Goal: Task Accomplishment & Management: Use online tool/utility

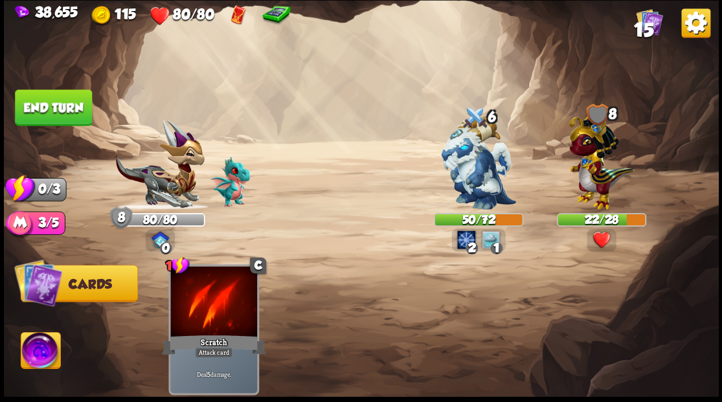
drag, startPoint x: 62, startPoint y: 106, endPoint x: 350, endPoint y: 219, distance: 310.1
click at [65, 109] on button "End turn" at bounding box center [53, 107] width 77 height 36
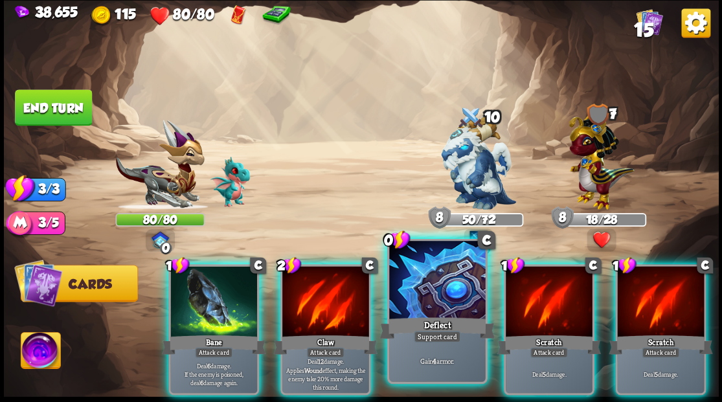
click at [449, 284] on div at bounding box center [437, 281] width 96 height 81
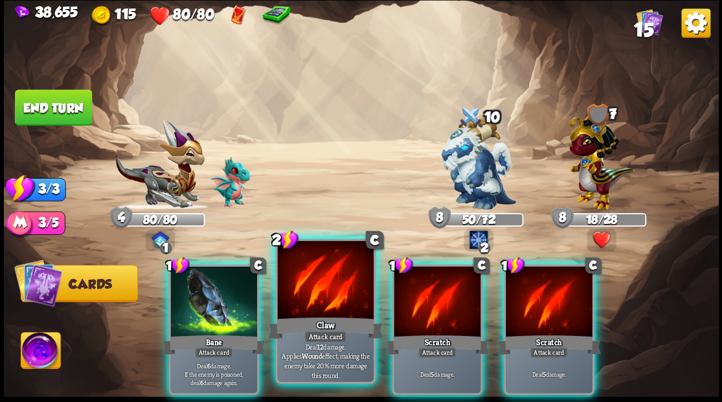
click at [326, 287] on div at bounding box center [325, 281] width 96 height 81
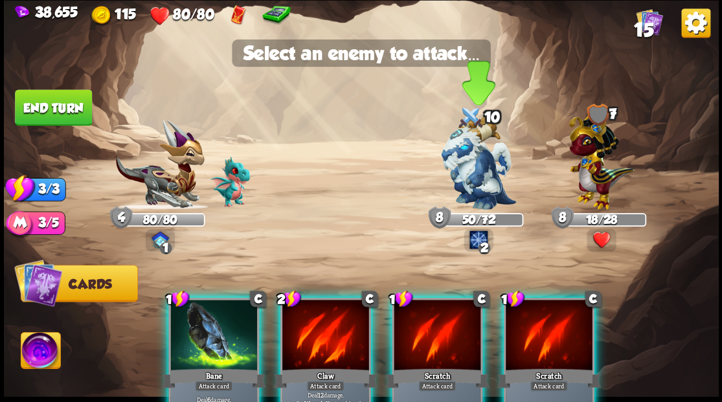
click at [470, 168] on img at bounding box center [478, 163] width 75 height 94
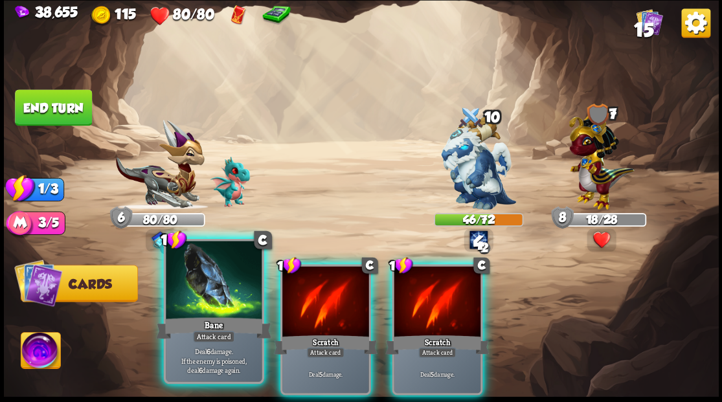
click at [222, 290] on div at bounding box center [214, 281] width 96 height 81
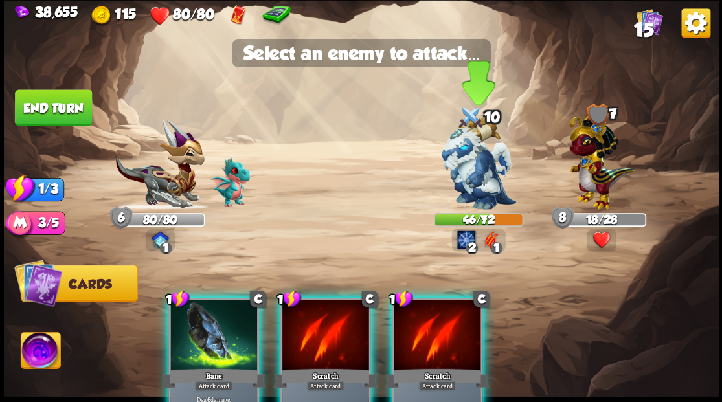
click at [470, 171] on img at bounding box center [478, 163] width 75 height 94
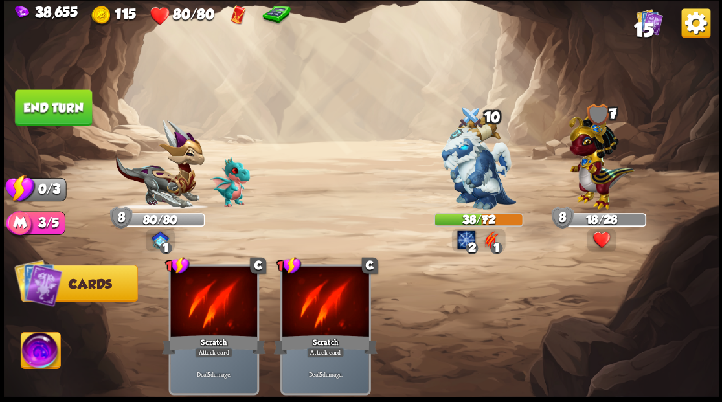
click at [45, 113] on button "End turn" at bounding box center [53, 107] width 77 height 36
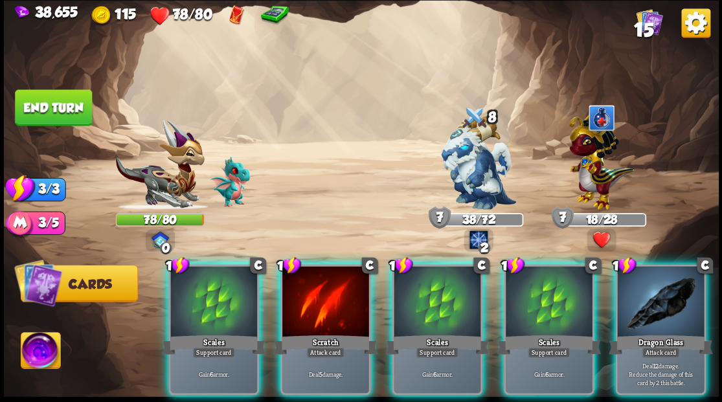
click at [541, 311] on div at bounding box center [549, 302] width 87 height 73
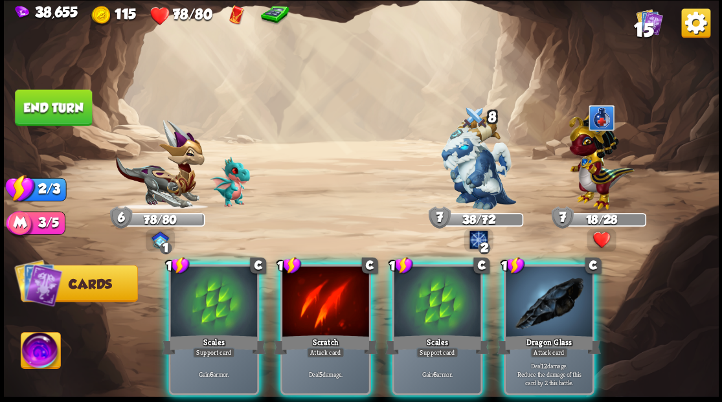
drag, startPoint x: 535, startPoint y: 299, endPoint x: 488, endPoint y: 293, distance: 47.0
click at [522, 301] on div at bounding box center [549, 302] width 87 height 73
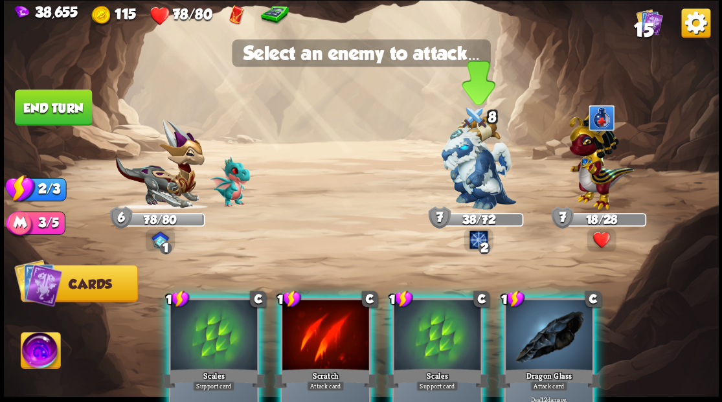
click at [479, 179] on img at bounding box center [478, 163] width 75 height 94
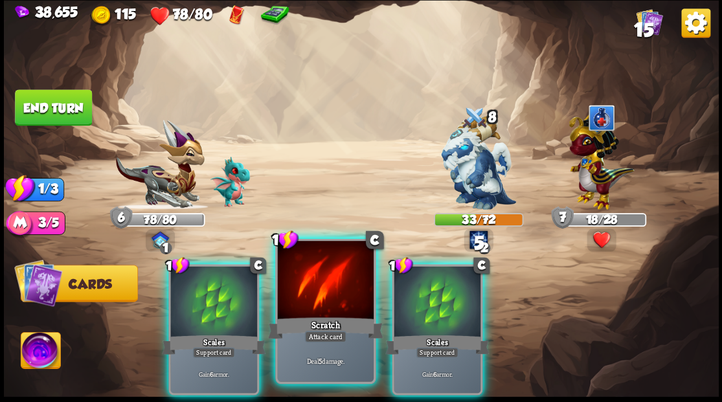
click at [334, 303] on div at bounding box center [325, 281] width 96 height 81
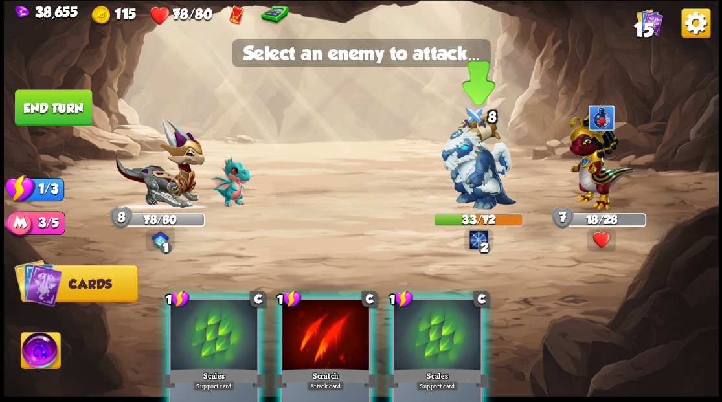
click at [475, 169] on img at bounding box center [478, 163] width 75 height 94
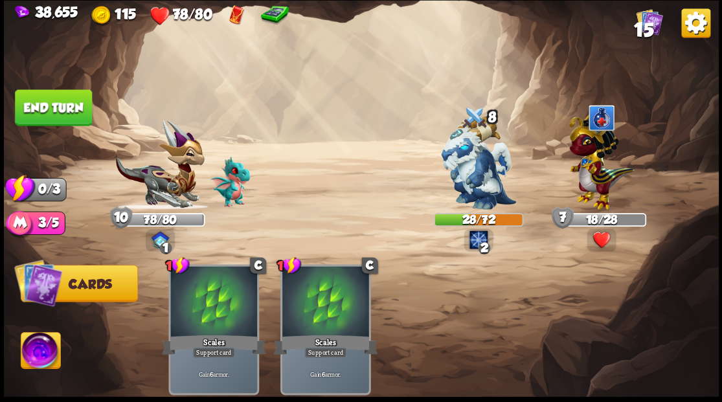
click at [52, 102] on button "End turn" at bounding box center [53, 107] width 77 height 36
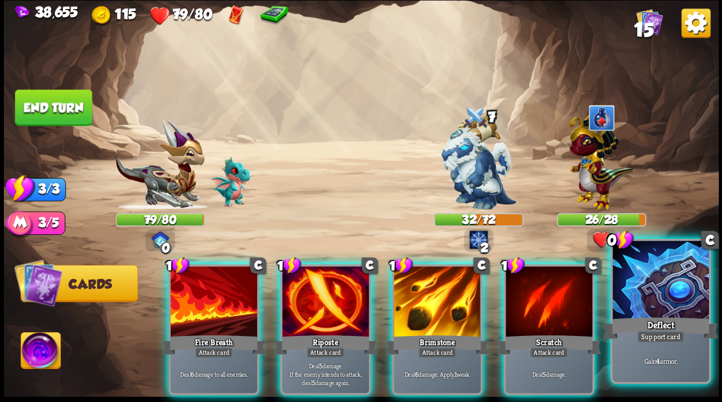
click at [679, 291] on div at bounding box center [661, 281] width 96 height 81
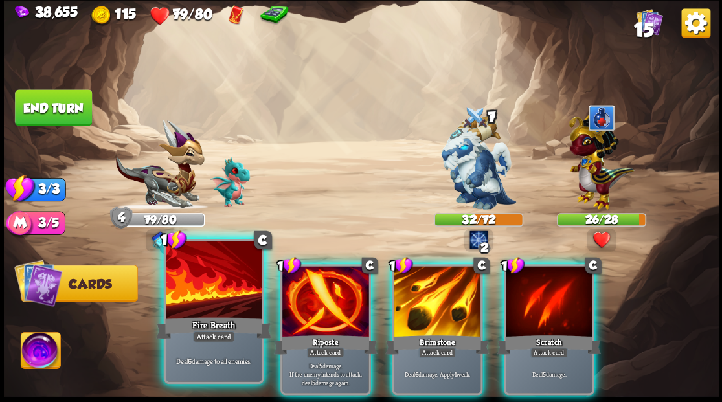
click at [207, 306] on div at bounding box center [214, 281] width 96 height 81
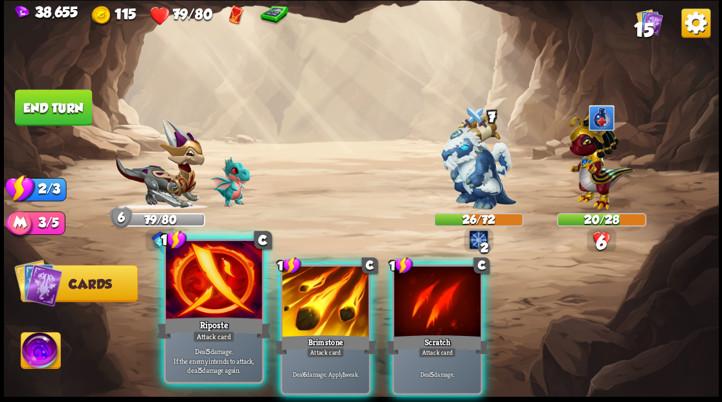
click at [206, 306] on div at bounding box center [214, 281] width 96 height 81
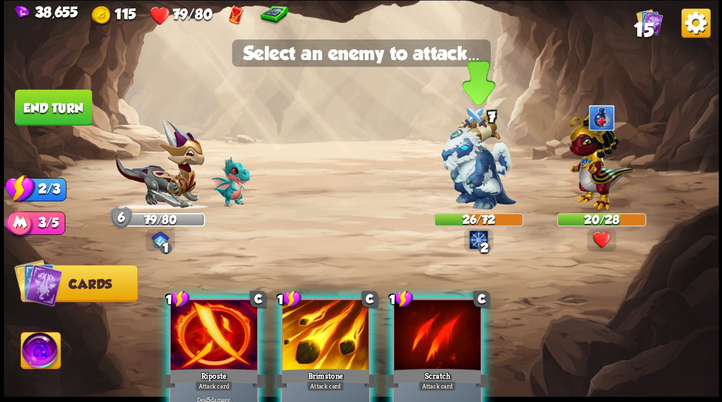
click at [484, 161] on img at bounding box center [478, 163] width 75 height 94
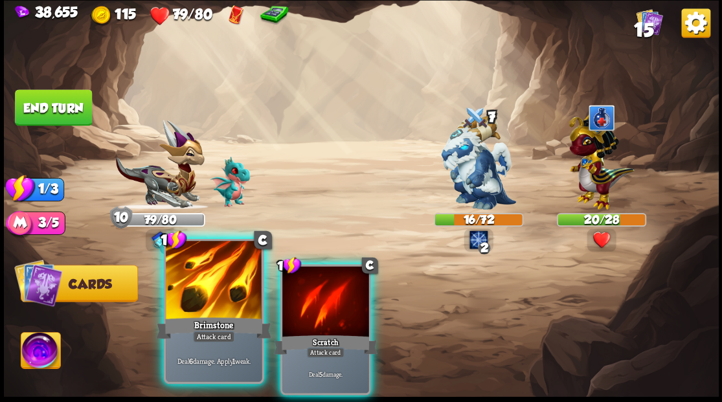
click at [214, 288] on div at bounding box center [214, 281] width 96 height 81
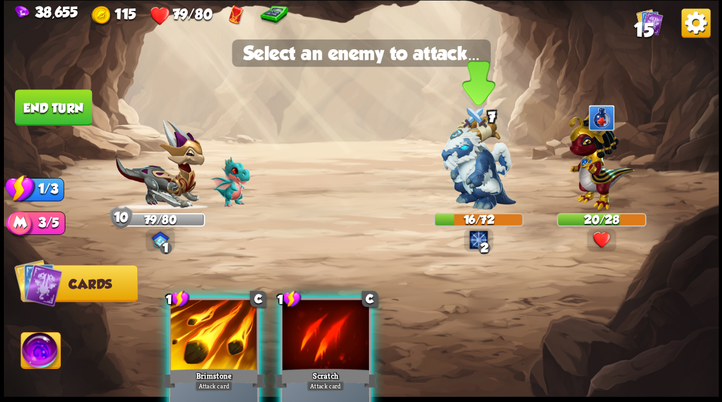
click at [477, 157] on img at bounding box center [478, 163] width 75 height 94
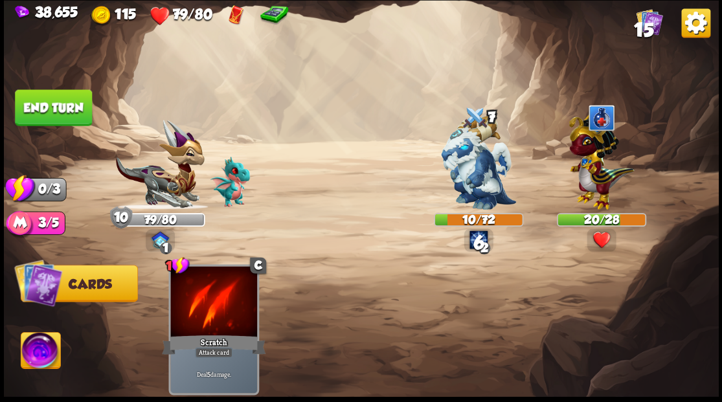
drag, startPoint x: 58, startPoint y: 97, endPoint x: 120, endPoint y: 106, distance: 62.7
click at [58, 98] on button "End turn" at bounding box center [53, 107] width 77 height 36
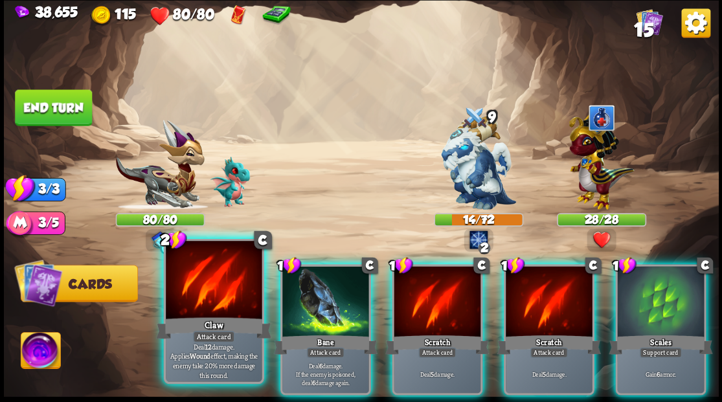
click at [212, 312] on div at bounding box center [214, 281] width 96 height 81
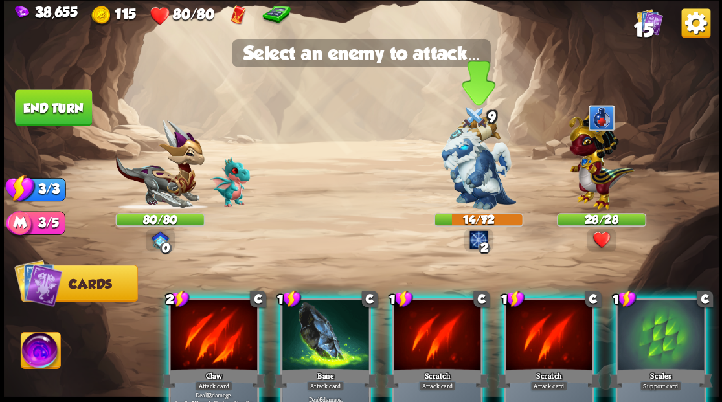
click at [464, 173] on img at bounding box center [478, 163] width 75 height 94
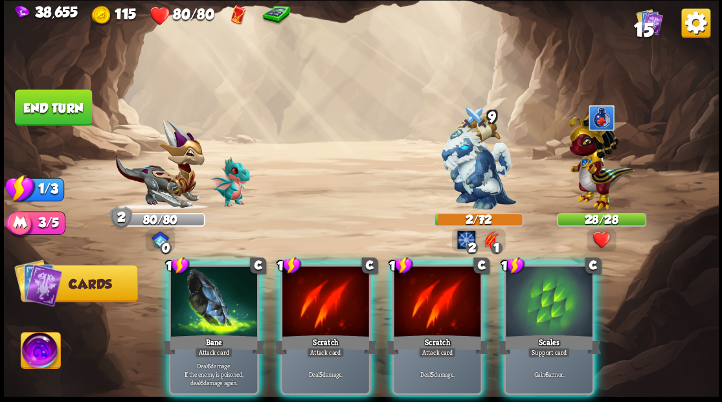
click at [593, 159] on img at bounding box center [601, 159] width 65 height 102
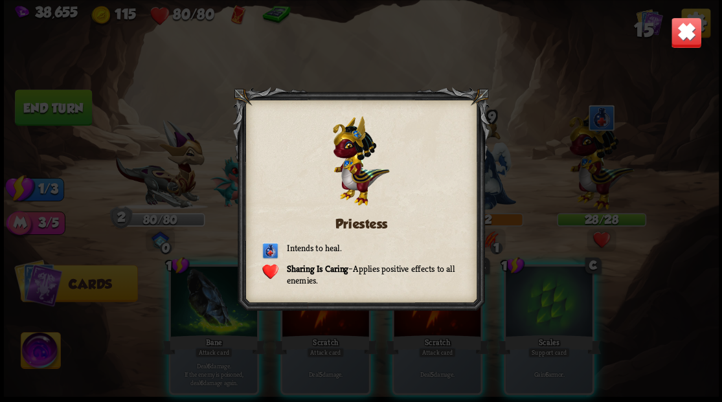
click at [696, 30] on img at bounding box center [685, 32] width 31 height 31
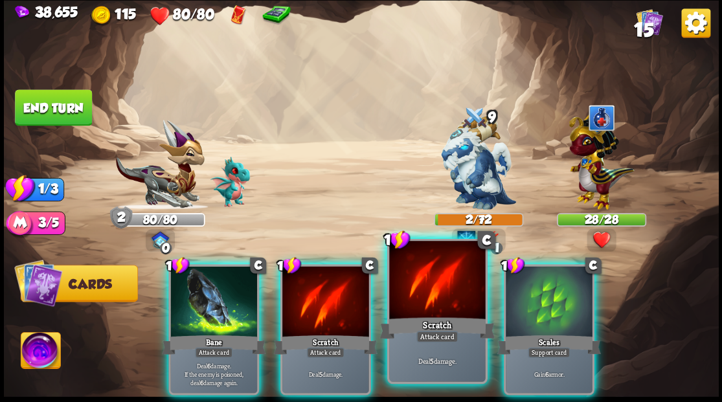
drag, startPoint x: 439, startPoint y: 299, endPoint x: 456, endPoint y: 253, distance: 49.6
click at [439, 298] on div at bounding box center [437, 281] width 96 height 81
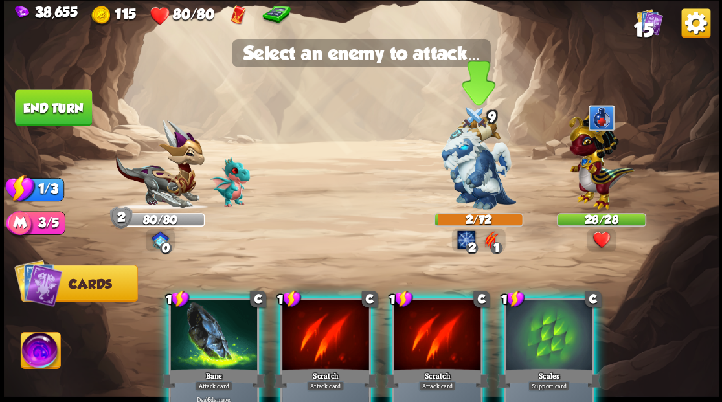
click at [464, 174] on img at bounding box center [478, 163] width 75 height 94
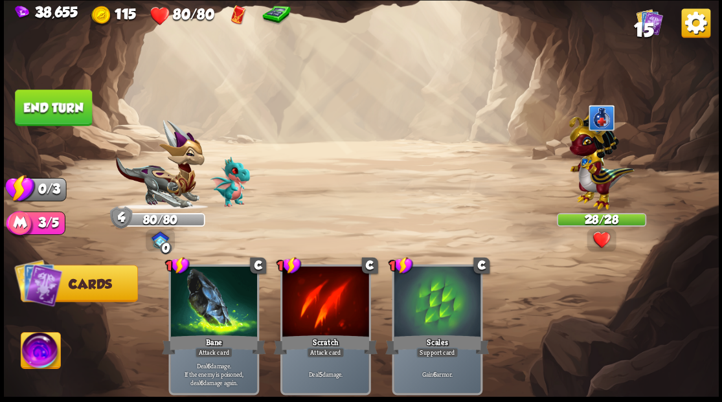
click at [58, 111] on button "End turn" at bounding box center [53, 107] width 77 height 36
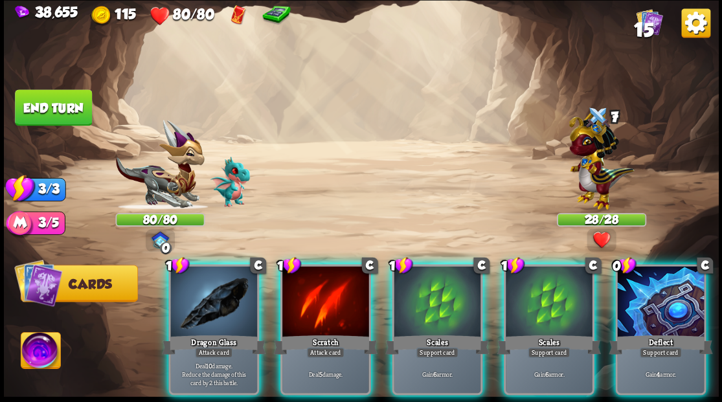
click at [667, 295] on div at bounding box center [660, 302] width 87 height 73
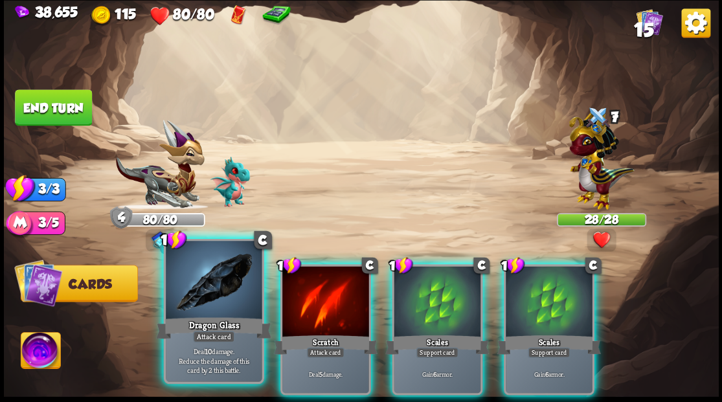
click at [214, 306] on div at bounding box center [214, 281] width 96 height 81
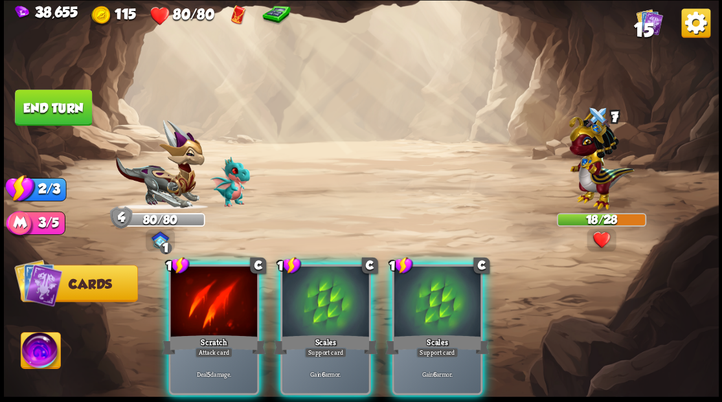
click at [214, 306] on div at bounding box center [213, 302] width 87 height 73
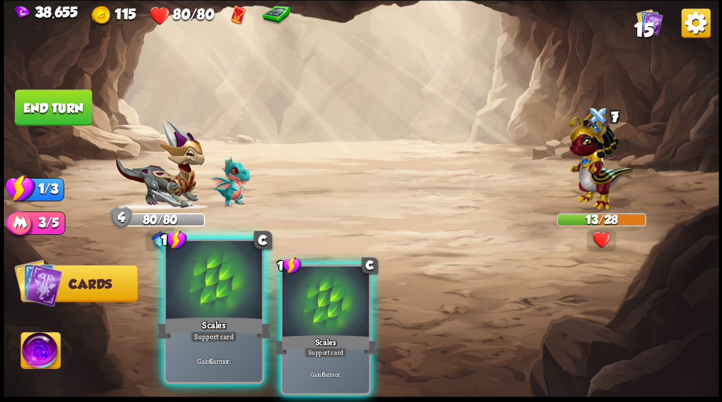
click at [205, 312] on div at bounding box center [214, 281] width 96 height 81
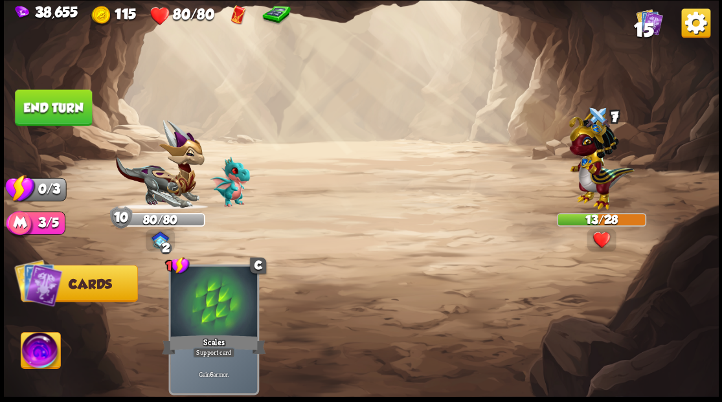
click at [73, 110] on button "End turn" at bounding box center [53, 107] width 77 height 36
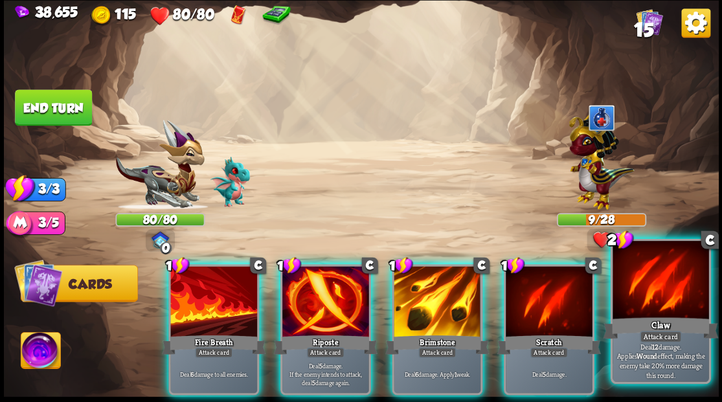
click at [650, 334] on div "Attack card" at bounding box center [660, 337] width 42 height 12
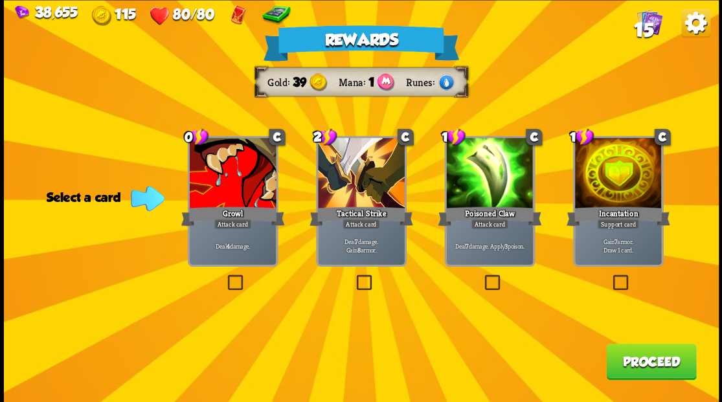
click at [644, 24] on span "15" at bounding box center [642, 29] width 19 height 22
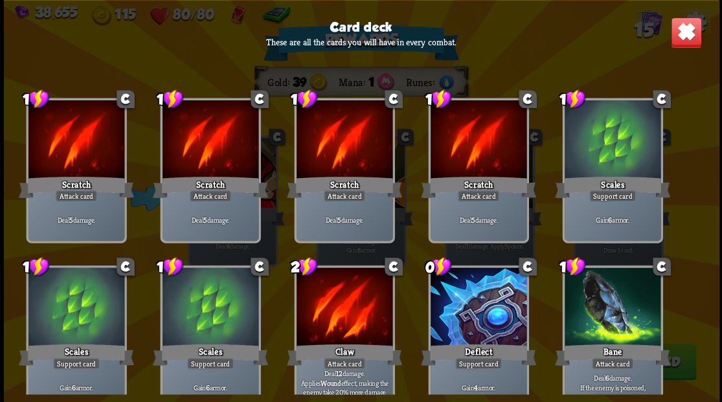
click at [688, 36] on img at bounding box center [685, 32] width 31 height 31
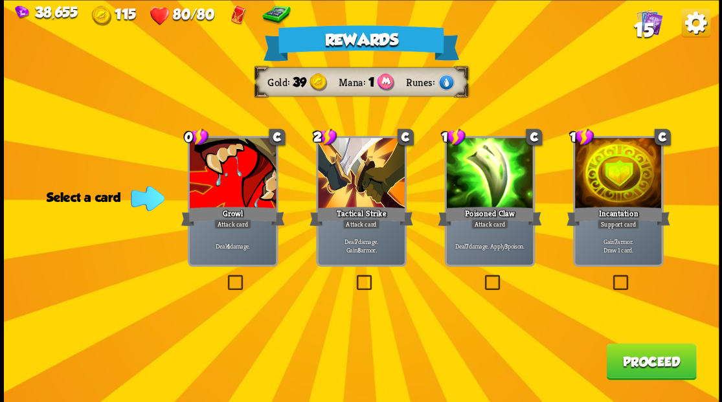
click at [611, 277] on label at bounding box center [611, 277] width 0 height 0
click at [0, 0] on input "checkbox" at bounding box center [0, 0] width 0 height 0
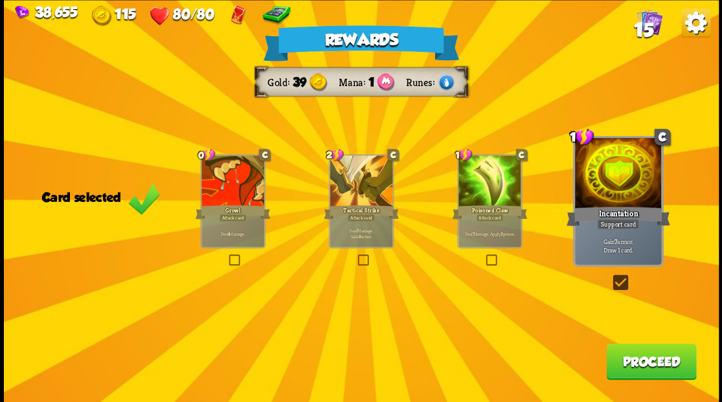
click at [642, 356] on button "Proceed" at bounding box center [651, 361] width 90 height 36
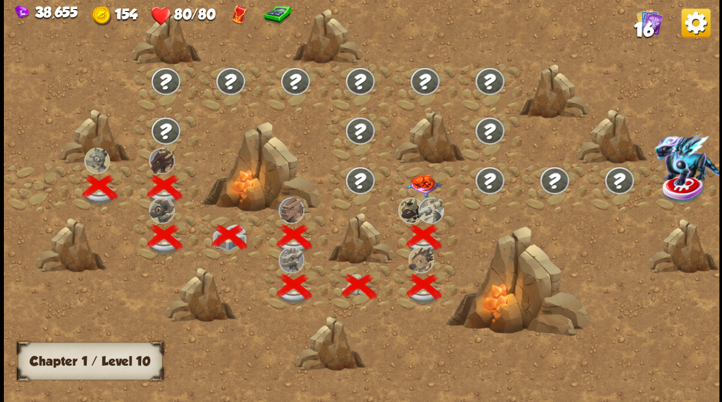
click at [420, 182] on img at bounding box center [424, 185] width 36 height 23
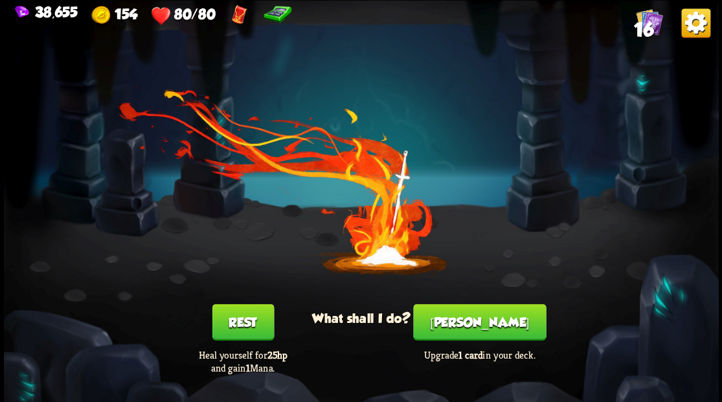
click at [483, 323] on button "[PERSON_NAME]" at bounding box center [479, 322] width 133 height 36
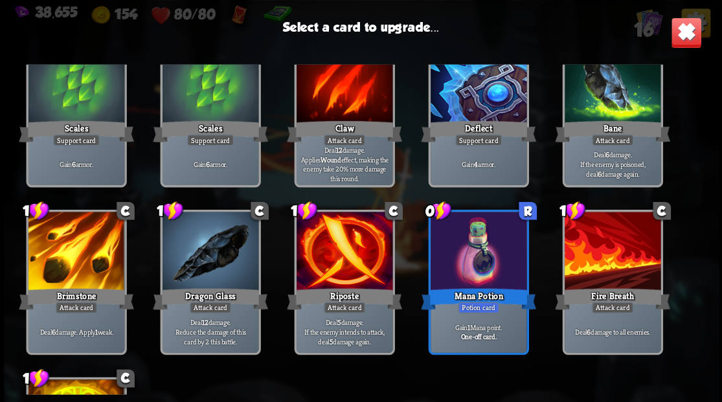
scroll to position [389, 0]
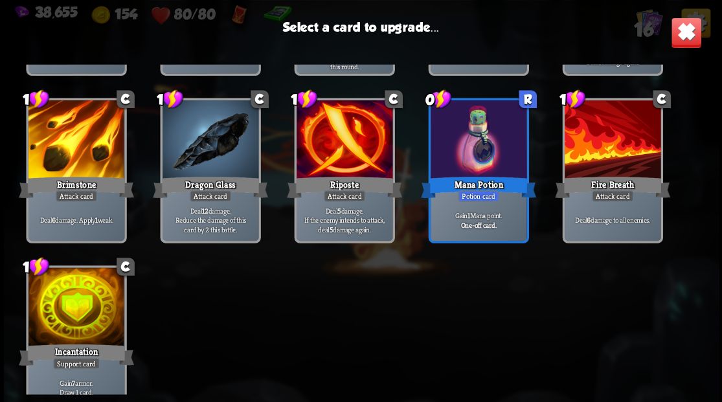
click at [74, 308] on div at bounding box center [76, 307] width 96 height 81
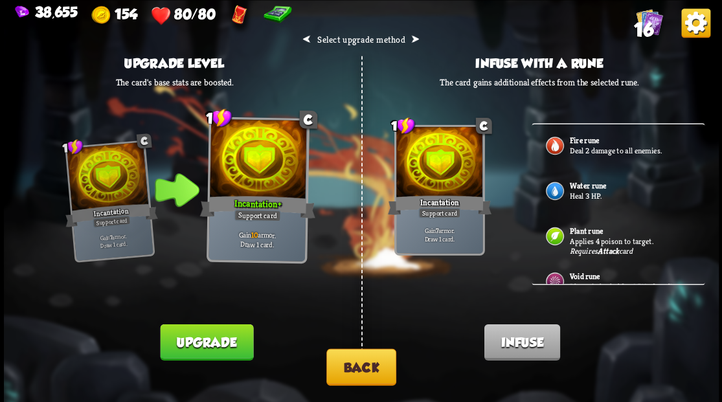
click at [575, 196] on p "Heal 3 HP." at bounding box center [629, 195] width 121 height 10
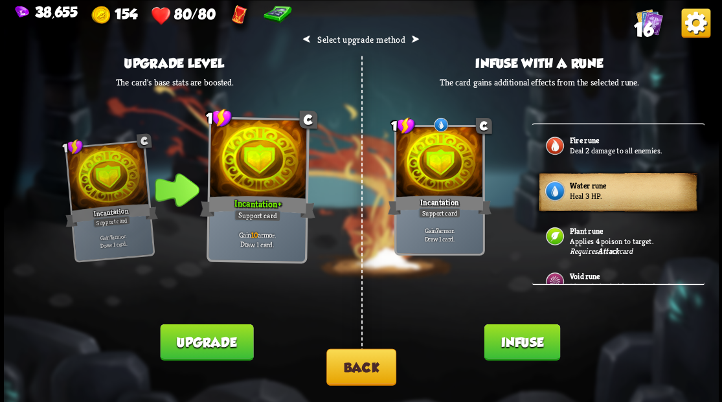
drag, startPoint x: 505, startPoint y: 348, endPoint x: 489, endPoint y: 283, distance: 66.6
click at [504, 346] on button "Infuse" at bounding box center [522, 342] width 76 height 36
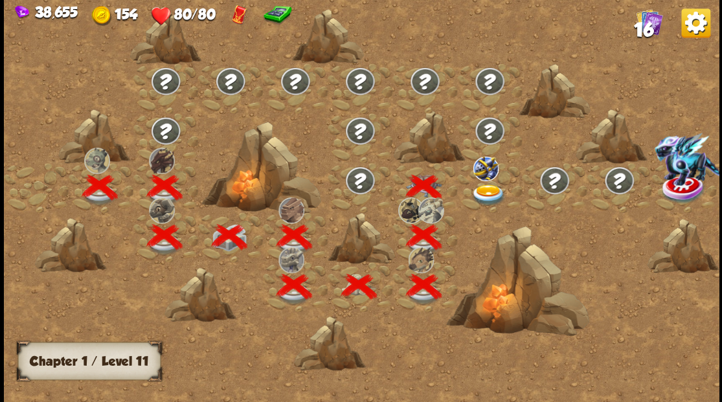
scroll to position [0, 197]
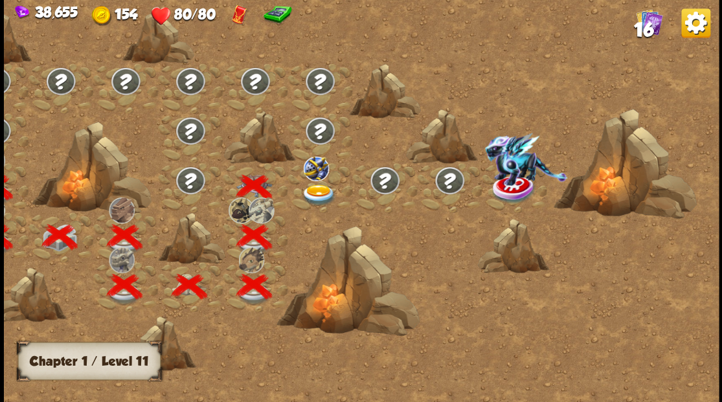
click at [312, 192] on img at bounding box center [319, 194] width 36 height 21
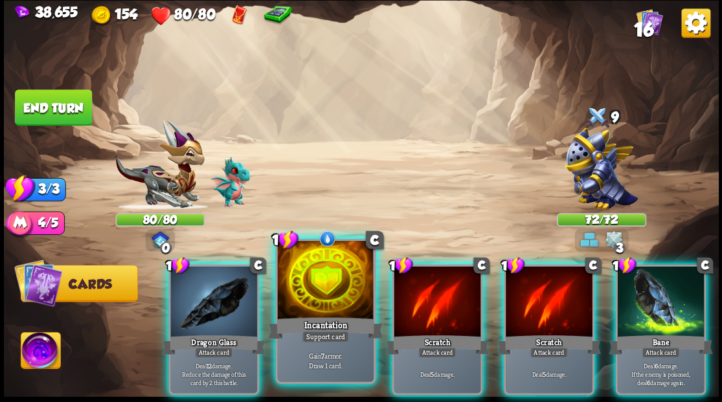
click at [332, 288] on div at bounding box center [325, 281] width 96 height 81
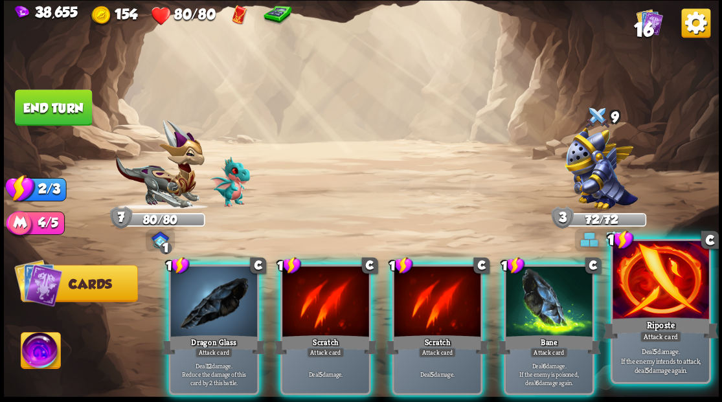
click at [662, 284] on div at bounding box center [661, 281] width 96 height 81
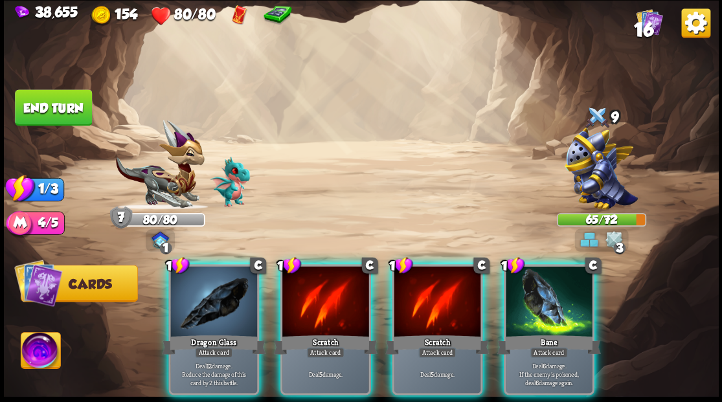
click at [196, 312] on div at bounding box center [213, 302] width 87 height 73
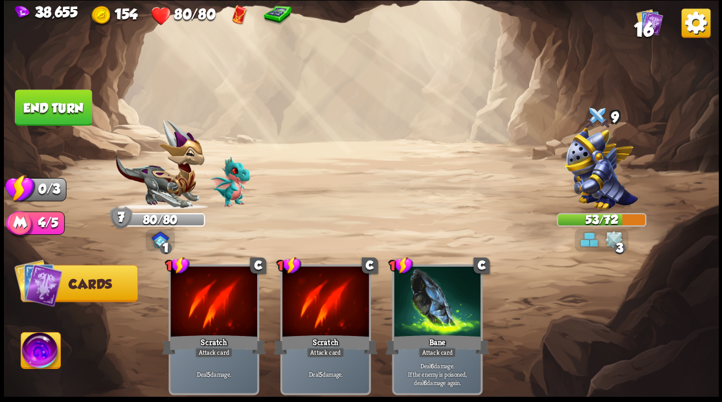
click at [81, 104] on button "End turn" at bounding box center [53, 107] width 77 height 36
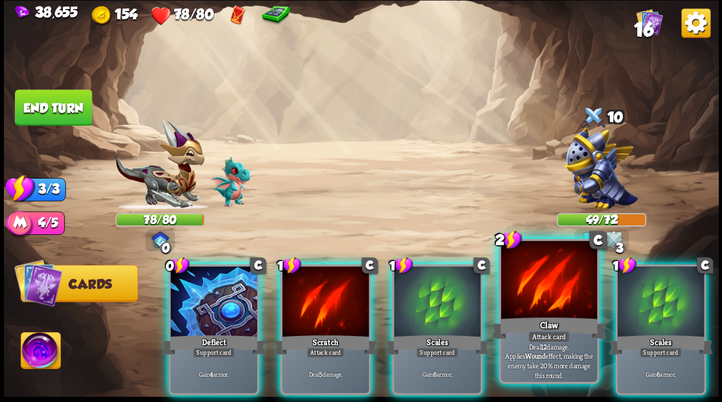
click at [531, 306] on div at bounding box center [549, 281] width 96 height 81
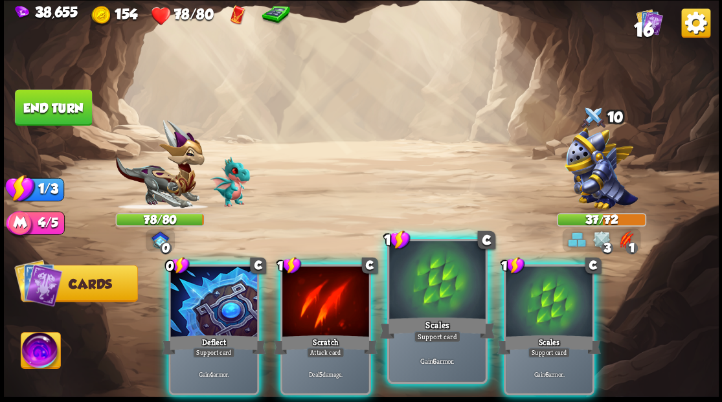
click at [420, 296] on div at bounding box center [437, 281] width 96 height 81
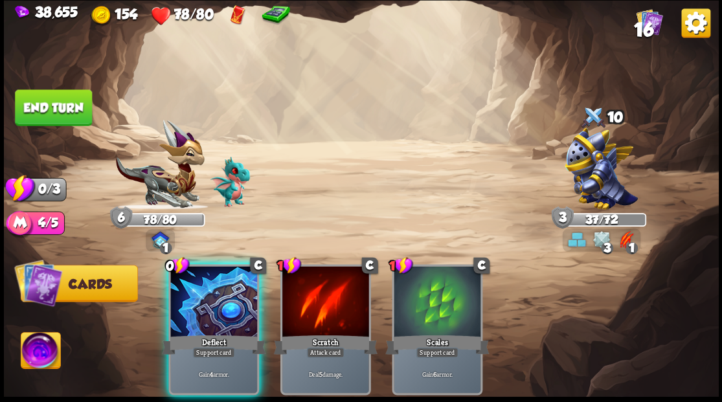
drag, startPoint x: 201, startPoint y: 306, endPoint x: 168, endPoint y: 271, distance: 47.7
click at [198, 302] on div at bounding box center [213, 302] width 87 height 73
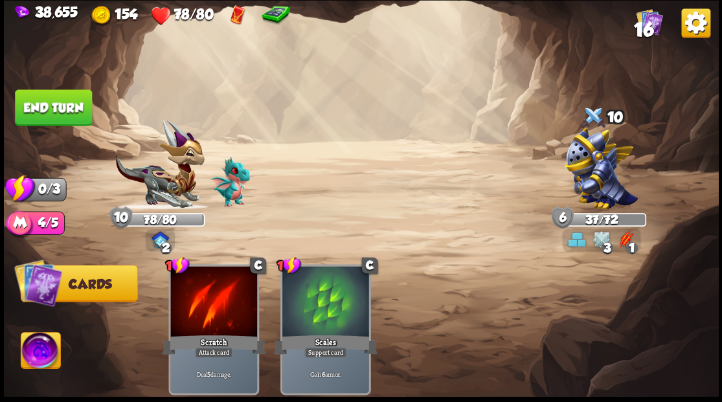
click at [56, 111] on button "End turn" at bounding box center [53, 107] width 77 height 36
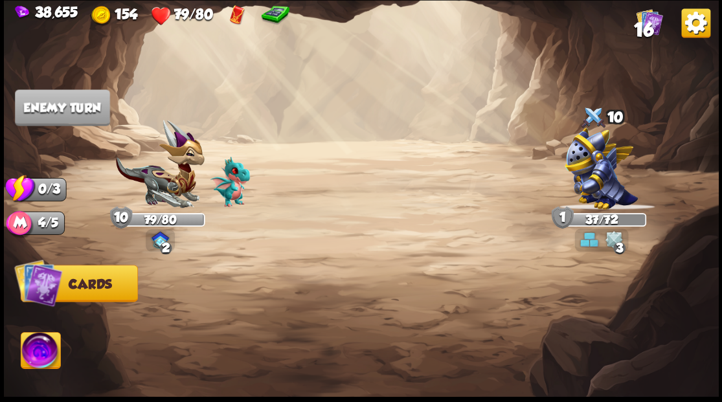
click at [655, 28] on img at bounding box center [649, 21] width 27 height 27
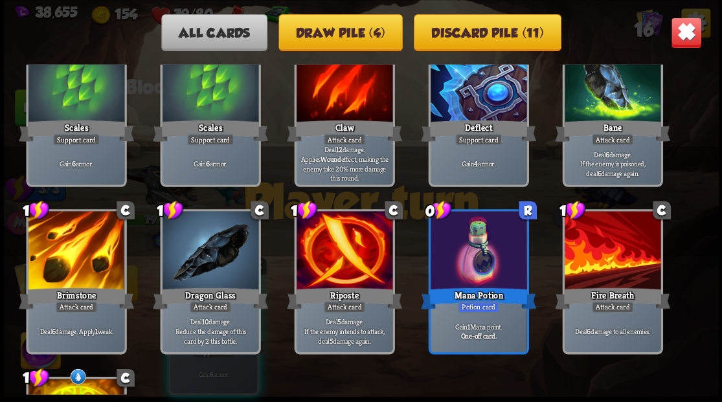
scroll to position [345, 0]
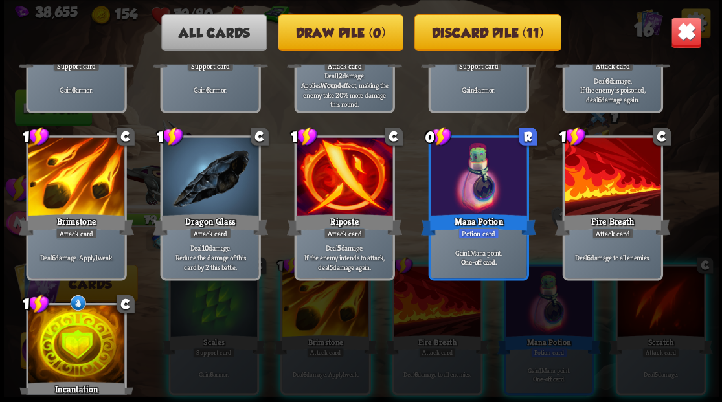
click at [681, 29] on img at bounding box center [685, 32] width 31 height 31
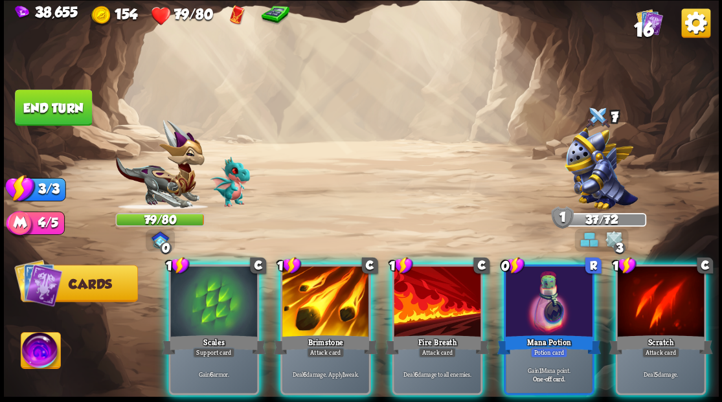
drag, startPoint x: 538, startPoint y: 292, endPoint x: 497, endPoint y: 288, distance: 41.0
click at [538, 291] on div at bounding box center [549, 302] width 87 height 73
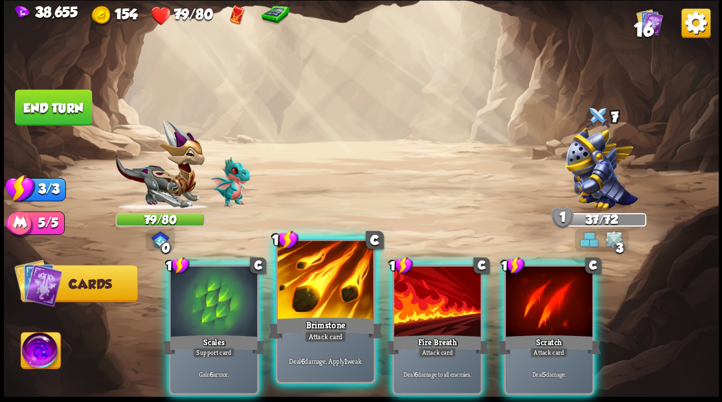
click at [342, 293] on div at bounding box center [325, 281] width 96 height 81
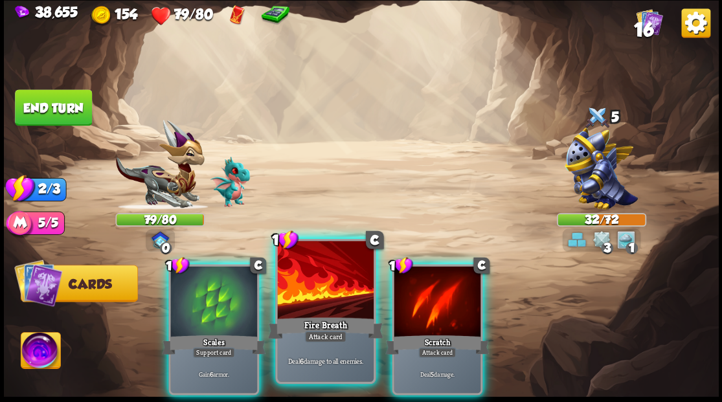
click at [326, 290] on div at bounding box center [325, 281] width 96 height 81
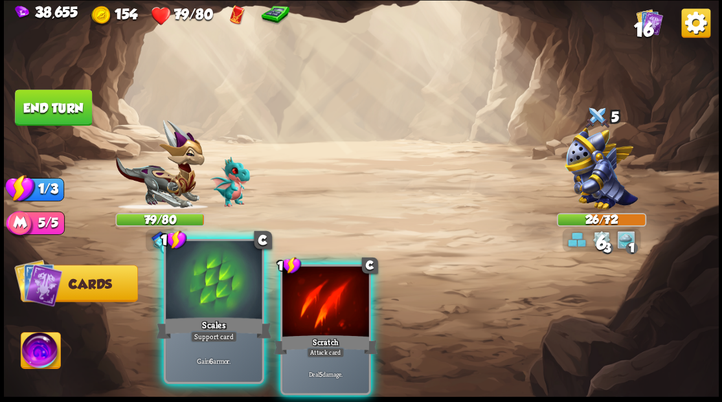
click at [212, 293] on div at bounding box center [214, 281] width 96 height 81
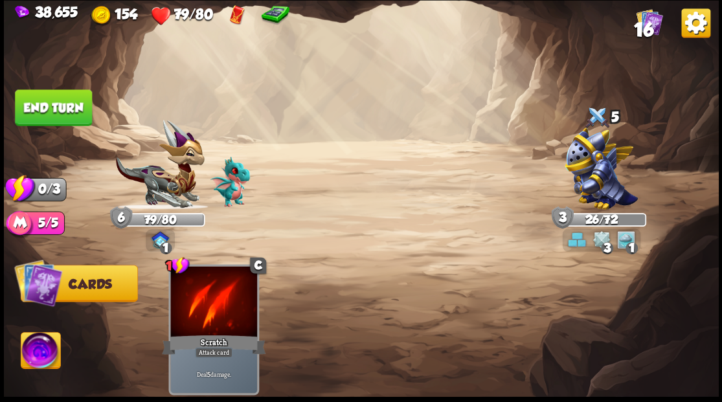
click at [45, 101] on button "End turn" at bounding box center [53, 107] width 77 height 36
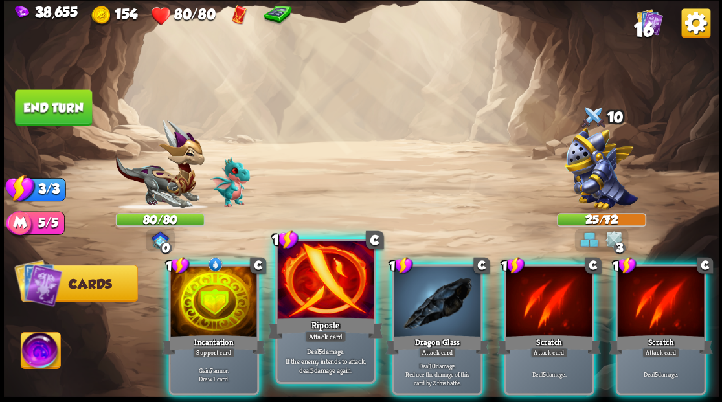
click at [320, 303] on div at bounding box center [325, 281] width 96 height 81
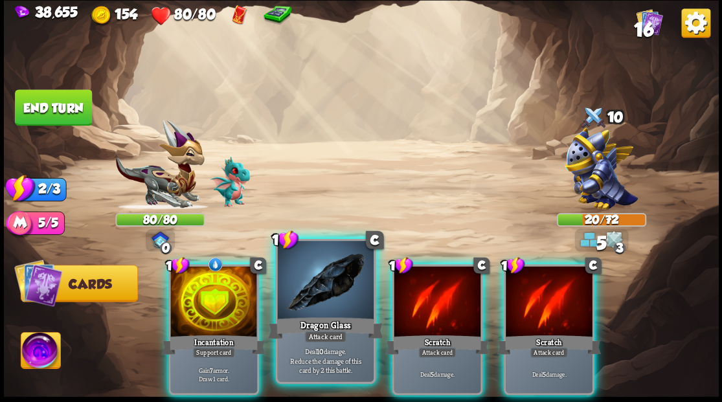
click at [317, 302] on div at bounding box center [325, 281] width 96 height 81
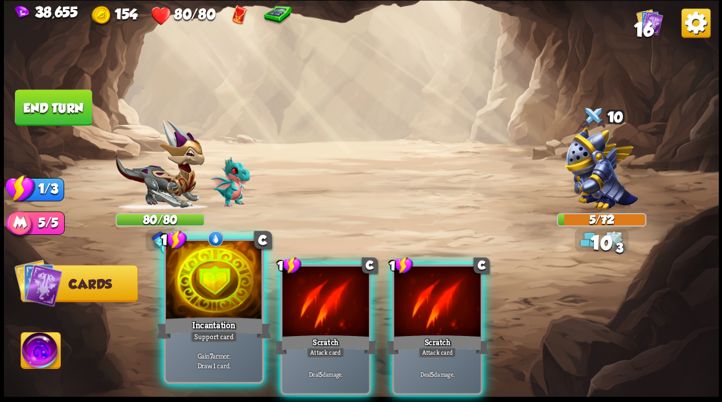
click at [207, 293] on div at bounding box center [214, 281] width 96 height 81
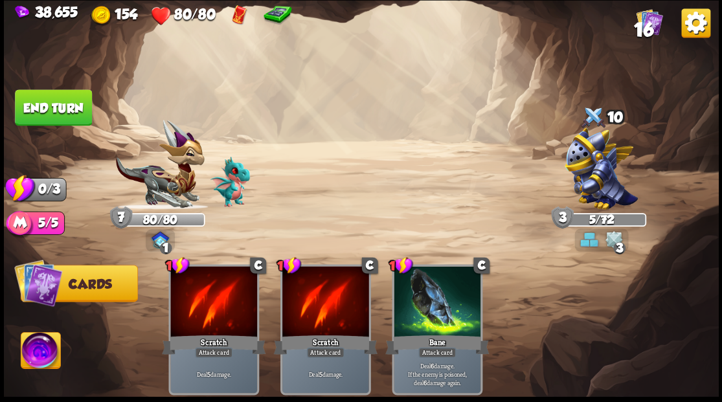
click at [52, 104] on button "End turn" at bounding box center [53, 107] width 77 height 36
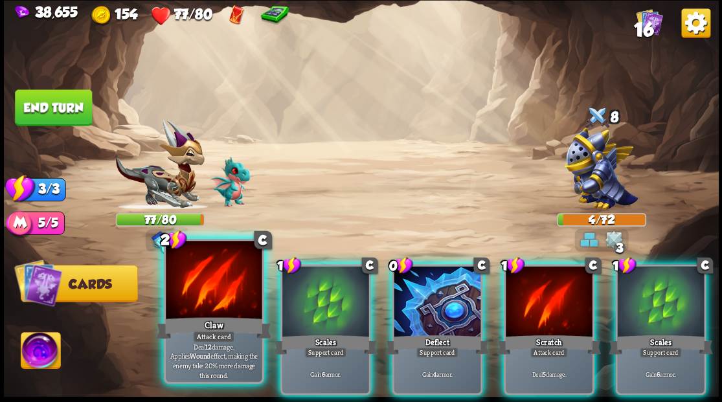
click at [223, 295] on div at bounding box center [214, 281] width 96 height 81
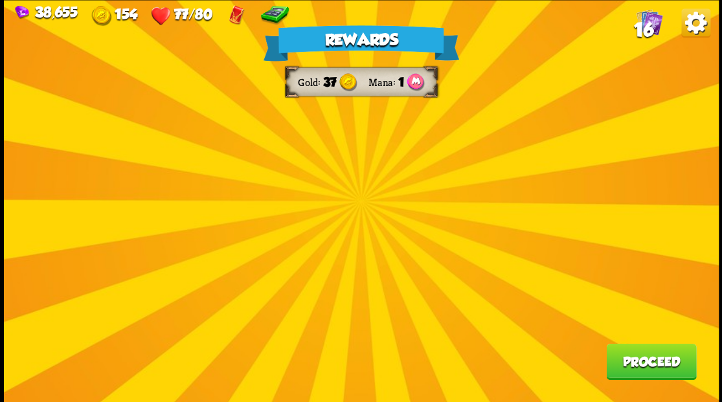
drag, startPoint x: 650, startPoint y: 360, endPoint x: 650, endPoint y: 351, distance: 9.1
click at [650, 351] on button "Proceed" at bounding box center [651, 361] width 90 height 36
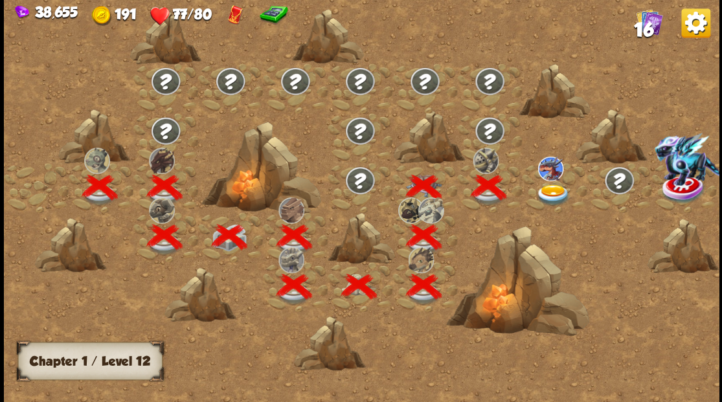
scroll to position [0, 197]
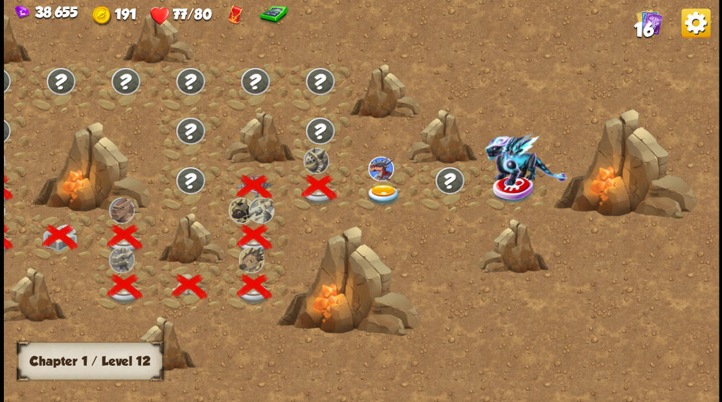
click at [382, 188] on img at bounding box center [383, 194] width 36 height 21
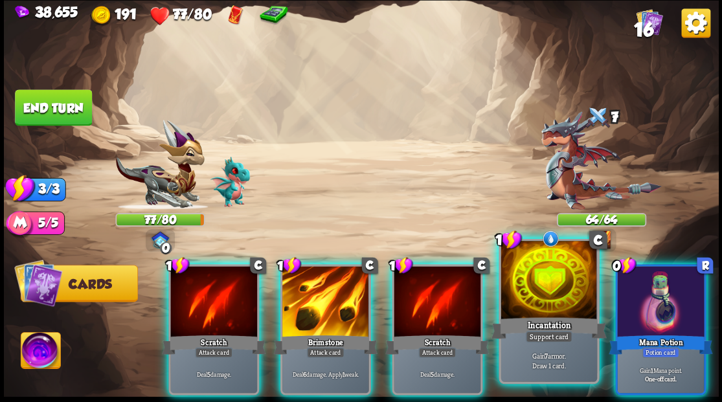
click at [564, 280] on div at bounding box center [549, 281] width 96 height 81
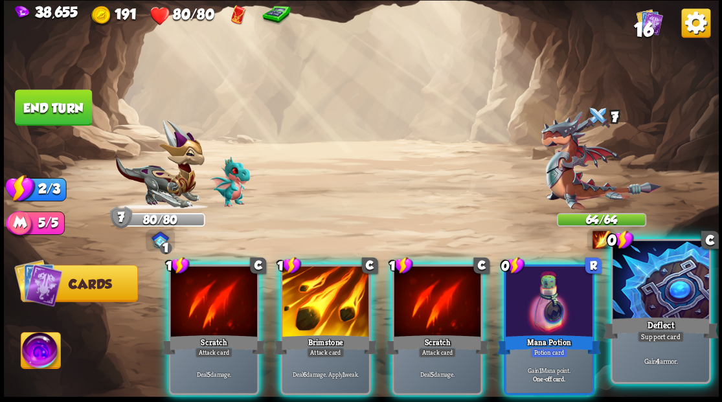
click at [671, 290] on div at bounding box center [661, 281] width 96 height 81
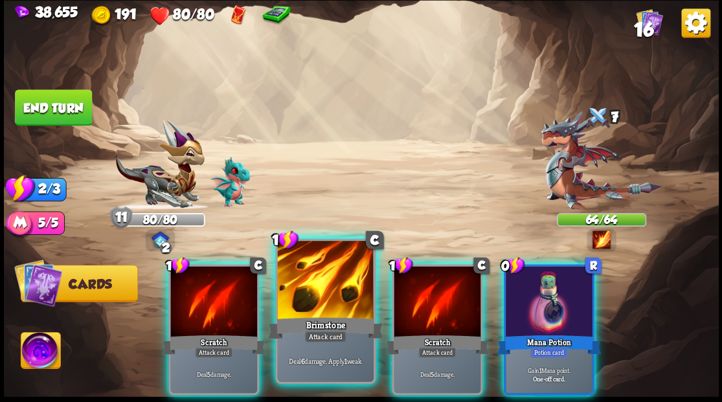
click at [330, 291] on div at bounding box center [325, 281] width 96 height 81
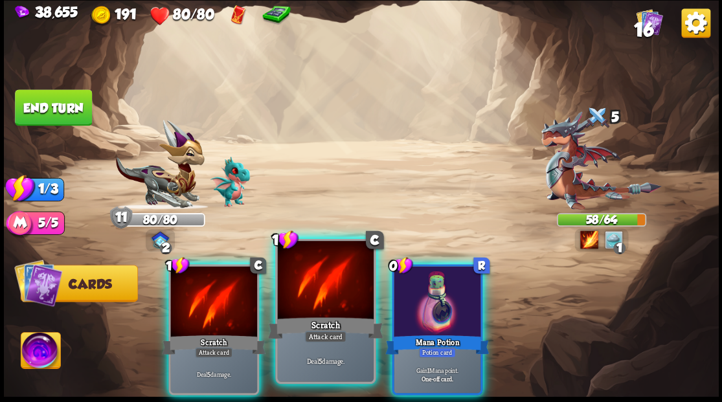
click at [328, 291] on div at bounding box center [325, 281] width 96 height 81
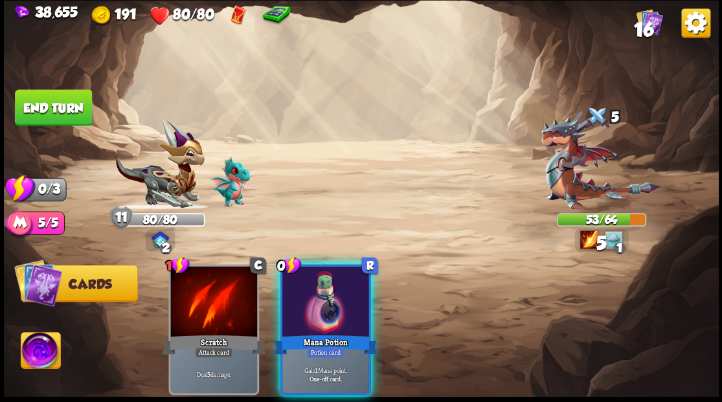
click at [328, 291] on div at bounding box center [325, 302] width 87 height 73
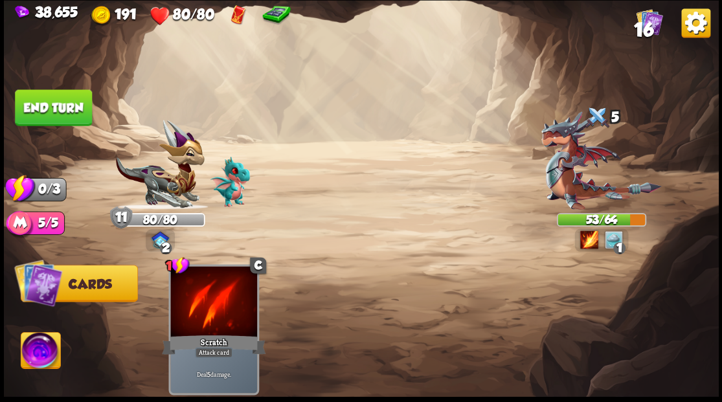
drag, startPoint x: 71, startPoint y: 111, endPoint x: 188, endPoint y: 152, distance: 123.9
click at [71, 114] on button "End turn" at bounding box center [53, 107] width 77 height 36
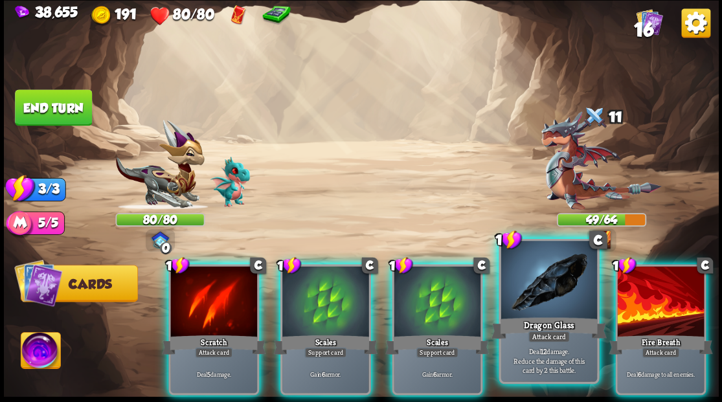
click at [560, 282] on div at bounding box center [549, 281] width 96 height 81
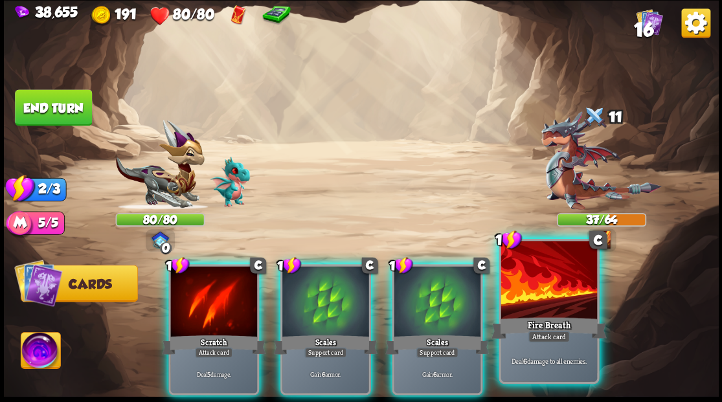
click at [559, 283] on div at bounding box center [549, 281] width 96 height 81
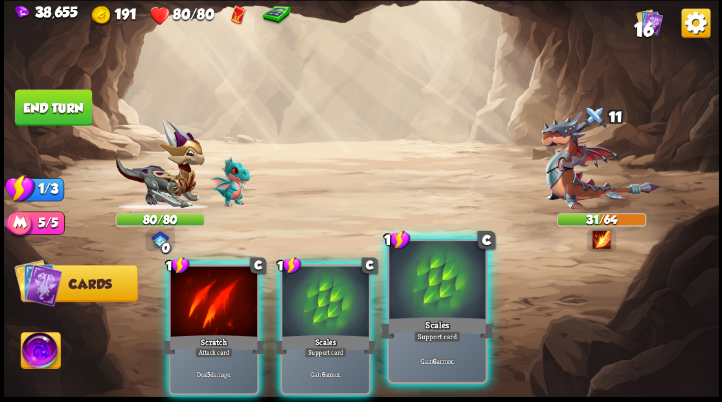
click at [447, 297] on div at bounding box center [437, 281] width 96 height 81
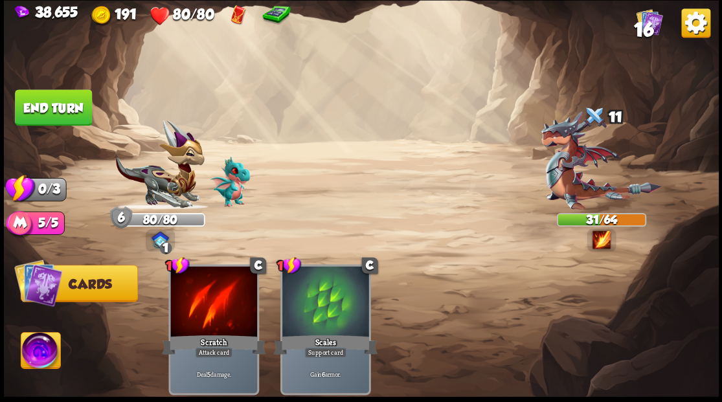
click at [74, 120] on button "End turn" at bounding box center [53, 107] width 77 height 36
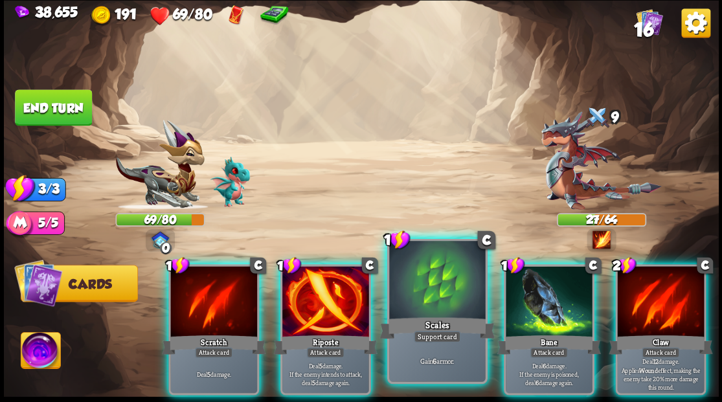
click at [419, 318] on div "Scales" at bounding box center [437, 328] width 115 height 26
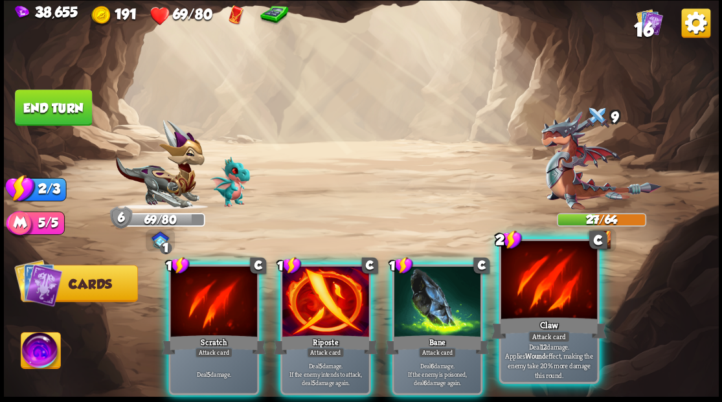
click at [566, 287] on div at bounding box center [549, 281] width 96 height 81
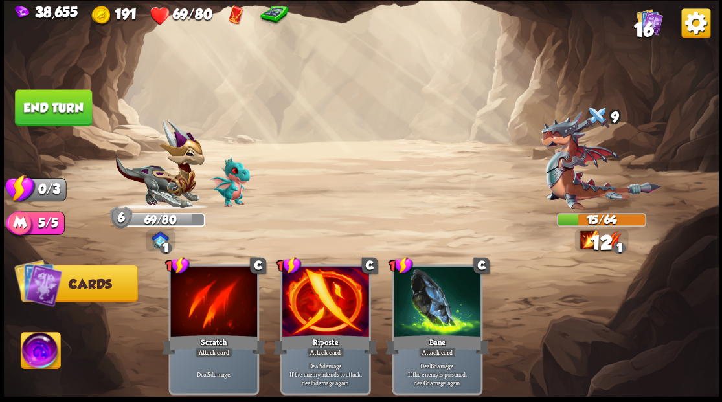
drag, startPoint x: 78, startPoint y: 118, endPoint x: 97, endPoint y: 117, distance: 18.8
click at [78, 117] on button "End turn" at bounding box center [53, 107] width 77 height 36
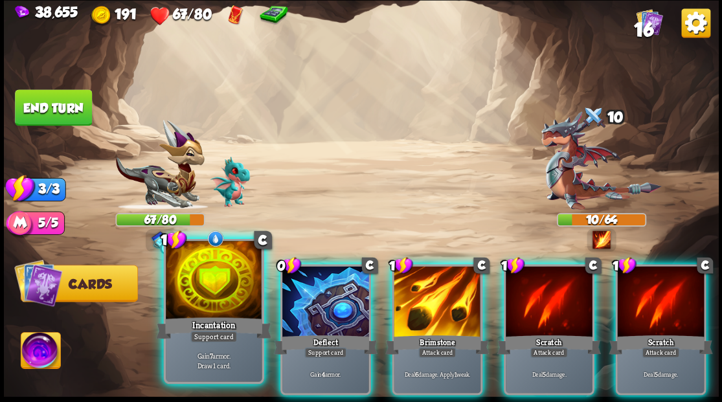
click at [220, 284] on div at bounding box center [214, 281] width 96 height 81
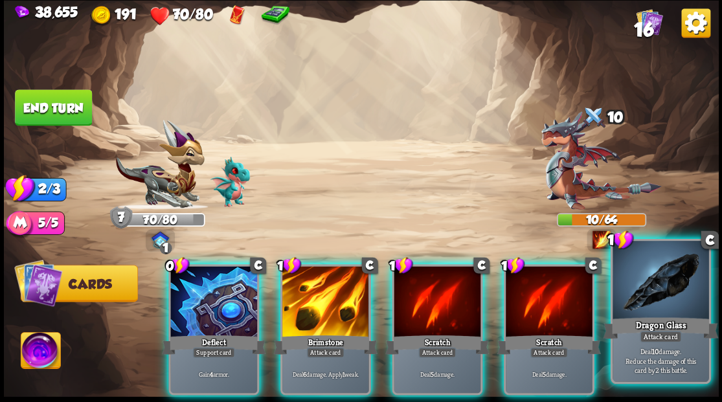
click at [640, 315] on div "Dragon Glass" at bounding box center [660, 328] width 115 height 26
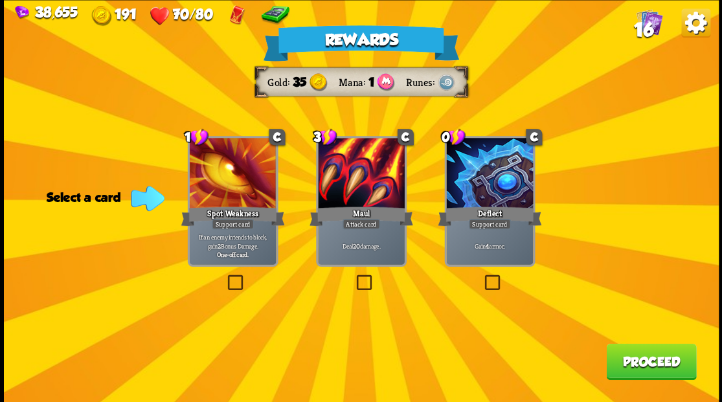
click at [646, 367] on button "Proceed" at bounding box center [651, 361] width 90 height 36
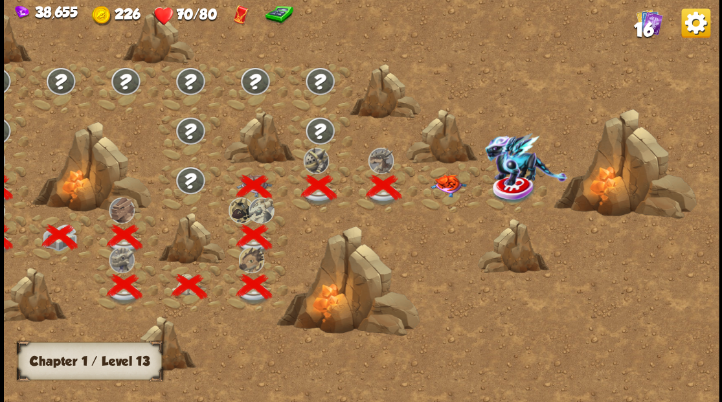
click at [444, 190] on img at bounding box center [448, 185] width 36 height 23
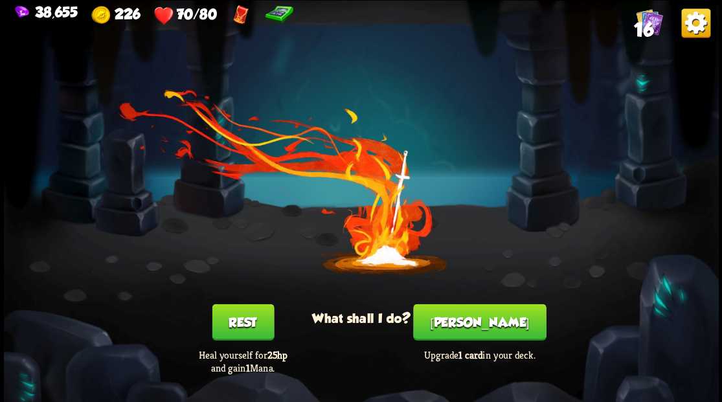
click at [468, 327] on button "[PERSON_NAME]" at bounding box center [479, 322] width 133 height 36
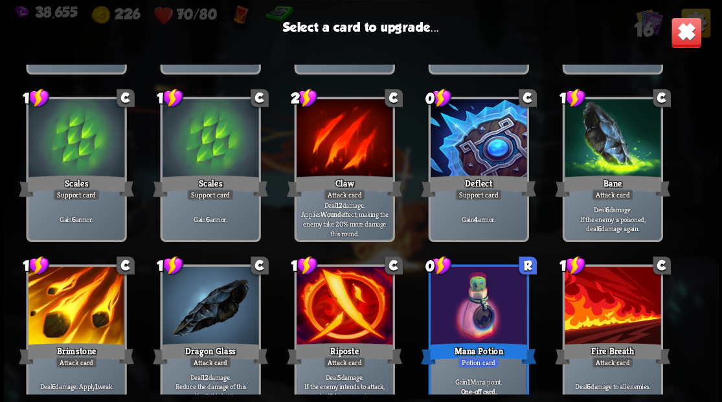
scroll to position [213, 0]
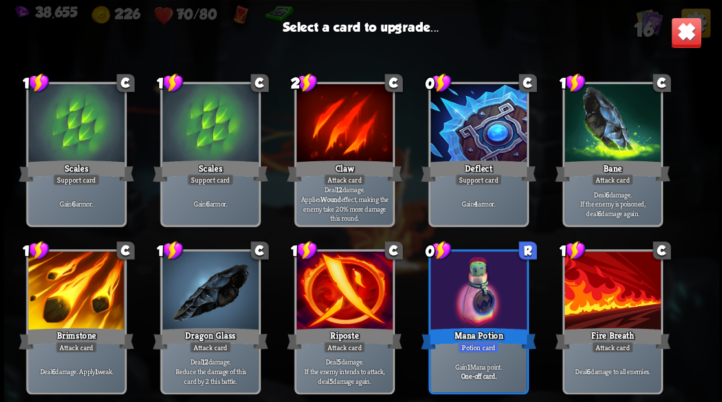
click at [75, 297] on div at bounding box center [76, 291] width 96 height 81
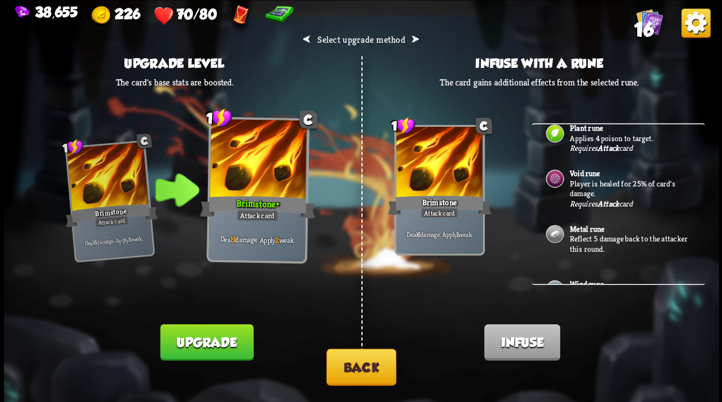
scroll to position [86, 0]
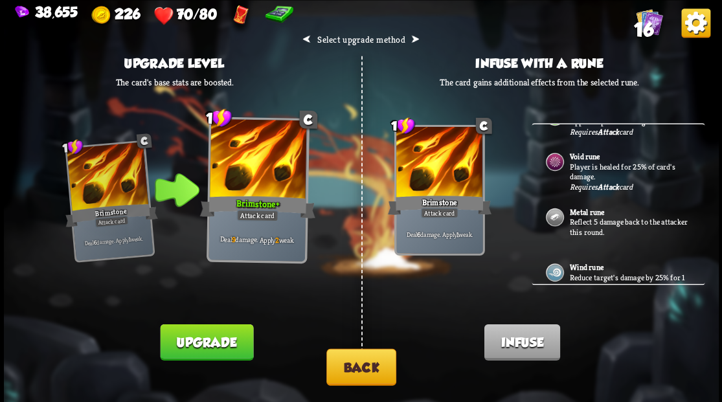
click at [598, 218] on p "Reflect 5 damage back to the attacker this round." at bounding box center [629, 227] width 121 height 20
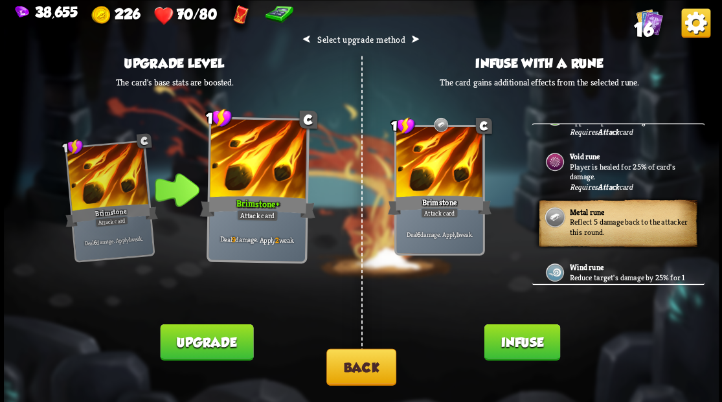
click at [517, 345] on button "Infuse" at bounding box center [522, 342] width 76 height 36
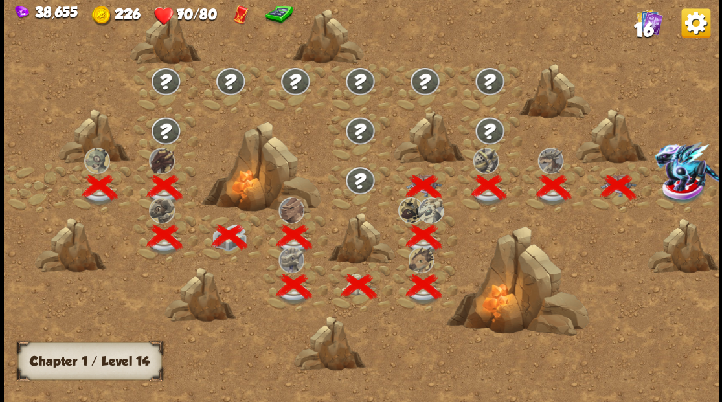
scroll to position [0, 197]
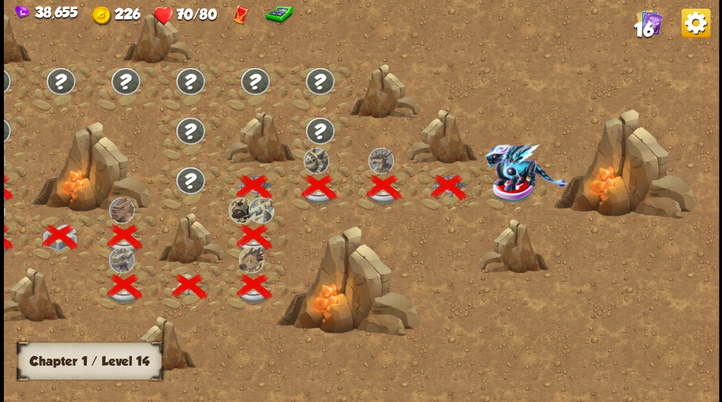
click at [518, 185] on img at bounding box center [525, 166] width 83 height 50
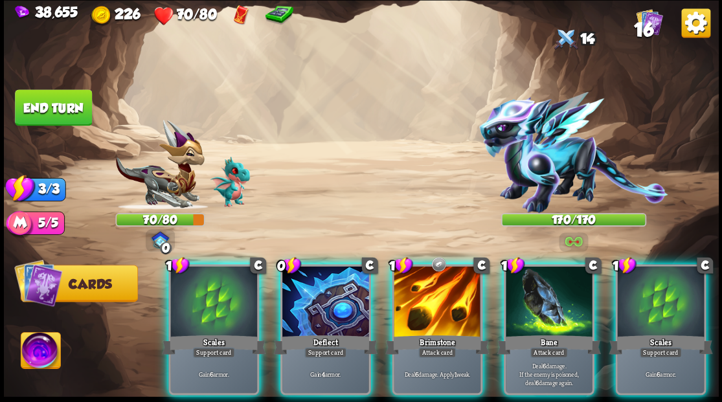
click at [431, 311] on div at bounding box center [437, 302] width 87 height 73
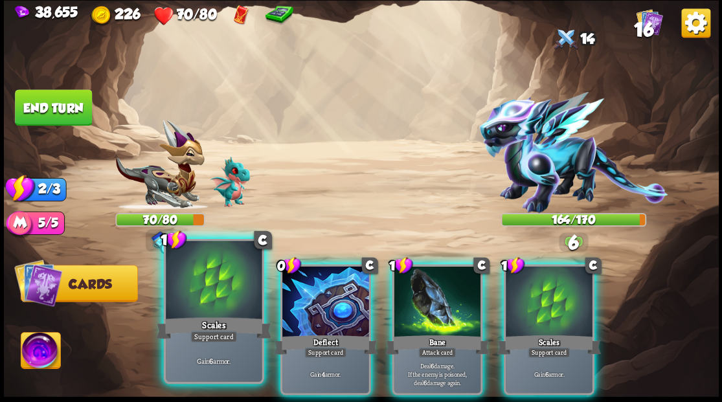
click at [198, 323] on div "Scales" at bounding box center [213, 328] width 115 height 26
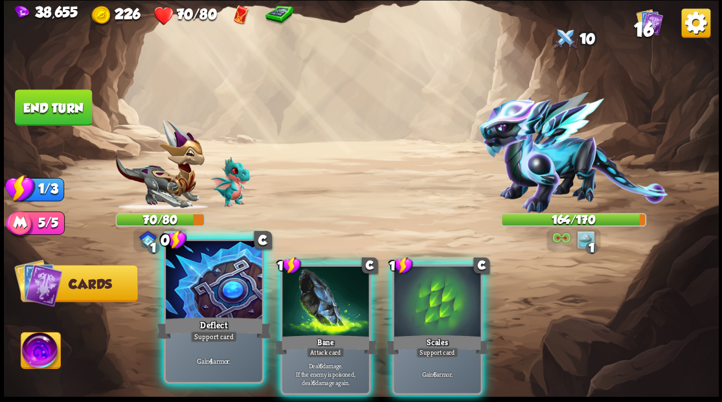
click at [197, 319] on div "Deflect" at bounding box center [213, 328] width 115 height 26
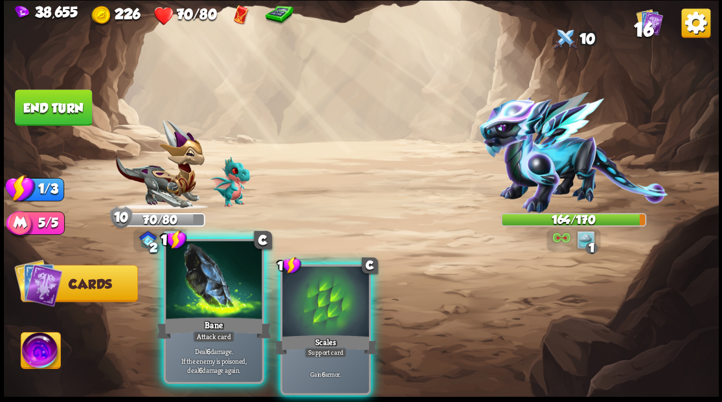
click at [217, 301] on div at bounding box center [214, 281] width 96 height 81
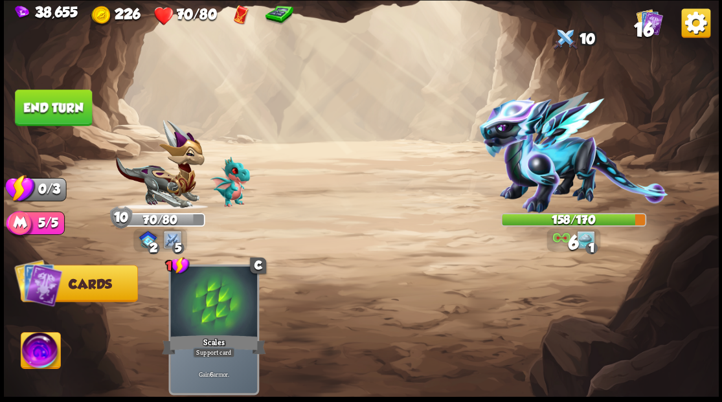
click at [61, 99] on button "End turn" at bounding box center [53, 107] width 77 height 36
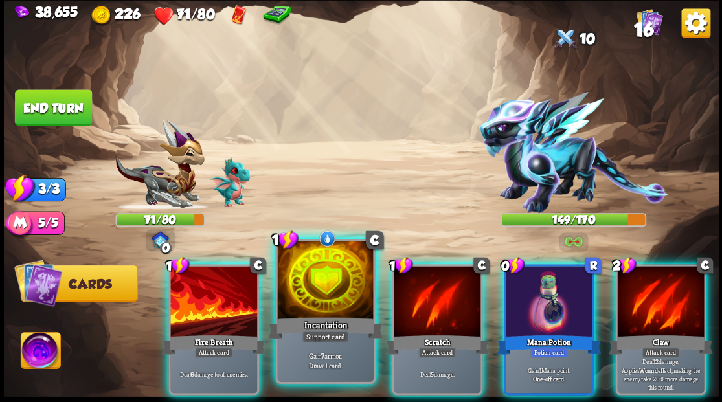
click at [317, 284] on div at bounding box center [325, 281] width 96 height 81
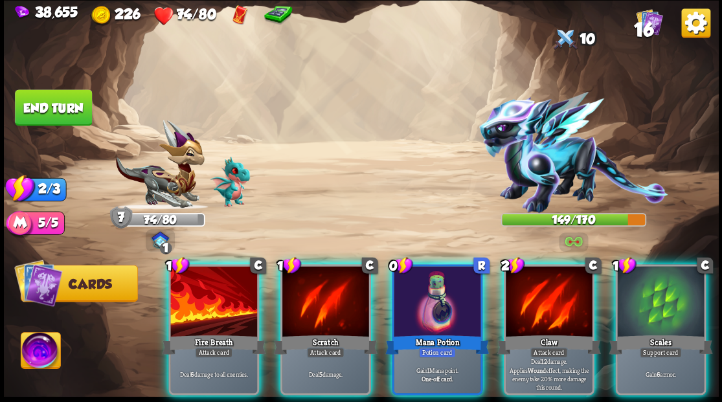
click at [35, 361] on img at bounding box center [41, 352] width 40 height 40
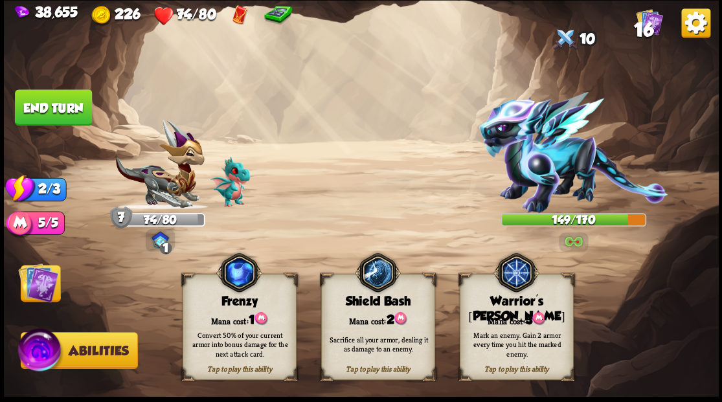
drag, startPoint x: 529, startPoint y: 286, endPoint x: 494, endPoint y: 297, distance: 37.1
click at [529, 287] on img at bounding box center [516, 272] width 46 height 47
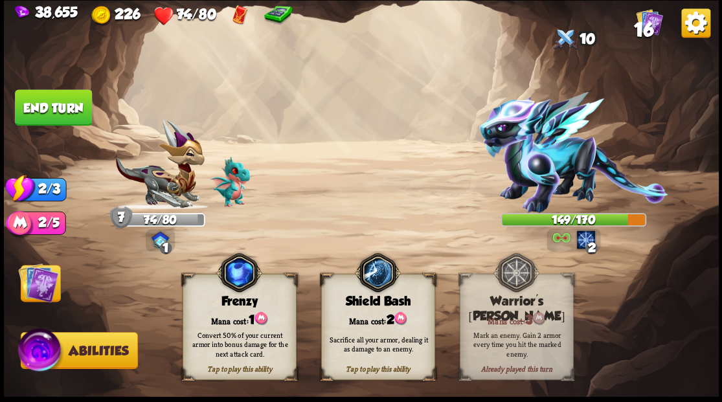
click at [44, 275] on img at bounding box center [38, 282] width 40 height 40
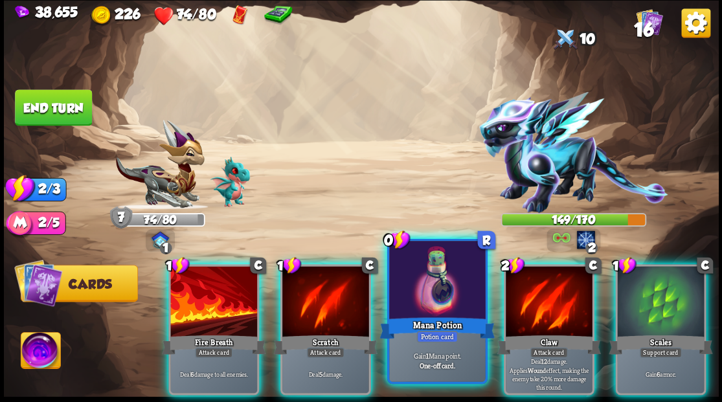
click at [443, 303] on div at bounding box center [437, 281] width 96 height 81
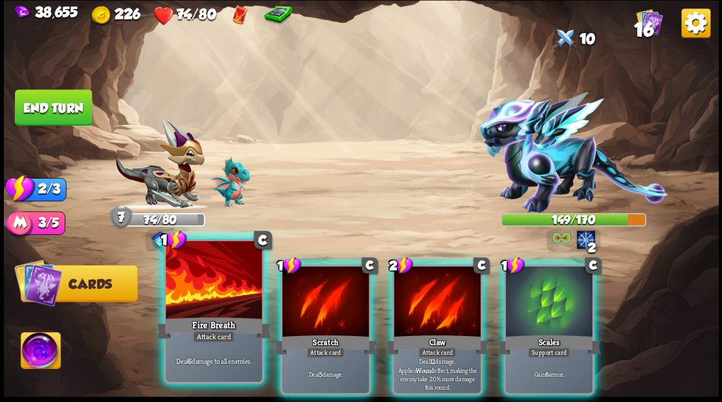
click at [223, 294] on div at bounding box center [214, 281] width 96 height 81
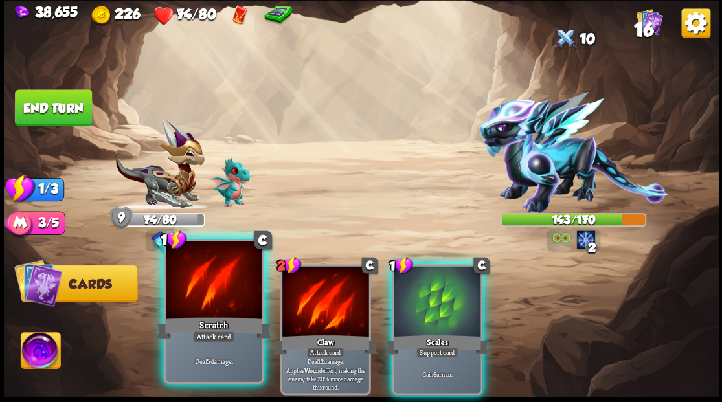
click at [222, 294] on div at bounding box center [214, 281] width 96 height 81
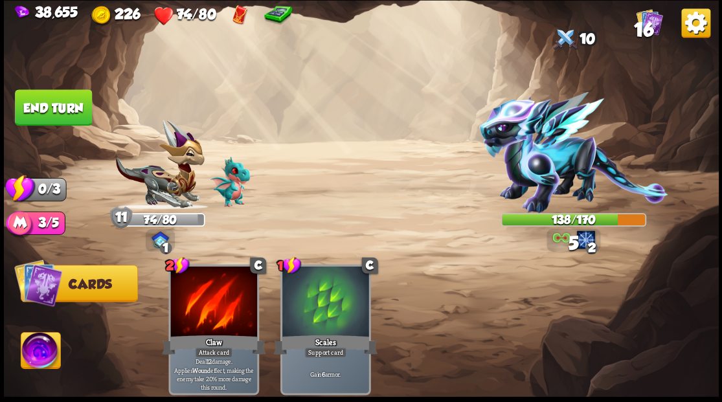
click at [70, 96] on button "End turn" at bounding box center [53, 107] width 77 height 36
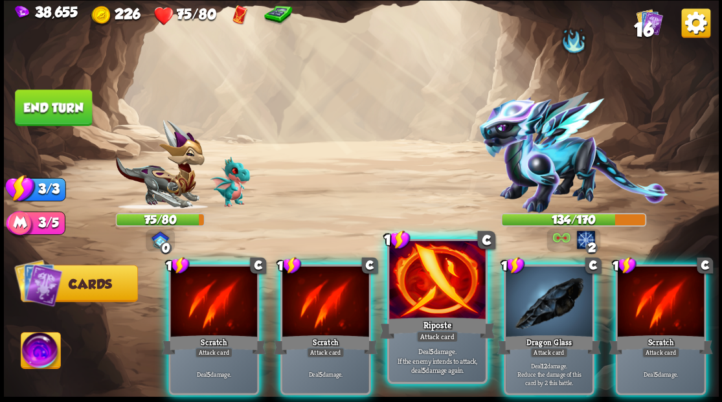
click at [428, 301] on div at bounding box center [437, 281] width 96 height 81
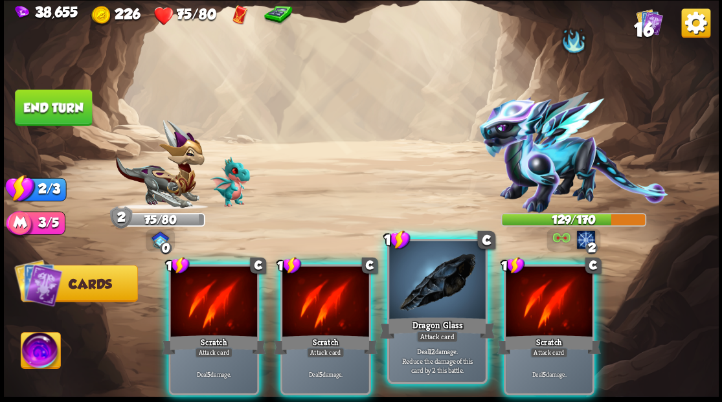
click at [426, 298] on div at bounding box center [437, 281] width 96 height 81
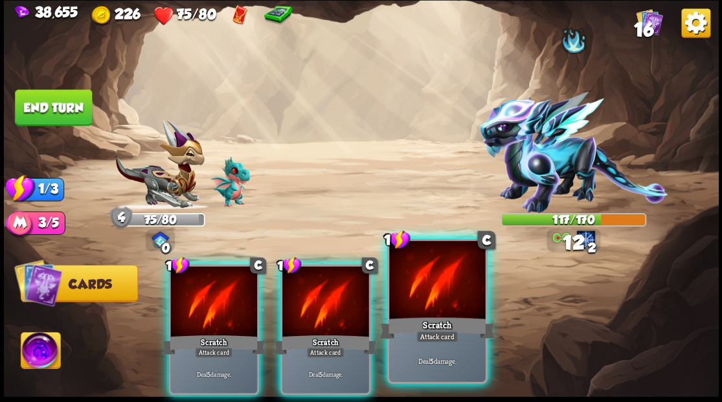
click at [425, 298] on div at bounding box center [437, 281] width 96 height 81
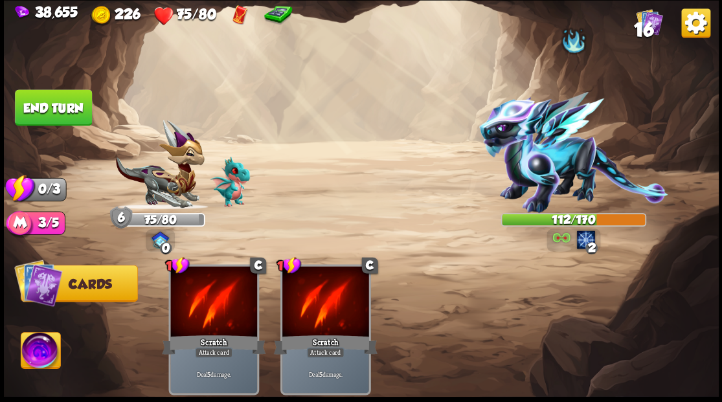
drag, startPoint x: 60, startPoint y: 108, endPoint x: 192, endPoint y: 137, distance: 135.2
click at [61, 108] on button "End turn" at bounding box center [53, 107] width 77 height 36
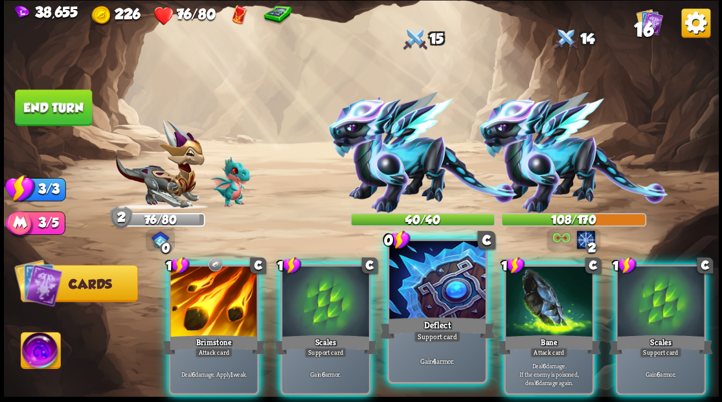
click at [443, 304] on div at bounding box center [437, 281] width 96 height 81
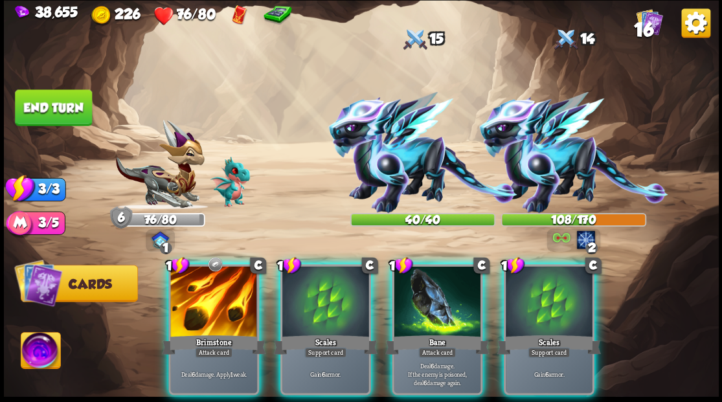
drag, startPoint x: 570, startPoint y: 302, endPoint x: 569, endPoint y: 292, distance: 10.4
click at [570, 299] on div at bounding box center [549, 302] width 87 height 73
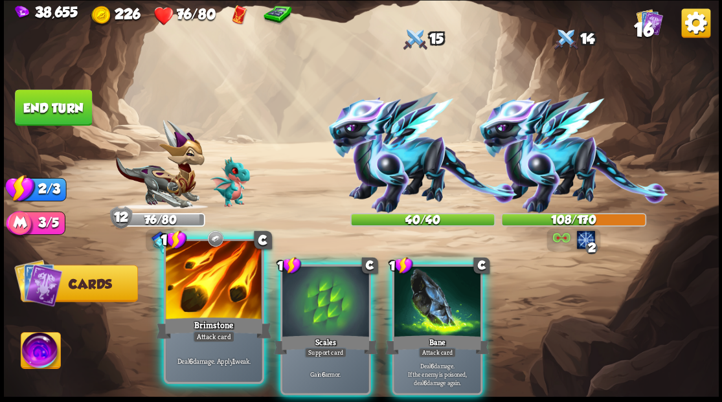
click at [210, 280] on div at bounding box center [214, 281] width 96 height 81
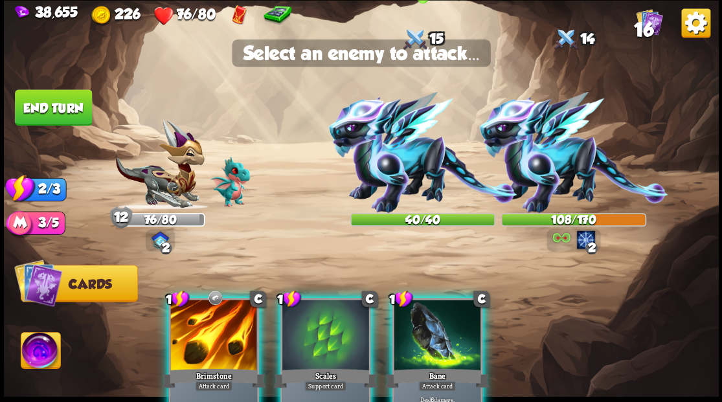
click at [412, 152] on img at bounding box center [422, 152] width 189 height 121
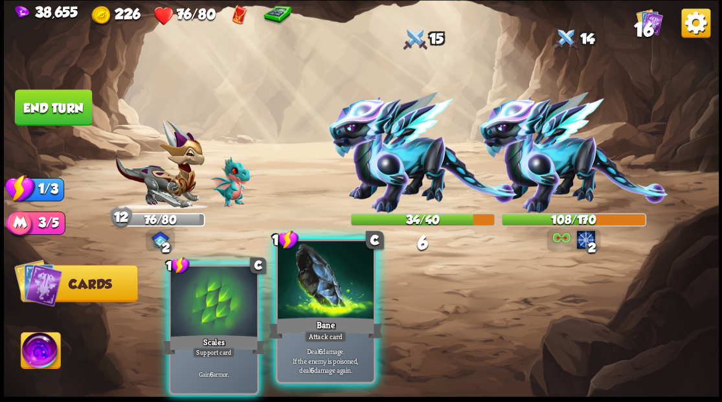
click at [324, 296] on div at bounding box center [325, 281] width 96 height 81
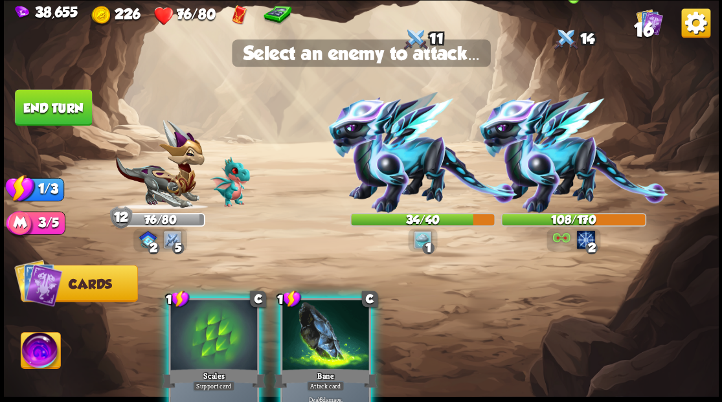
click at [552, 172] on img at bounding box center [573, 152] width 189 height 121
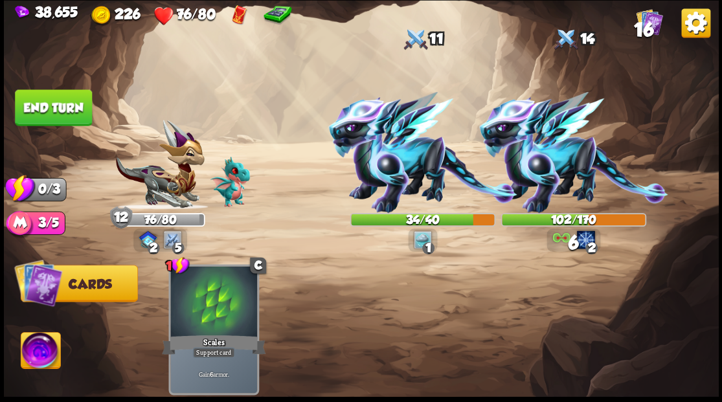
click at [65, 119] on button "End turn" at bounding box center [53, 107] width 77 height 36
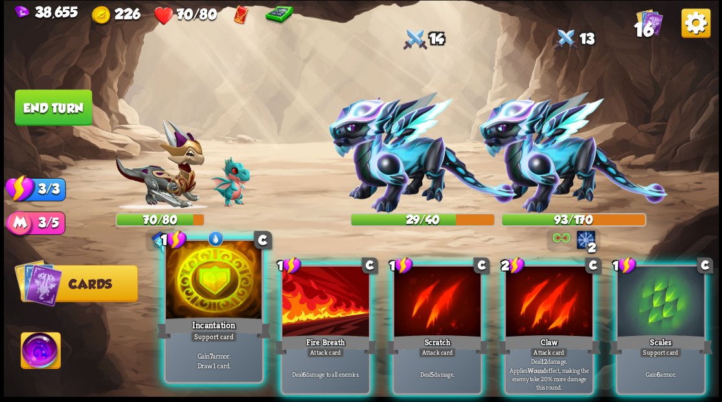
click at [205, 306] on div at bounding box center [214, 281] width 96 height 81
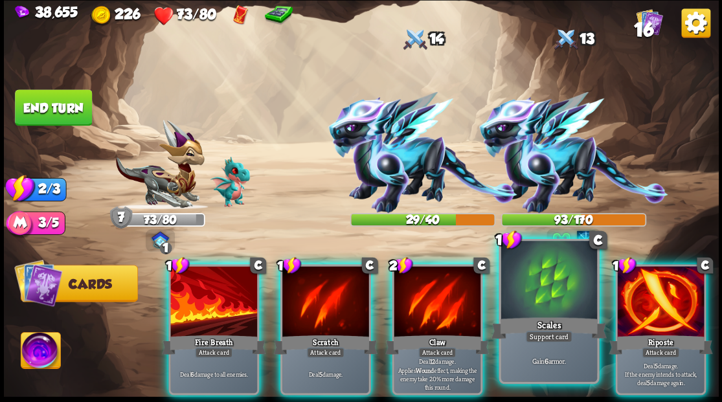
click at [537, 305] on div at bounding box center [549, 281] width 96 height 81
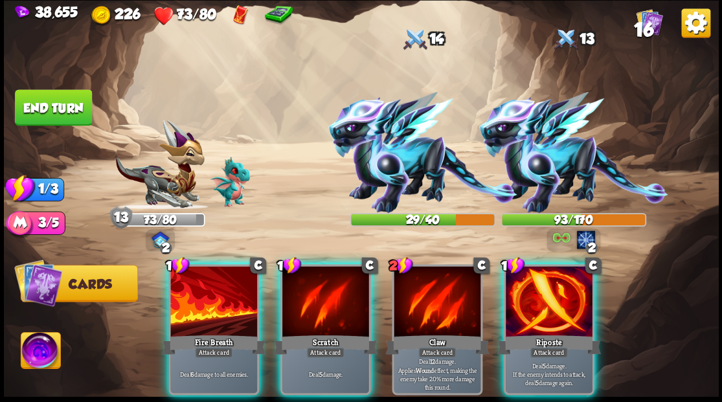
click at [197, 307] on div at bounding box center [213, 302] width 87 height 73
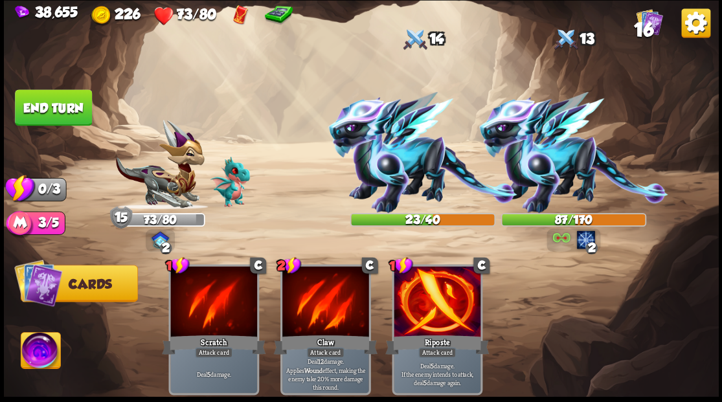
click at [69, 106] on button "End turn" at bounding box center [53, 107] width 77 height 36
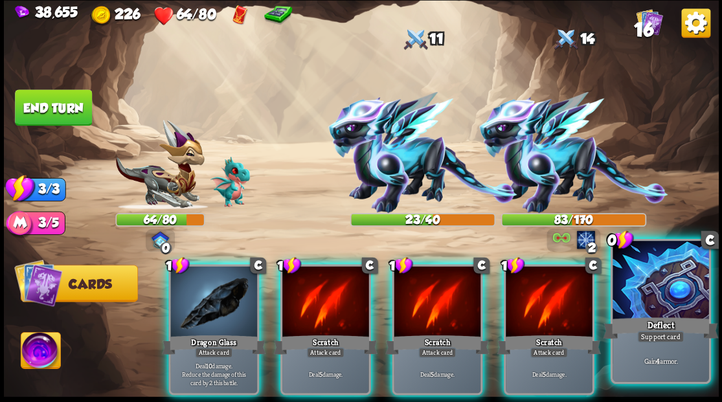
click at [655, 323] on div "Deflect" at bounding box center [660, 328] width 115 height 26
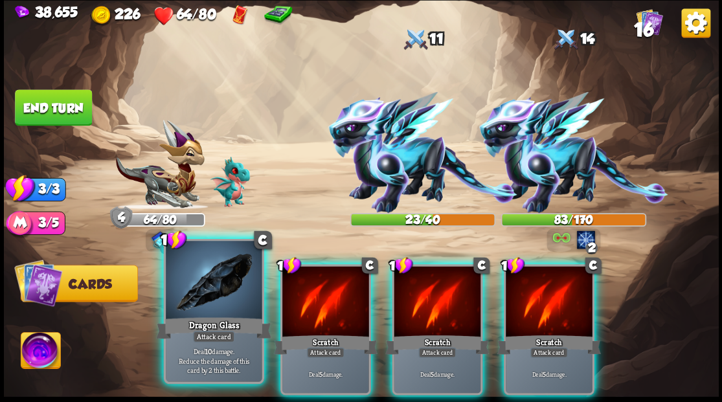
click at [205, 308] on div at bounding box center [214, 281] width 96 height 81
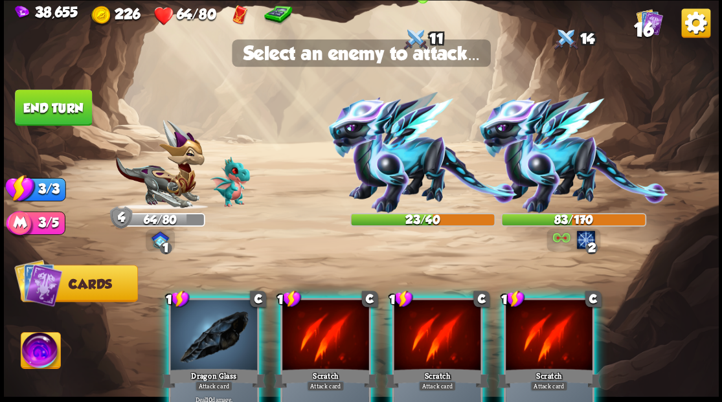
click at [376, 177] on img at bounding box center [422, 152] width 189 height 121
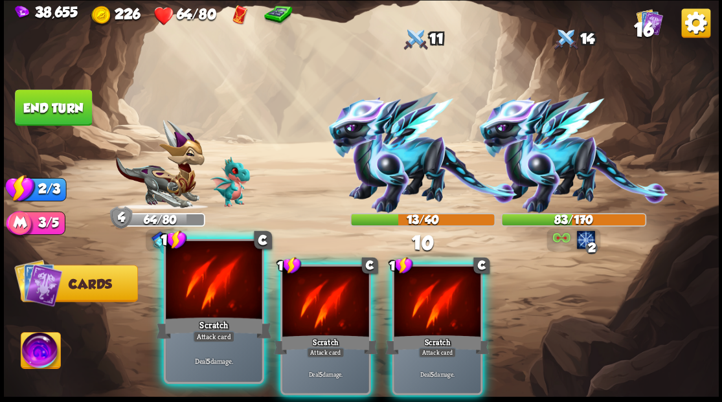
click at [220, 294] on div at bounding box center [214, 281] width 96 height 81
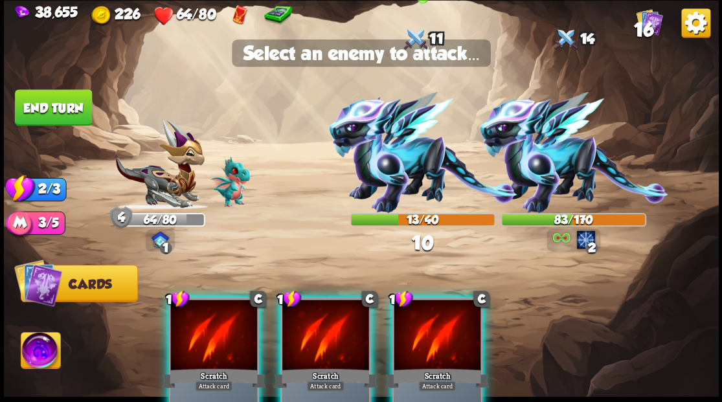
click at [399, 168] on img at bounding box center [422, 152] width 189 height 121
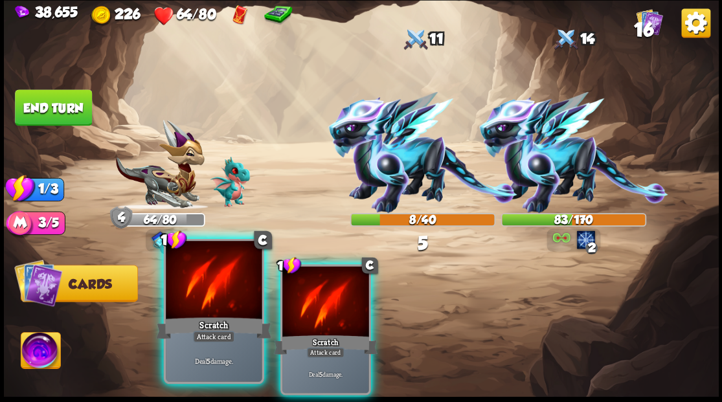
click at [193, 316] on div "Scratch" at bounding box center [213, 328] width 115 height 26
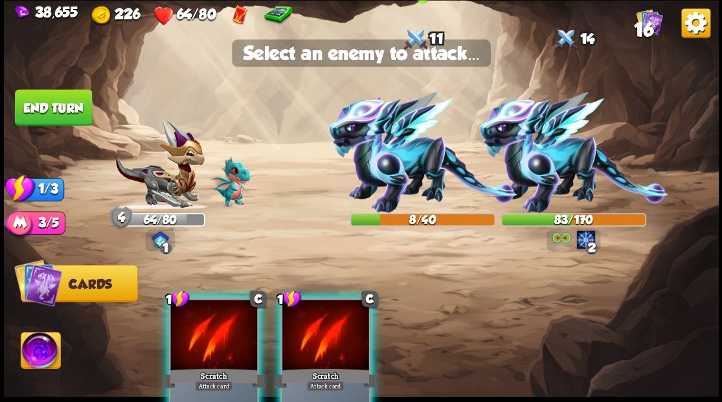
click at [383, 175] on img at bounding box center [422, 152] width 189 height 121
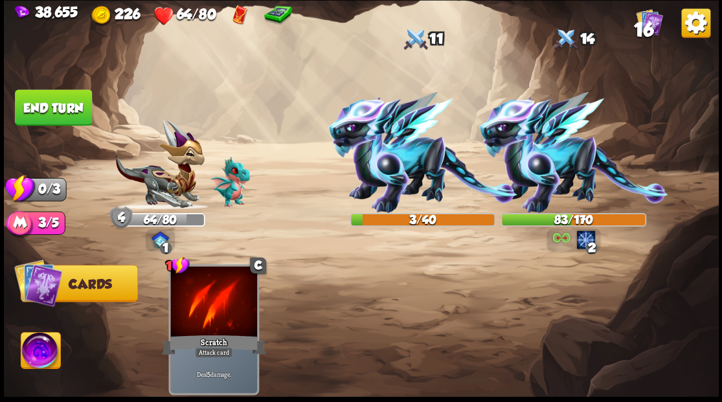
click at [51, 106] on button "End turn" at bounding box center [53, 107] width 77 height 36
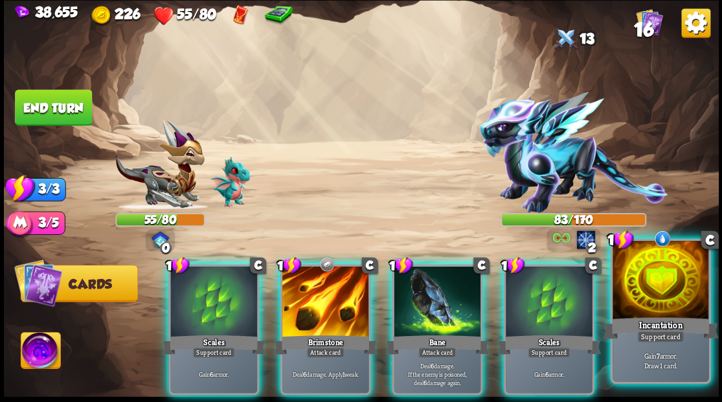
click at [664, 290] on div at bounding box center [661, 281] width 96 height 81
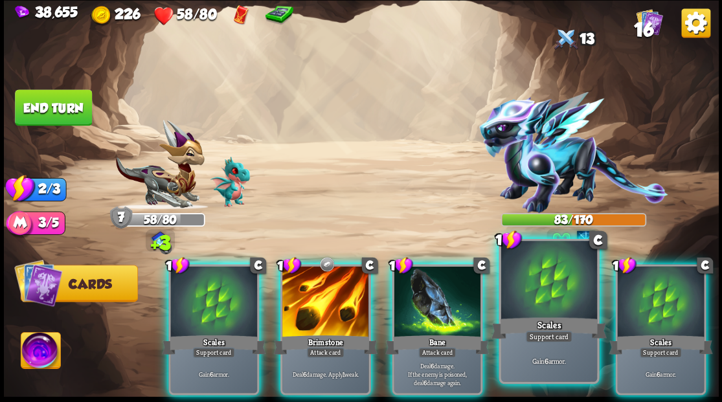
click at [556, 308] on div at bounding box center [549, 281] width 96 height 81
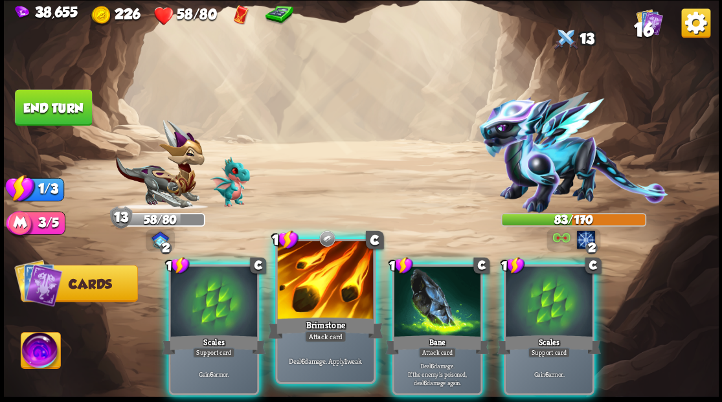
click at [337, 292] on div at bounding box center [325, 281] width 96 height 81
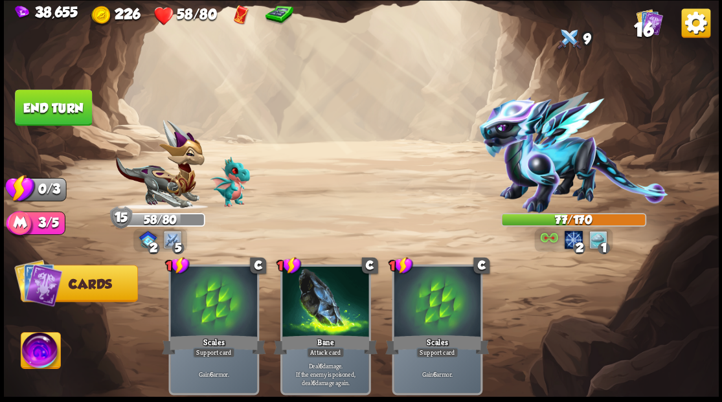
drag, startPoint x: 35, startPoint y: 109, endPoint x: 124, endPoint y: 103, distance: 89.0
click at [61, 102] on button "End turn" at bounding box center [53, 107] width 78 height 36
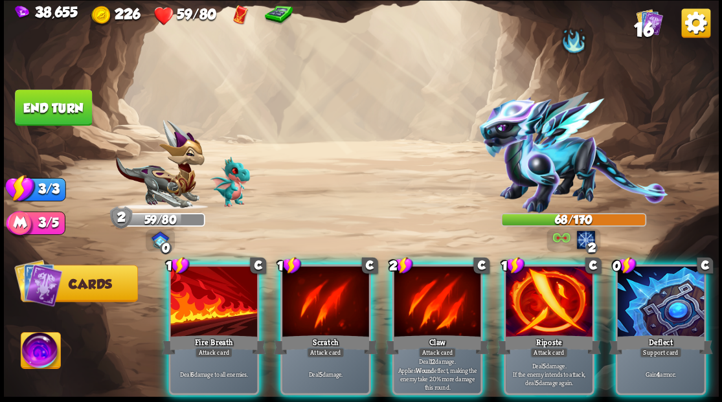
drag, startPoint x: 662, startPoint y: 284, endPoint x: 673, endPoint y: 260, distance: 26.4
click at [665, 276] on div at bounding box center [660, 302] width 87 height 73
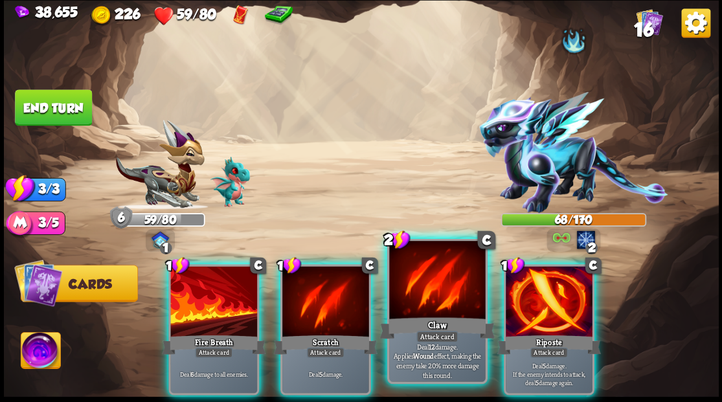
click at [425, 301] on div at bounding box center [437, 281] width 96 height 81
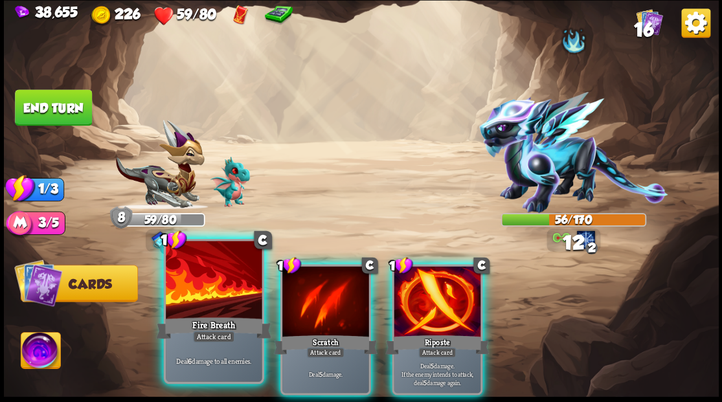
click at [202, 306] on div at bounding box center [214, 281] width 96 height 81
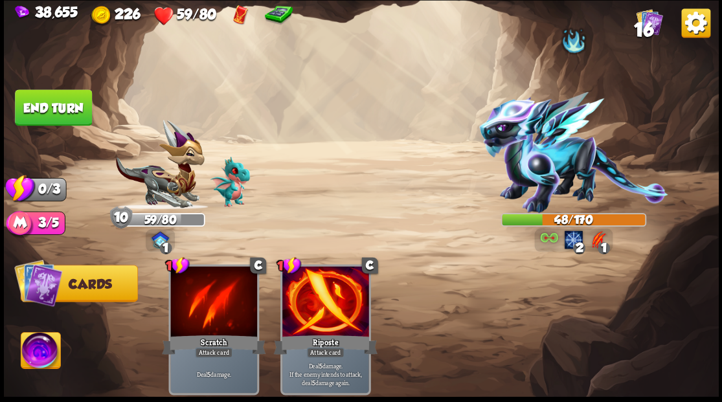
click at [51, 109] on button "End turn" at bounding box center [53, 107] width 77 height 36
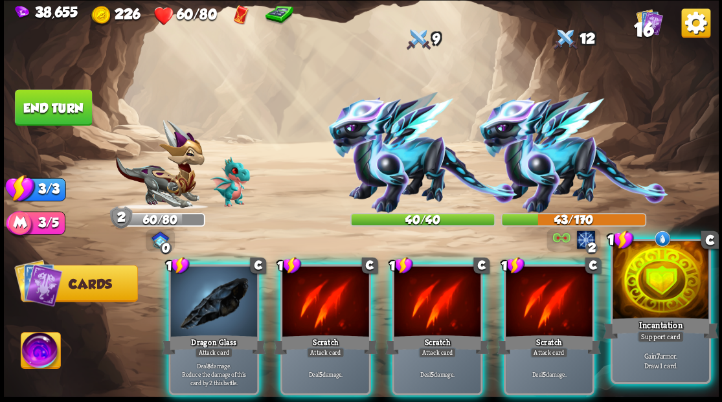
click at [677, 290] on div at bounding box center [661, 281] width 96 height 81
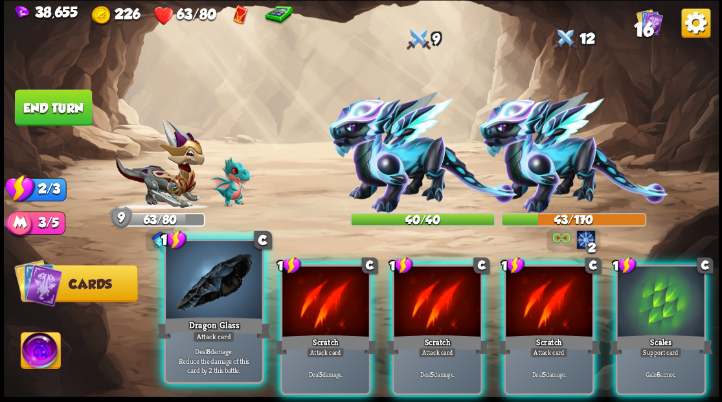
click at [209, 320] on div "Dragon Glass" at bounding box center [213, 328] width 115 height 26
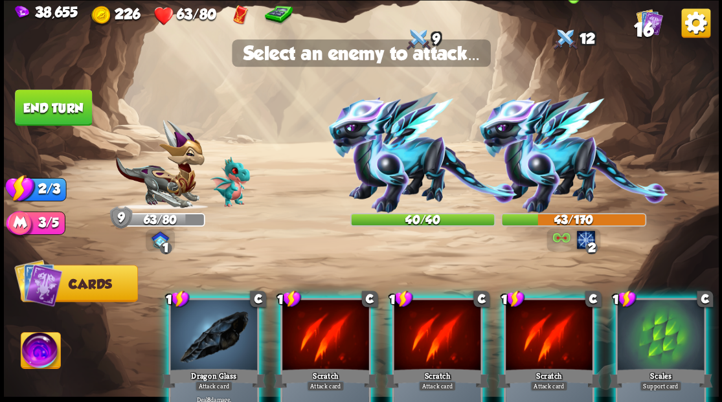
click at [530, 176] on img at bounding box center [573, 152] width 189 height 121
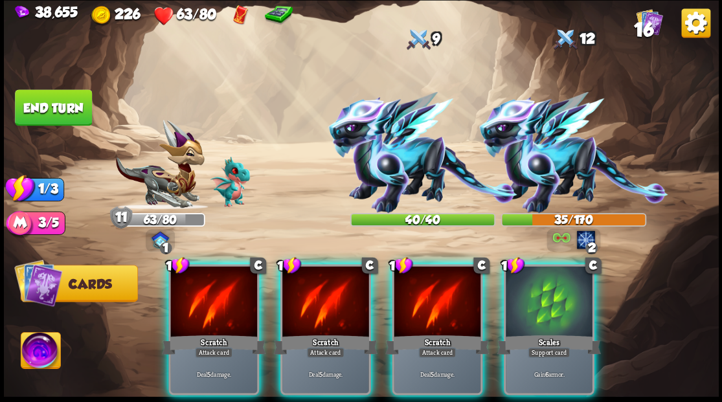
click at [552, 302] on div at bounding box center [549, 302] width 87 height 73
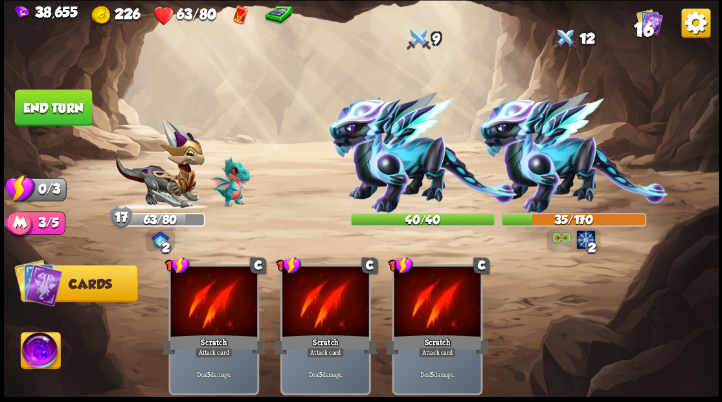
click at [47, 111] on button "End turn" at bounding box center [53, 107] width 77 height 36
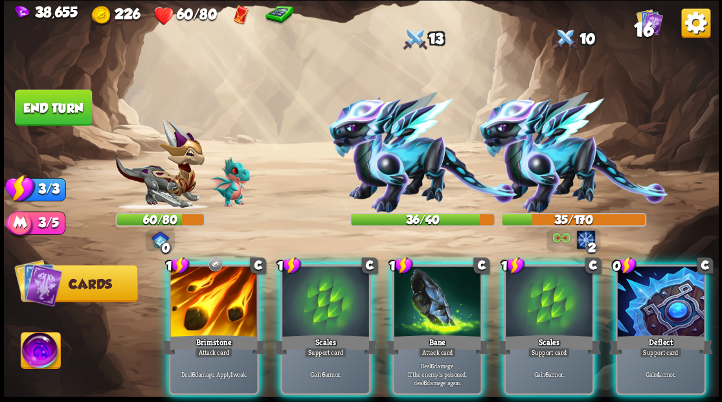
click at [676, 295] on div at bounding box center [660, 302] width 87 height 73
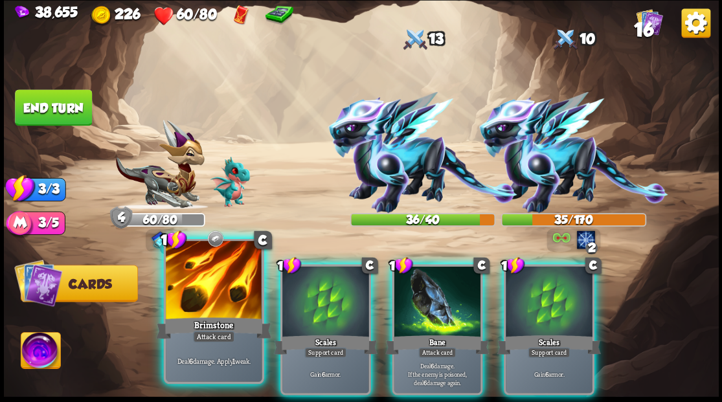
click at [207, 308] on div at bounding box center [214, 281] width 96 height 81
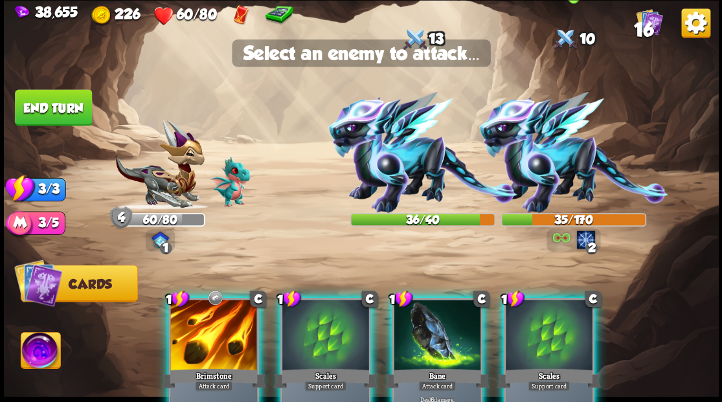
click at [562, 145] on img at bounding box center [573, 152] width 189 height 121
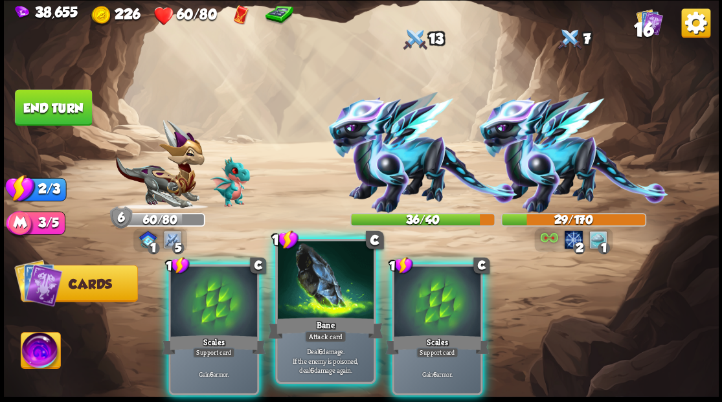
click at [311, 282] on div at bounding box center [325, 281] width 96 height 81
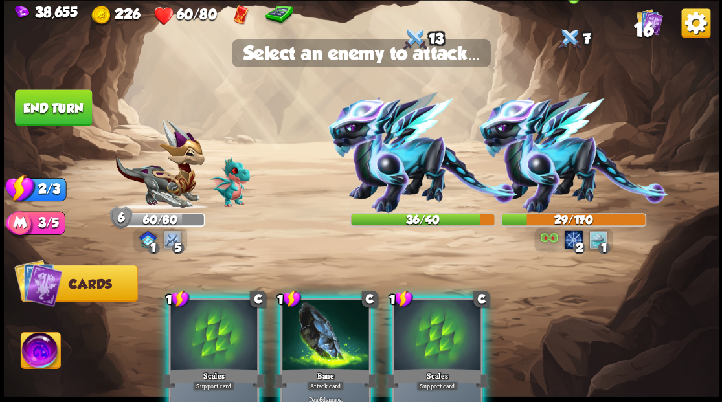
click at [545, 170] on img at bounding box center [573, 152] width 189 height 121
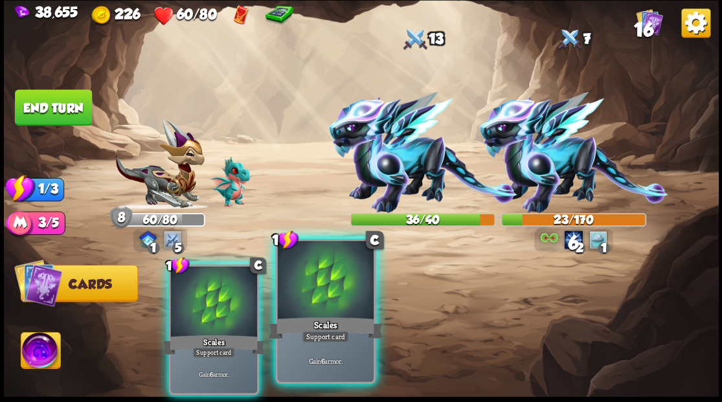
click at [342, 302] on div at bounding box center [325, 281] width 96 height 81
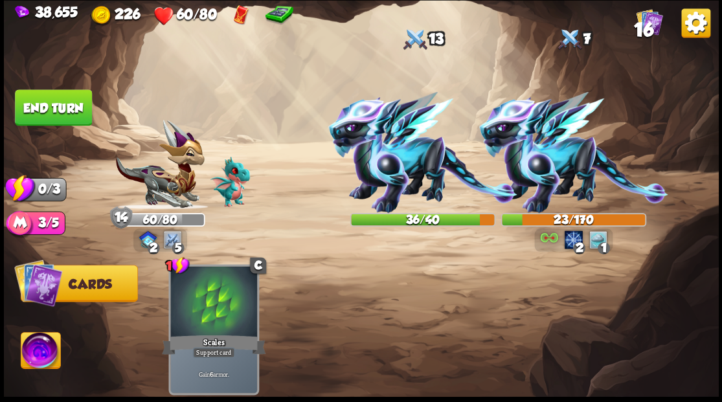
click at [45, 107] on button "End turn" at bounding box center [53, 107] width 77 height 36
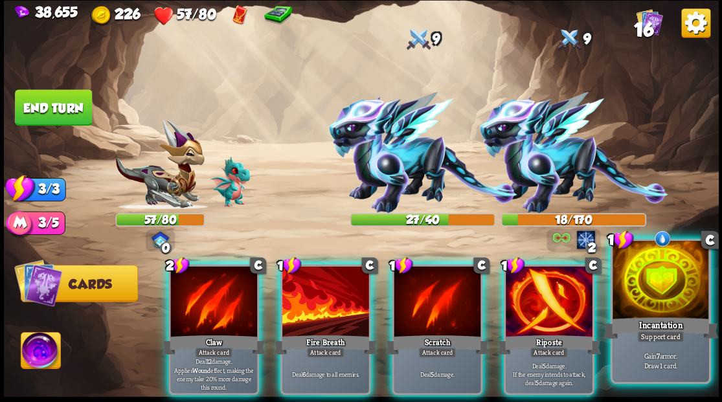
click at [667, 284] on div at bounding box center [661, 281] width 96 height 81
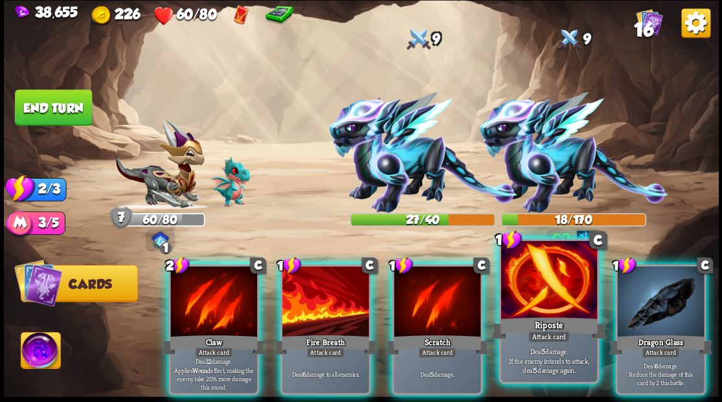
drag, startPoint x: 551, startPoint y: 301, endPoint x: 549, endPoint y: 290, distance: 11.2
click at [551, 300] on div at bounding box center [549, 281] width 96 height 81
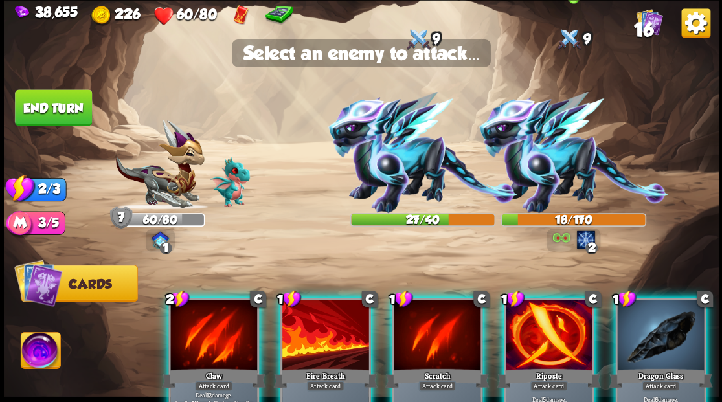
click at [548, 172] on img at bounding box center [573, 152] width 189 height 121
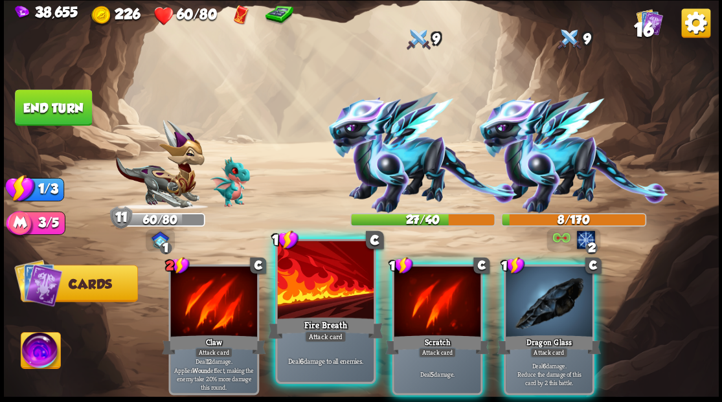
click at [313, 311] on div at bounding box center [325, 281] width 96 height 81
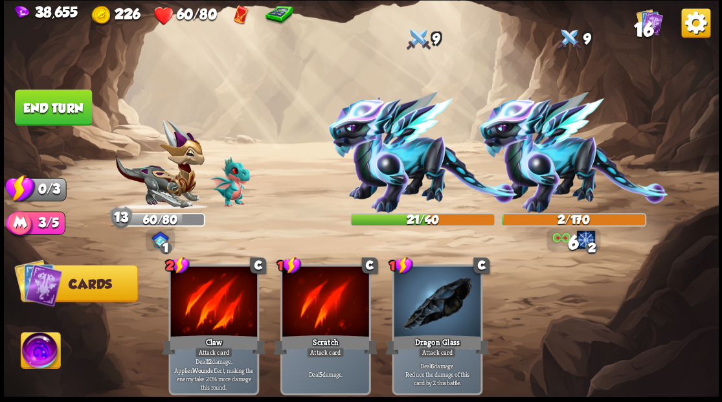
click at [56, 117] on button "End turn" at bounding box center [53, 107] width 77 height 36
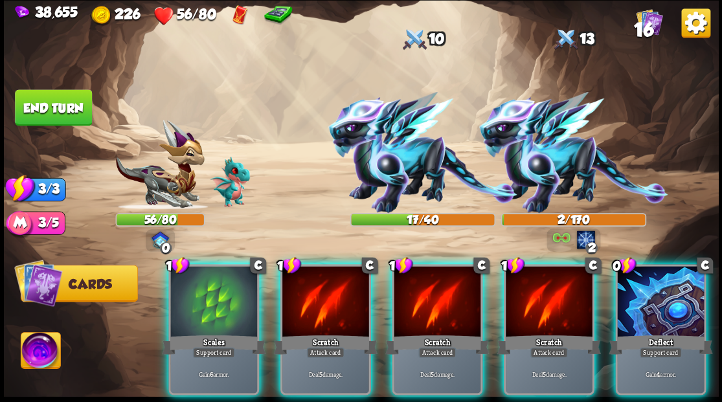
drag, startPoint x: 662, startPoint y: 290, endPoint x: 641, endPoint y: 291, distance: 20.8
click at [661, 290] on div at bounding box center [660, 302] width 87 height 73
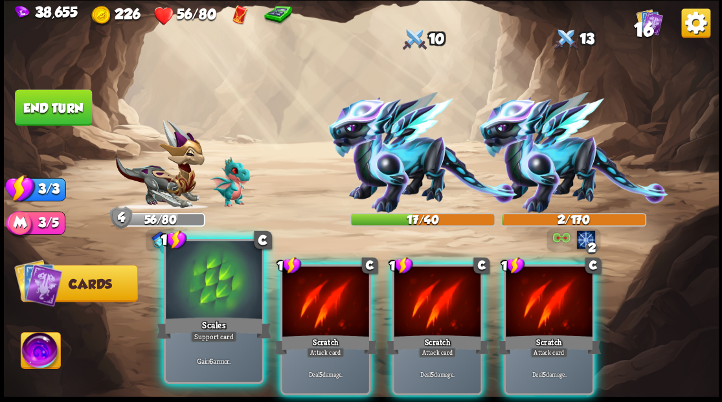
click at [187, 288] on div at bounding box center [214, 281] width 96 height 81
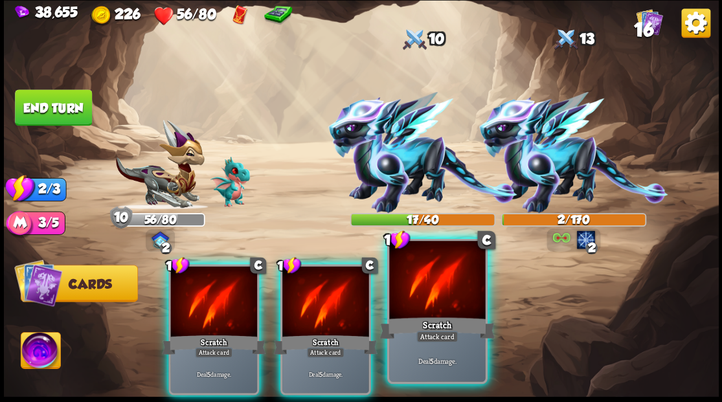
click at [424, 308] on div at bounding box center [437, 281] width 96 height 81
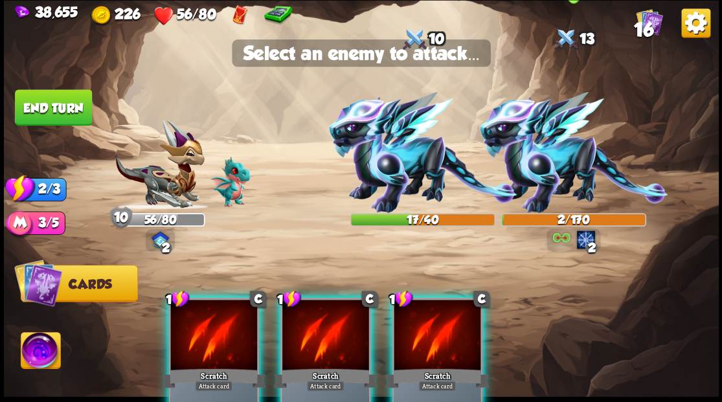
click at [560, 170] on img at bounding box center [573, 152] width 189 height 121
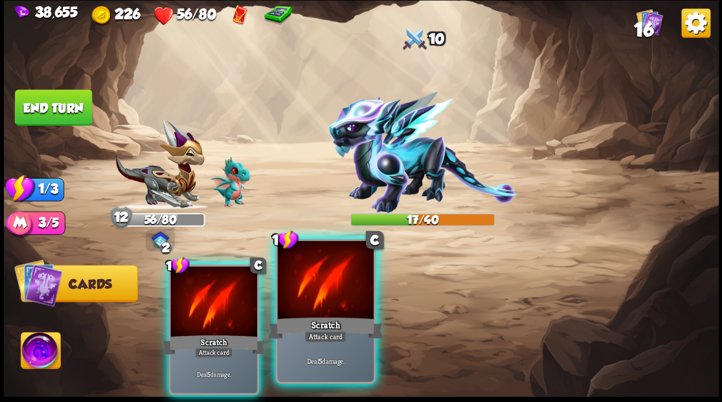
click at [319, 301] on div at bounding box center [325, 281] width 96 height 81
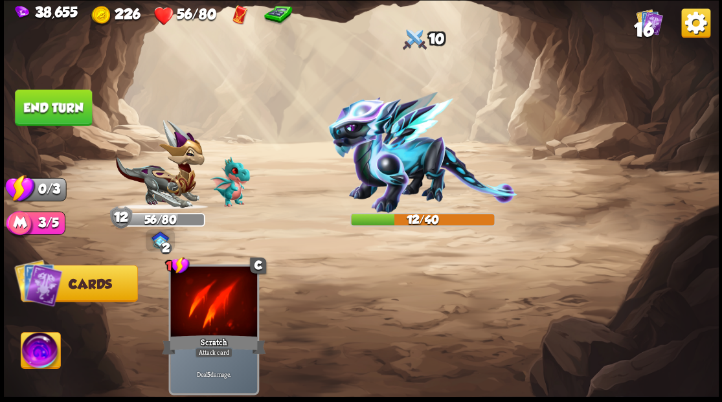
click at [59, 110] on button "End turn" at bounding box center [53, 107] width 77 height 36
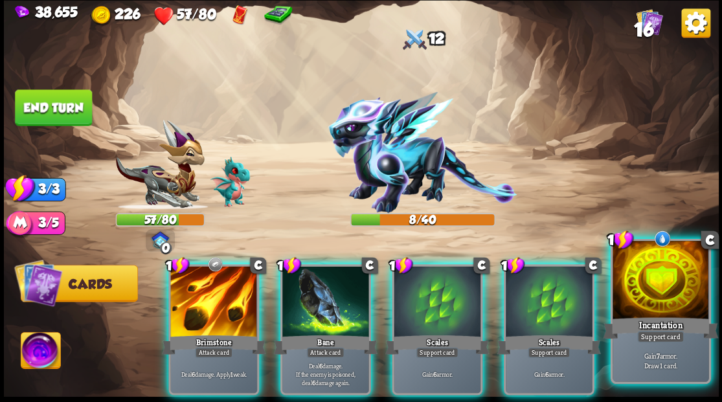
click at [675, 271] on div at bounding box center [661, 281] width 96 height 81
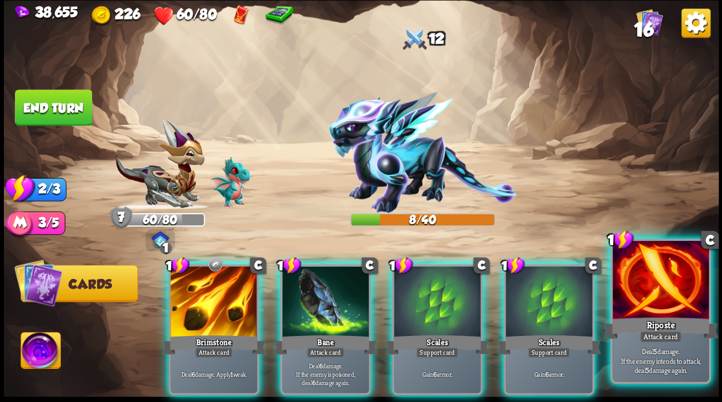
click at [649, 284] on div at bounding box center [661, 281] width 96 height 81
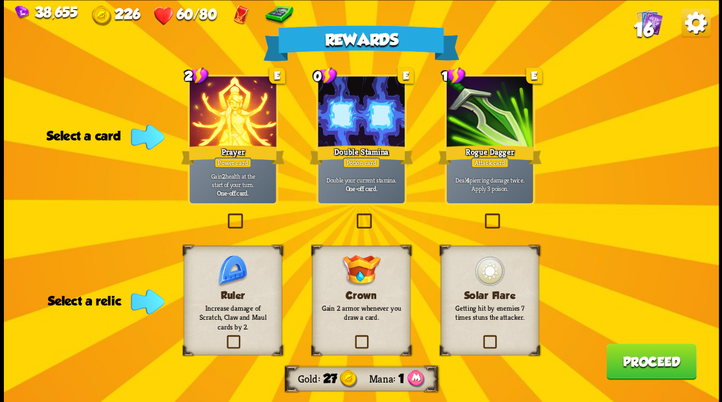
click at [645, 27] on span "16" at bounding box center [642, 29] width 19 height 22
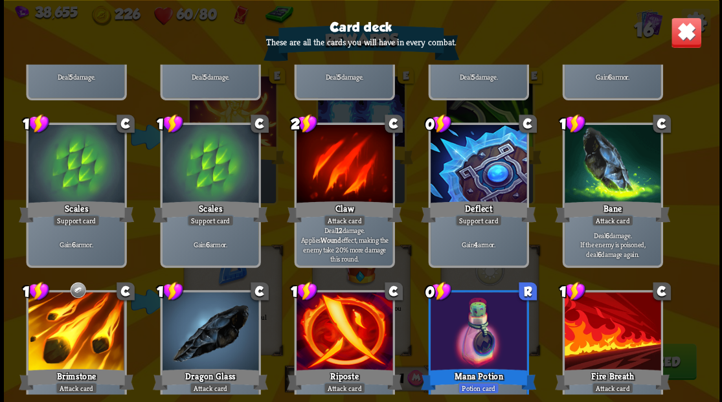
scroll to position [86, 0]
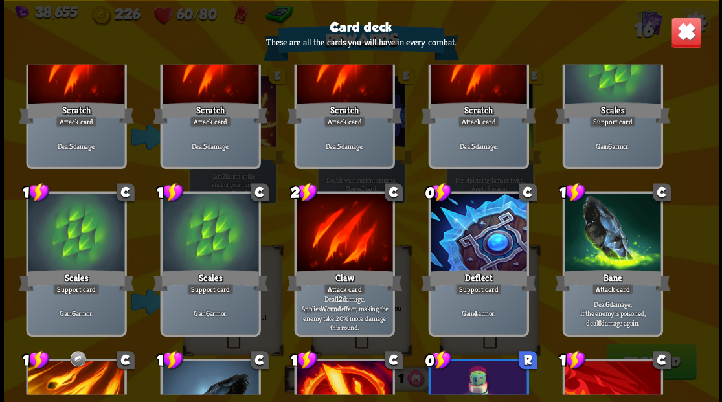
drag, startPoint x: 688, startPoint y: 35, endPoint x: 674, endPoint y: 46, distance: 18.0
click at [688, 36] on img at bounding box center [685, 32] width 31 height 31
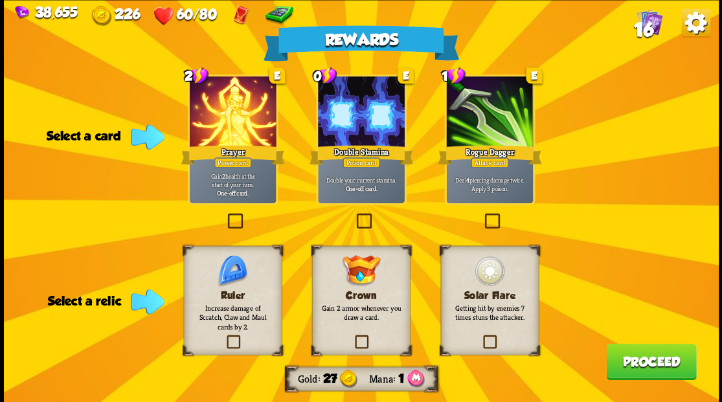
click at [482, 215] on label at bounding box center [482, 215] width 0 height 0
click at [0, 0] on input "checkbox" at bounding box center [0, 0] width 0 height 0
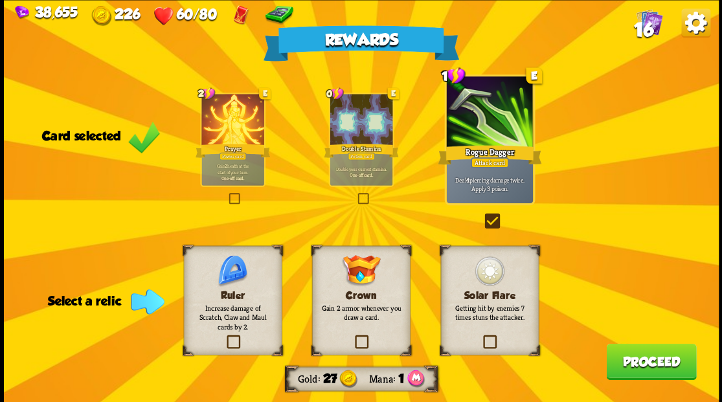
click at [224, 337] on label at bounding box center [224, 337] width 0 height 0
click at [0, 0] on input "checkbox" at bounding box center [0, 0] width 0 height 0
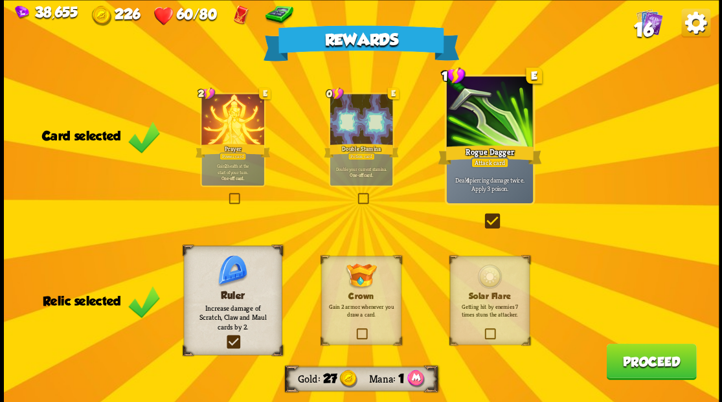
click at [655, 356] on button "Proceed" at bounding box center [651, 361] width 90 height 36
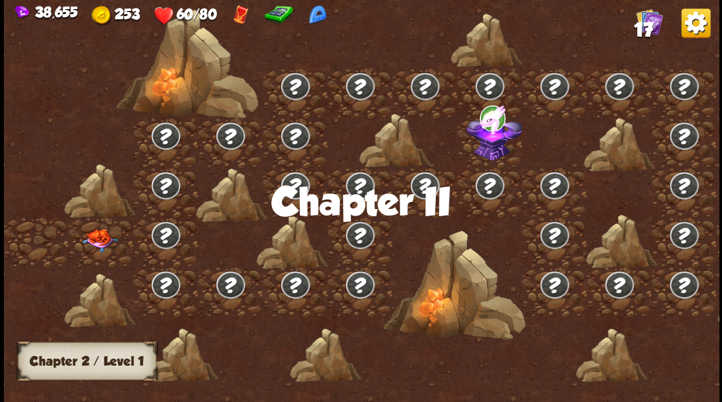
click at [98, 242] on img at bounding box center [100, 240] width 36 height 23
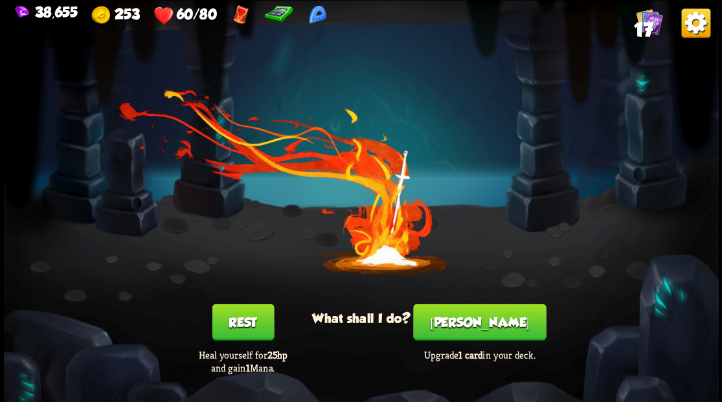
click at [486, 331] on button "[PERSON_NAME]" at bounding box center [479, 322] width 133 height 36
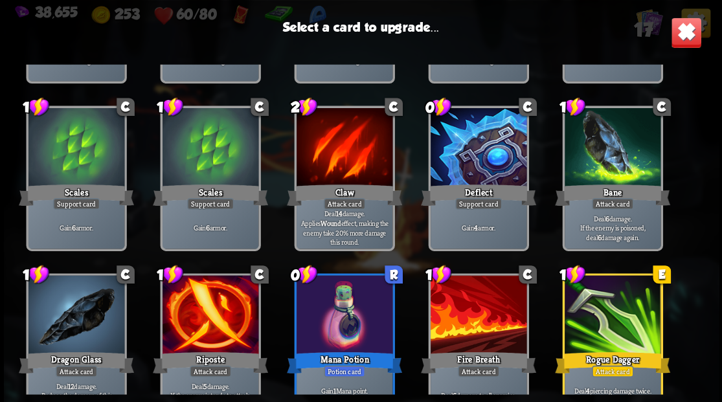
scroll to position [213, 0]
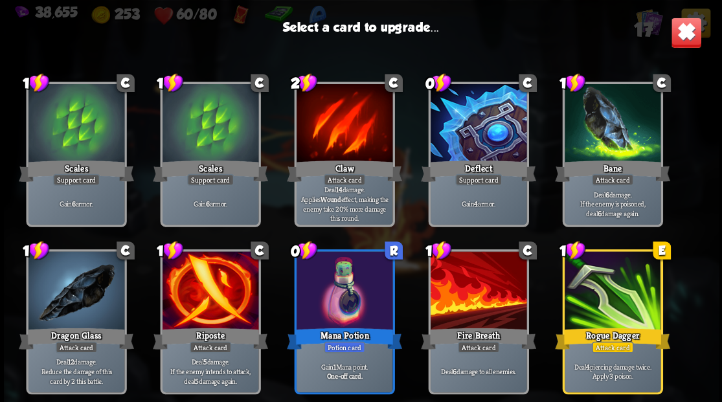
click at [482, 288] on div at bounding box center [478, 291] width 96 height 81
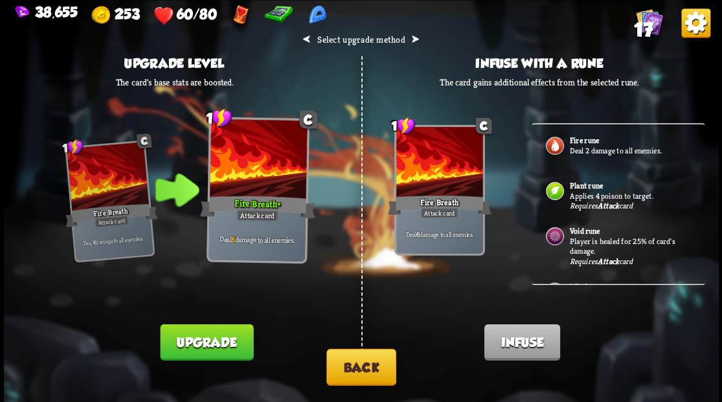
click at [363, 373] on button "Back" at bounding box center [361, 366] width 70 height 37
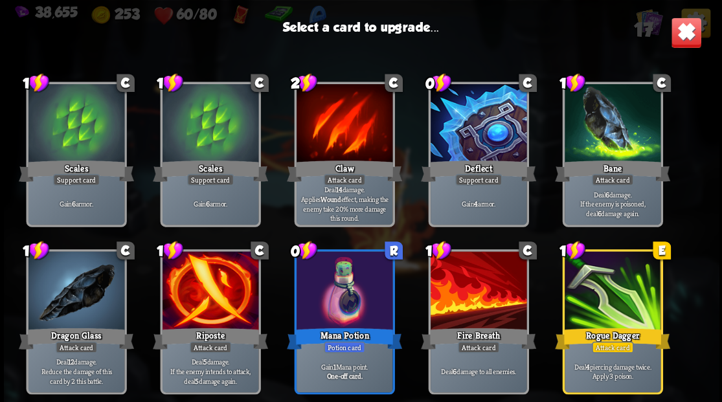
drag, startPoint x: 89, startPoint y: 281, endPoint x: 98, endPoint y: 279, distance: 9.4
click at [89, 281] on div at bounding box center [76, 291] width 96 height 81
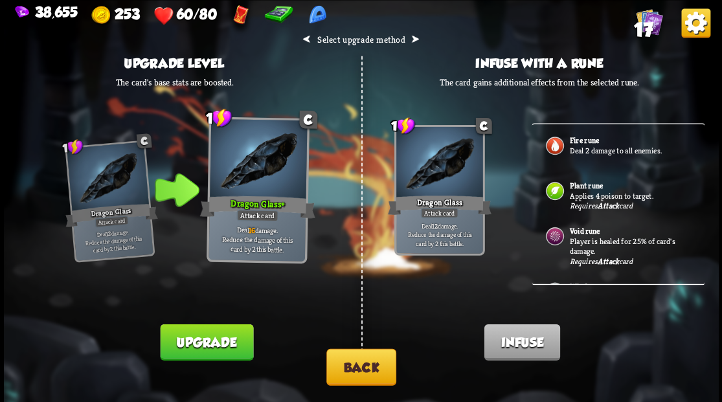
click at [596, 238] on p "Player is healed for 25% of card's damage." at bounding box center [629, 246] width 121 height 20
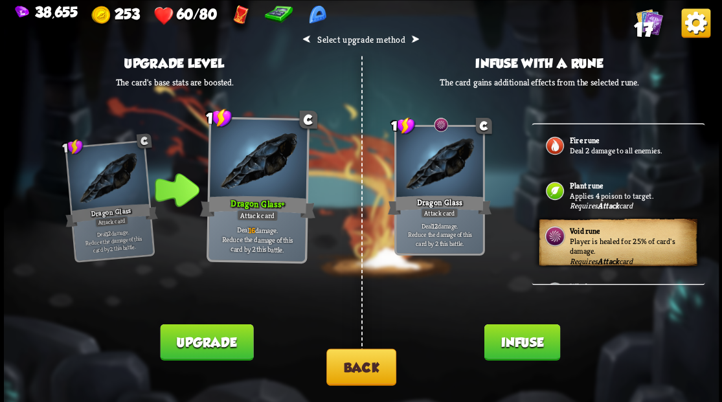
click at [510, 347] on button "Infuse" at bounding box center [522, 342] width 76 height 36
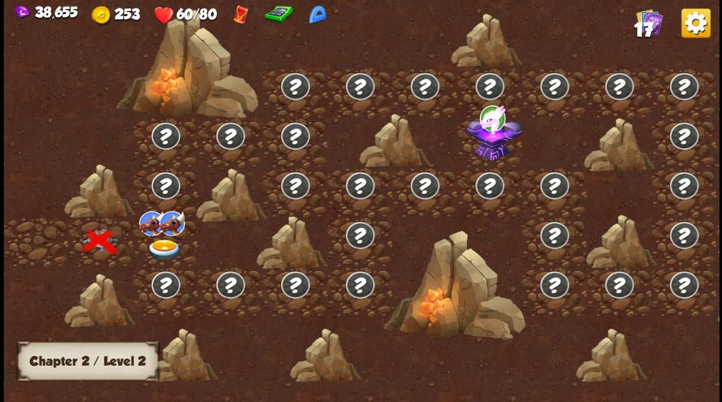
click at [165, 245] on img at bounding box center [164, 249] width 36 height 21
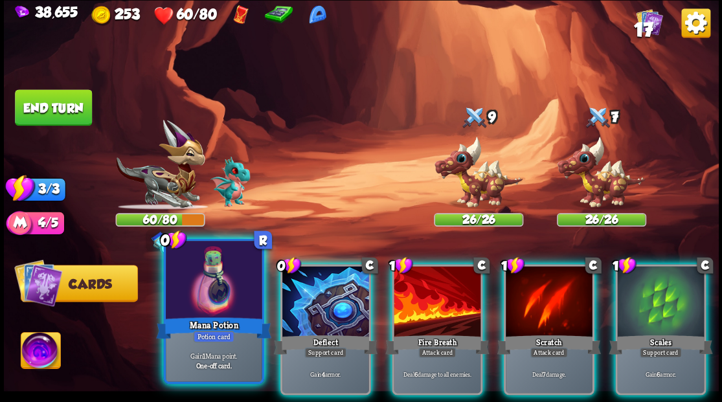
click at [220, 304] on div at bounding box center [214, 281] width 96 height 81
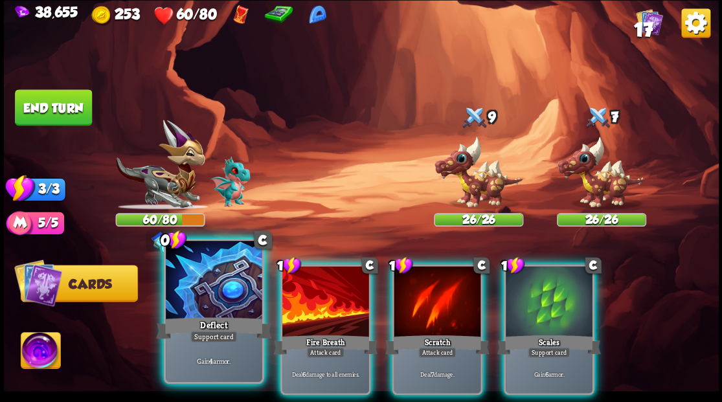
click at [219, 302] on div at bounding box center [214, 281] width 96 height 81
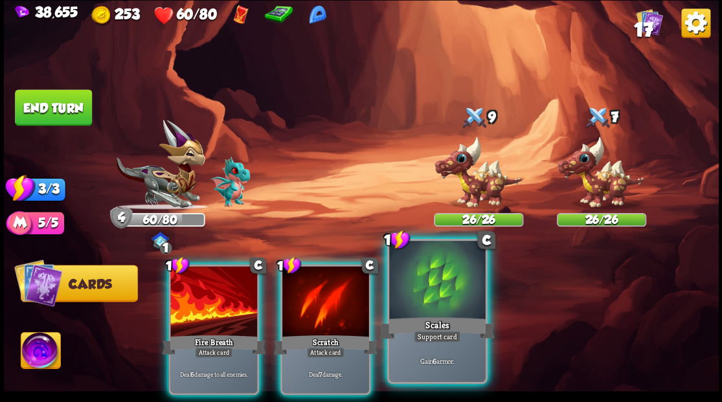
click at [438, 306] on div at bounding box center [437, 281] width 96 height 81
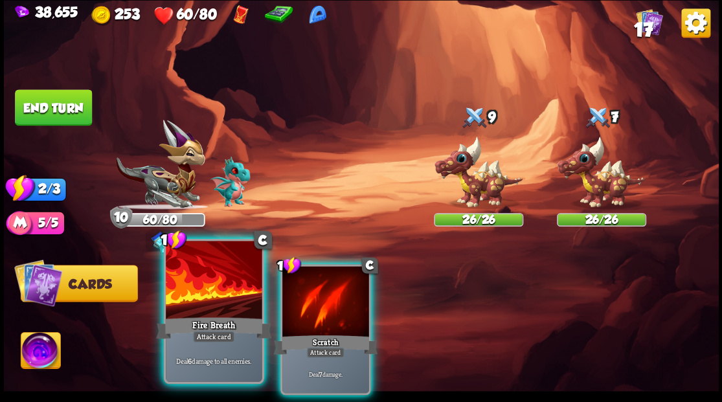
click at [199, 286] on div at bounding box center [214, 281] width 96 height 81
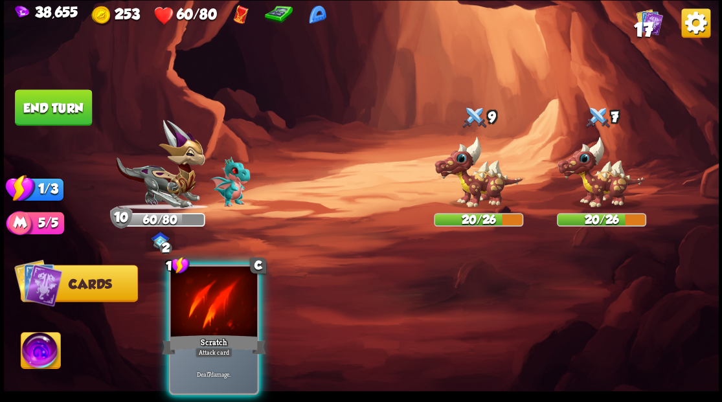
click at [199, 286] on div at bounding box center [213, 302] width 87 height 73
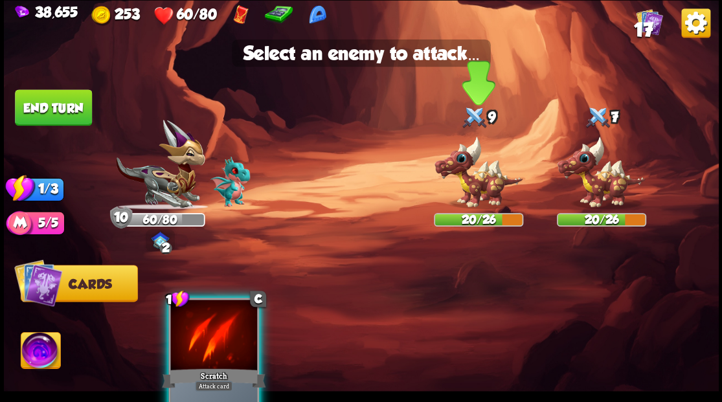
click at [472, 193] on img at bounding box center [478, 172] width 89 height 74
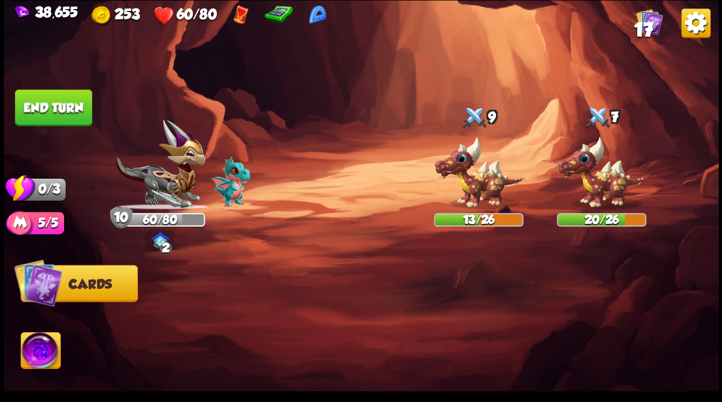
click at [43, 106] on button "End turn" at bounding box center [53, 107] width 77 height 36
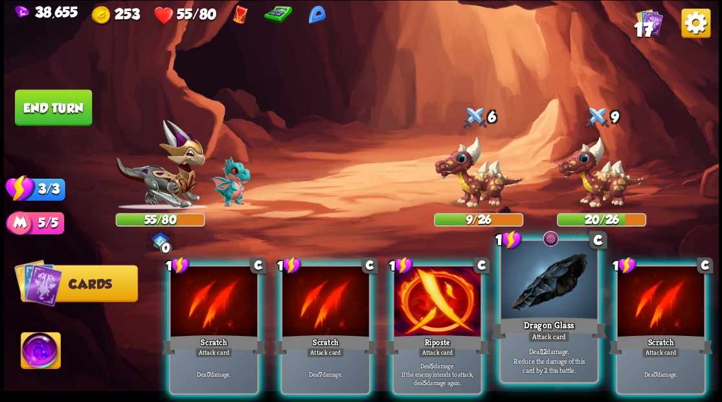
click at [545, 295] on div at bounding box center [549, 281] width 96 height 81
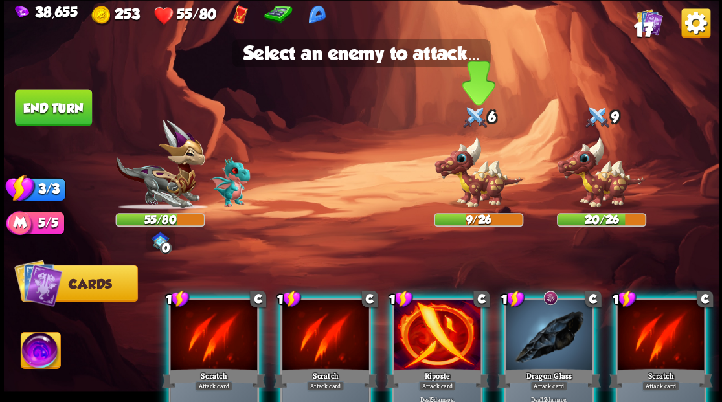
click at [477, 188] on img at bounding box center [478, 172] width 89 height 74
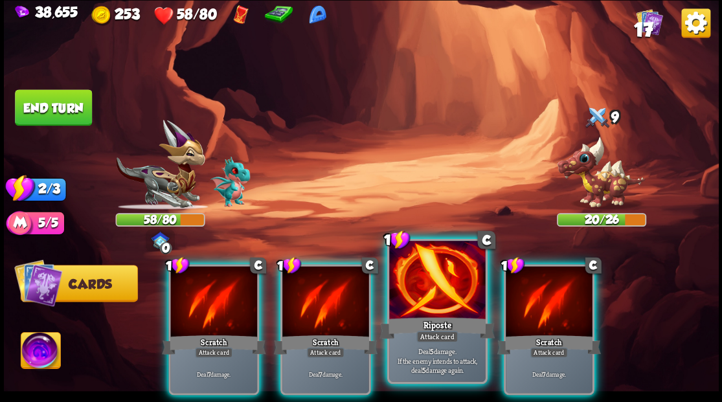
click at [434, 286] on div at bounding box center [437, 281] width 96 height 81
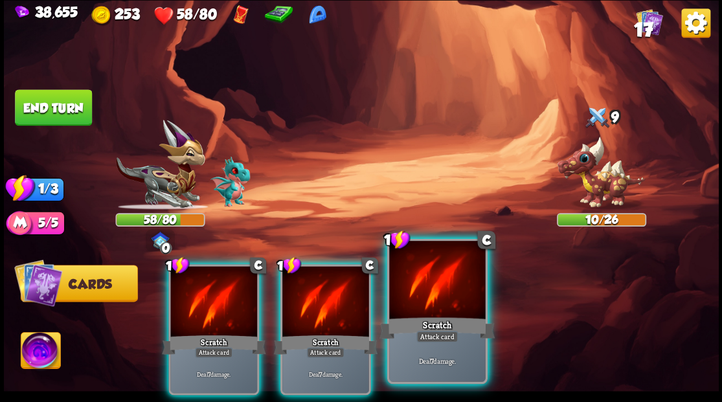
click at [430, 294] on div at bounding box center [437, 281] width 96 height 81
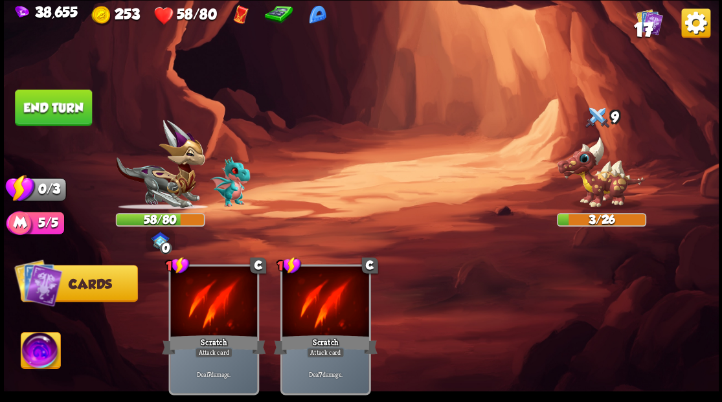
drag, startPoint x: 45, startPoint y: 108, endPoint x: 200, endPoint y: 115, distance: 155.0
click at [46, 108] on button "End turn" at bounding box center [53, 107] width 77 height 36
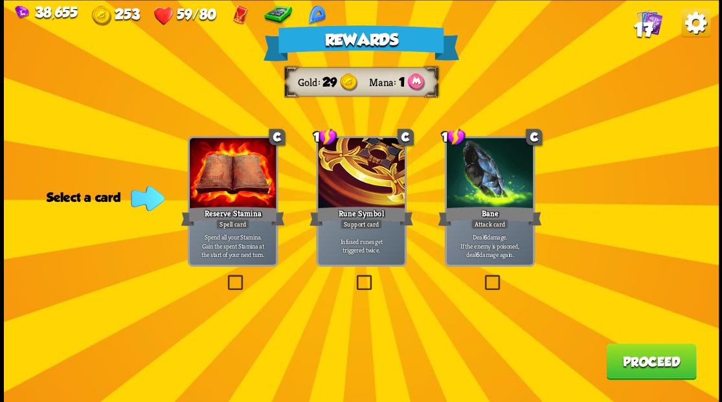
click at [648, 24] on span "17" at bounding box center [642, 29] width 19 height 22
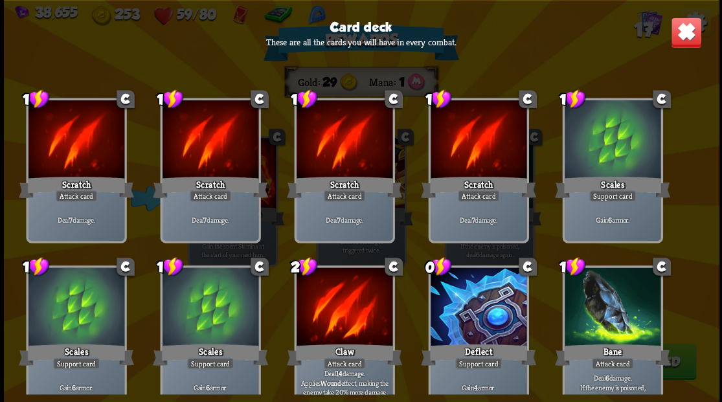
drag, startPoint x: 683, startPoint y: 35, endPoint x: 589, endPoint y: 207, distance: 196.2
click at [683, 36] on img at bounding box center [685, 32] width 31 height 31
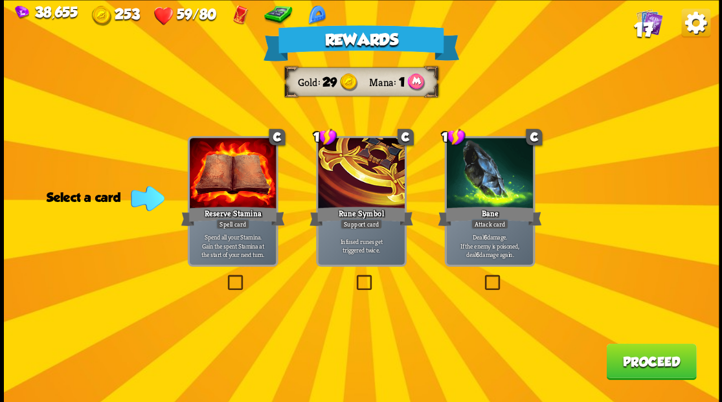
click at [641, 367] on button "Proceed" at bounding box center [651, 361] width 90 height 36
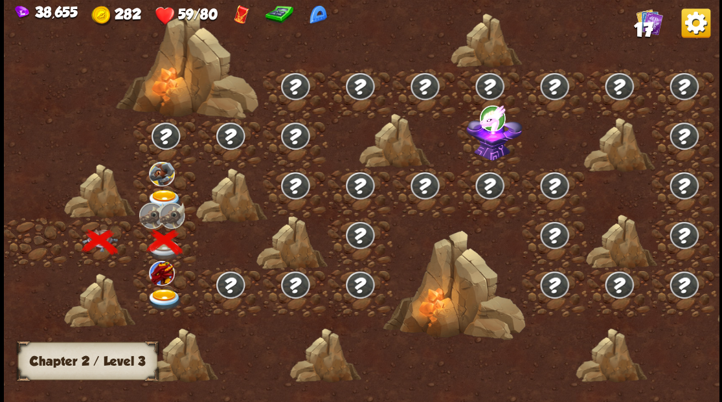
click at [155, 299] on img at bounding box center [164, 299] width 36 height 21
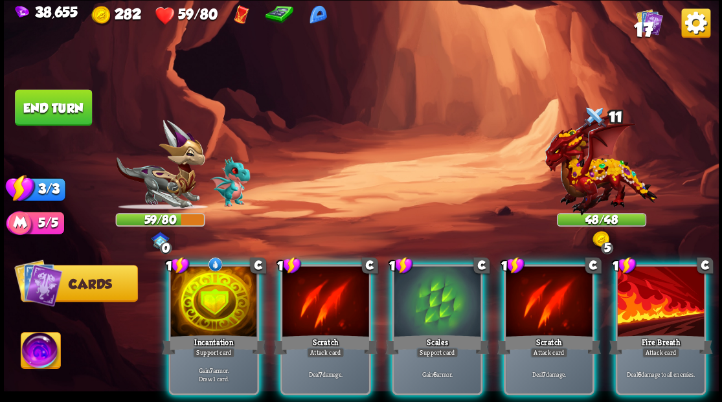
click at [187, 297] on div at bounding box center [213, 302] width 87 height 73
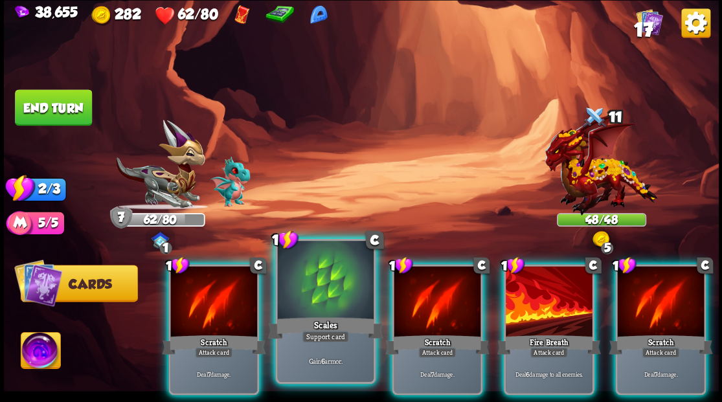
click at [308, 290] on div at bounding box center [325, 281] width 96 height 81
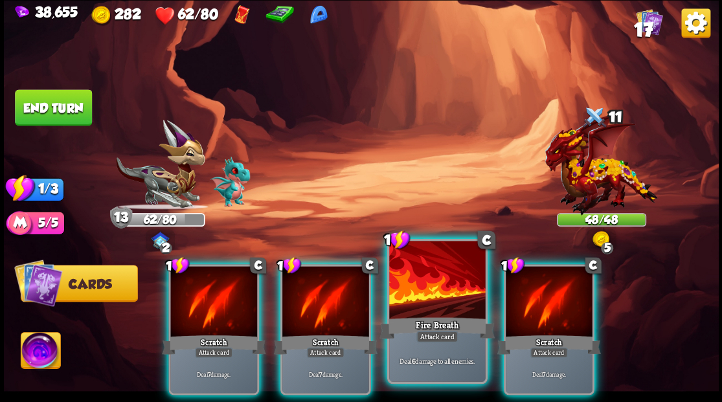
click at [449, 303] on div at bounding box center [437, 281] width 96 height 81
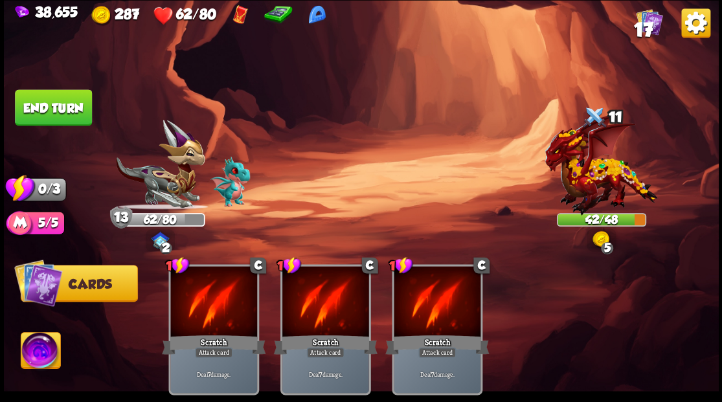
drag, startPoint x: 63, startPoint y: 113, endPoint x: 127, endPoint y: 132, distance: 67.0
click at [65, 114] on button "End turn" at bounding box center [53, 107] width 77 height 36
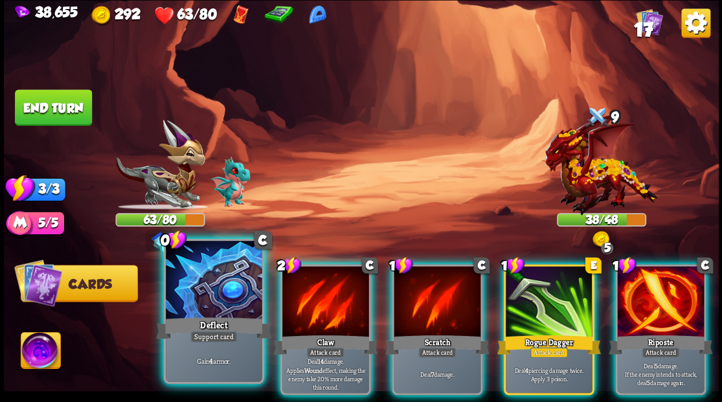
click at [218, 289] on div at bounding box center [214, 281] width 96 height 81
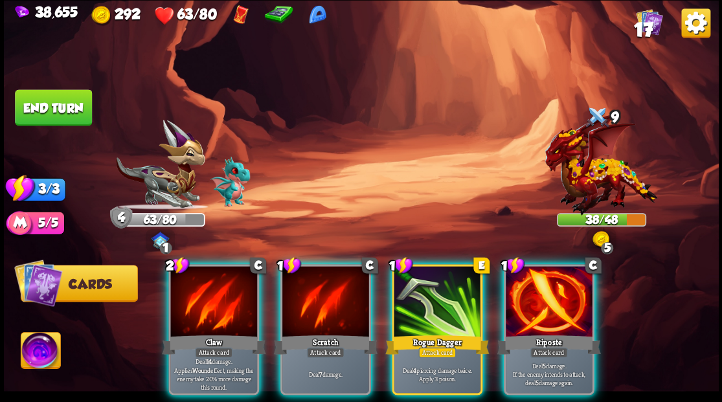
drag, startPoint x: 39, startPoint y: 350, endPoint x: 111, endPoint y: 356, distance: 72.8
click at [40, 350] on img at bounding box center [41, 352] width 40 height 40
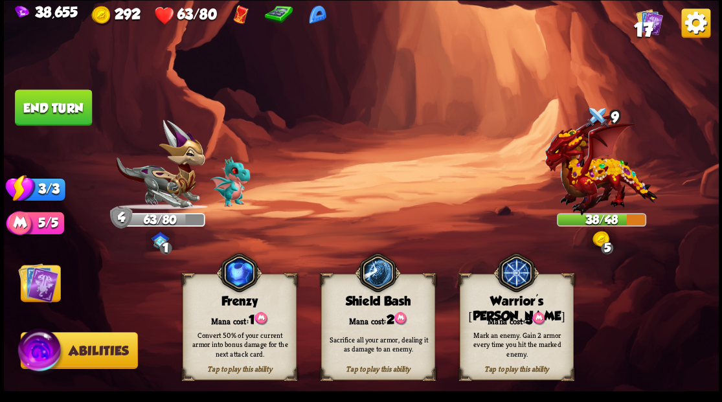
click at [518, 318] on div "Mana cost: 3" at bounding box center [516, 319] width 113 height 16
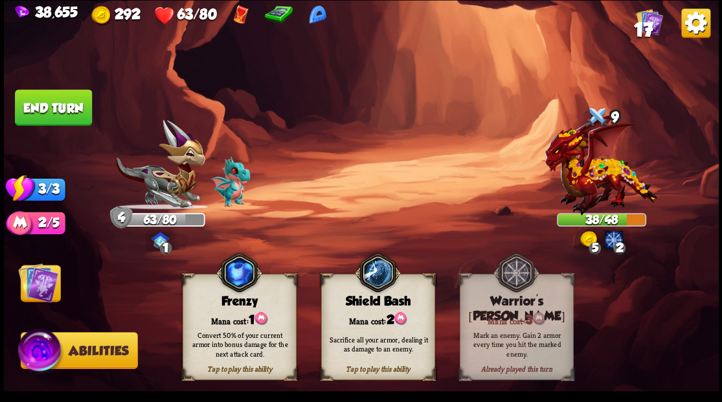
click at [43, 290] on img at bounding box center [38, 282] width 40 height 40
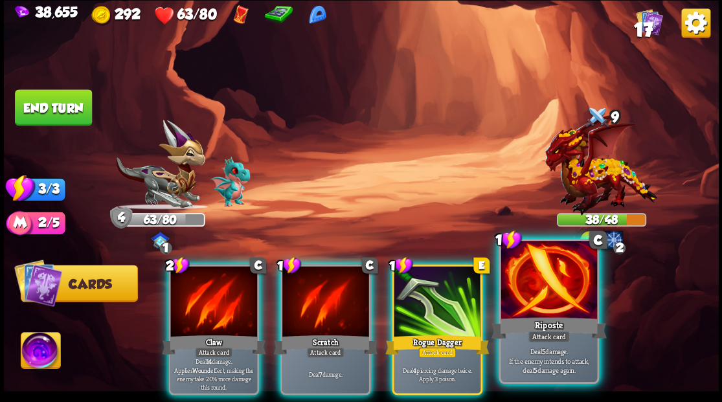
click at [544, 308] on div at bounding box center [549, 281] width 96 height 81
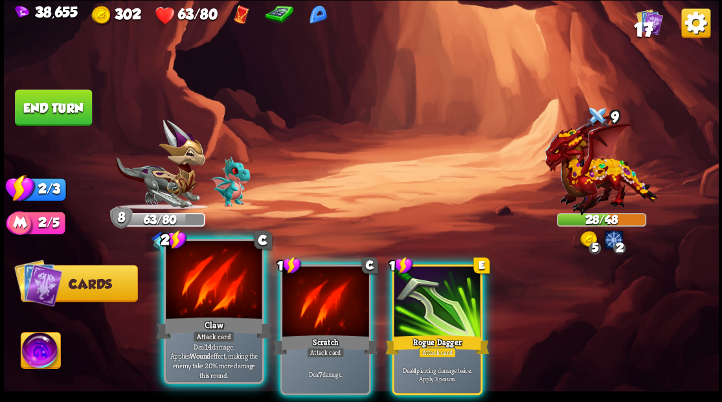
click at [208, 304] on div at bounding box center [214, 281] width 96 height 81
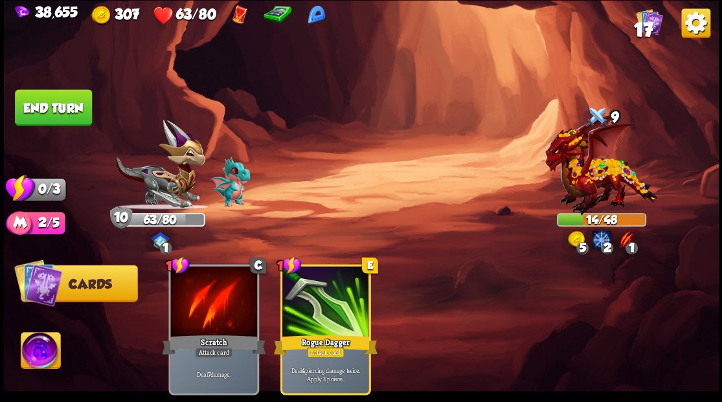
click at [71, 115] on button "End turn" at bounding box center [53, 107] width 77 height 36
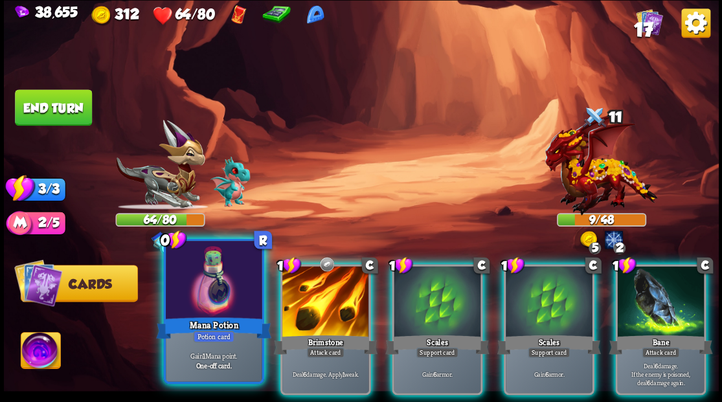
click at [201, 286] on div at bounding box center [214, 281] width 96 height 81
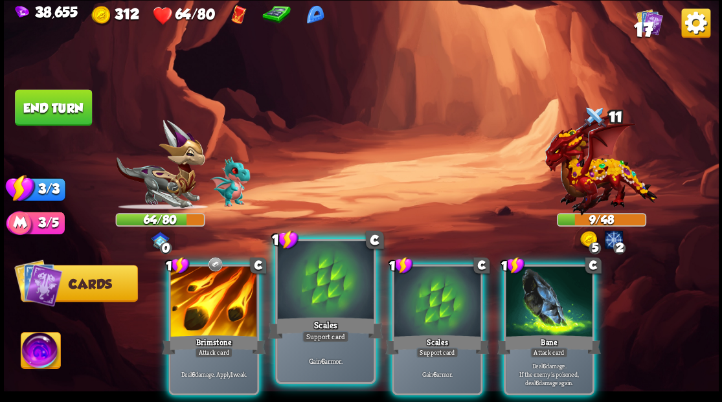
click at [324, 297] on div at bounding box center [325, 281] width 96 height 81
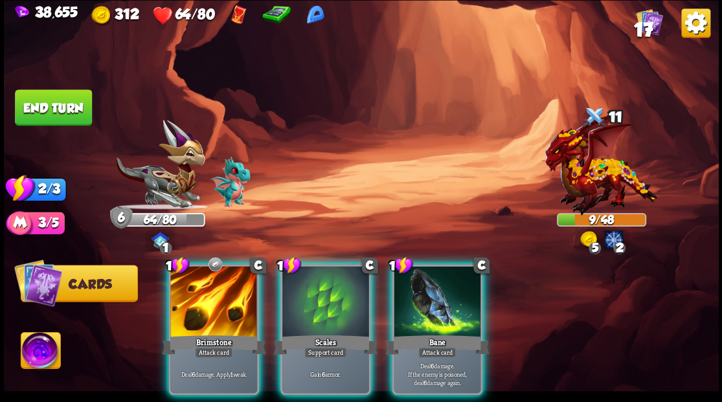
click at [324, 297] on div at bounding box center [325, 302] width 87 height 73
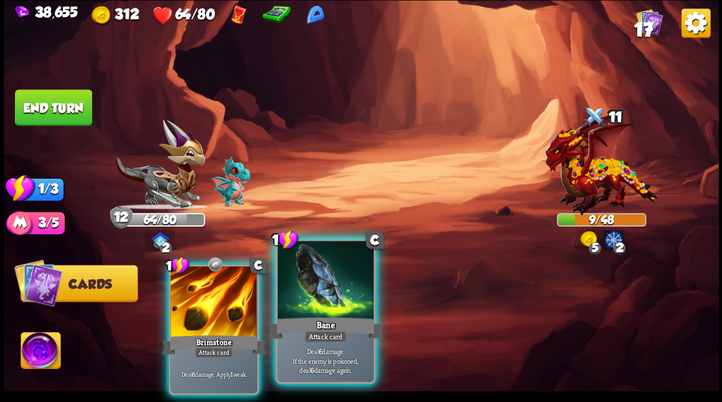
click at [332, 290] on div at bounding box center [325, 281] width 96 height 81
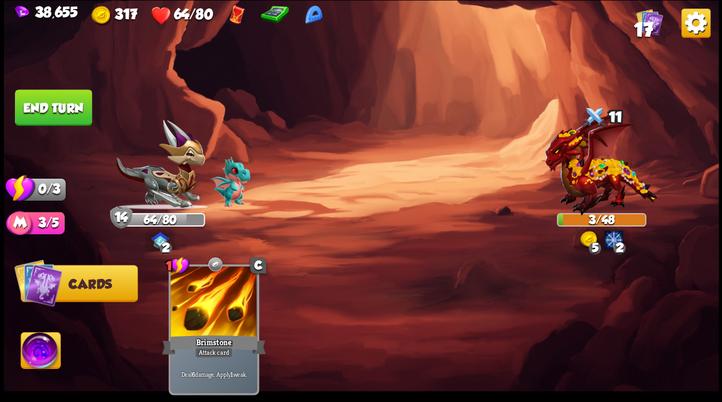
click at [48, 117] on button "End turn" at bounding box center [53, 107] width 77 height 36
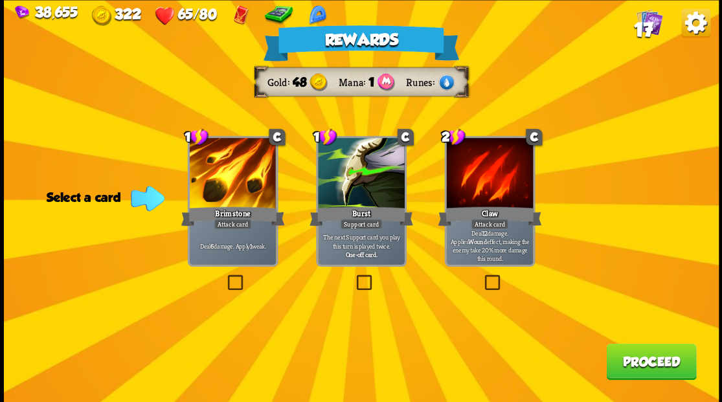
click at [648, 369] on button "Proceed" at bounding box center [651, 361] width 90 height 36
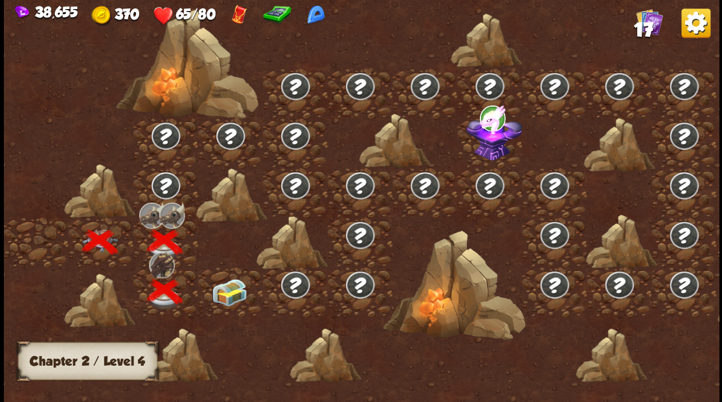
click at [228, 295] on img at bounding box center [229, 292] width 36 height 27
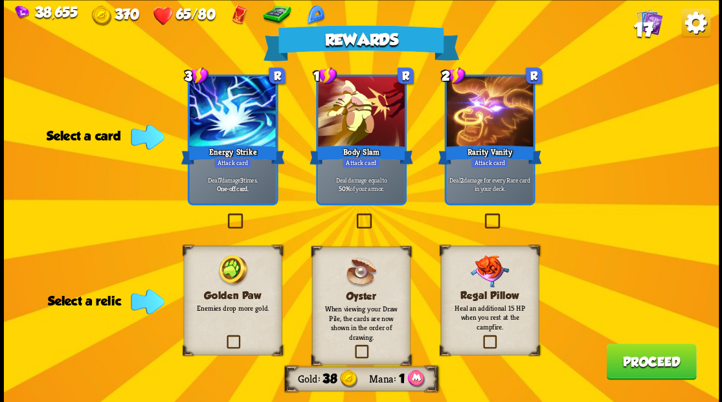
click at [224, 337] on label at bounding box center [224, 337] width 0 height 0
click at [0, 0] on input "checkbox" at bounding box center [0, 0] width 0 height 0
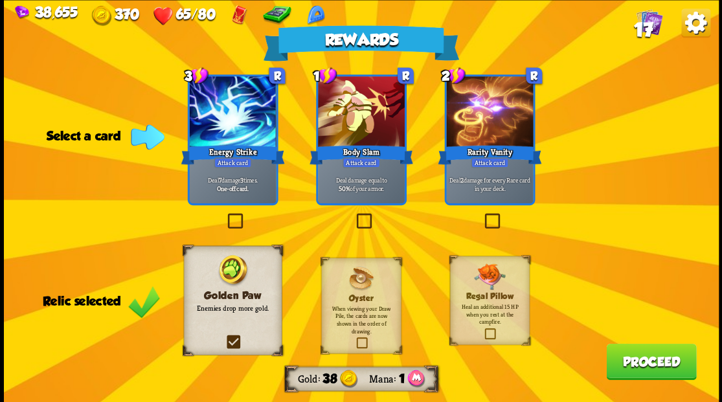
click at [640, 372] on button "Proceed" at bounding box center [651, 361] width 90 height 36
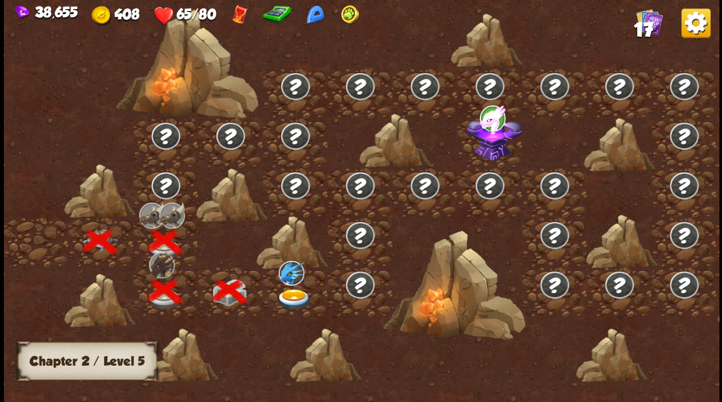
click at [299, 295] on img at bounding box center [294, 299] width 36 height 21
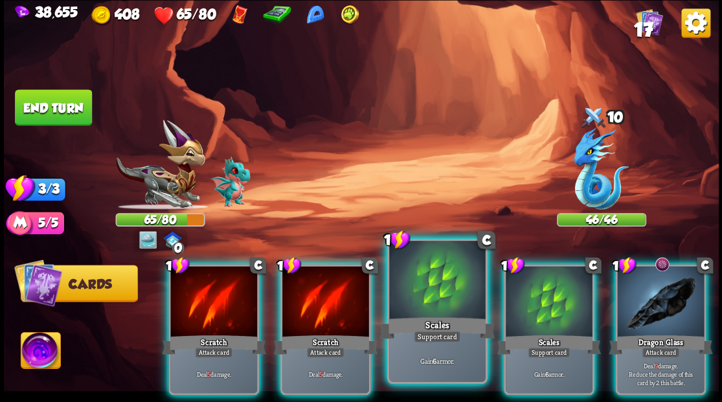
click at [444, 290] on div at bounding box center [437, 281] width 96 height 81
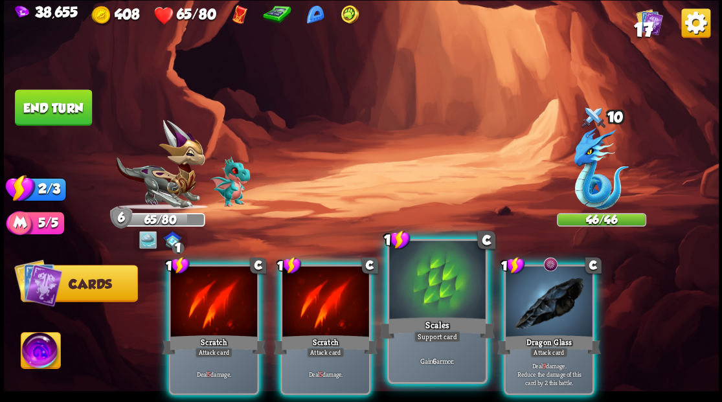
click at [443, 289] on div at bounding box center [437, 281] width 96 height 81
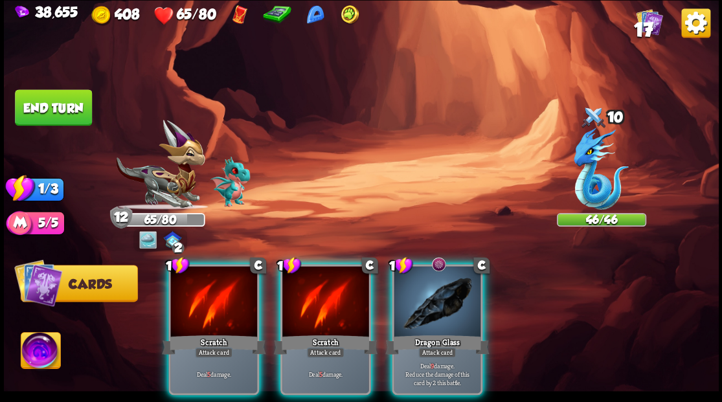
click at [443, 289] on div at bounding box center [437, 302] width 87 height 73
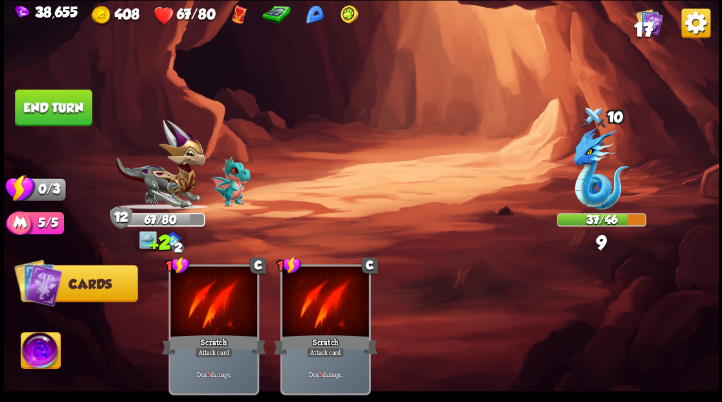
click at [53, 114] on button "End turn" at bounding box center [53, 107] width 77 height 36
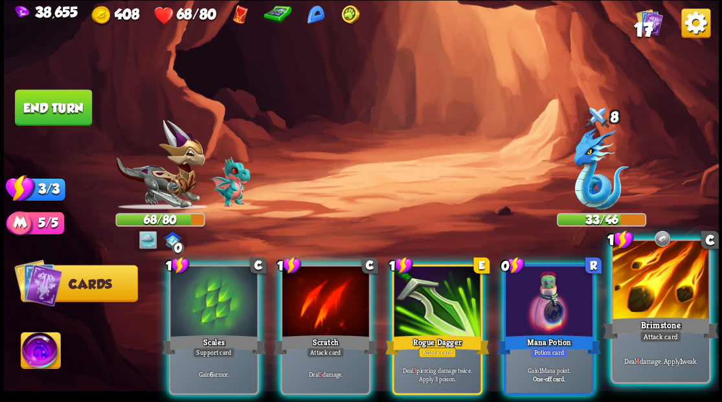
click at [656, 284] on div at bounding box center [661, 281] width 96 height 81
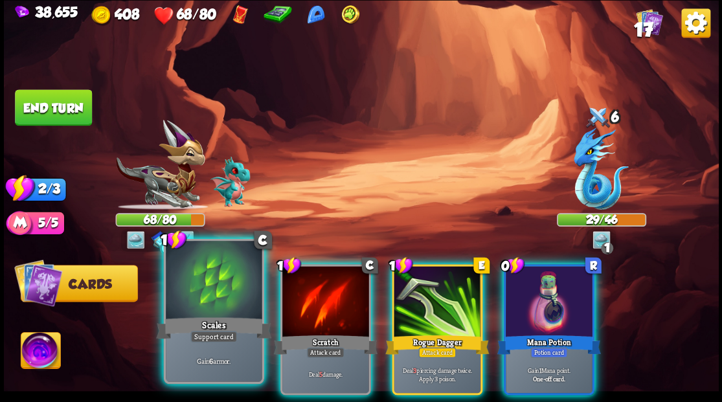
click at [206, 306] on div at bounding box center [214, 281] width 96 height 81
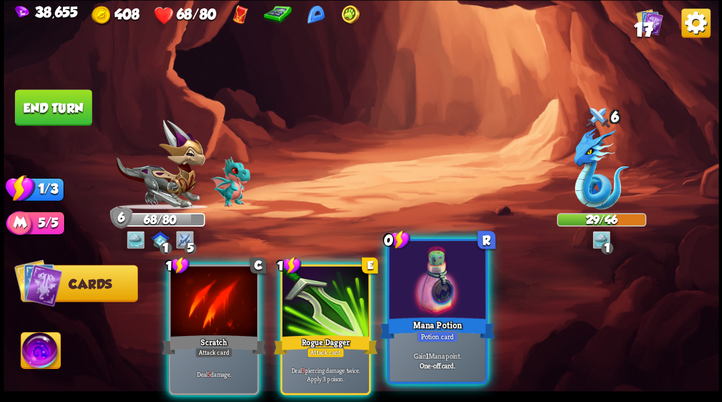
click at [447, 302] on div at bounding box center [437, 281] width 96 height 81
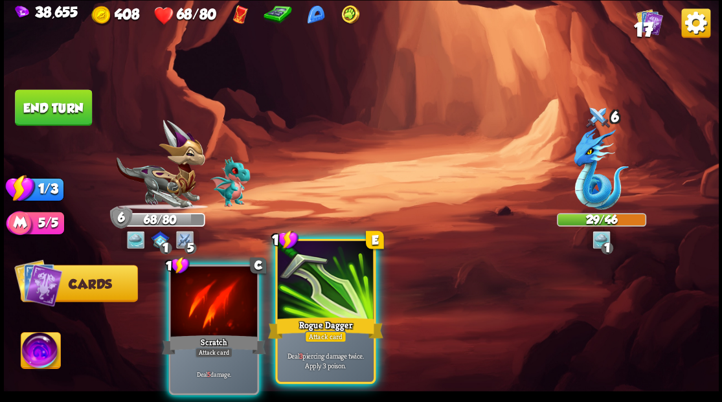
click at [311, 294] on div at bounding box center [325, 281] width 96 height 81
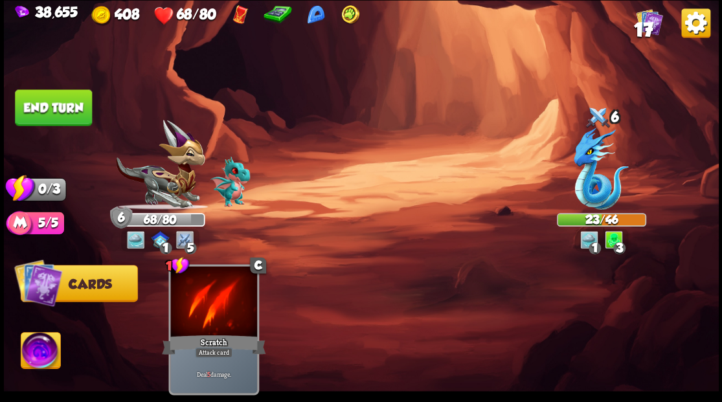
click at [67, 104] on button "End turn" at bounding box center [53, 107] width 77 height 36
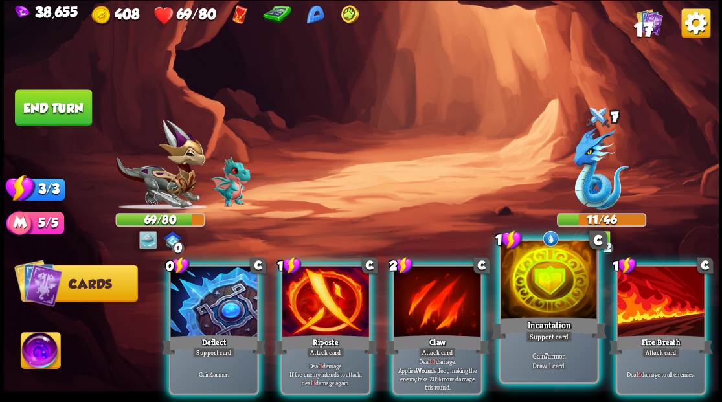
click at [554, 303] on div at bounding box center [549, 281] width 96 height 81
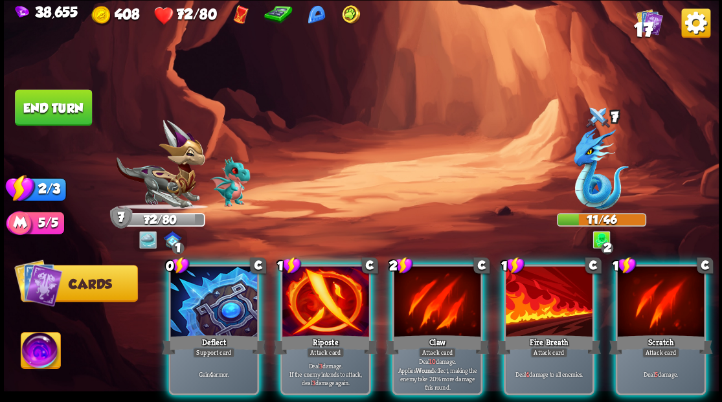
click at [417, 310] on div at bounding box center [437, 302] width 87 height 73
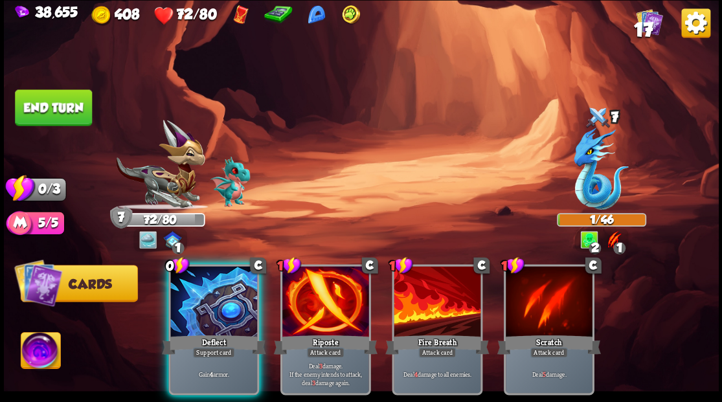
drag, startPoint x: 222, startPoint y: 266, endPoint x: 190, endPoint y: 229, distance: 47.8
click at [220, 266] on div at bounding box center [213, 302] width 87 height 73
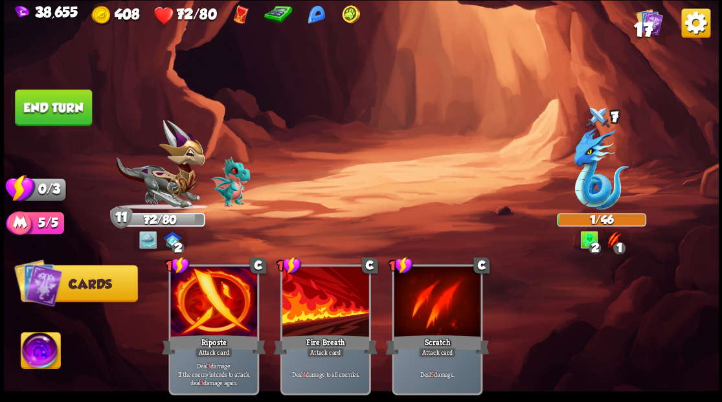
click at [56, 105] on button "End turn" at bounding box center [53, 107] width 77 height 36
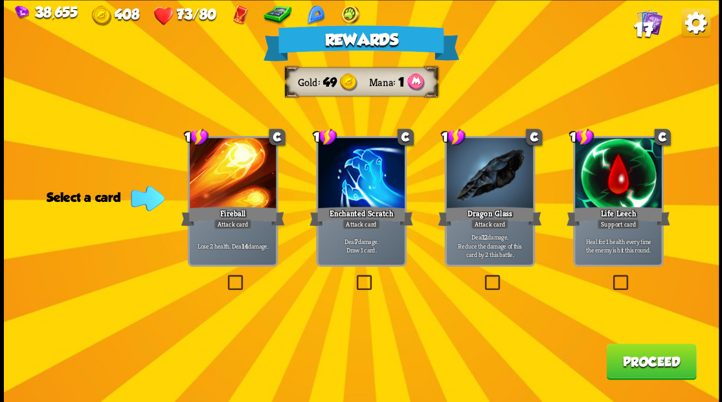
click at [648, 26] on span "17" at bounding box center [642, 29] width 19 height 22
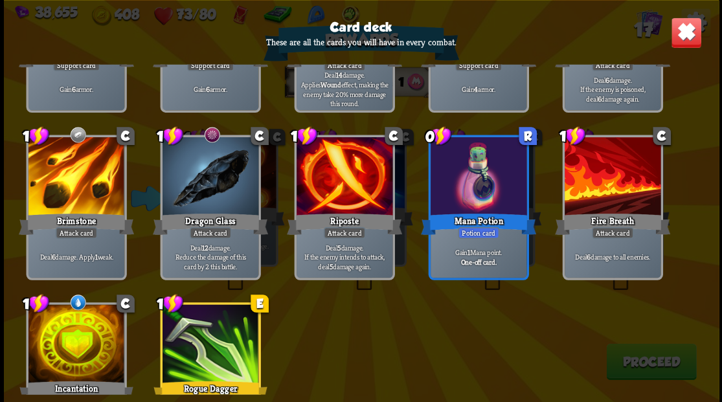
scroll to position [407, 0]
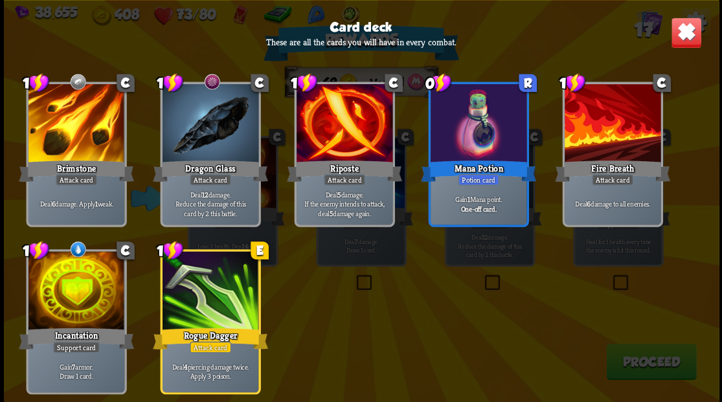
click at [679, 37] on img at bounding box center [685, 32] width 31 height 31
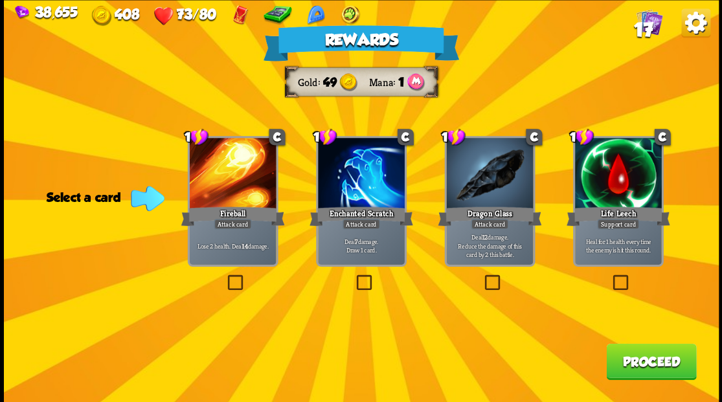
click at [354, 277] on label at bounding box center [354, 277] width 0 height 0
click at [0, 0] on input "checkbox" at bounding box center [0, 0] width 0 height 0
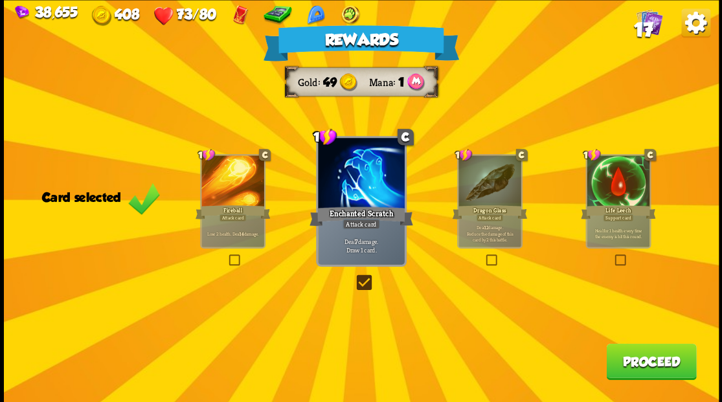
click at [646, 367] on button "Proceed" at bounding box center [651, 361] width 90 height 36
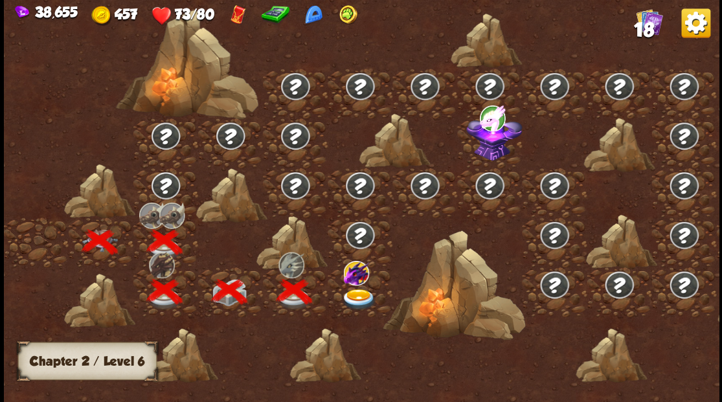
click at [358, 290] on img at bounding box center [359, 299] width 36 height 21
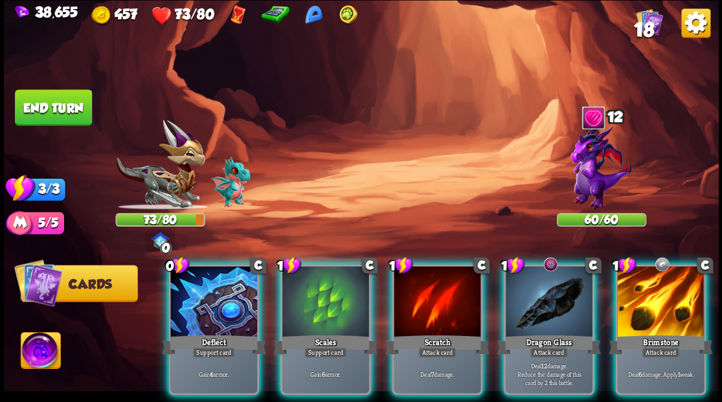
click at [590, 161] on img at bounding box center [601, 167] width 61 height 86
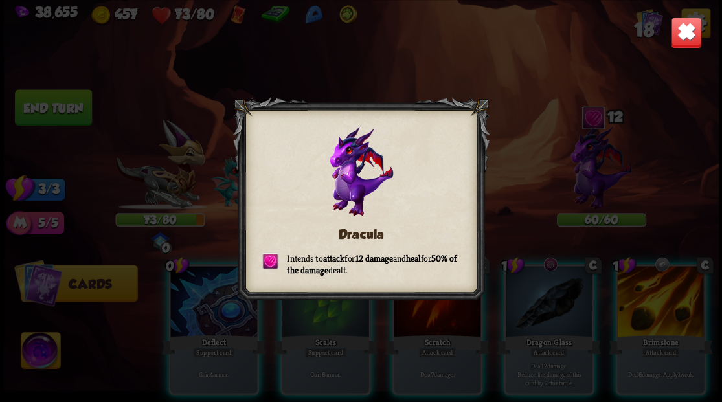
click at [684, 34] on img at bounding box center [685, 32] width 31 height 31
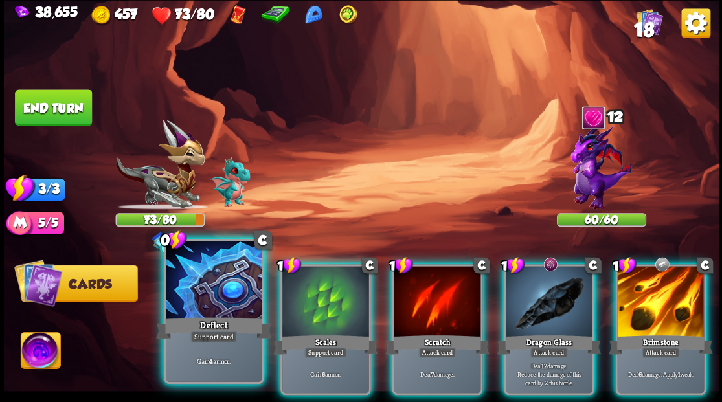
click at [205, 293] on div at bounding box center [214, 281] width 96 height 81
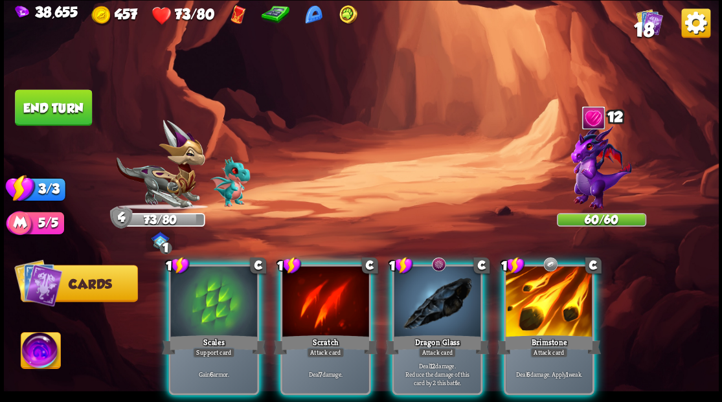
click at [205, 293] on div at bounding box center [213, 302] width 87 height 73
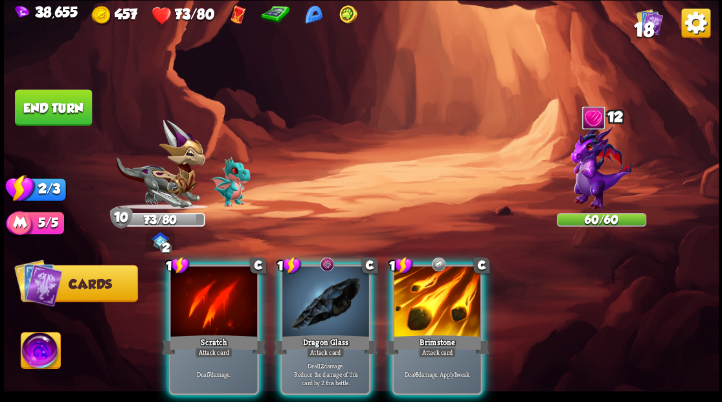
click at [442, 293] on div at bounding box center [437, 302] width 87 height 73
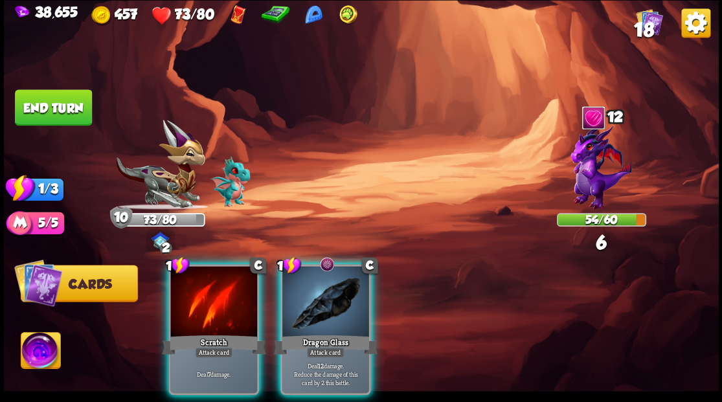
click at [324, 302] on div at bounding box center [325, 302] width 87 height 73
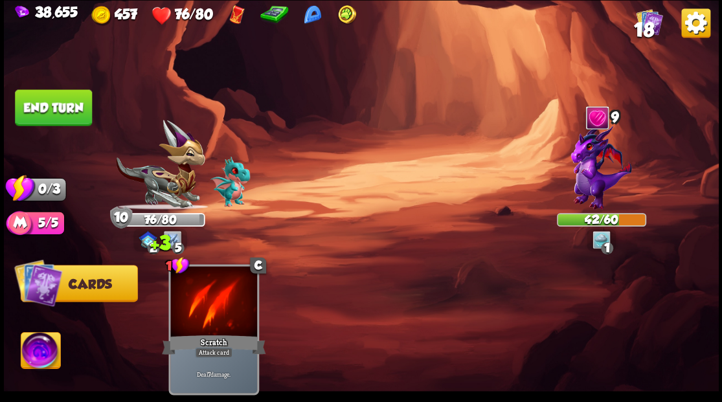
click at [54, 109] on button "End turn" at bounding box center [53, 107] width 77 height 36
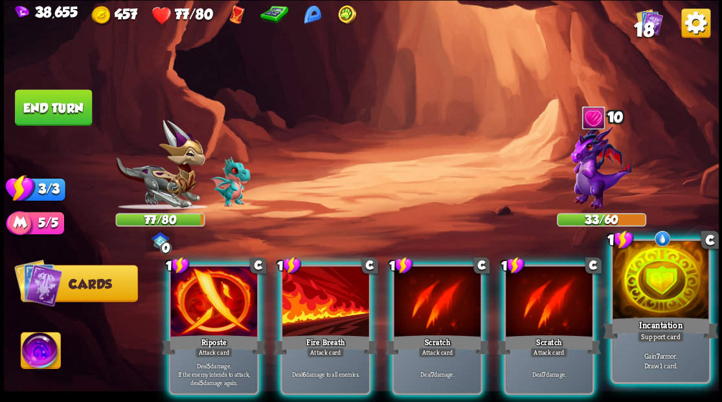
click at [652, 300] on div at bounding box center [661, 281] width 96 height 81
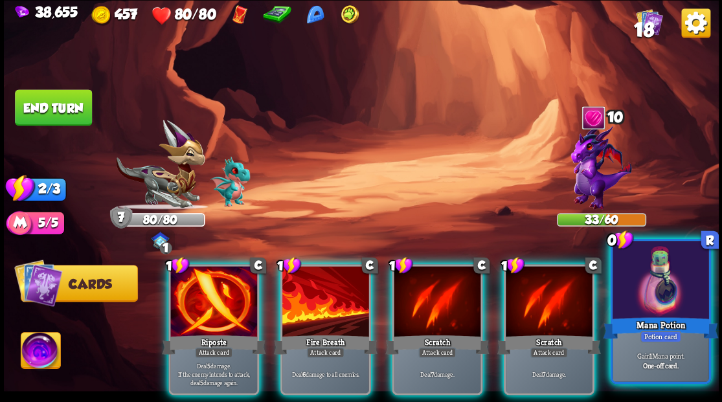
click at [668, 271] on div at bounding box center [661, 281] width 96 height 81
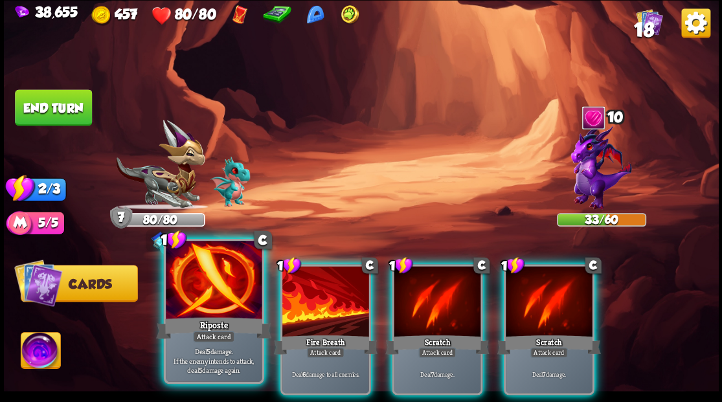
click at [194, 308] on div at bounding box center [214, 281] width 96 height 81
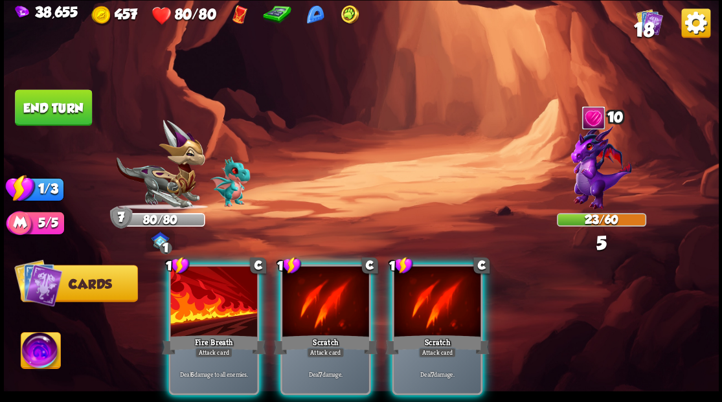
click at [190, 304] on div at bounding box center [213, 302] width 87 height 73
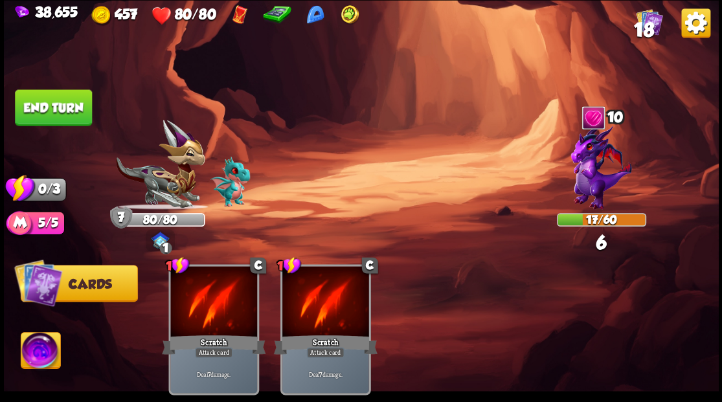
drag, startPoint x: 62, startPoint y: 106, endPoint x: 290, endPoint y: 154, distance: 233.0
click at [64, 108] on button "End turn" at bounding box center [53, 107] width 77 height 36
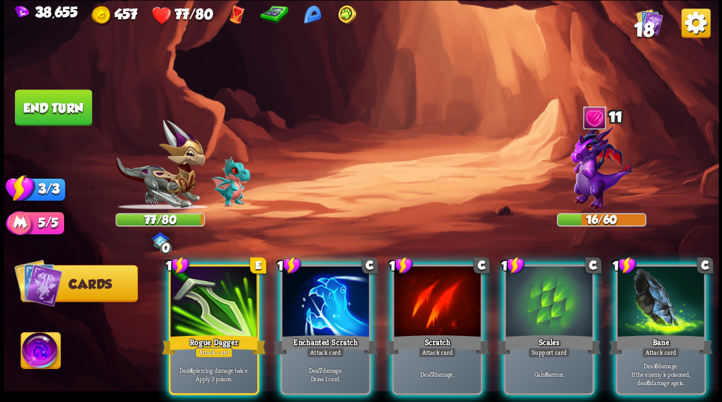
click at [299, 311] on div at bounding box center [325, 302] width 87 height 73
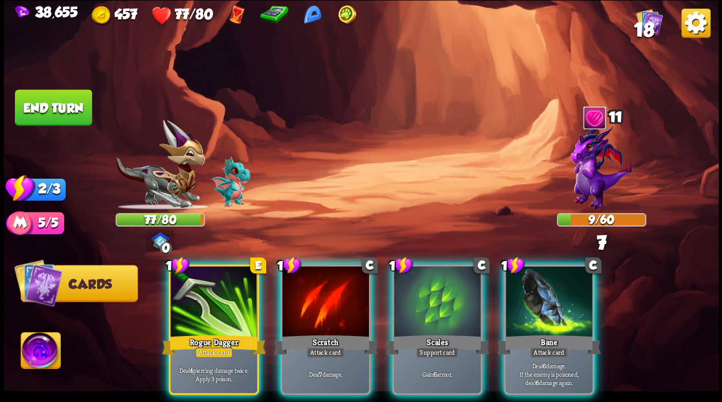
click at [547, 299] on div at bounding box center [549, 302] width 87 height 73
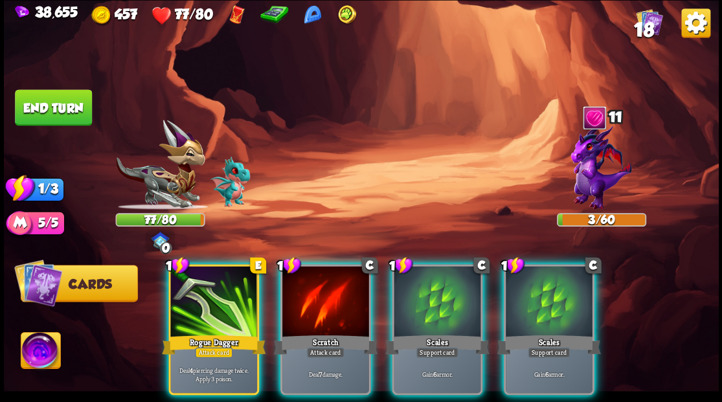
drag, startPoint x: 214, startPoint y: 318, endPoint x: 209, endPoint y: 288, distance: 31.0
click at [210, 333] on div "Rogue Dagger" at bounding box center [214, 344] width 104 height 23
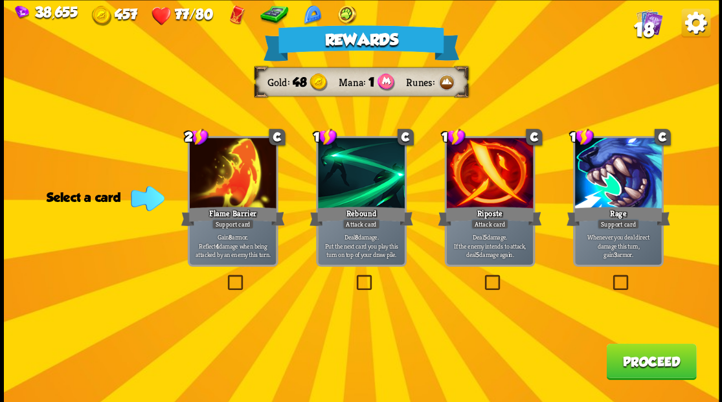
click at [662, 367] on button "Proceed" at bounding box center [651, 361] width 90 height 36
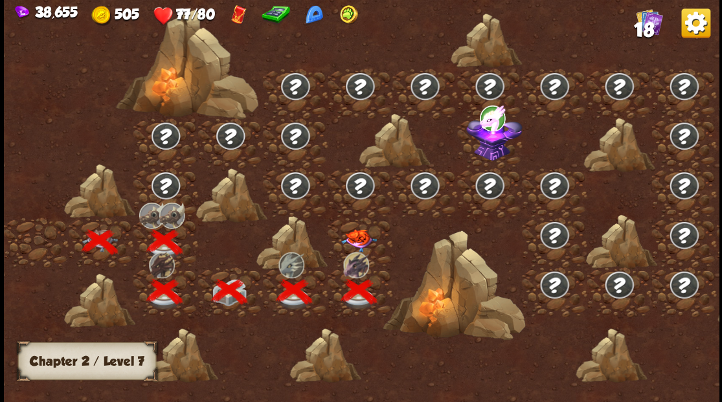
click at [354, 241] on img at bounding box center [359, 240] width 36 height 23
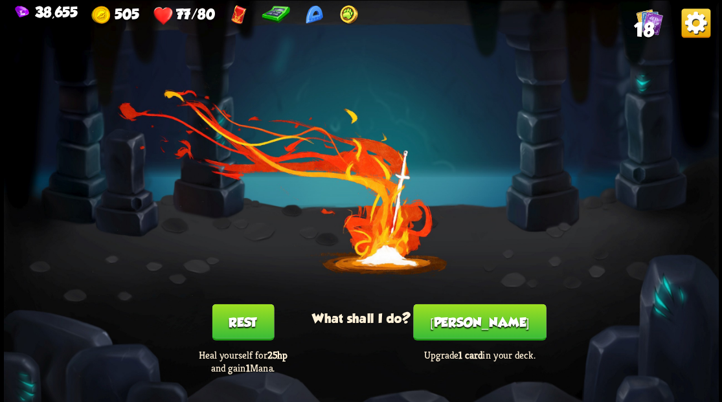
click at [481, 328] on button "[PERSON_NAME]" at bounding box center [479, 322] width 133 height 36
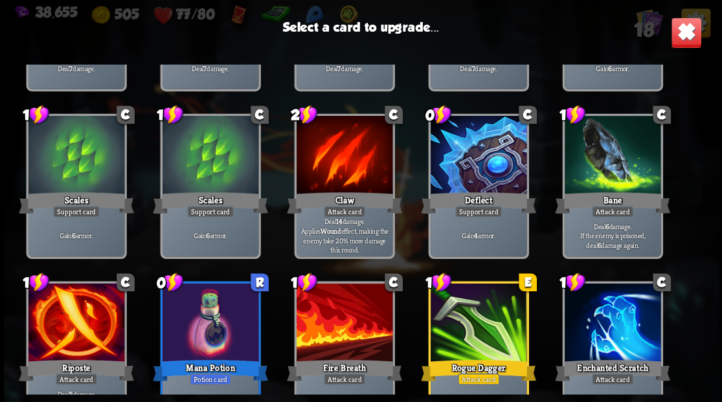
scroll to position [213, 0]
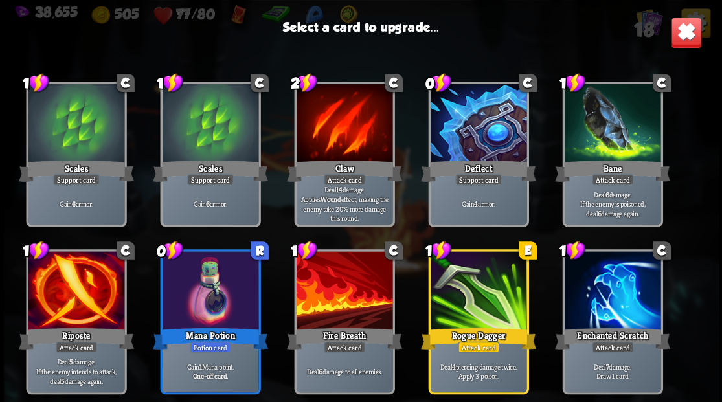
click at [339, 291] on div at bounding box center [344, 291] width 96 height 81
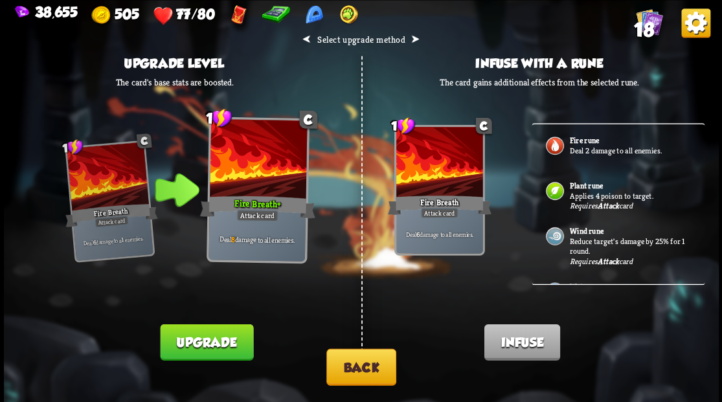
click at [212, 349] on button "Upgrade" at bounding box center [206, 342] width 93 height 36
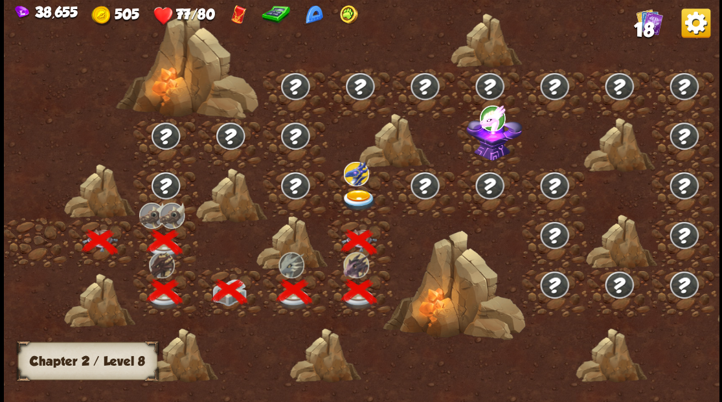
click at [359, 196] on img at bounding box center [359, 199] width 36 height 21
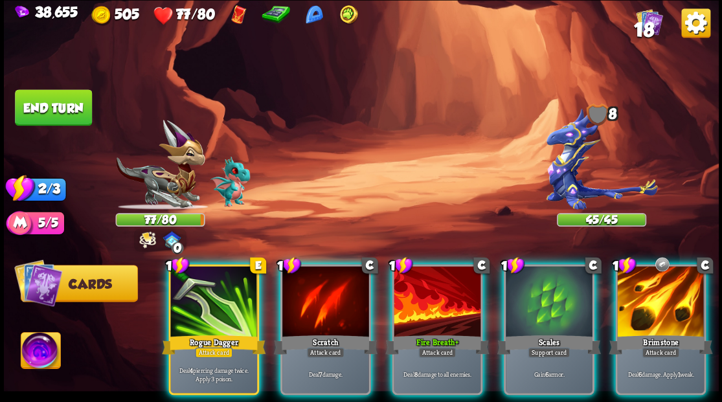
click at [569, 174] on img at bounding box center [601, 159] width 111 height 102
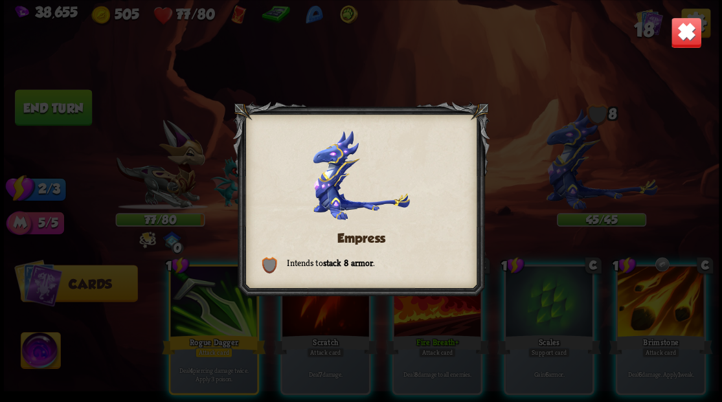
drag, startPoint x: 688, startPoint y: 36, endPoint x: 521, endPoint y: 193, distance: 229.6
click at [688, 36] on img at bounding box center [685, 32] width 31 height 31
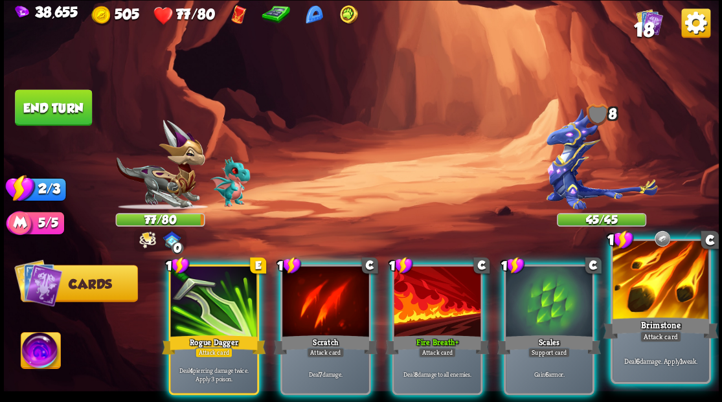
click at [675, 286] on div at bounding box center [661, 281] width 96 height 81
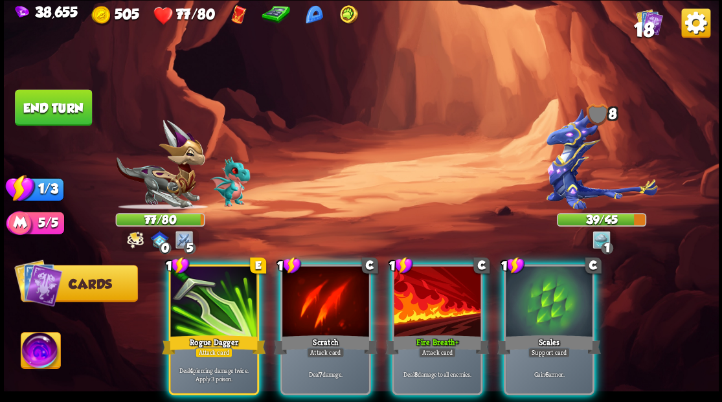
click at [170, 181] on img at bounding box center [159, 165] width 89 height 90
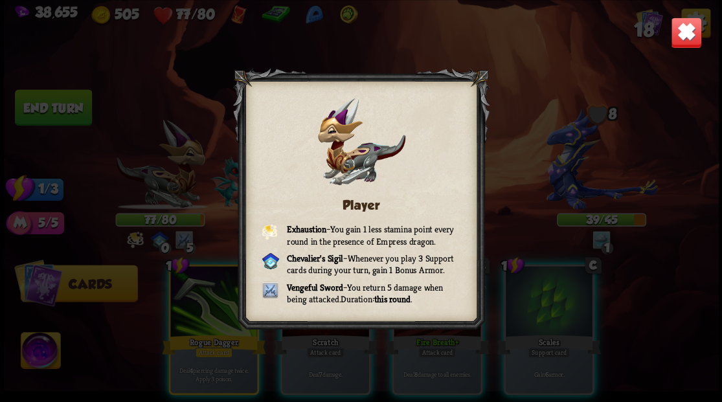
click at [686, 35] on img at bounding box center [685, 32] width 31 height 31
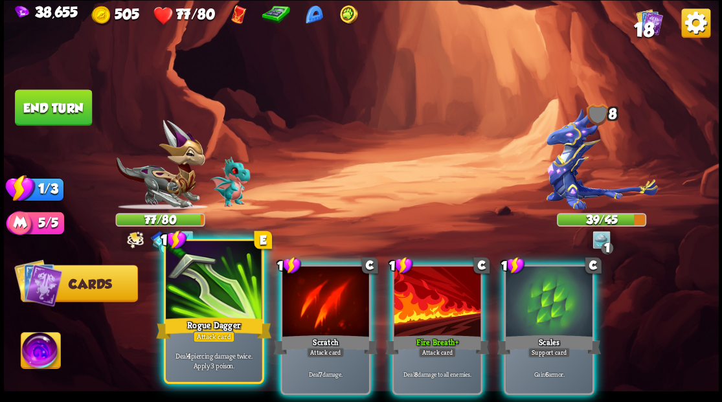
click at [203, 285] on div at bounding box center [214, 281] width 96 height 81
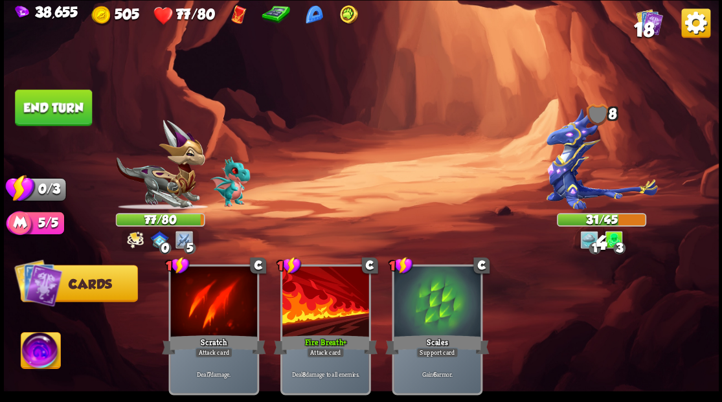
click at [52, 110] on button "End turn" at bounding box center [53, 107] width 77 height 36
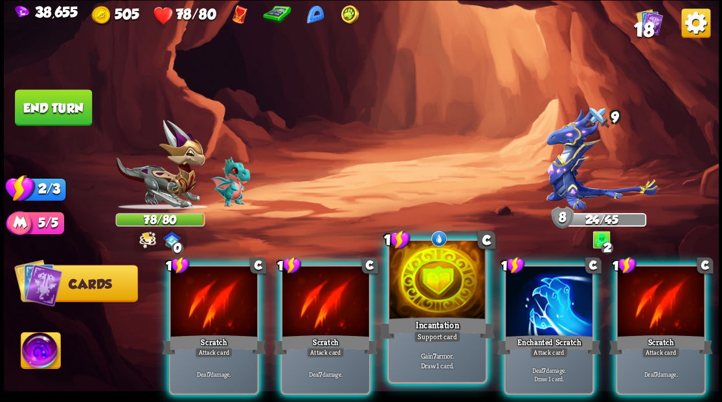
click at [431, 284] on div at bounding box center [437, 281] width 96 height 81
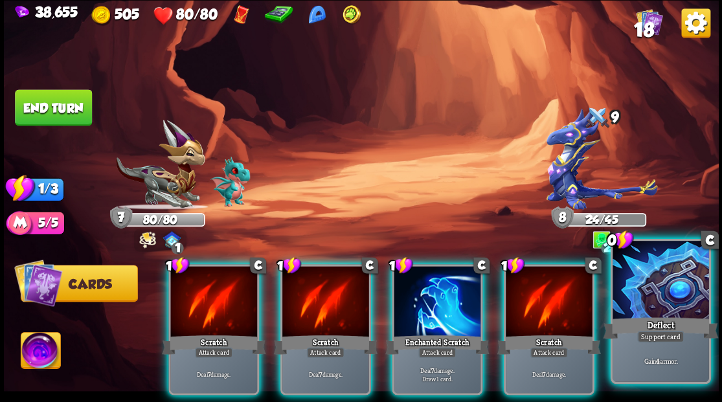
click at [675, 281] on div at bounding box center [661, 281] width 96 height 81
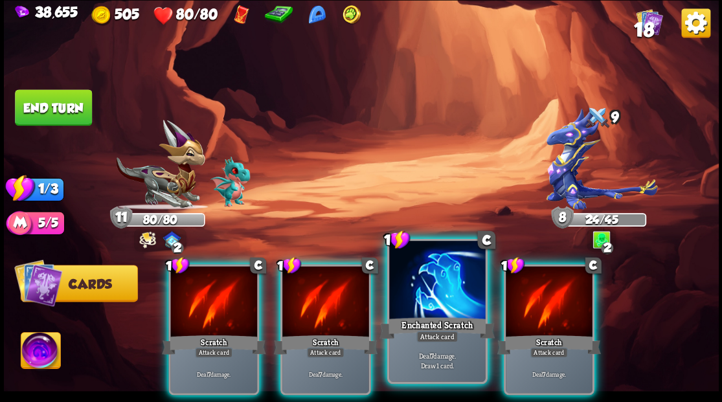
click at [443, 288] on div at bounding box center [437, 281] width 96 height 81
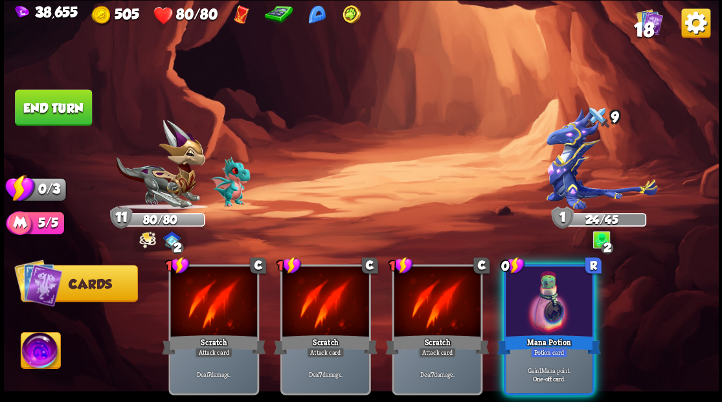
drag, startPoint x: 574, startPoint y: 298, endPoint x: 249, endPoint y: 240, distance: 329.7
click at [571, 298] on div at bounding box center [549, 302] width 87 height 73
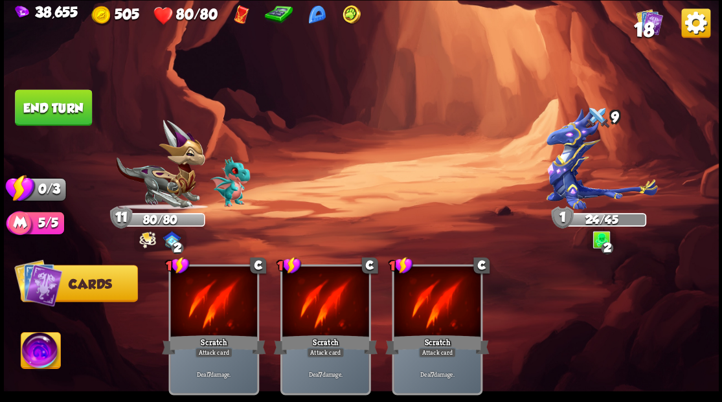
click at [57, 115] on button "End turn" at bounding box center [53, 107] width 77 height 36
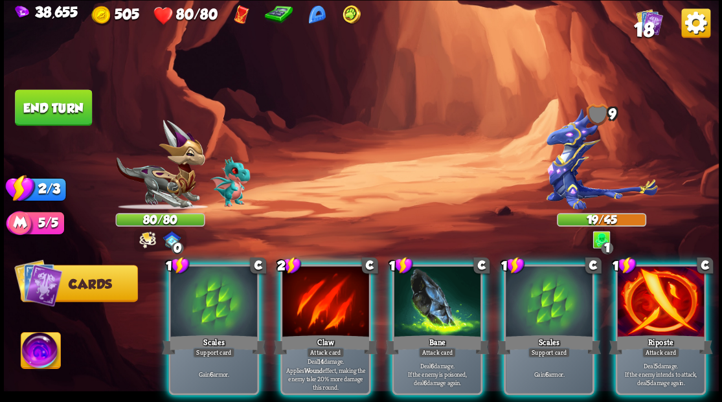
click at [565, 166] on img at bounding box center [601, 159] width 111 height 102
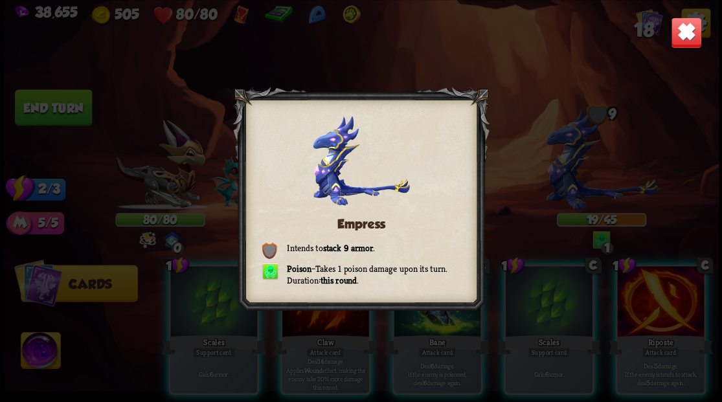
click at [690, 34] on img at bounding box center [685, 32] width 31 height 31
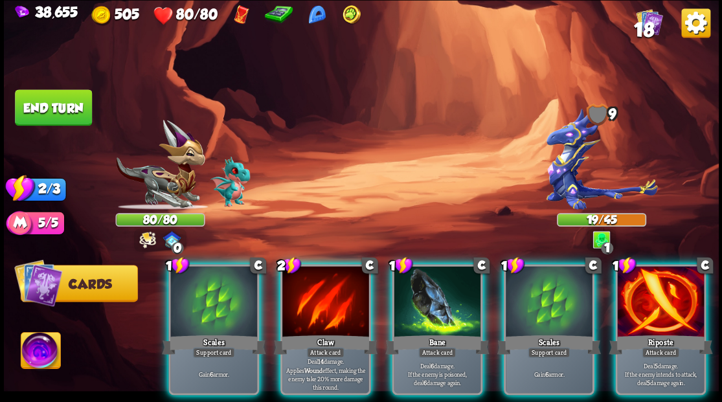
click at [556, 168] on img at bounding box center [601, 159] width 111 height 102
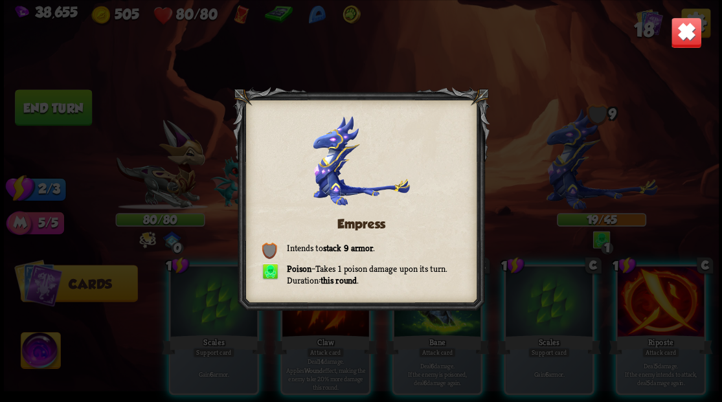
click at [685, 30] on img at bounding box center [685, 32] width 31 height 31
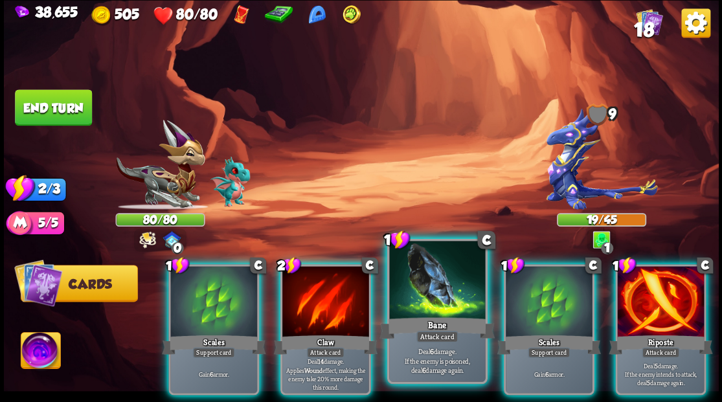
click at [428, 302] on div at bounding box center [437, 281] width 96 height 81
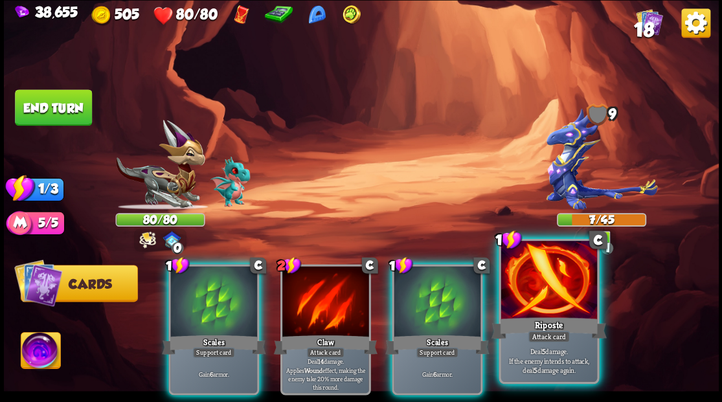
click at [531, 293] on div at bounding box center [549, 281] width 96 height 81
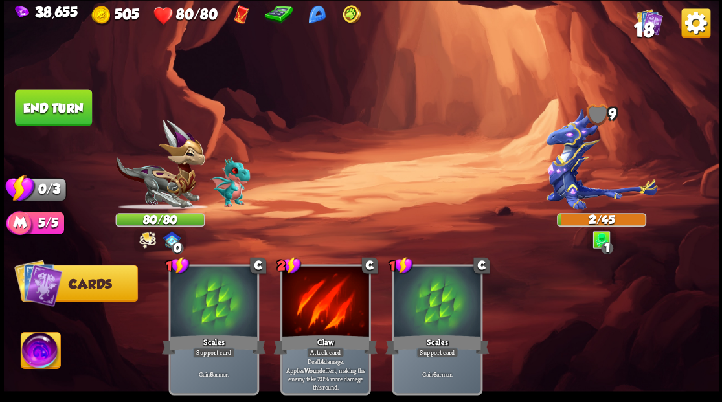
drag, startPoint x: 51, startPoint y: 116, endPoint x: 106, endPoint y: 135, distance: 58.2
click at [53, 118] on button "End turn" at bounding box center [53, 107] width 77 height 36
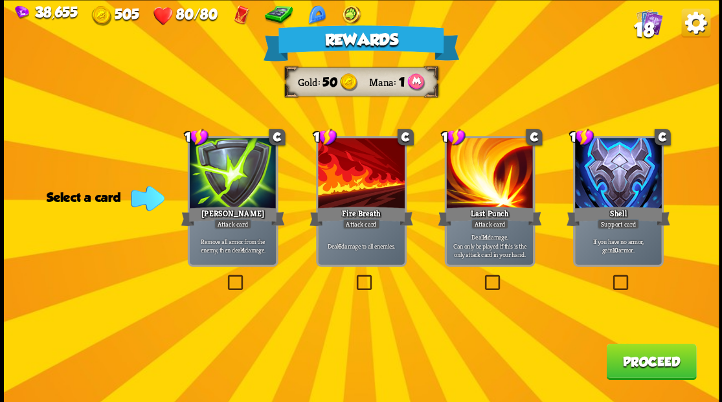
click at [225, 277] on label at bounding box center [225, 277] width 0 height 0
click at [0, 0] on input "checkbox" at bounding box center [0, 0] width 0 height 0
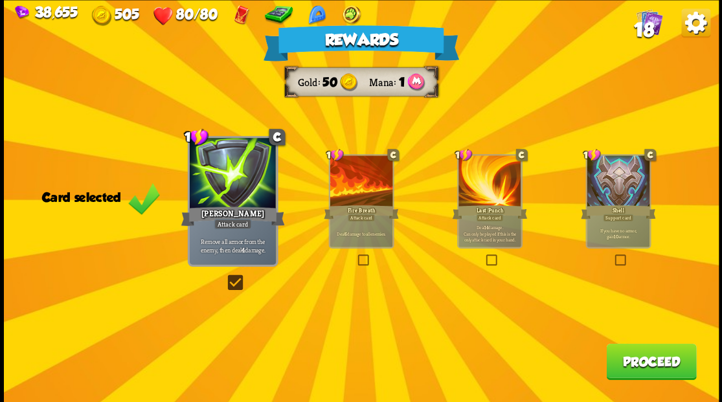
click at [641, 367] on button "Proceed" at bounding box center [651, 361] width 90 height 36
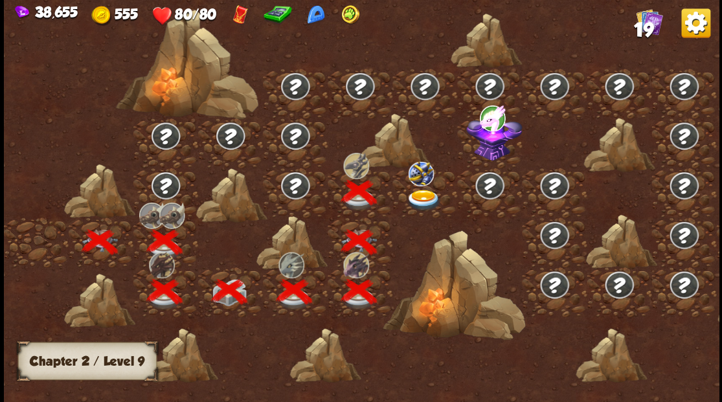
click at [424, 196] on img at bounding box center [424, 199] width 36 height 21
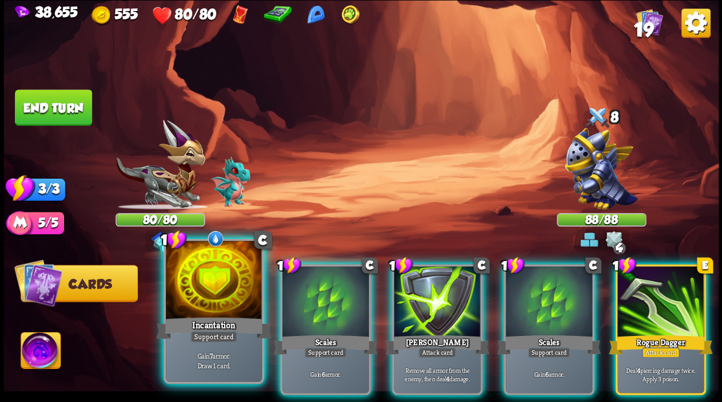
click at [225, 289] on div at bounding box center [214, 281] width 96 height 81
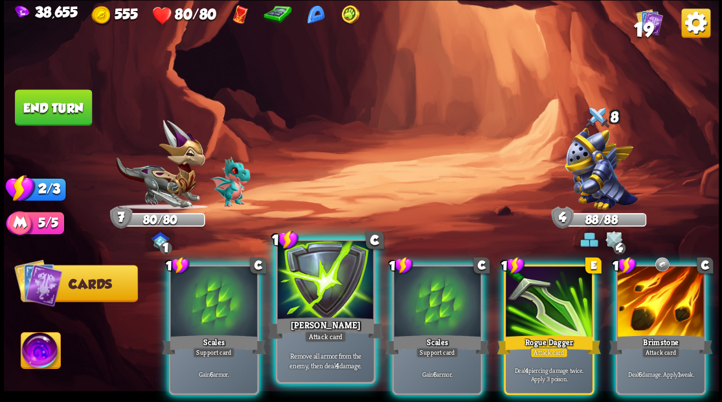
click at [330, 306] on div at bounding box center [325, 281] width 96 height 81
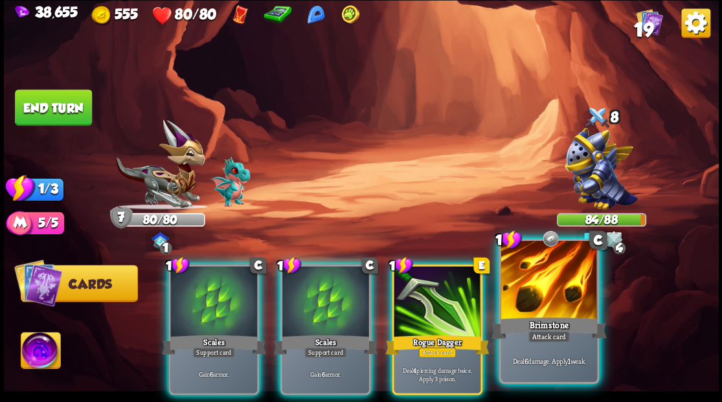
click at [554, 295] on div at bounding box center [549, 281] width 96 height 81
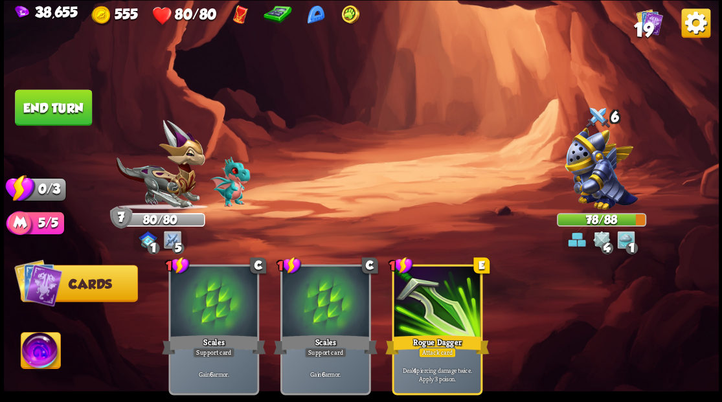
click at [51, 110] on button "End turn" at bounding box center [53, 107] width 77 height 36
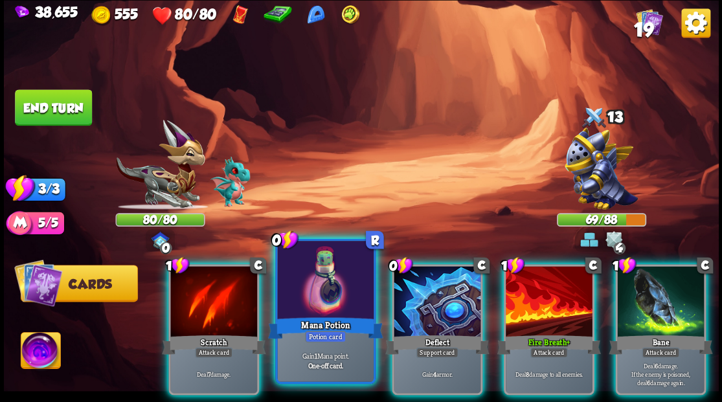
click at [303, 303] on div at bounding box center [325, 281] width 96 height 81
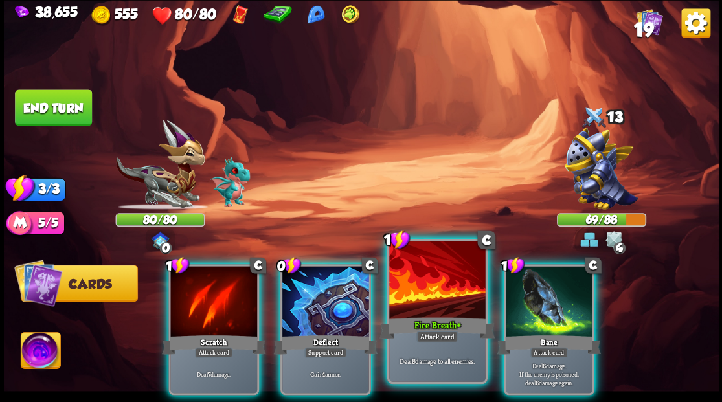
click at [434, 306] on div at bounding box center [437, 281] width 96 height 81
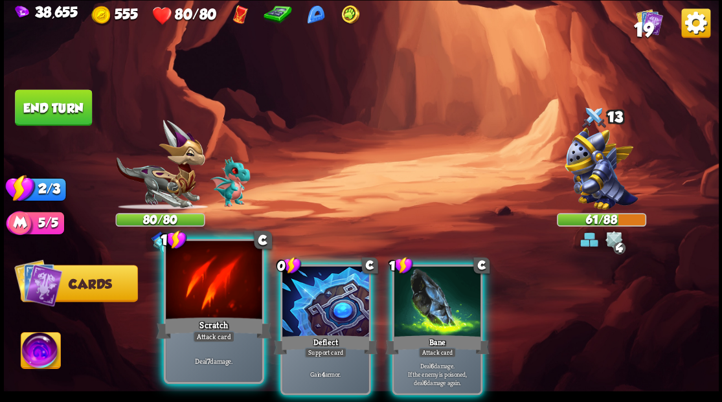
click at [214, 315] on div "Scratch" at bounding box center [213, 328] width 115 height 26
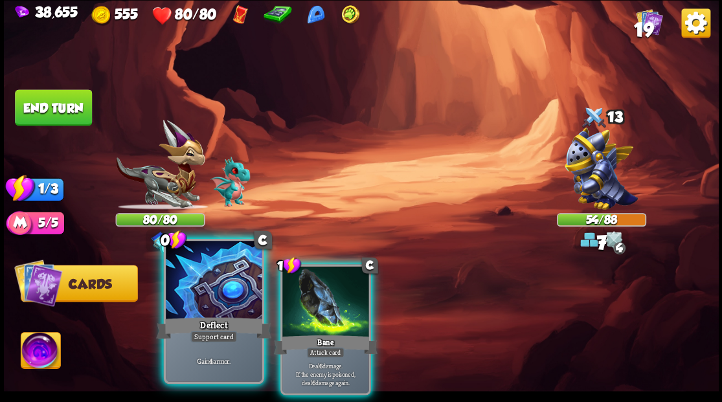
click at [202, 301] on div at bounding box center [214, 281] width 96 height 81
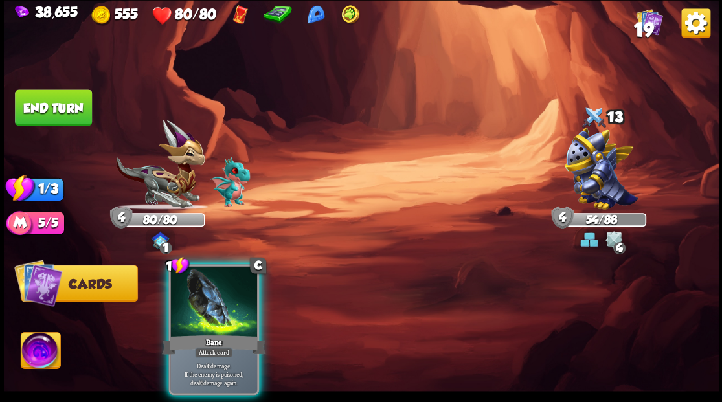
click at [202, 301] on div at bounding box center [213, 302] width 87 height 73
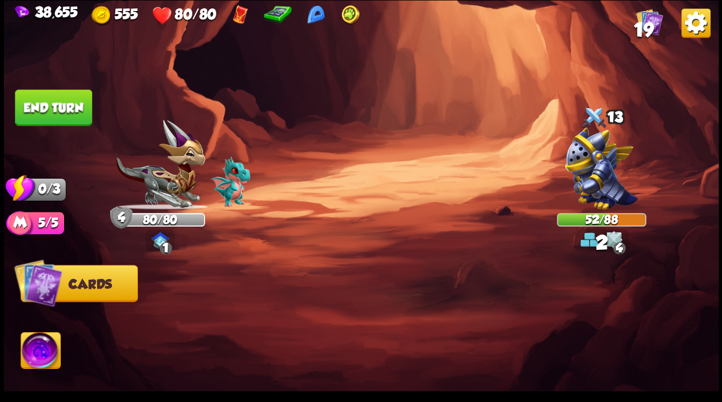
click at [62, 102] on button "End turn" at bounding box center [53, 107] width 77 height 36
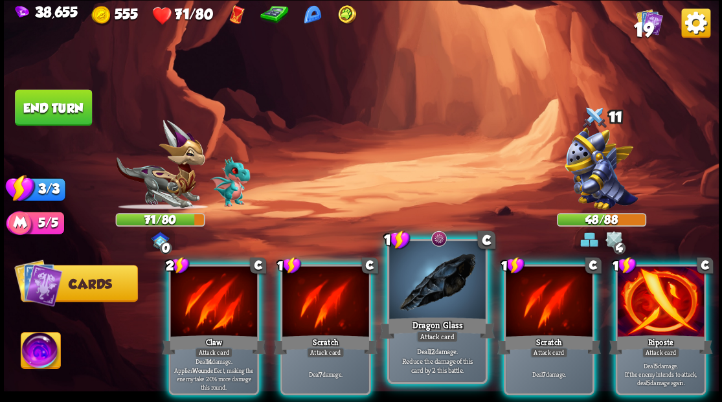
click at [429, 282] on div at bounding box center [437, 281] width 96 height 81
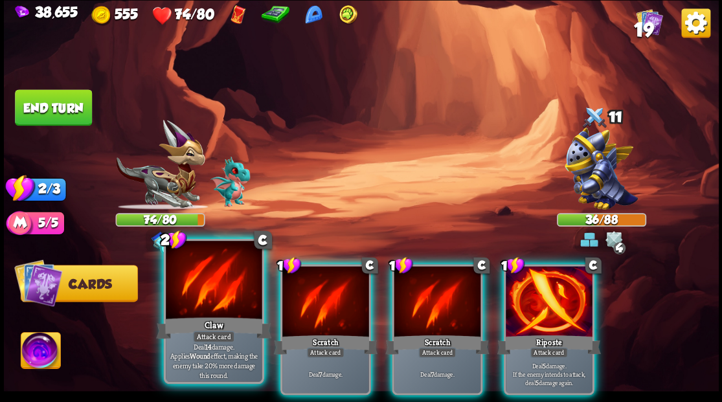
click at [197, 303] on div at bounding box center [214, 281] width 96 height 81
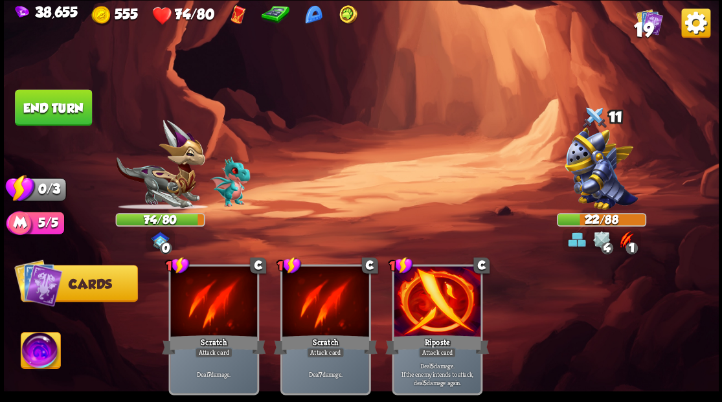
click at [57, 112] on button "End turn" at bounding box center [53, 107] width 77 height 36
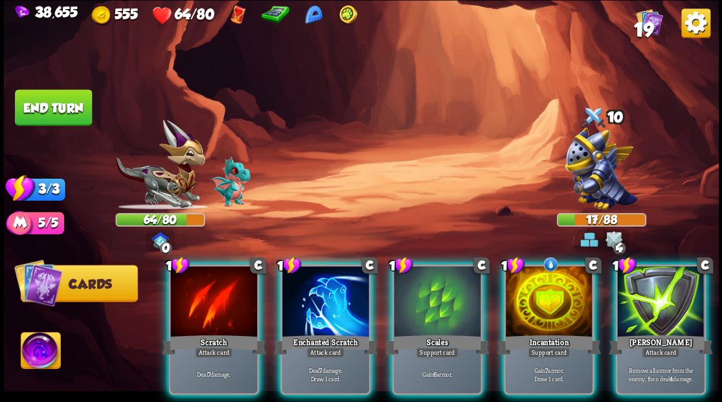
click at [553, 295] on div at bounding box center [549, 302] width 87 height 73
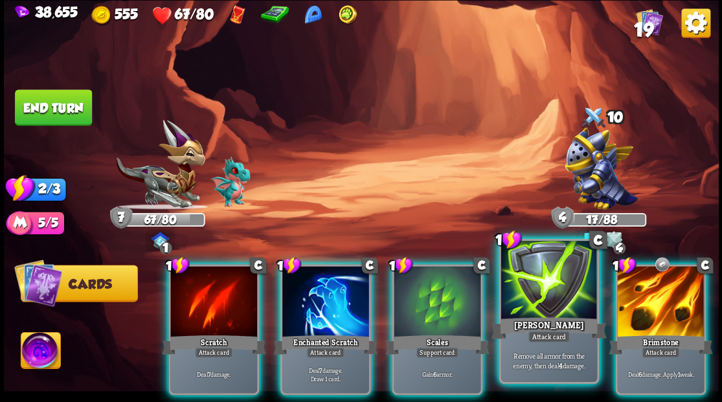
click at [542, 298] on div at bounding box center [549, 281] width 96 height 81
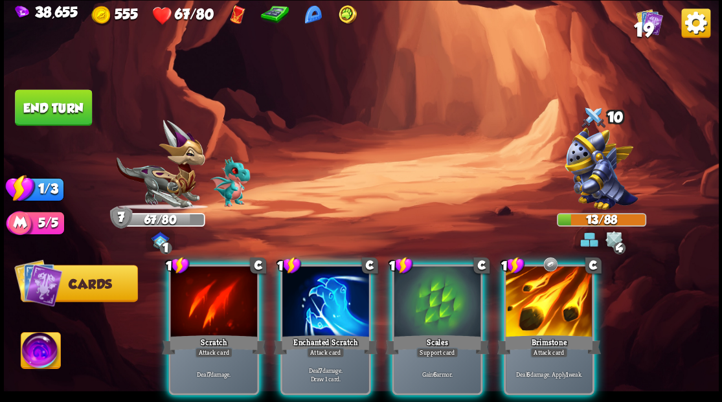
click at [537, 291] on div at bounding box center [549, 302] width 87 height 73
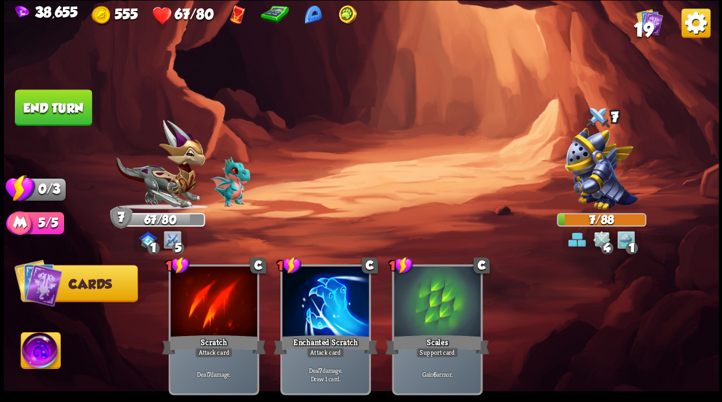
click at [28, 120] on button "End turn" at bounding box center [53, 107] width 77 height 36
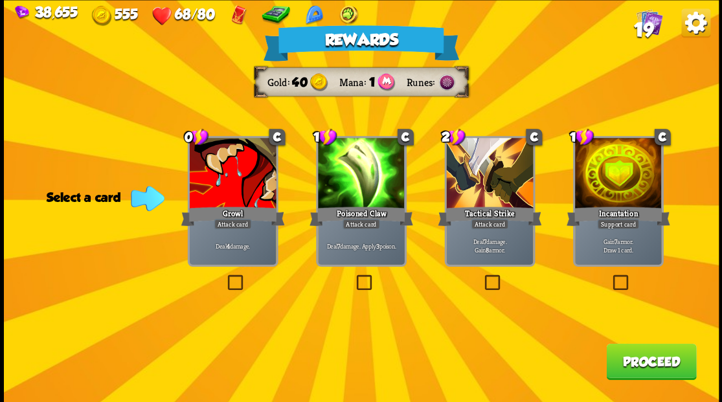
click at [225, 277] on label at bounding box center [225, 277] width 0 height 0
click at [0, 0] on input "checkbox" at bounding box center [0, 0] width 0 height 0
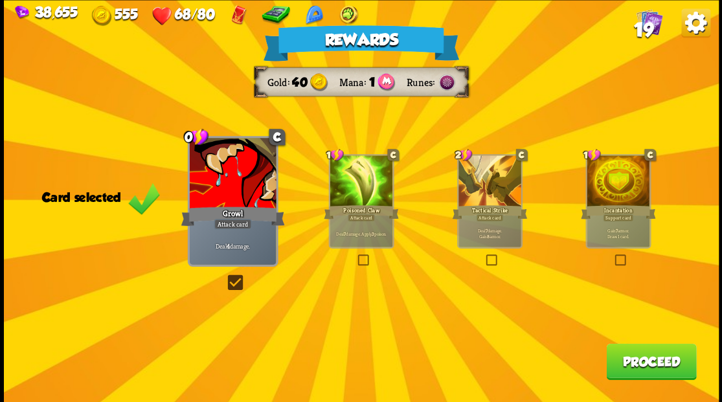
click at [632, 363] on button "Proceed" at bounding box center [651, 361] width 90 height 36
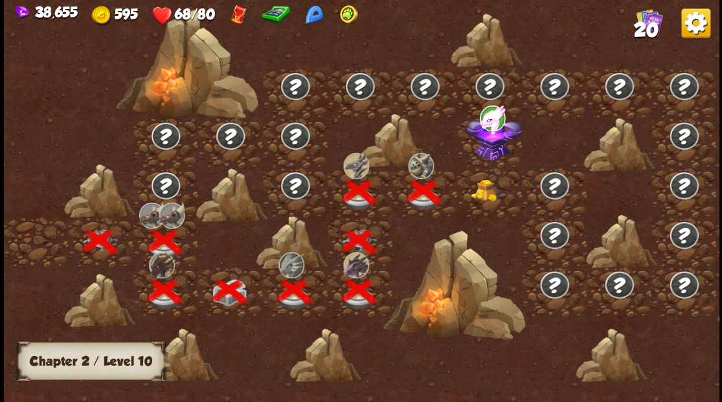
click at [484, 194] on img at bounding box center [489, 190] width 36 height 22
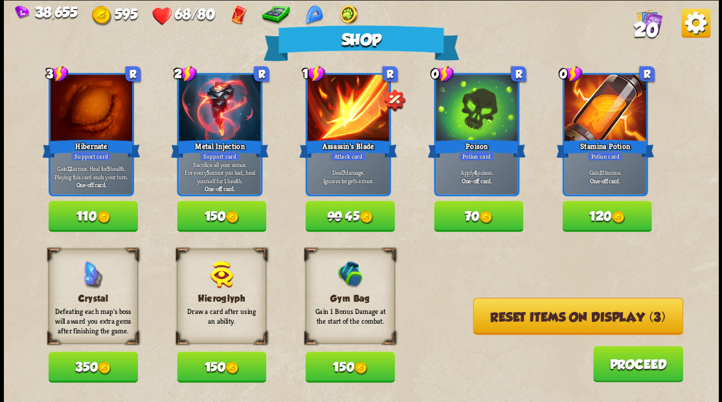
click at [541, 320] on button "Reset items on display (3)" at bounding box center [578, 316] width 210 height 37
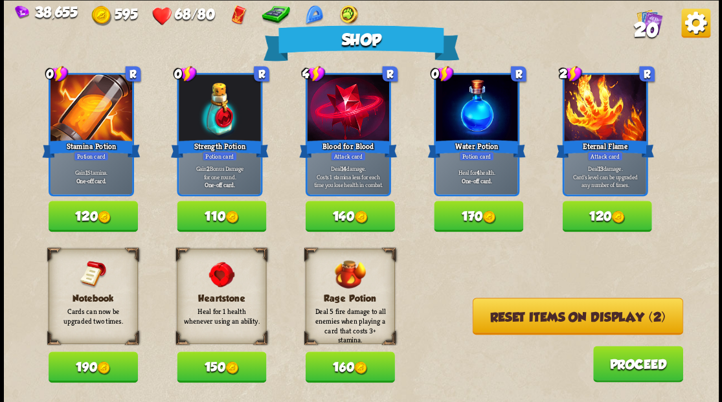
click at [647, 26] on span "20" at bounding box center [645, 29] width 25 height 22
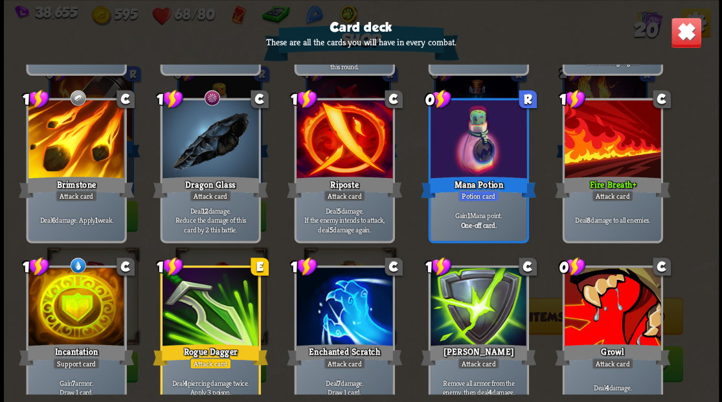
scroll to position [407, 0]
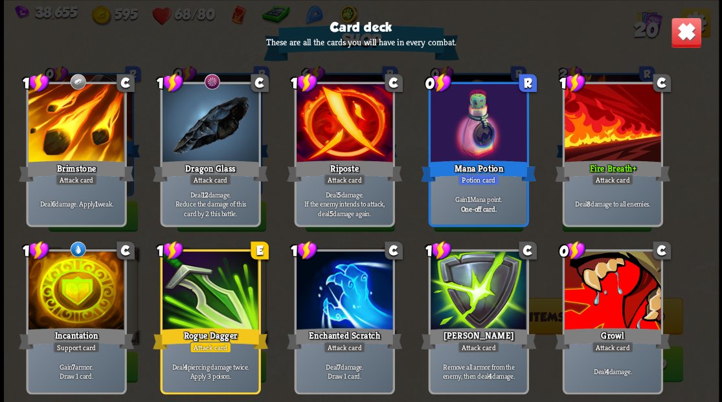
click at [698, 35] on img at bounding box center [685, 32] width 31 height 31
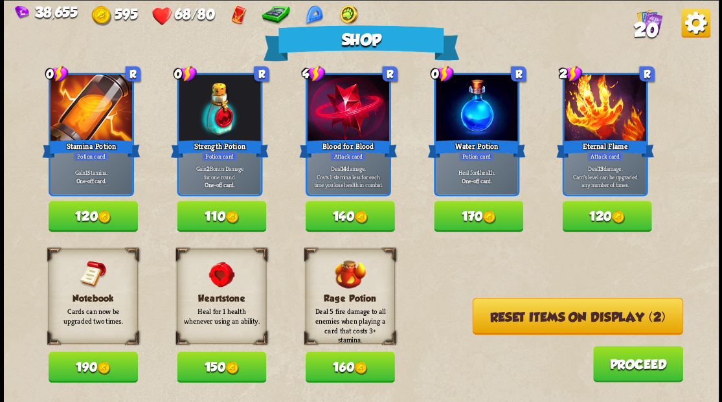
click at [474, 218] on button "170" at bounding box center [478, 216] width 89 height 31
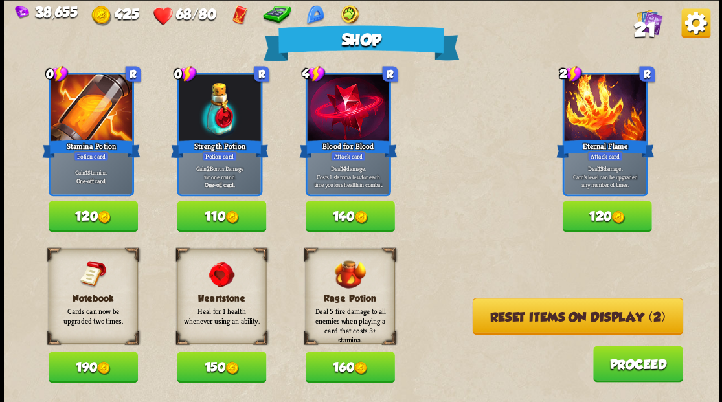
click at [548, 315] on button "Reset items on display (2)" at bounding box center [577, 316] width 210 height 37
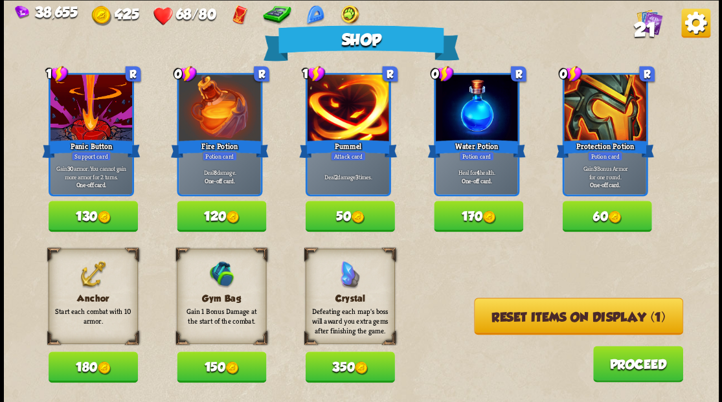
click at [93, 367] on button "180" at bounding box center [93, 367] width 89 height 31
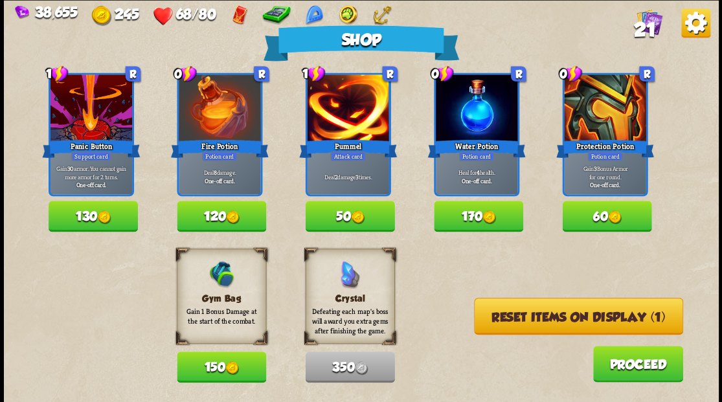
click at [530, 321] on button "Reset items on display (1)" at bounding box center [578, 316] width 209 height 37
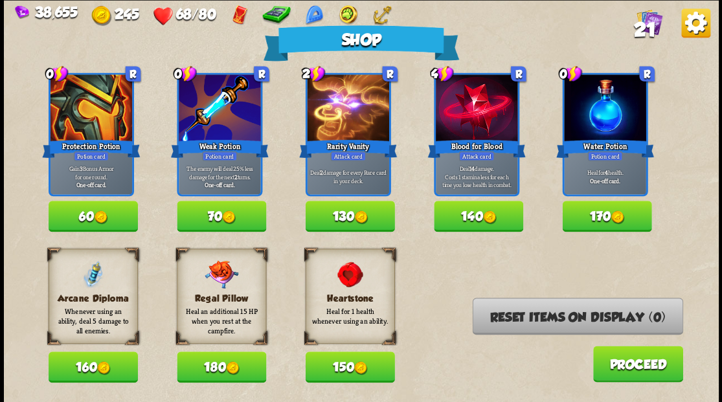
click at [624, 372] on button "Proceed" at bounding box center [638, 364] width 90 height 36
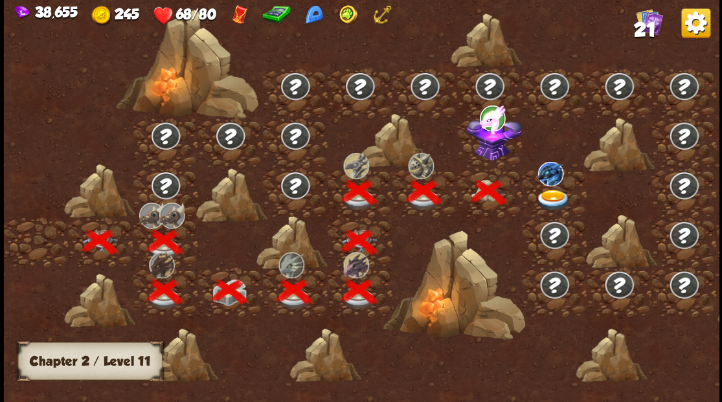
scroll to position [0, 197]
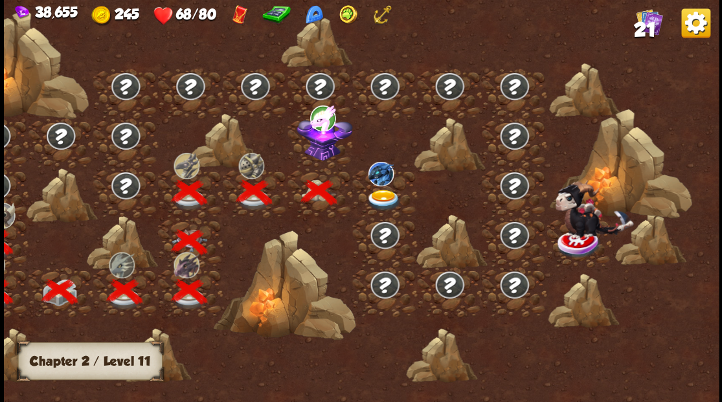
click at [310, 146] on img at bounding box center [324, 136] width 56 height 48
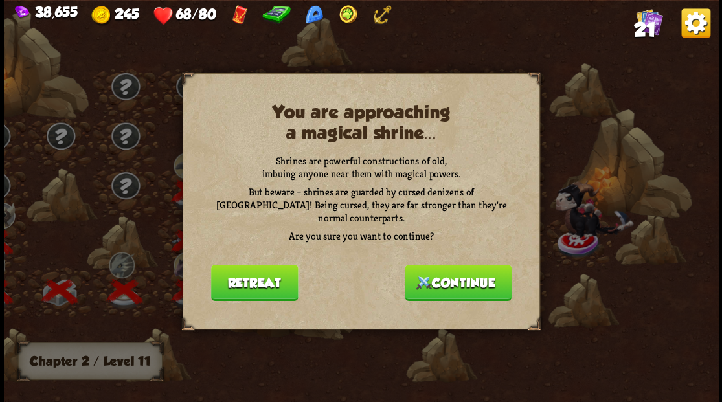
click at [455, 279] on button "Continue" at bounding box center [458, 282] width 107 height 36
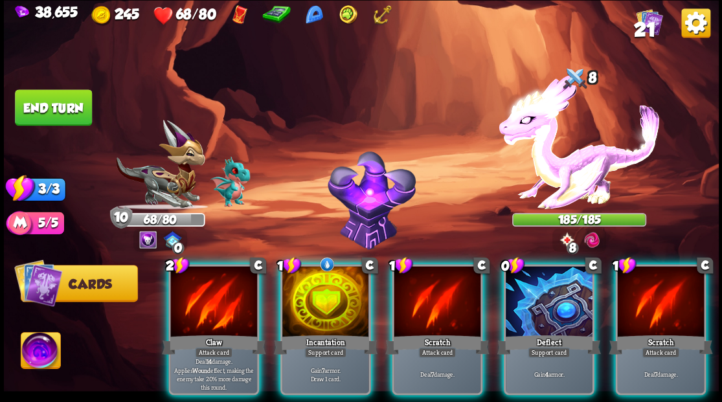
click at [310, 299] on div at bounding box center [325, 302] width 87 height 73
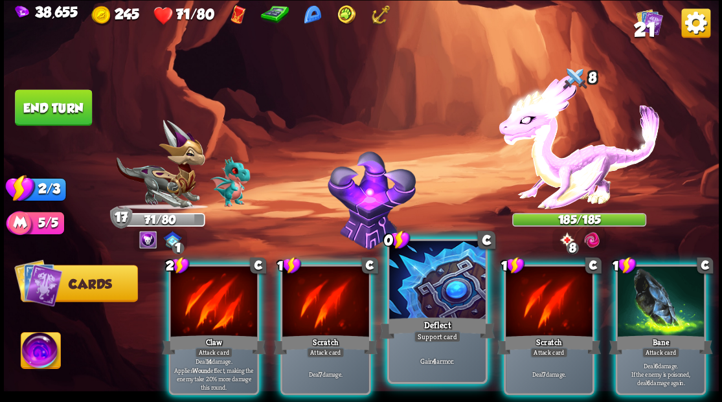
click at [409, 299] on div at bounding box center [437, 281] width 96 height 81
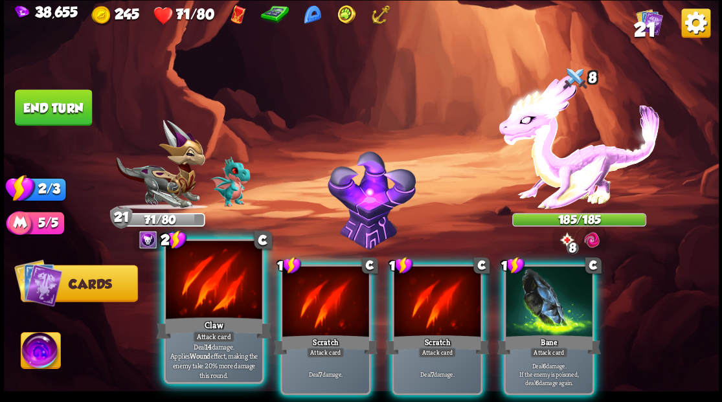
click at [216, 298] on div at bounding box center [214, 281] width 96 height 81
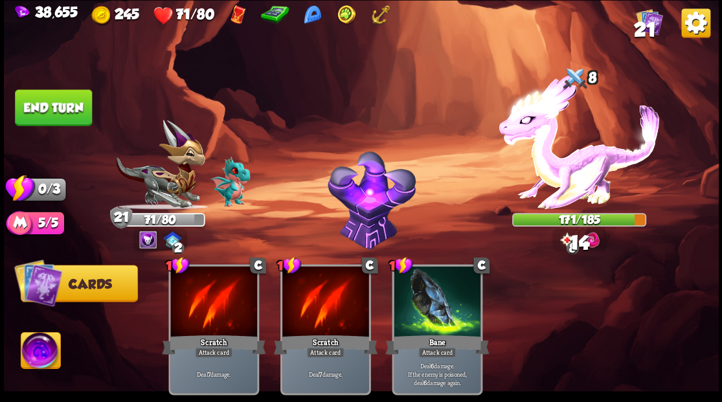
drag, startPoint x: 58, startPoint y: 98, endPoint x: 67, endPoint y: 100, distance: 8.6
click at [58, 98] on button "End turn" at bounding box center [53, 107] width 77 height 36
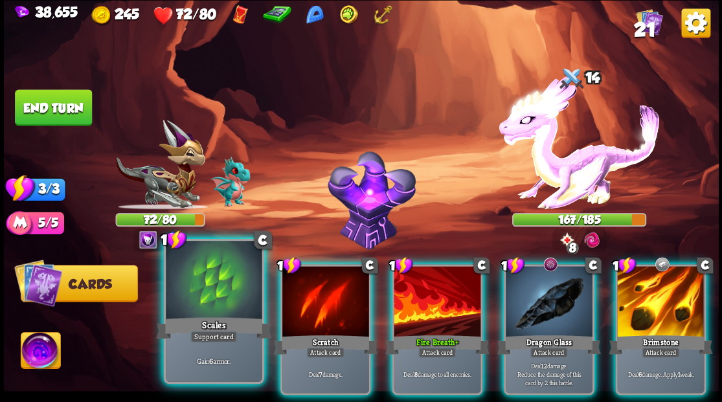
click at [222, 282] on div at bounding box center [214, 281] width 96 height 81
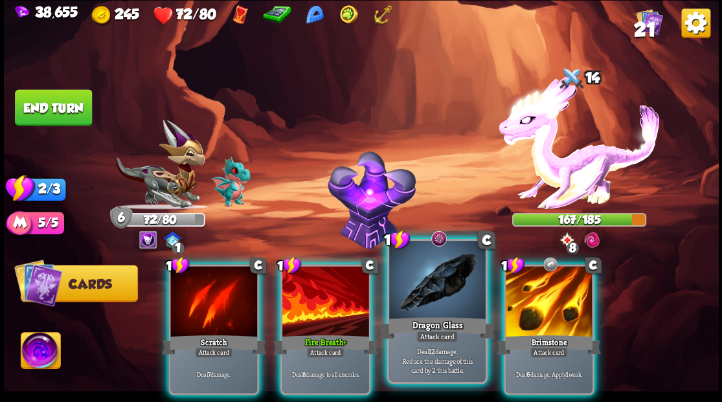
click at [418, 313] on div at bounding box center [437, 281] width 96 height 81
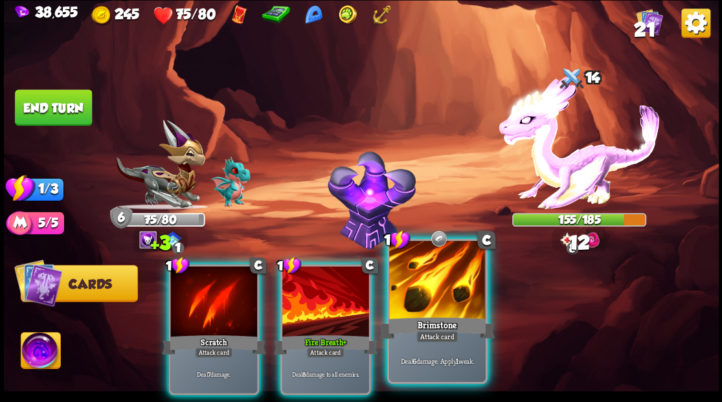
click at [402, 293] on div at bounding box center [437, 281] width 96 height 81
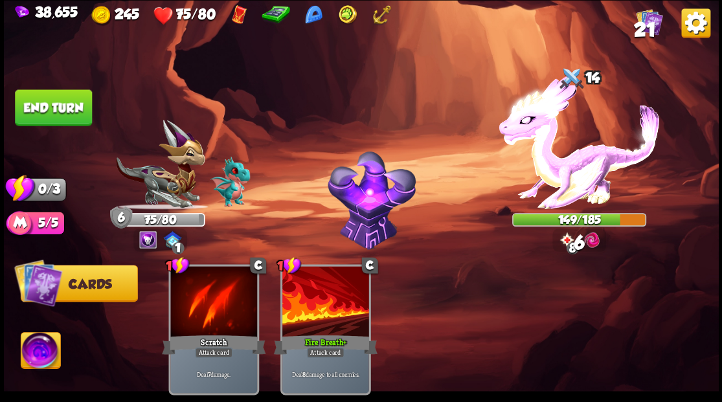
click at [60, 113] on button "End turn" at bounding box center [53, 107] width 77 height 36
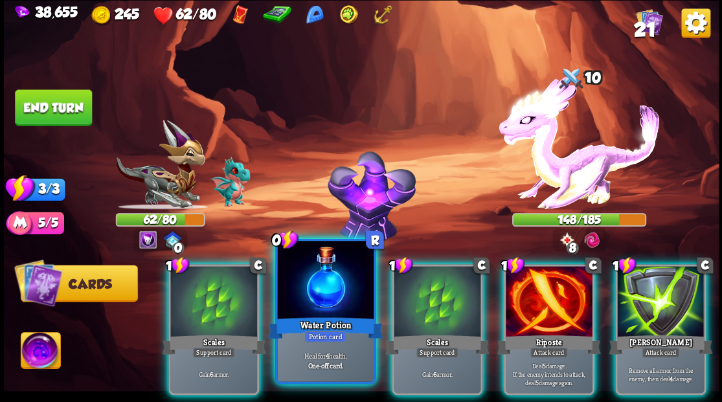
click at [317, 269] on div at bounding box center [325, 281] width 96 height 81
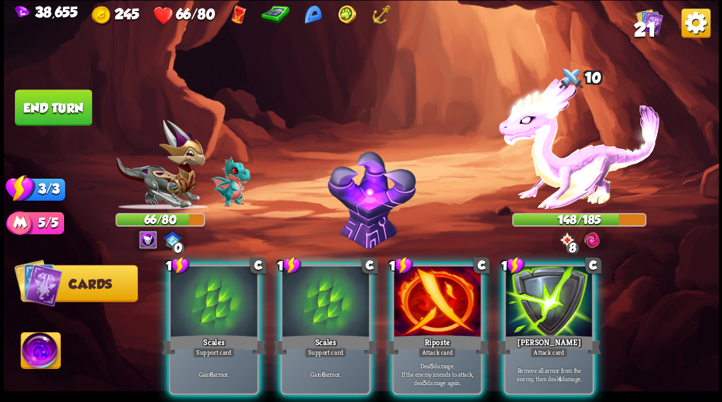
drag, startPoint x: 431, startPoint y: 297, endPoint x: 406, endPoint y: 295, distance: 24.7
click at [430, 297] on div at bounding box center [437, 302] width 87 height 73
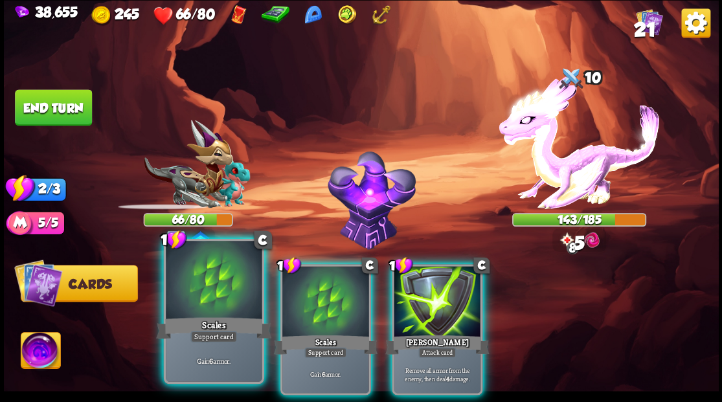
click at [197, 290] on div at bounding box center [214, 281] width 96 height 81
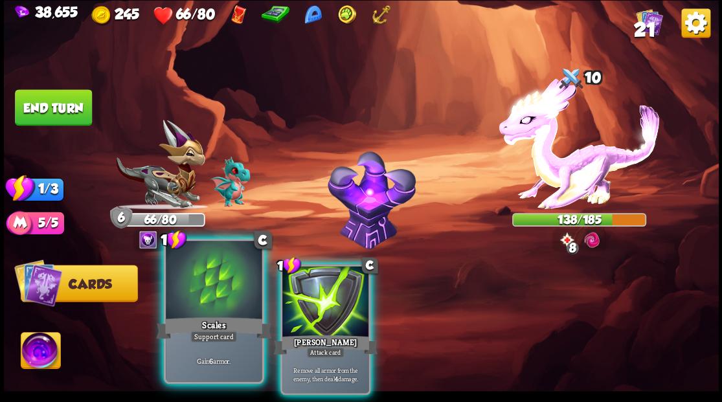
click at [196, 290] on div at bounding box center [214, 281] width 96 height 81
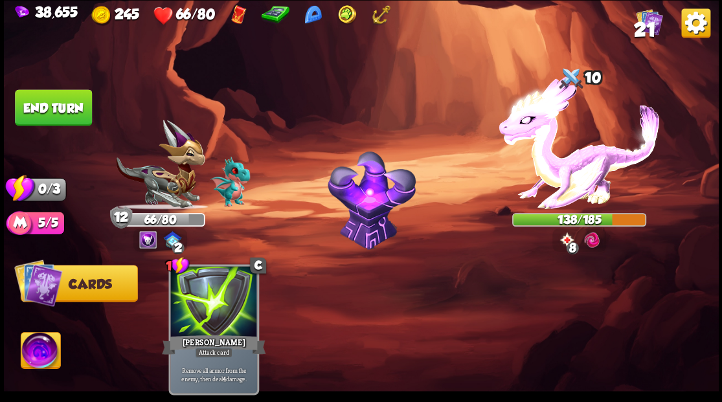
click at [43, 102] on button "End turn" at bounding box center [53, 107] width 77 height 36
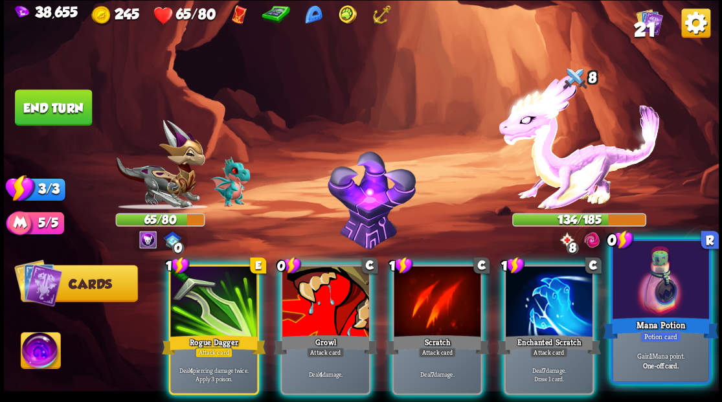
click at [674, 304] on div at bounding box center [661, 281] width 96 height 81
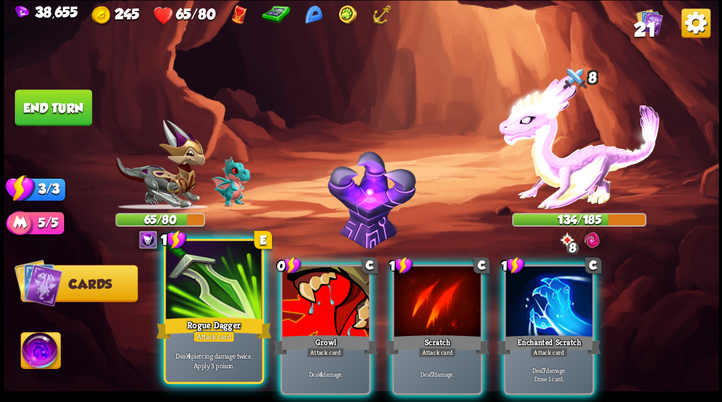
click at [216, 284] on div at bounding box center [214, 281] width 96 height 81
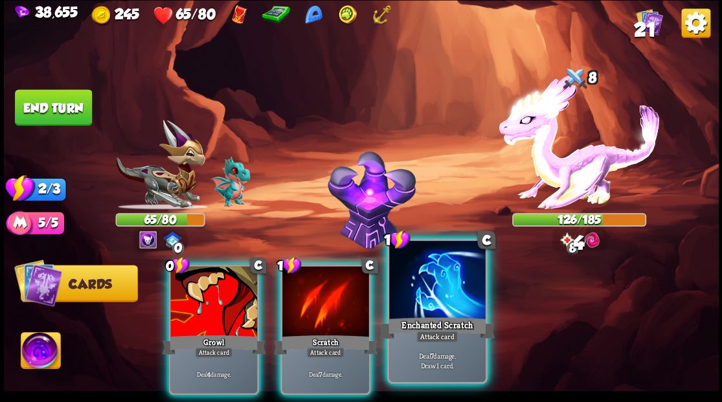
click at [411, 295] on div at bounding box center [437, 281] width 96 height 81
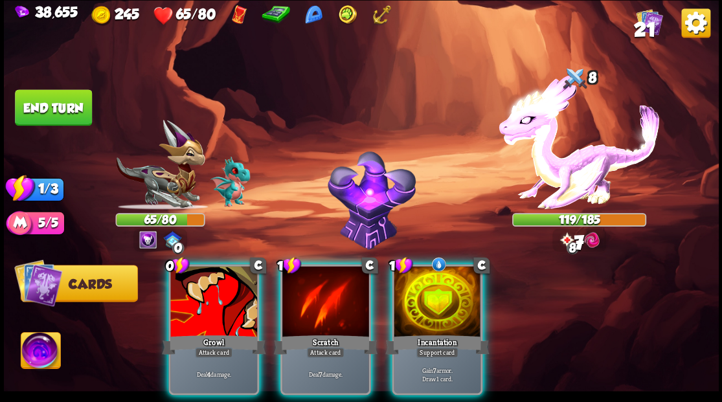
click at [415, 295] on div at bounding box center [437, 302] width 87 height 73
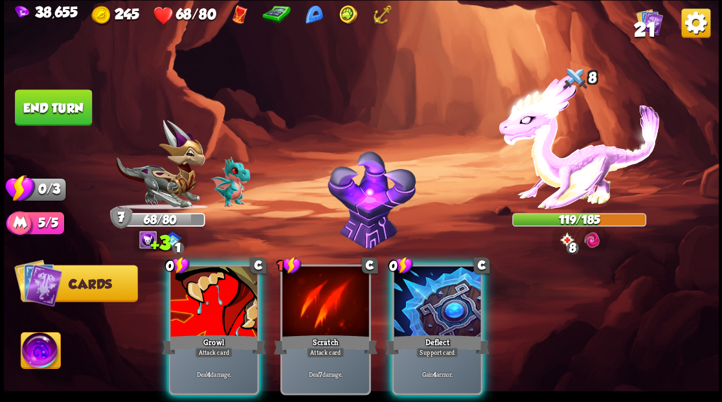
drag, startPoint x: 438, startPoint y: 301, endPoint x: 437, endPoint y: 294, distance: 6.8
click at [438, 299] on div at bounding box center [437, 302] width 87 height 73
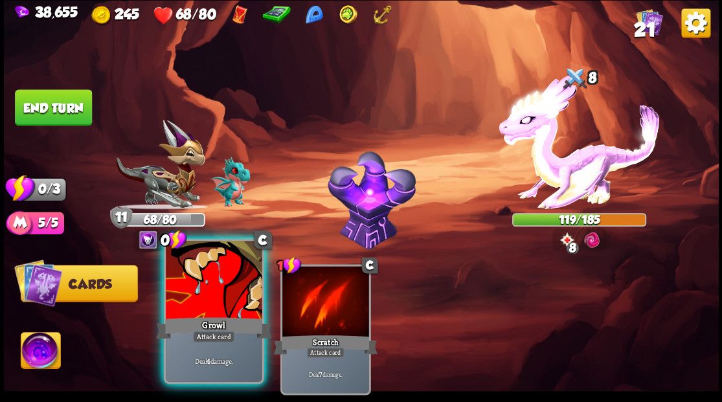
click at [209, 299] on div at bounding box center [214, 281] width 96 height 81
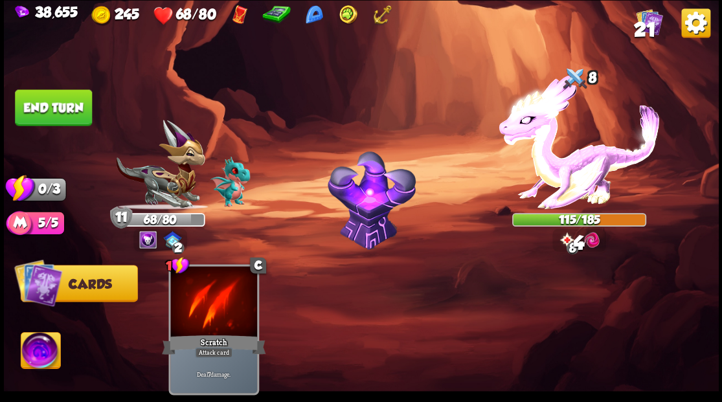
click at [66, 108] on button "End turn" at bounding box center [53, 107] width 77 height 36
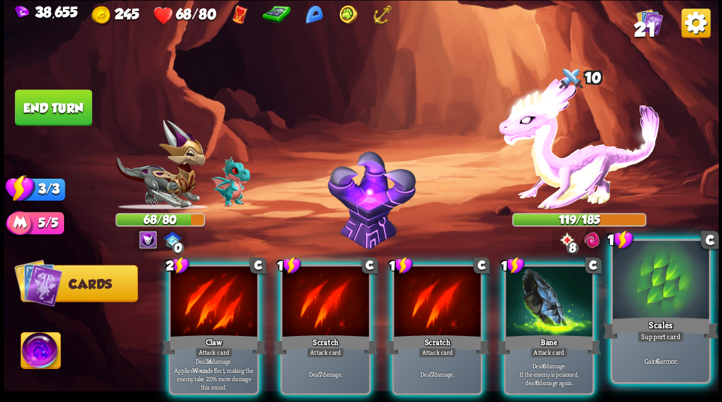
click at [679, 299] on div at bounding box center [661, 281] width 96 height 81
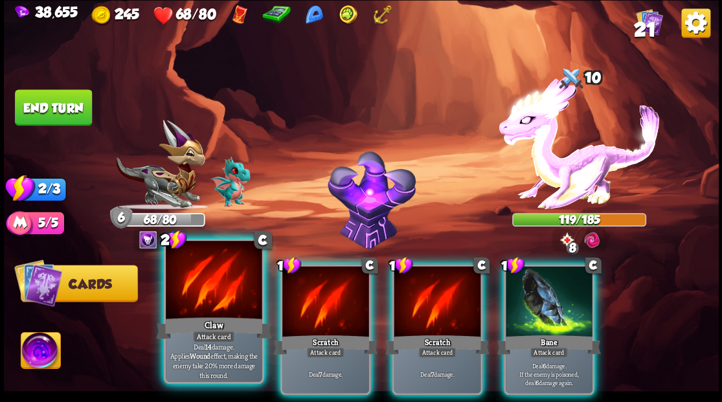
click at [199, 298] on div at bounding box center [214, 281] width 96 height 81
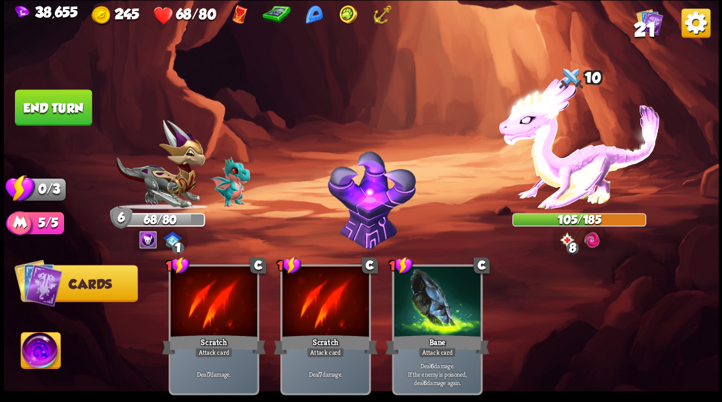
click at [47, 98] on button "End turn" at bounding box center [53, 107] width 77 height 36
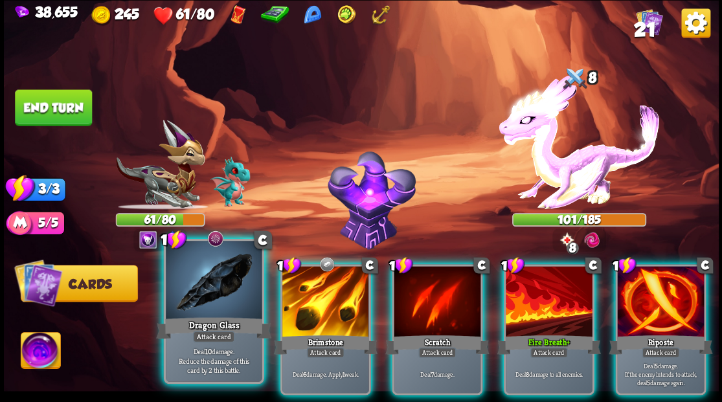
click at [194, 289] on div at bounding box center [214, 281] width 96 height 81
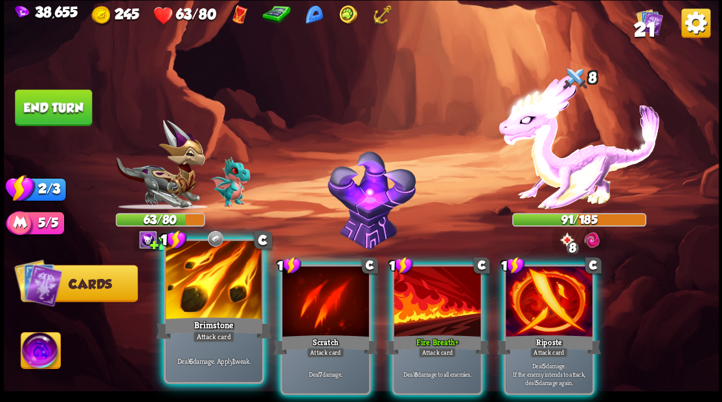
click at [181, 286] on div at bounding box center [214, 281] width 96 height 81
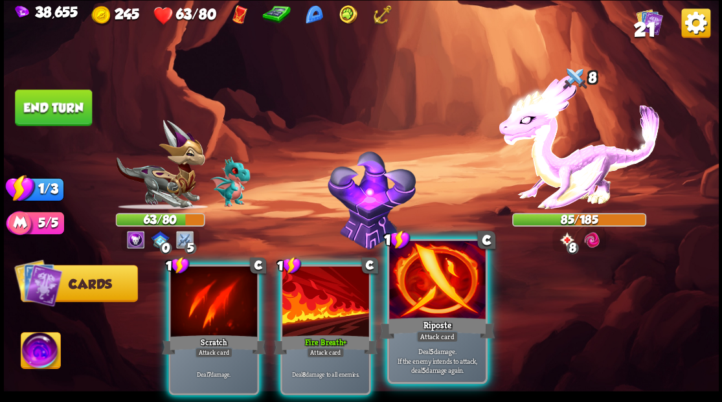
click at [430, 301] on div at bounding box center [437, 281] width 96 height 81
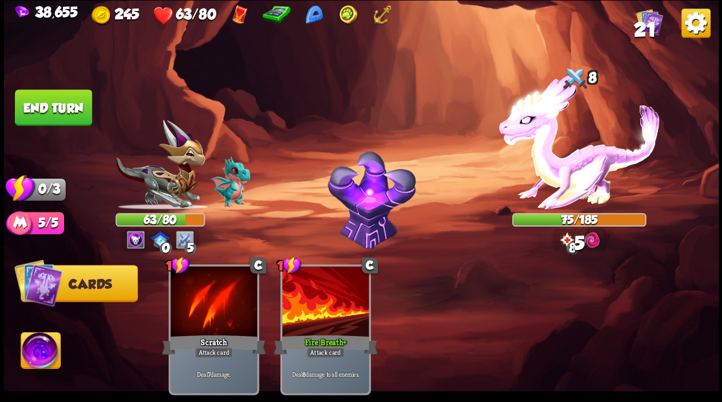
click at [49, 106] on button "End turn" at bounding box center [53, 107] width 77 height 36
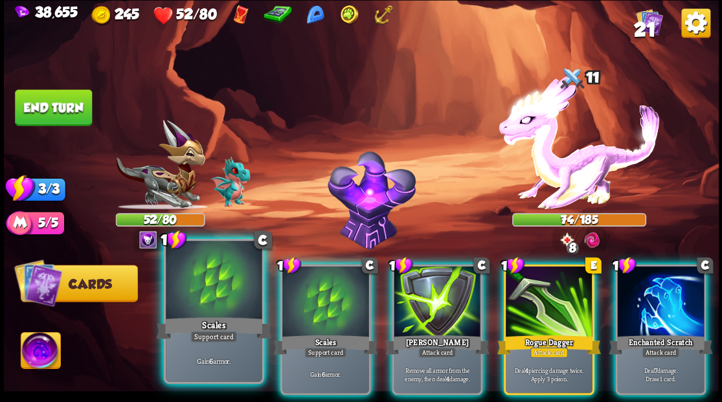
click at [233, 289] on div at bounding box center [214, 281] width 96 height 81
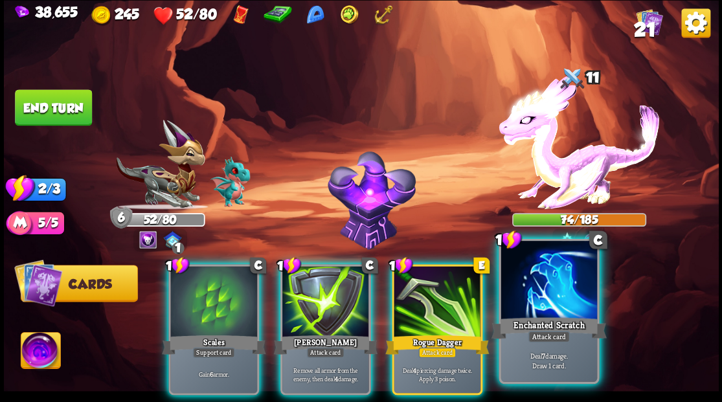
click at [534, 297] on div at bounding box center [549, 281] width 96 height 81
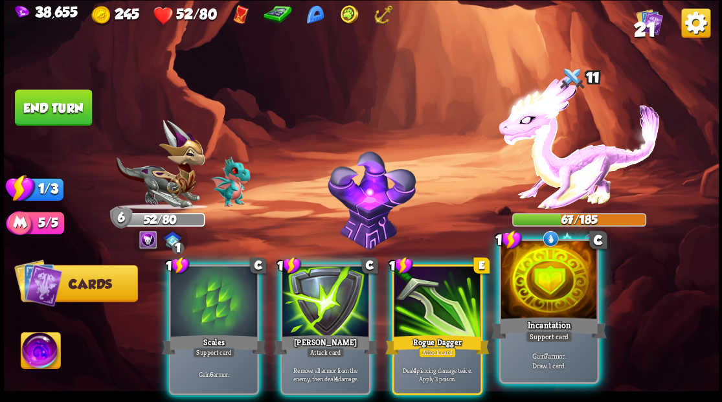
click at [548, 300] on div at bounding box center [549, 281] width 96 height 81
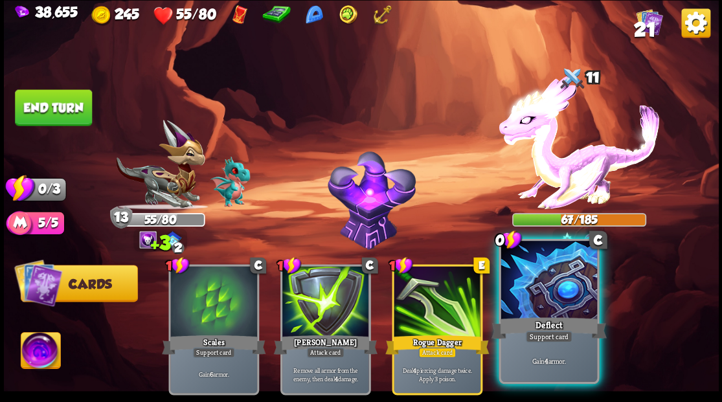
click at [558, 295] on div at bounding box center [549, 281] width 96 height 81
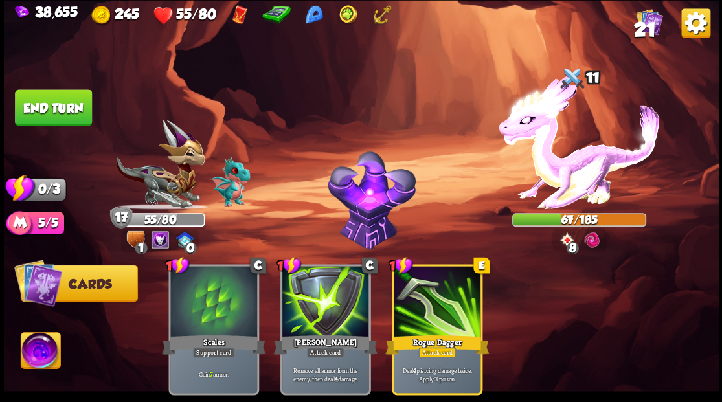
click at [65, 100] on button "End turn" at bounding box center [53, 107] width 77 height 36
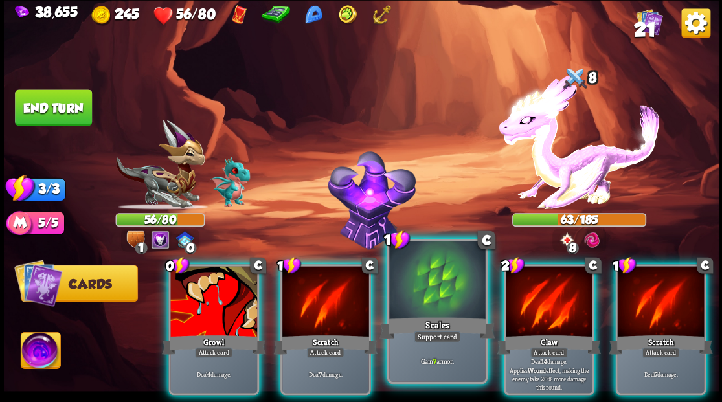
click at [427, 280] on div at bounding box center [437, 281] width 96 height 81
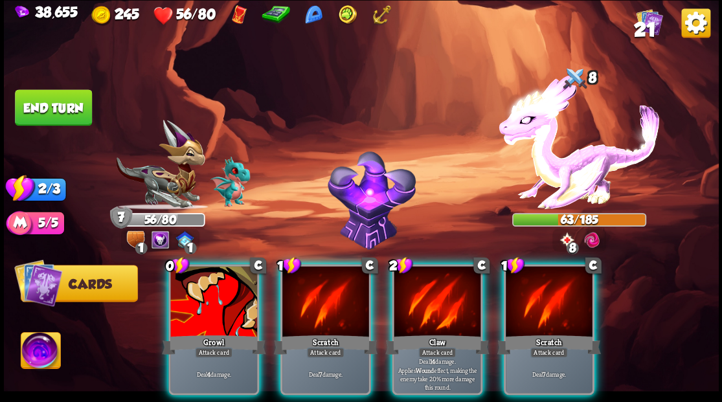
click at [427, 280] on div at bounding box center [437, 302] width 87 height 73
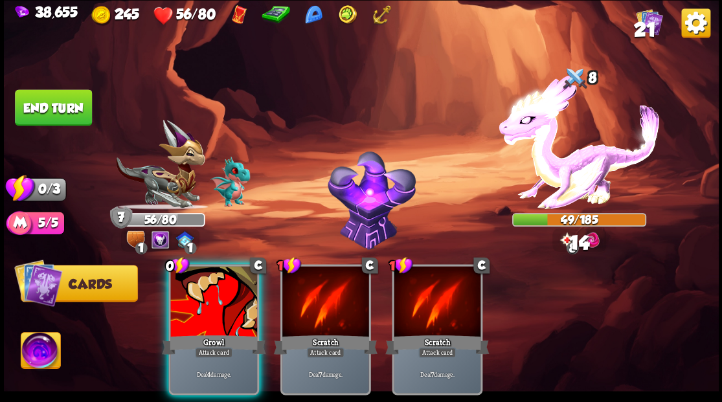
click at [219, 300] on div at bounding box center [213, 302] width 87 height 73
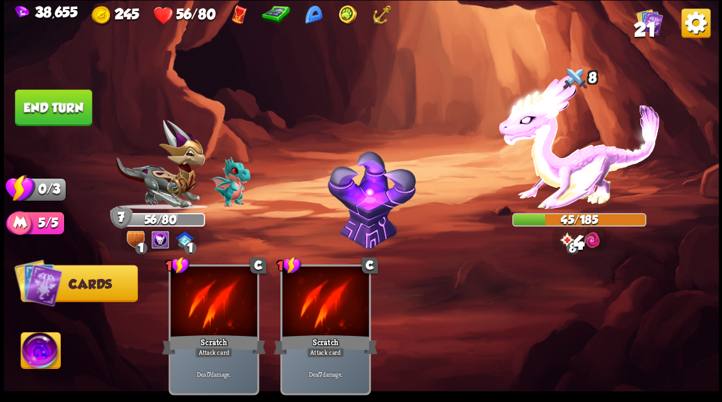
click at [46, 104] on button "End turn" at bounding box center [53, 107] width 77 height 36
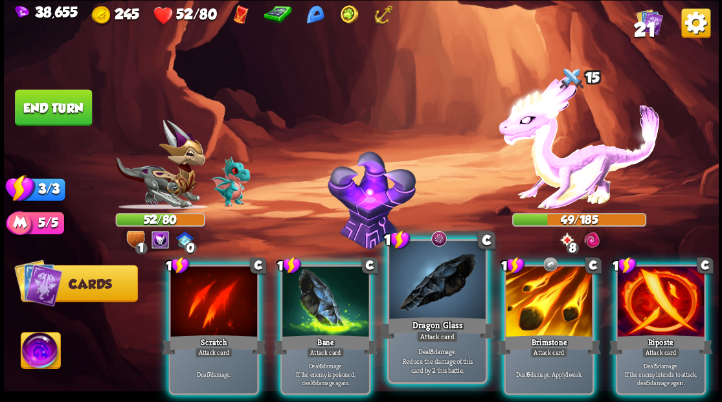
click at [435, 289] on div at bounding box center [437, 281] width 96 height 81
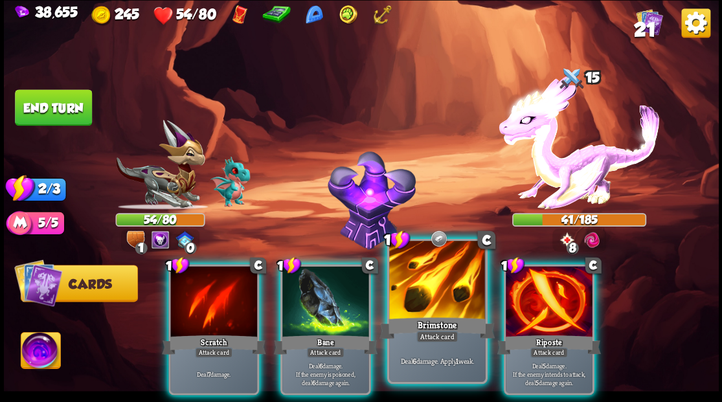
click at [429, 280] on div at bounding box center [437, 281] width 96 height 81
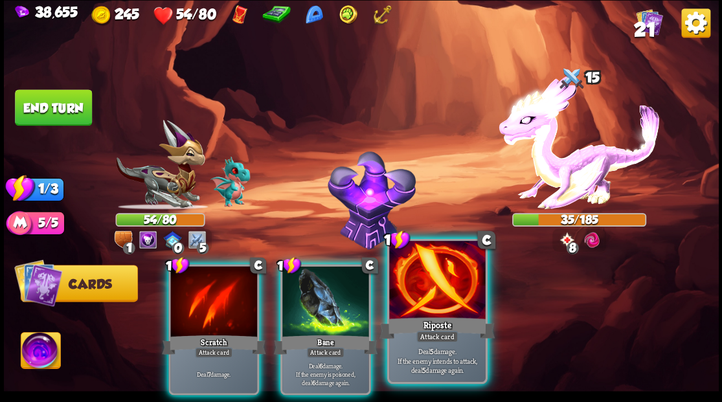
click at [430, 285] on div at bounding box center [437, 281] width 96 height 81
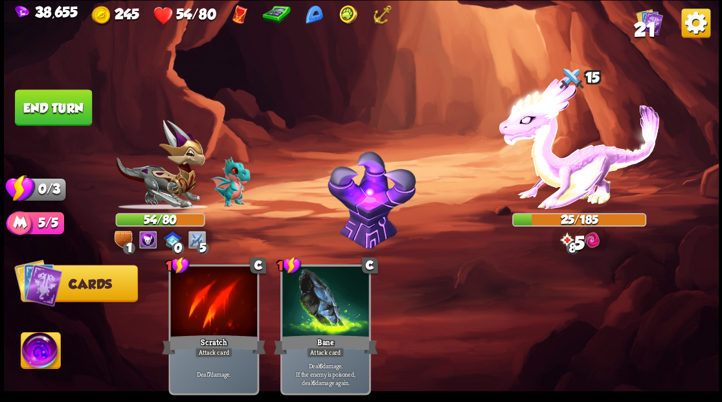
click at [63, 118] on button "End turn" at bounding box center [53, 107] width 77 height 36
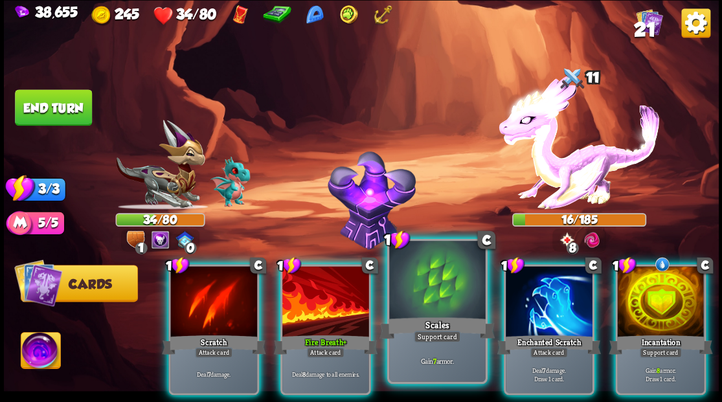
click at [434, 302] on div at bounding box center [437, 281] width 96 height 81
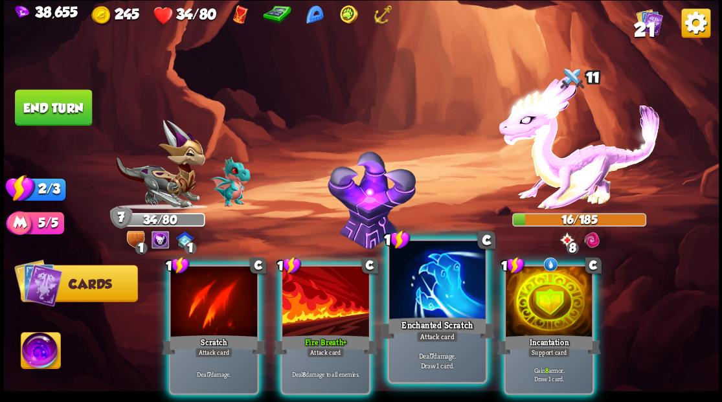
click at [427, 310] on div at bounding box center [437, 281] width 96 height 81
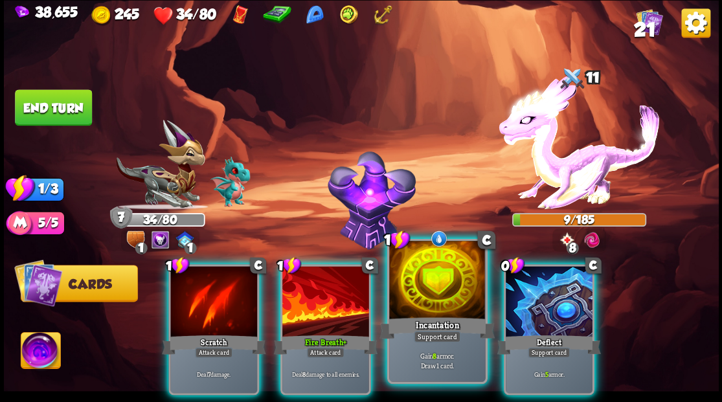
click at [422, 310] on div at bounding box center [437, 281] width 96 height 81
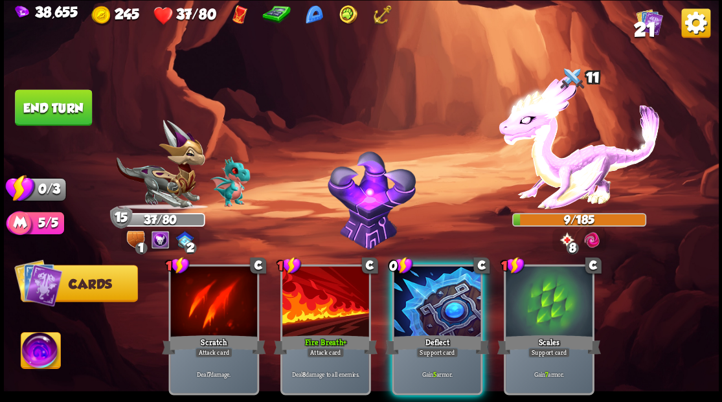
drag, startPoint x: 423, startPoint y: 302, endPoint x: 383, endPoint y: 287, distance: 42.8
click at [418, 301] on div at bounding box center [437, 302] width 87 height 73
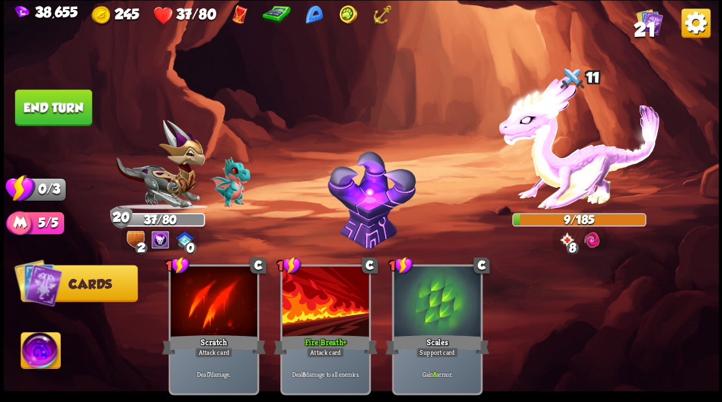
click at [42, 116] on button "End turn" at bounding box center [53, 107] width 77 height 36
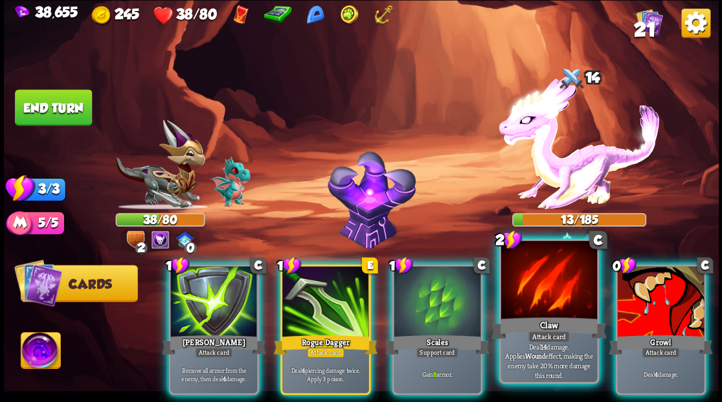
click at [547, 315] on div "Claw" at bounding box center [548, 328] width 115 height 26
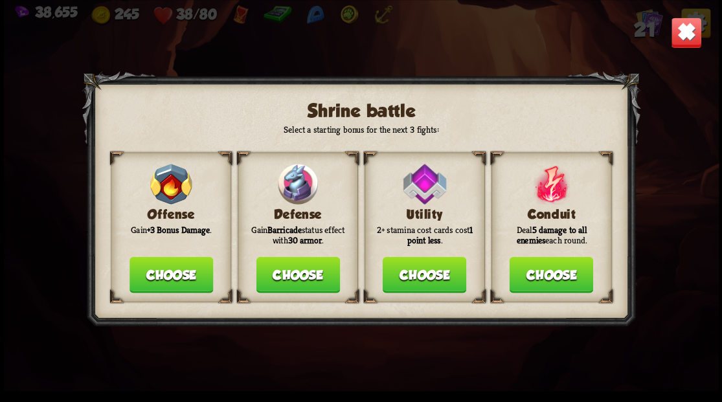
click at [312, 275] on button "Choose" at bounding box center [298, 274] width 84 height 36
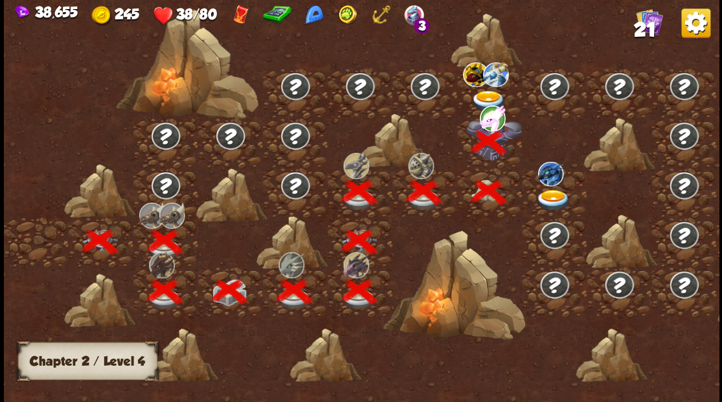
click at [485, 94] on img at bounding box center [489, 100] width 36 height 21
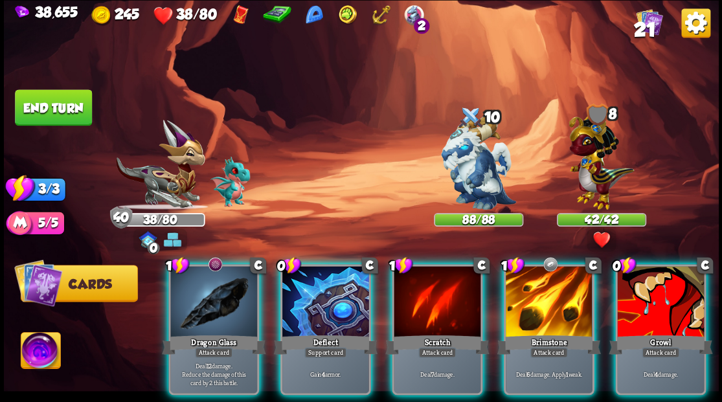
click at [43, 350] on img at bounding box center [41, 352] width 40 height 40
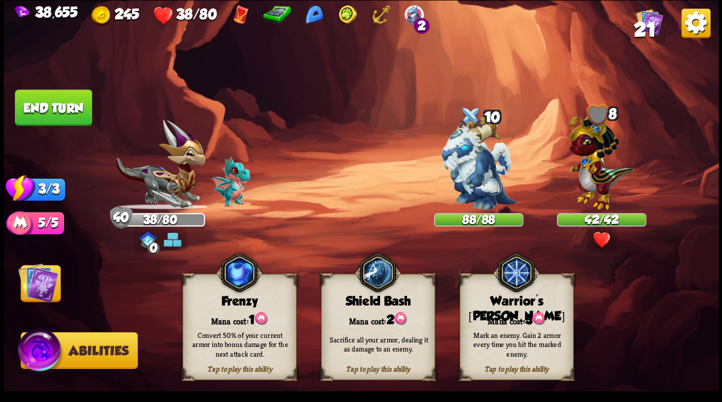
drag, startPoint x: 522, startPoint y: 323, endPoint x: 510, endPoint y: 321, distance: 11.7
click at [522, 323] on div "Mark an enemy. Gain 2 armor every time you hit the marked enemy." at bounding box center [517, 344] width 114 height 45
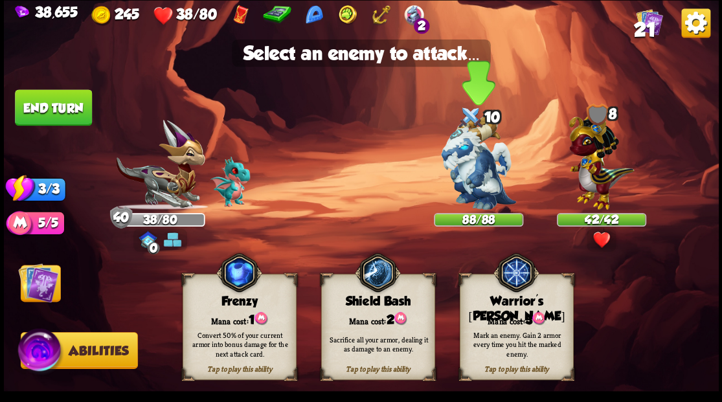
click at [479, 170] on img at bounding box center [478, 163] width 75 height 94
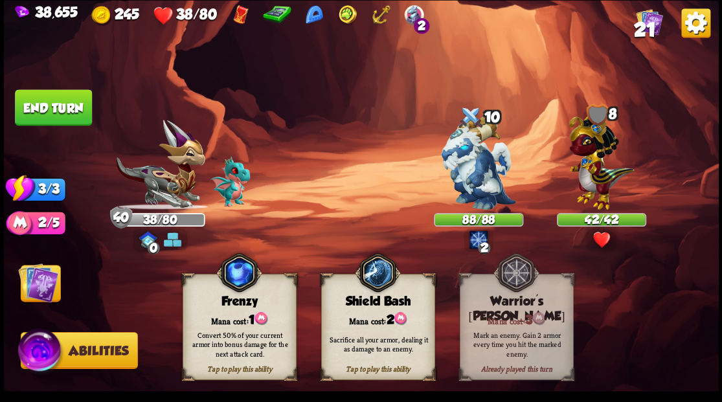
click at [35, 280] on img at bounding box center [38, 282] width 40 height 40
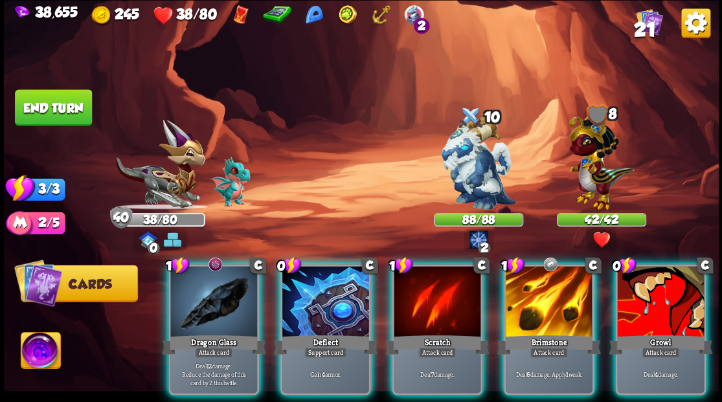
click at [315, 294] on div at bounding box center [325, 302] width 87 height 73
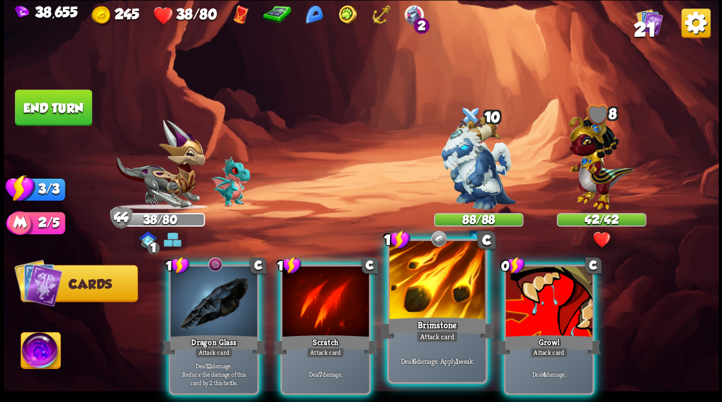
click at [437, 302] on div at bounding box center [437, 281] width 96 height 81
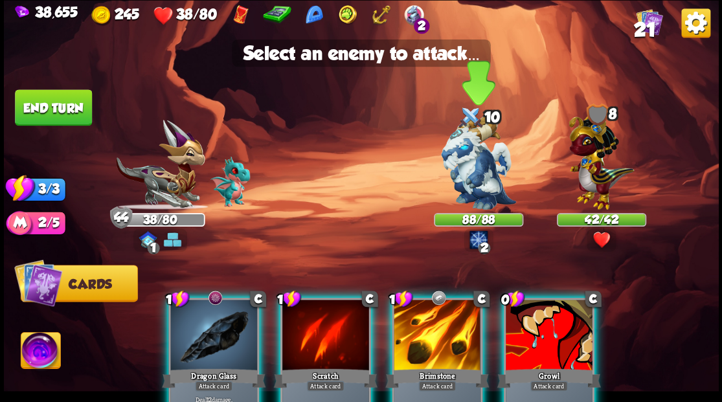
click at [472, 144] on img at bounding box center [478, 163] width 75 height 94
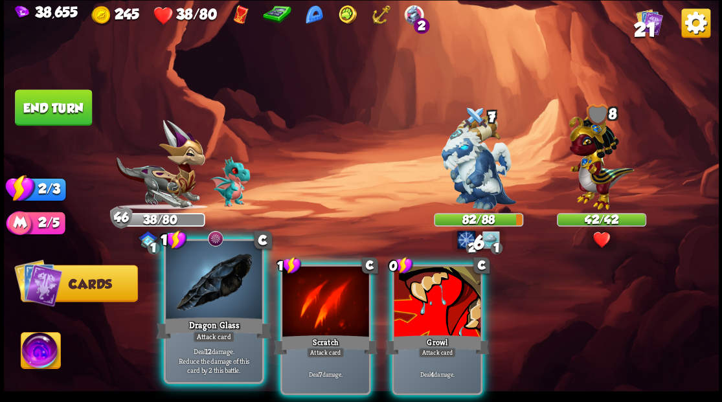
click at [207, 295] on div at bounding box center [214, 281] width 96 height 81
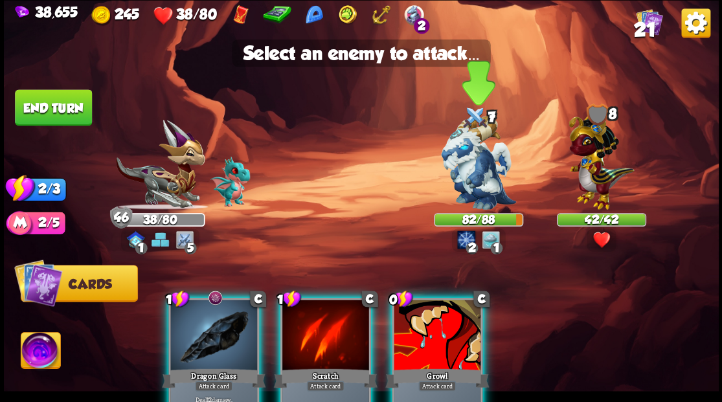
click at [486, 161] on img at bounding box center [478, 163] width 75 height 94
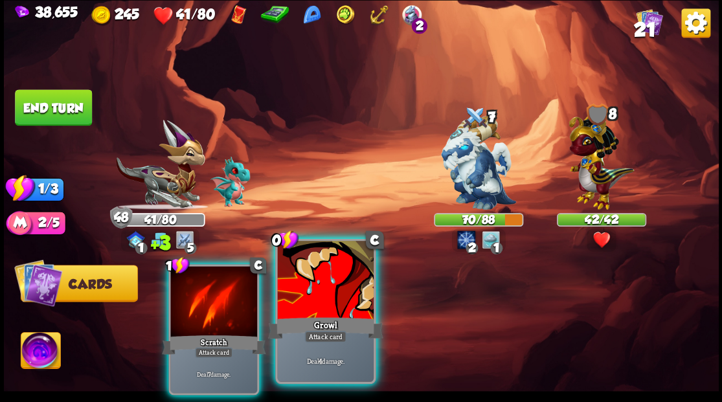
click at [320, 290] on div at bounding box center [325, 281] width 96 height 81
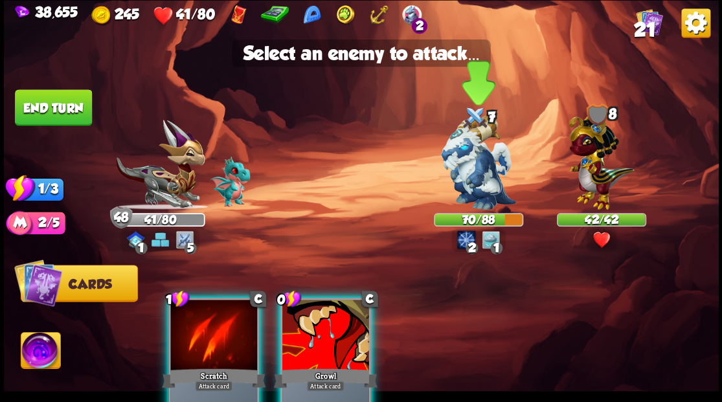
click at [460, 171] on img at bounding box center [478, 163] width 75 height 94
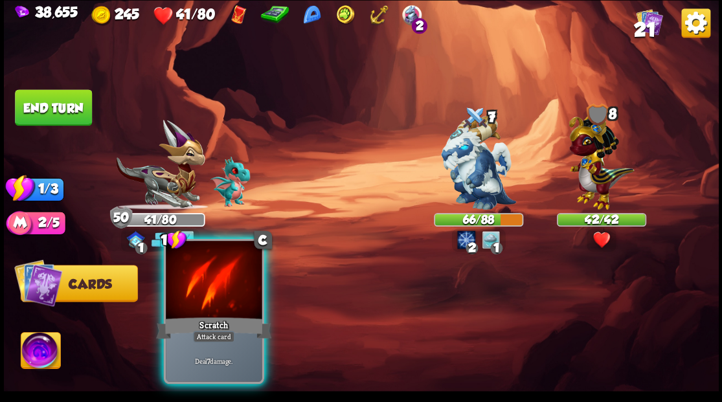
click at [229, 281] on div at bounding box center [214, 281] width 96 height 81
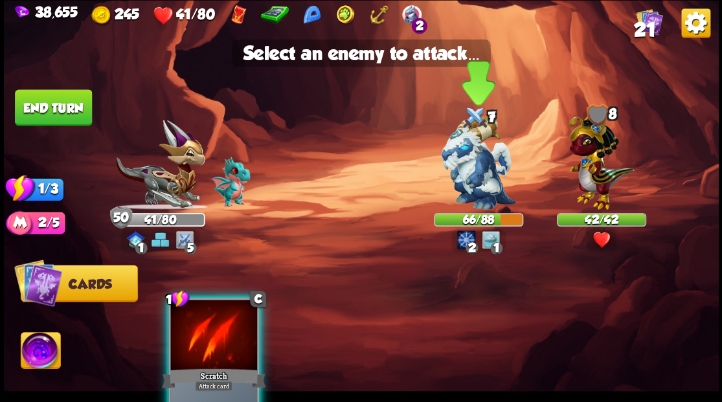
drag, startPoint x: 473, startPoint y: 179, endPoint x: 466, endPoint y: 177, distance: 6.6
click at [472, 177] on img at bounding box center [478, 163] width 75 height 94
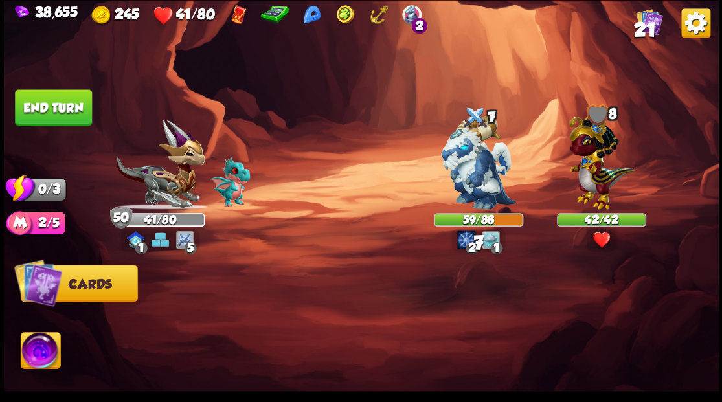
drag, startPoint x: 47, startPoint y: 110, endPoint x: 69, endPoint y: 110, distance: 21.4
click at [48, 109] on button "End turn" at bounding box center [53, 107] width 77 height 36
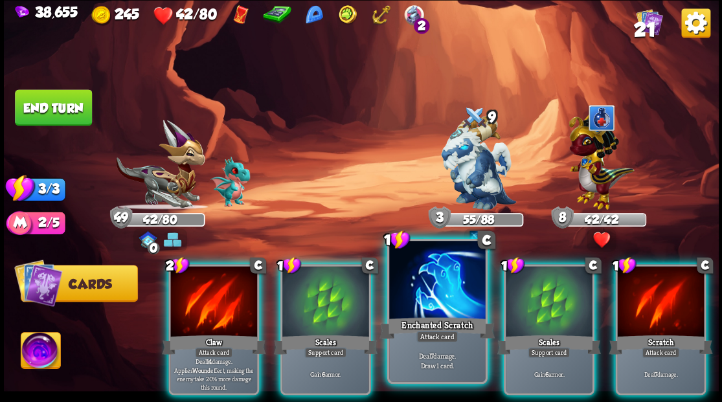
click at [434, 301] on div at bounding box center [437, 281] width 96 height 81
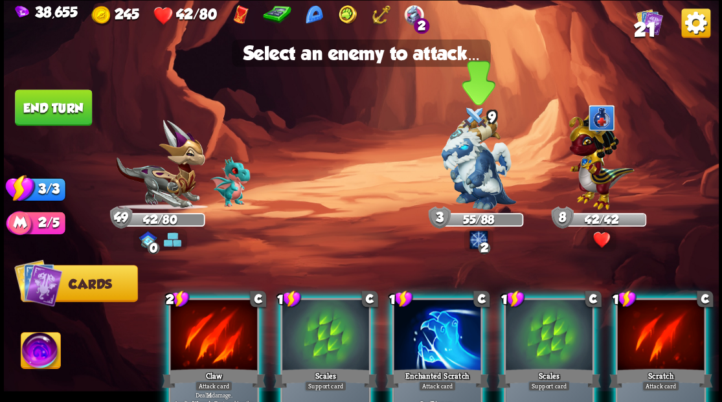
click at [470, 168] on img at bounding box center [478, 163] width 75 height 94
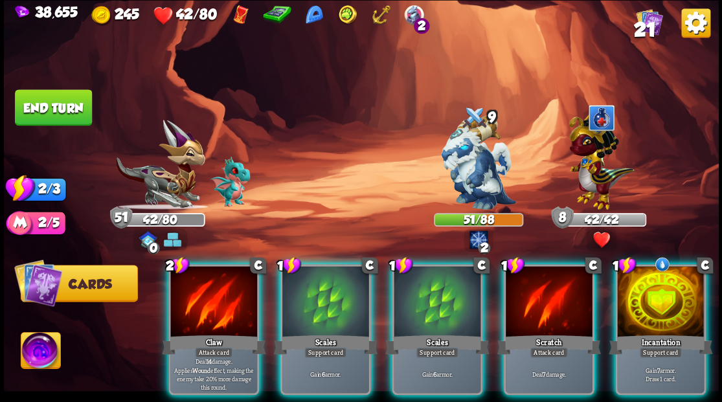
drag, startPoint x: 651, startPoint y: 290, endPoint x: 663, endPoint y: 284, distance: 13.0
click at [651, 289] on div at bounding box center [660, 302] width 87 height 73
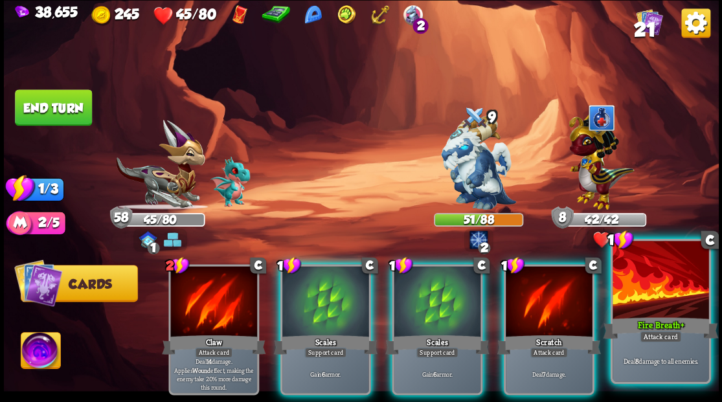
click at [665, 300] on div at bounding box center [661, 281] width 96 height 81
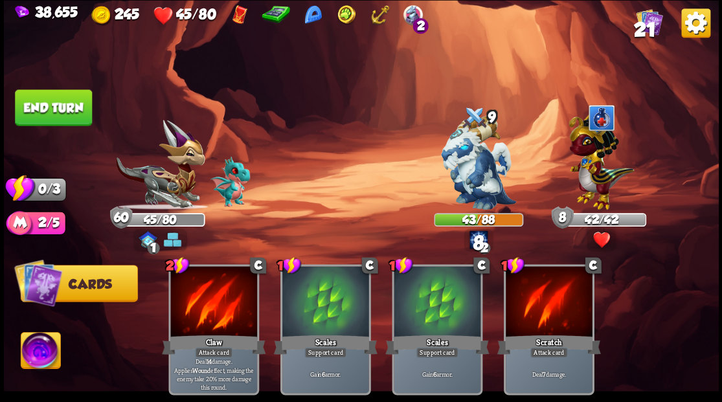
click at [49, 97] on button "End turn" at bounding box center [53, 107] width 77 height 36
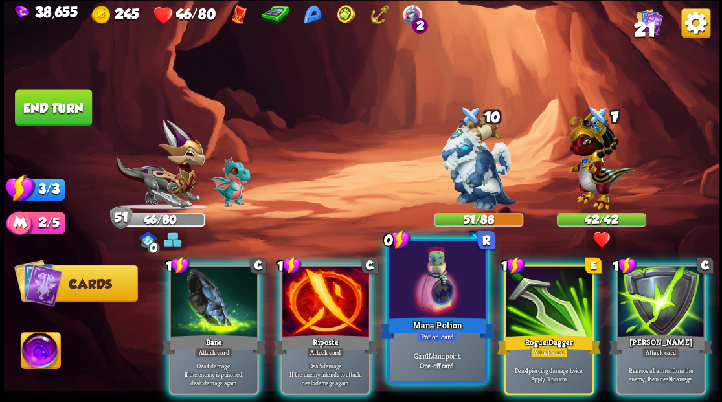
click at [431, 302] on div at bounding box center [437, 281] width 96 height 81
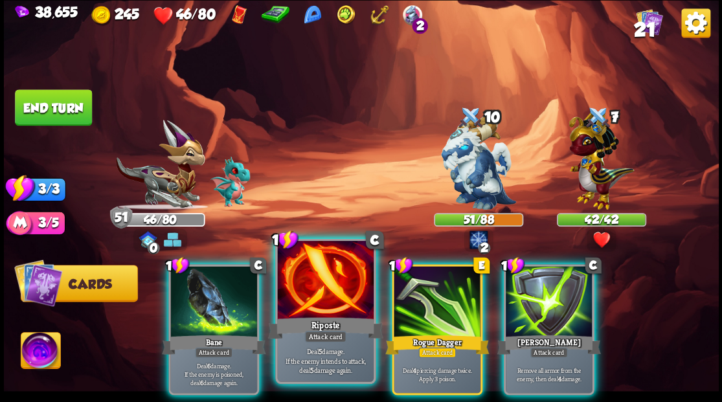
click at [323, 291] on div at bounding box center [325, 281] width 96 height 81
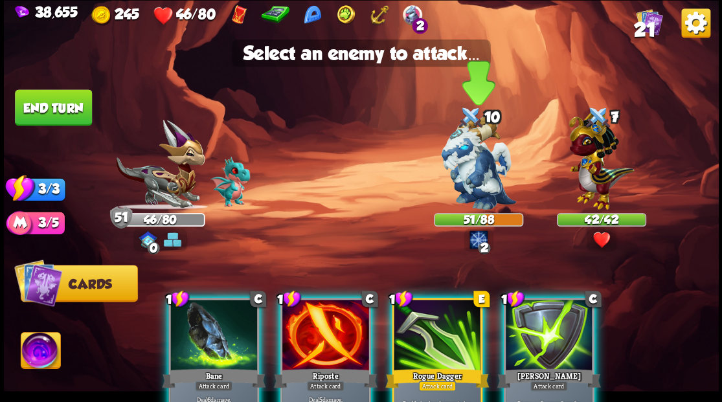
click at [457, 157] on img at bounding box center [478, 163] width 75 height 94
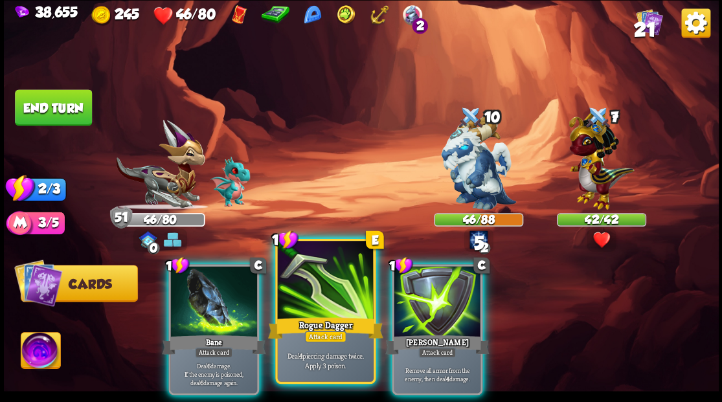
click at [320, 280] on div at bounding box center [325, 281] width 96 height 81
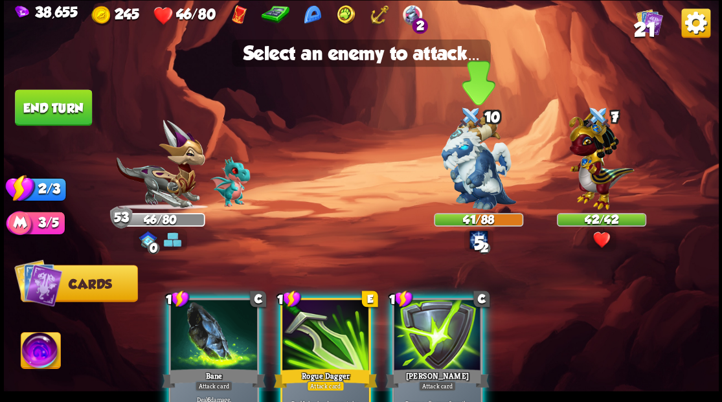
click at [464, 161] on img at bounding box center [478, 163] width 75 height 94
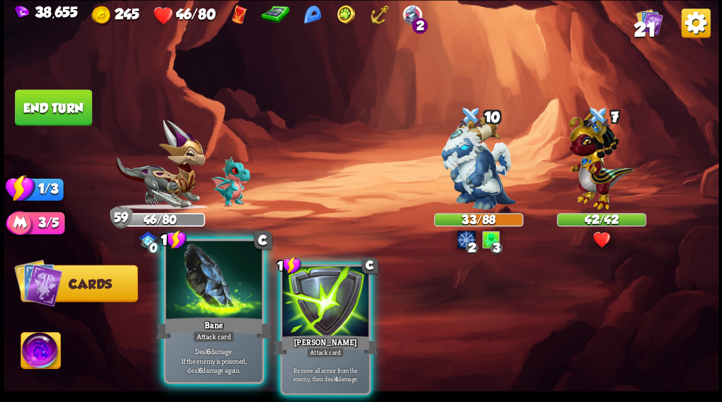
click at [201, 316] on div "Bane" at bounding box center [213, 328] width 115 height 26
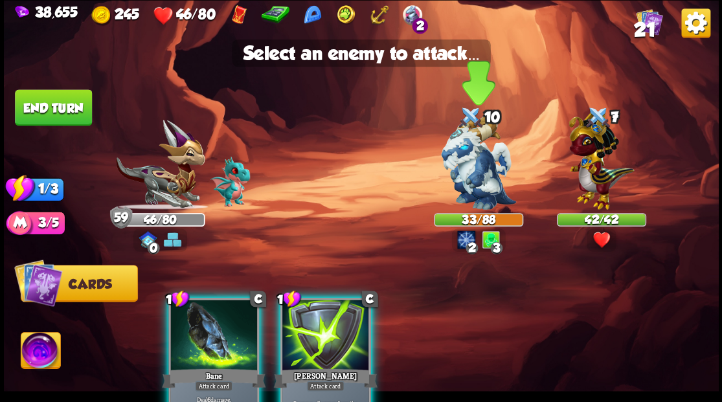
click at [472, 159] on img at bounding box center [478, 163] width 75 height 94
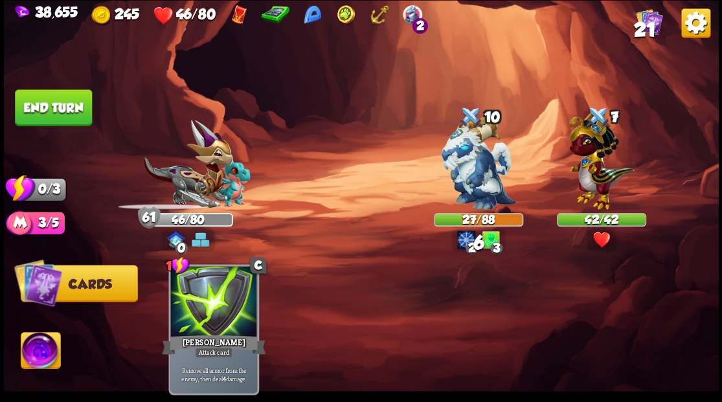
click at [40, 114] on button "End turn" at bounding box center [53, 107] width 77 height 36
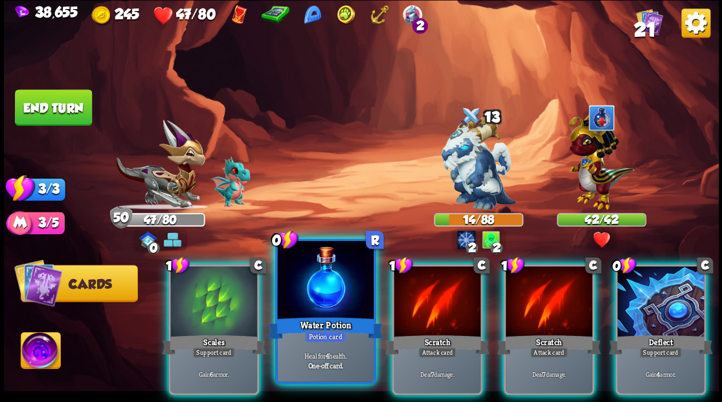
click at [324, 301] on div at bounding box center [325, 281] width 96 height 81
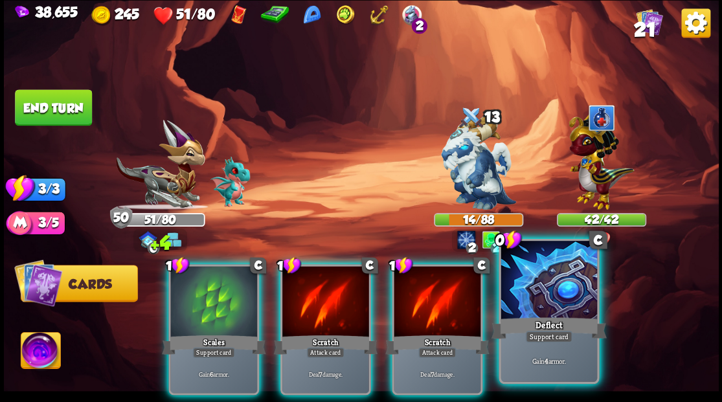
click at [561, 280] on div at bounding box center [549, 281] width 96 height 81
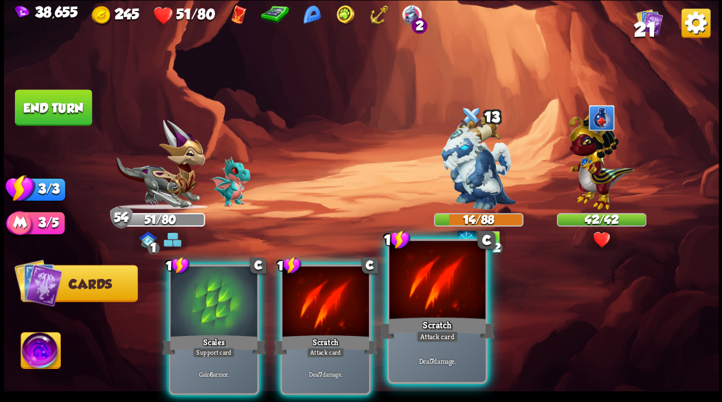
click at [438, 306] on div at bounding box center [437, 281] width 96 height 81
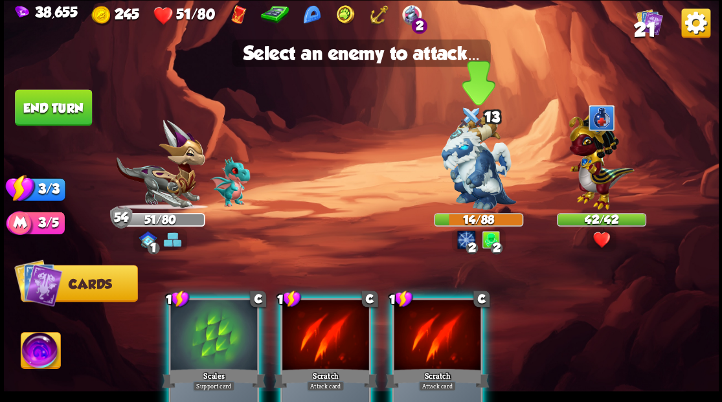
click at [466, 179] on img at bounding box center [478, 163] width 75 height 94
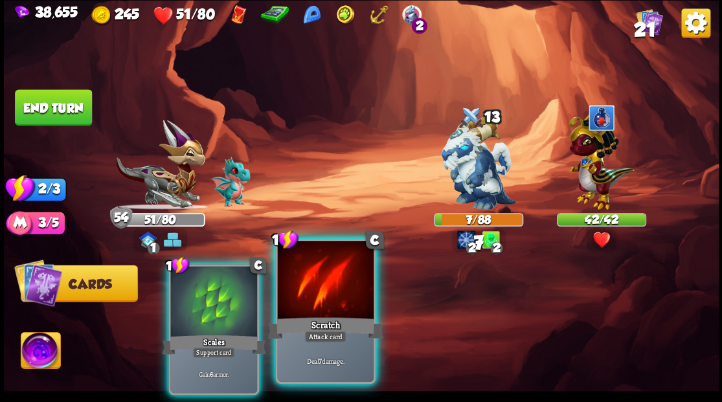
drag, startPoint x: 335, startPoint y: 289, endPoint x: 403, endPoint y: 234, distance: 86.6
click at [336, 289] on div at bounding box center [325, 281] width 96 height 81
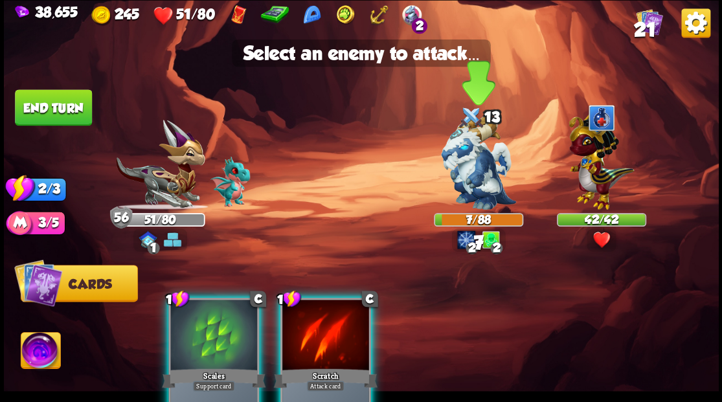
click at [481, 168] on img at bounding box center [478, 163] width 75 height 94
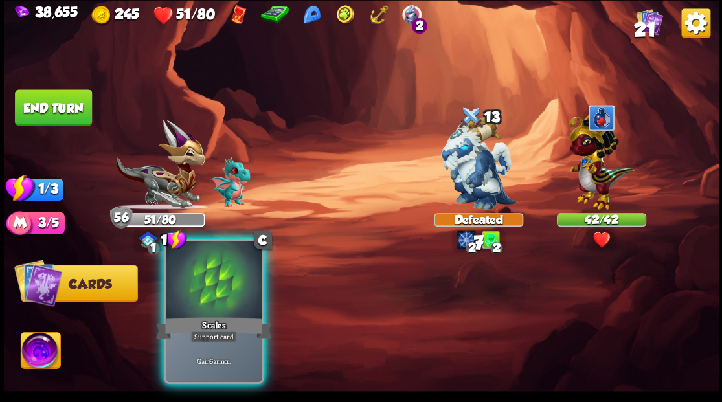
click at [210, 296] on div at bounding box center [214, 281] width 96 height 81
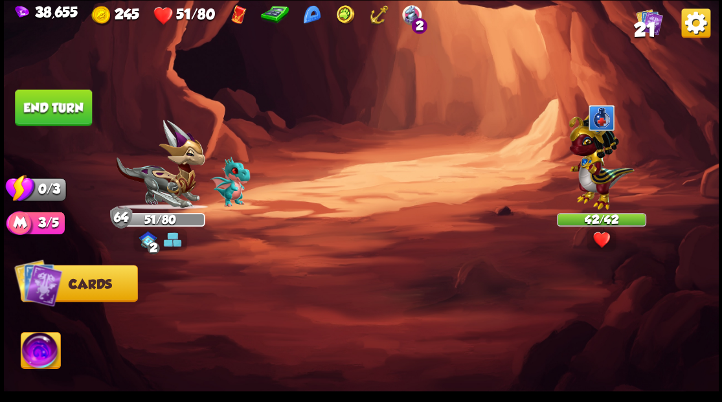
click at [57, 108] on button "End turn" at bounding box center [53, 107] width 77 height 36
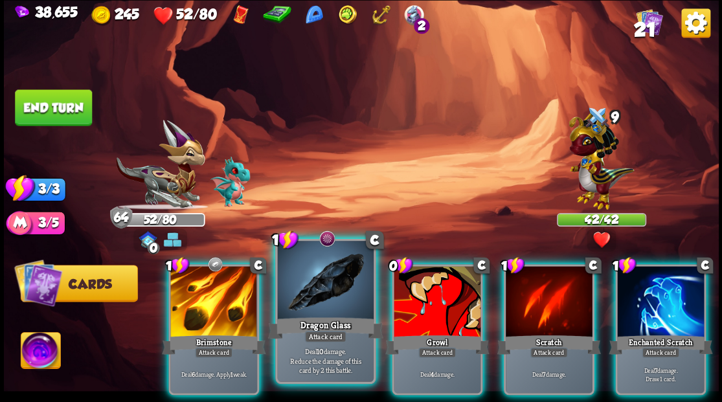
click at [332, 283] on div at bounding box center [325, 281] width 96 height 81
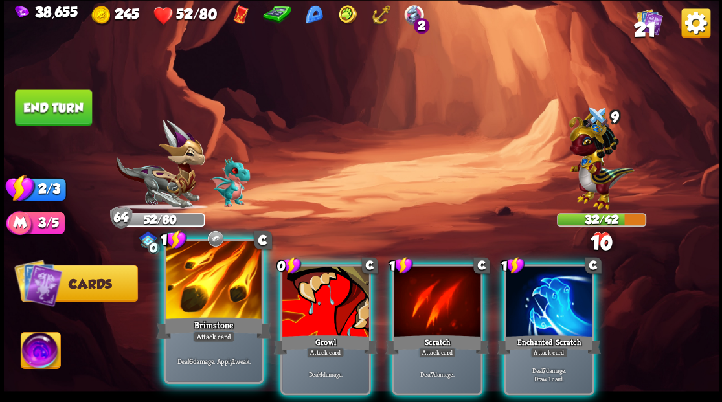
click at [196, 292] on div at bounding box center [214, 281] width 96 height 81
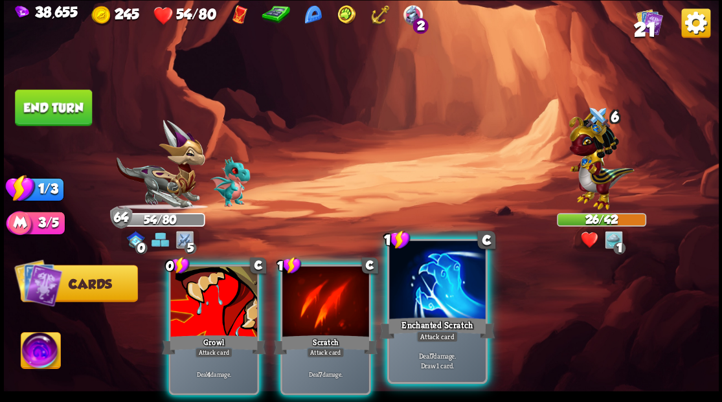
click at [413, 309] on div at bounding box center [437, 281] width 96 height 81
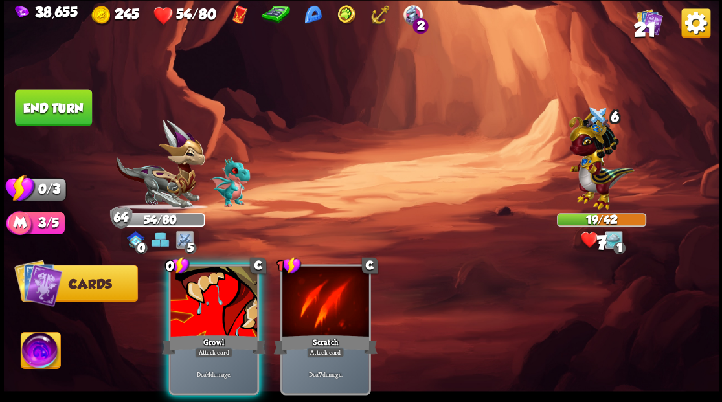
drag, startPoint x: 218, startPoint y: 304, endPoint x: 199, endPoint y: 273, distance: 36.3
click at [206, 288] on div at bounding box center [213, 302] width 87 height 73
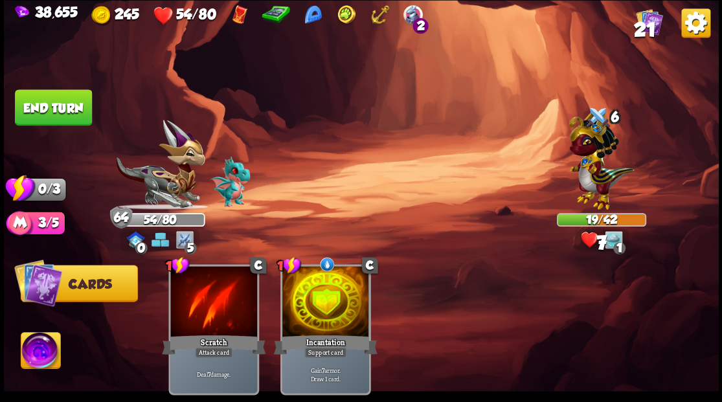
click at [69, 106] on button "End turn" at bounding box center [53, 107] width 77 height 36
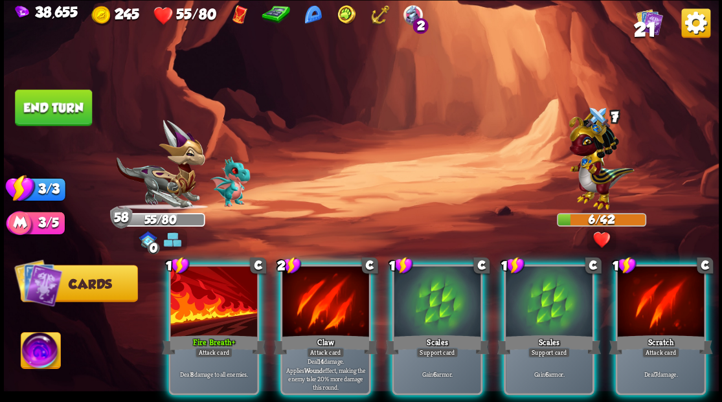
click at [319, 297] on div at bounding box center [325, 302] width 87 height 73
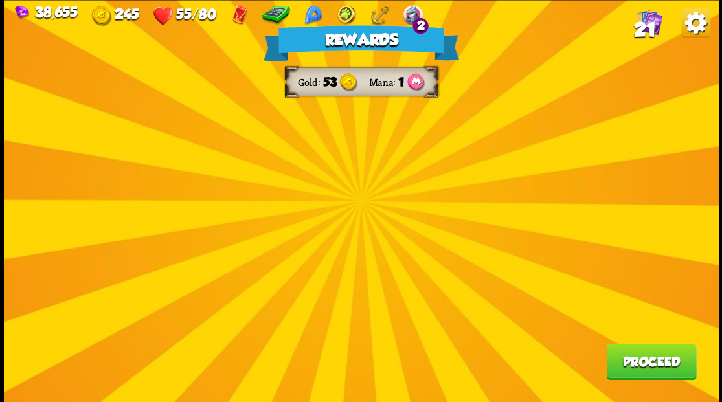
click at [508, 194] on div "Rewards Gold 53 Mana 1 Proceed" at bounding box center [361, 201] width 715 height 402
click at [390, 306] on div "Rewards Gold 53 Mana 1 Proceed" at bounding box center [361, 201] width 715 height 402
click at [526, 95] on div "Rewards Gold 53 Mana 1 Proceed" at bounding box center [361, 201] width 715 height 402
click at [659, 361] on button "Proceed" at bounding box center [651, 361] width 90 height 36
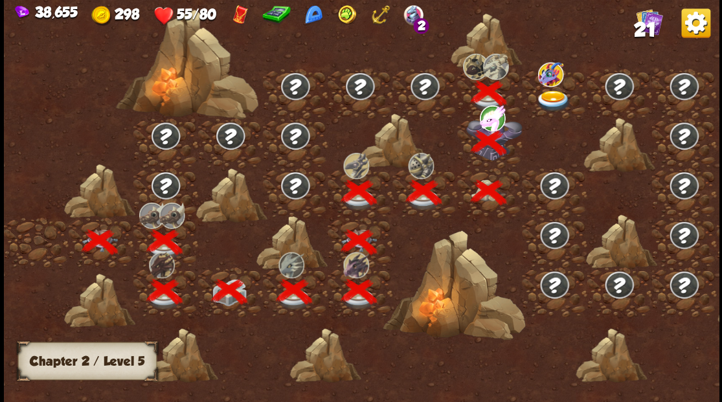
click at [548, 98] on img at bounding box center [554, 100] width 36 height 21
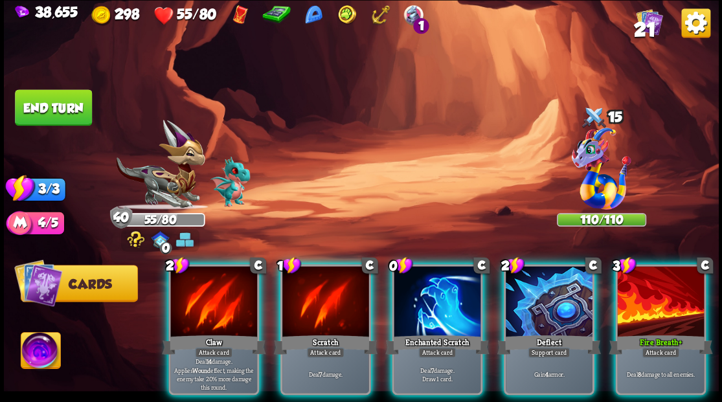
click at [47, 360] on img at bounding box center [41, 352] width 40 height 40
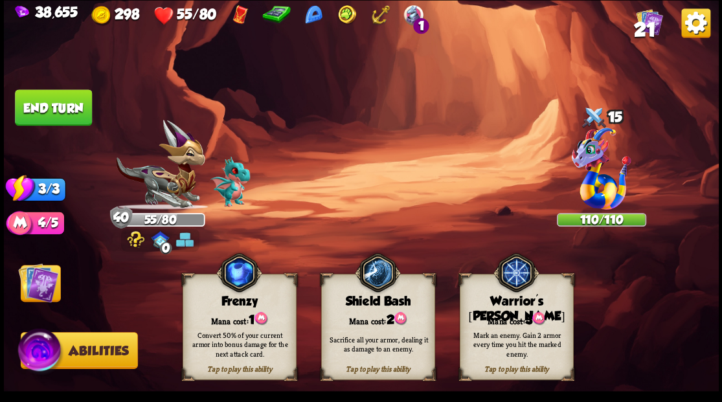
click at [38, 297] on img at bounding box center [38, 282] width 40 height 40
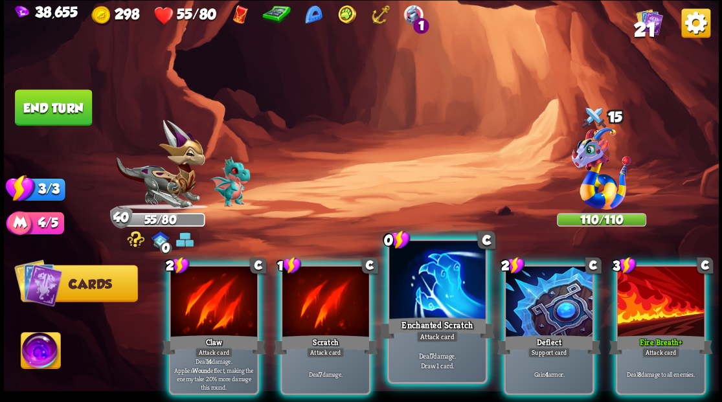
click at [425, 297] on div at bounding box center [437, 281] width 96 height 81
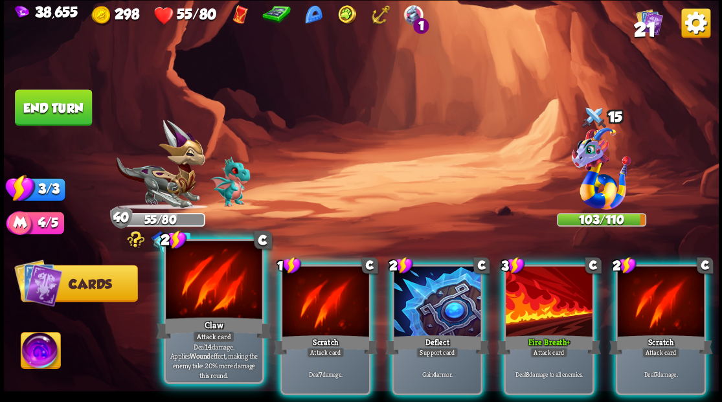
click at [209, 280] on div at bounding box center [214, 281] width 96 height 81
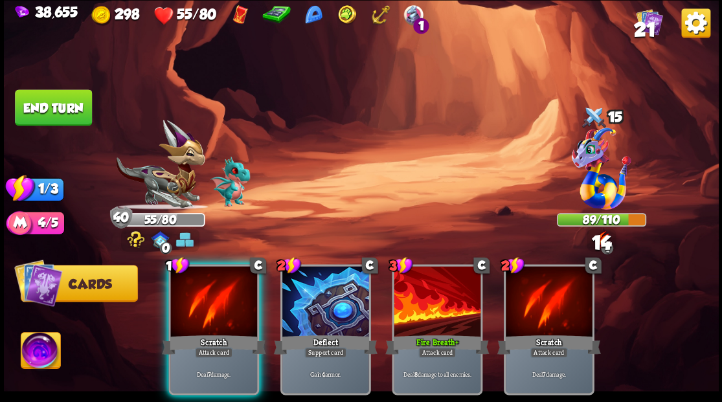
click at [209, 280] on div at bounding box center [213, 302] width 87 height 73
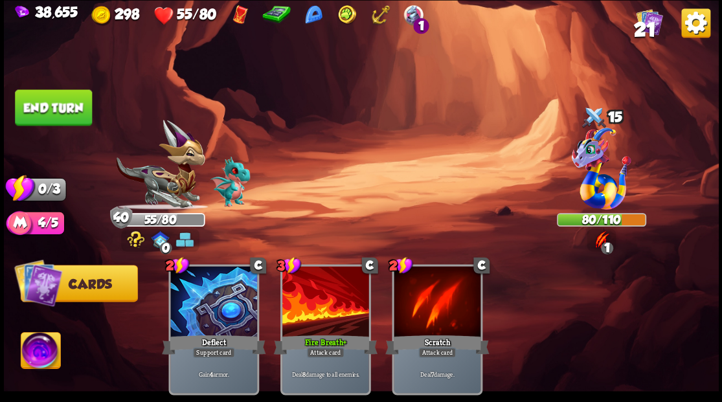
drag, startPoint x: 72, startPoint y: 111, endPoint x: 87, endPoint y: 113, distance: 15.0
click at [72, 112] on button "End turn" at bounding box center [53, 107] width 77 height 36
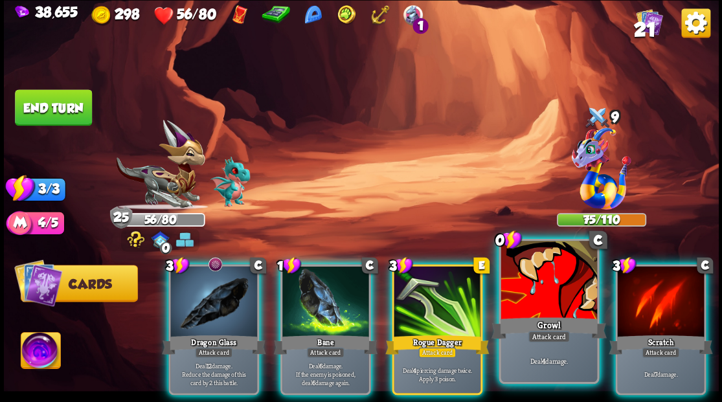
click at [556, 304] on div at bounding box center [549, 281] width 96 height 81
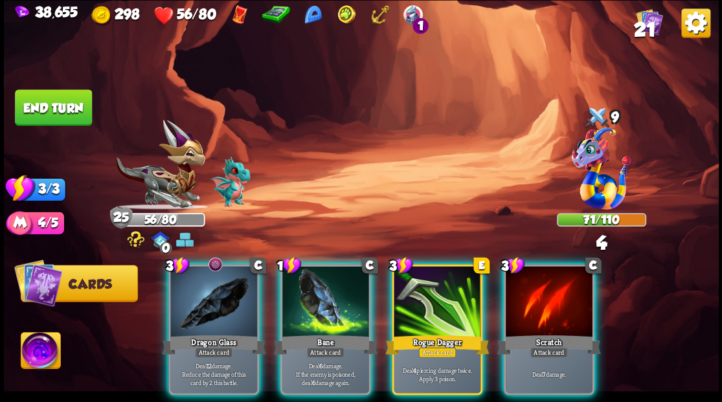
click at [197, 295] on div at bounding box center [213, 302] width 87 height 73
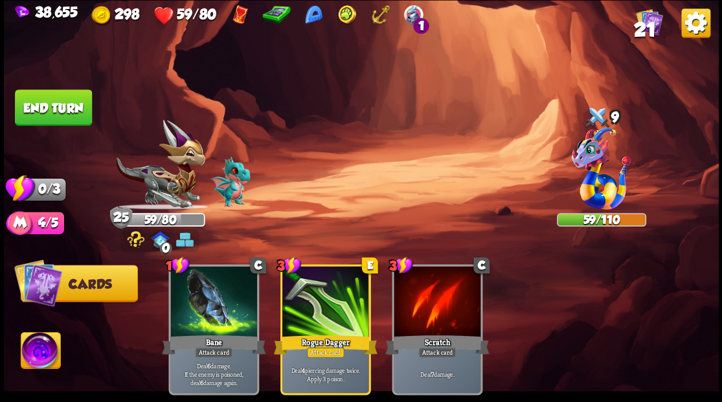
click at [56, 110] on button "End turn" at bounding box center [53, 107] width 77 height 36
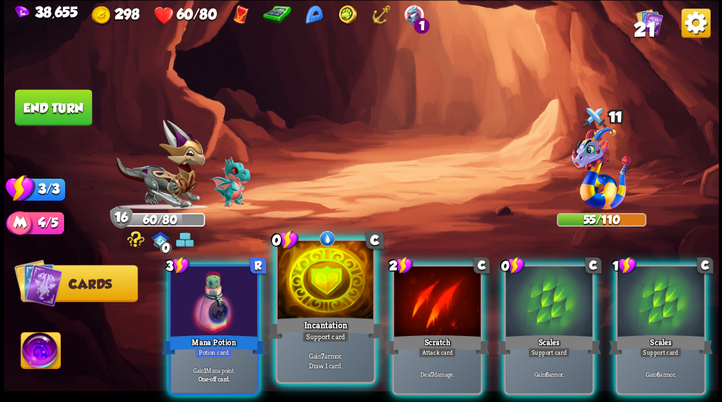
click at [313, 287] on div at bounding box center [325, 281] width 96 height 81
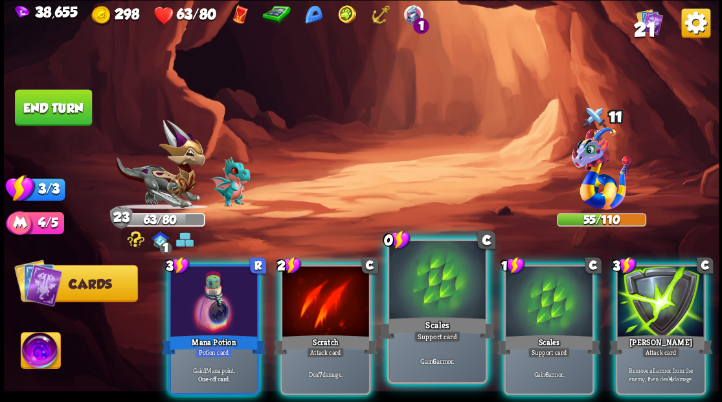
click at [405, 289] on div at bounding box center [437, 281] width 96 height 81
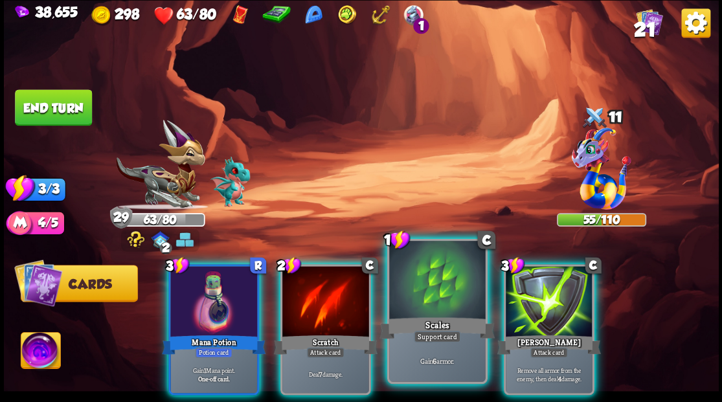
click at [405, 287] on div at bounding box center [437, 281] width 96 height 81
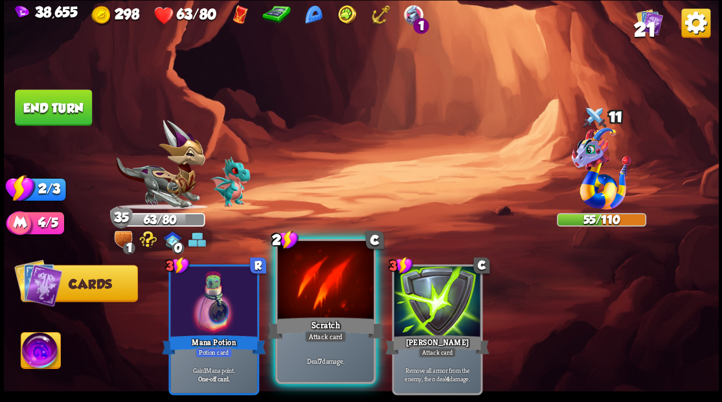
click at [338, 280] on div at bounding box center [325, 281] width 96 height 81
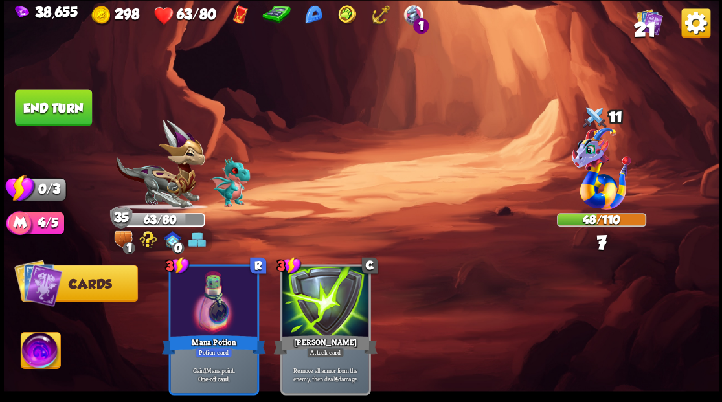
click at [59, 105] on button "End turn" at bounding box center [53, 107] width 77 height 36
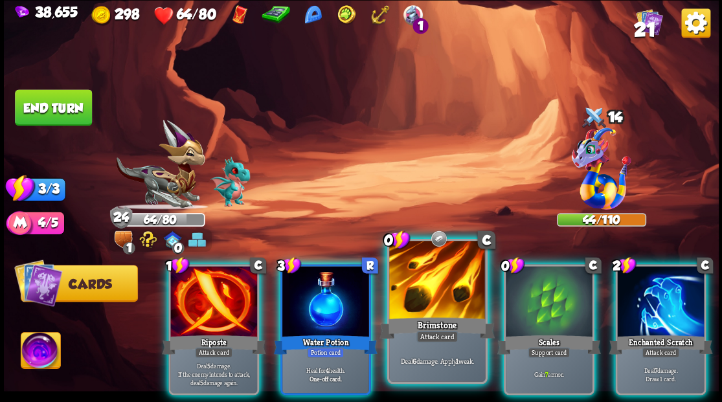
click at [426, 302] on div at bounding box center [437, 281] width 96 height 81
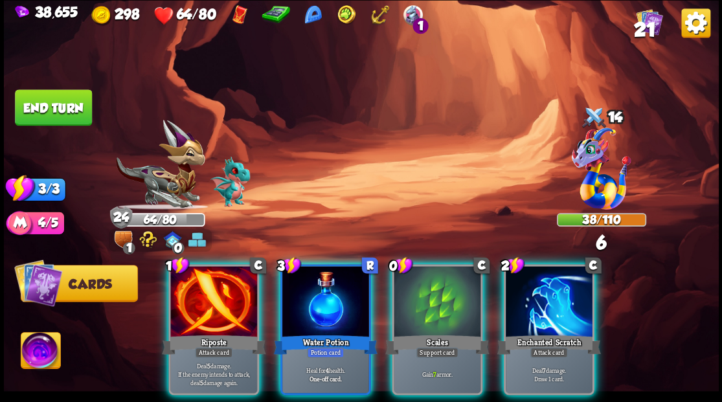
click at [425, 295] on div at bounding box center [437, 302] width 87 height 73
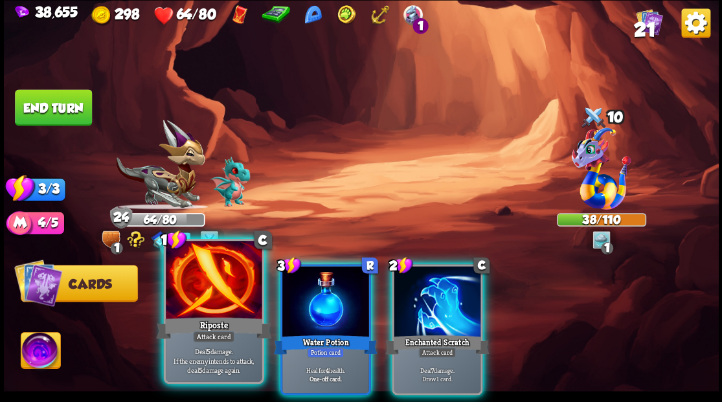
click at [198, 302] on div at bounding box center [214, 281] width 96 height 81
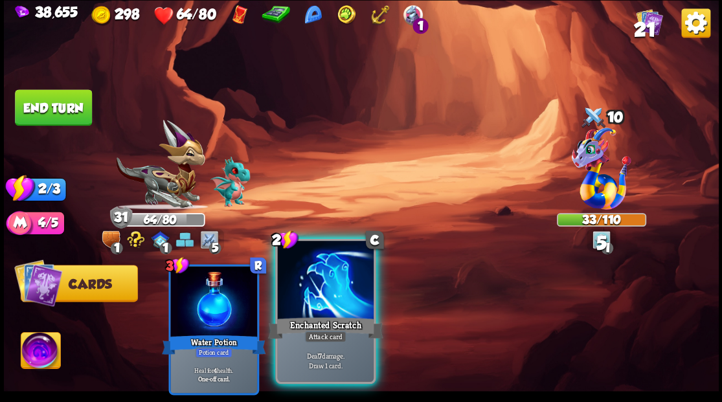
click at [303, 315] on div "Enchanted Scratch" at bounding box center [324, 328] width 115 height 26
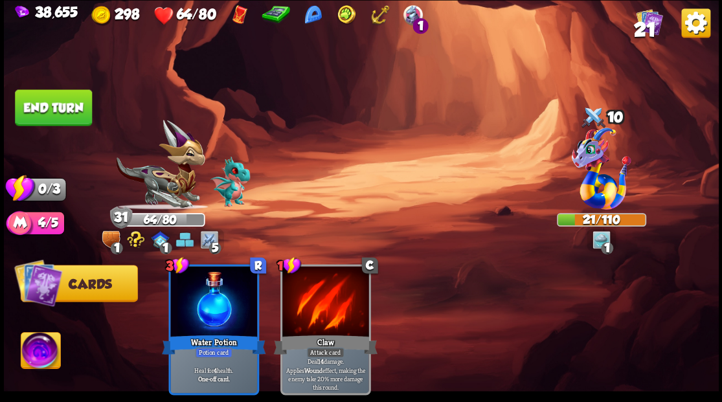
drag, startPoint x: 47, startPoint y: 108, endPoint x: 74, endPoint y: 127, distance: 33.4
click at [49, 108] on button "End turn" at bounding box center [53, 107] width 77 height 36
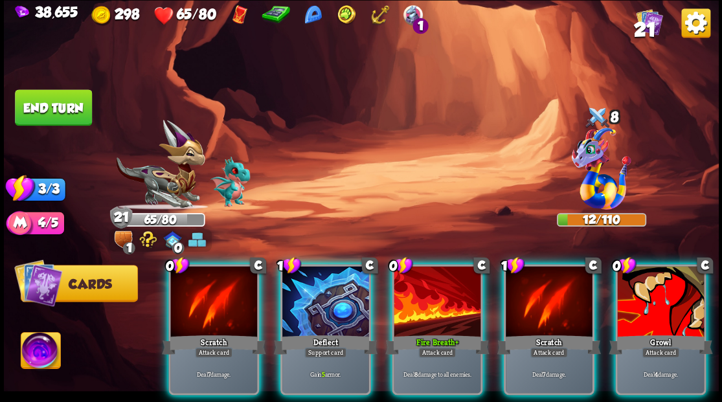
click at [196, 302] on div at bounding box center [213, 302] width 87 height 73
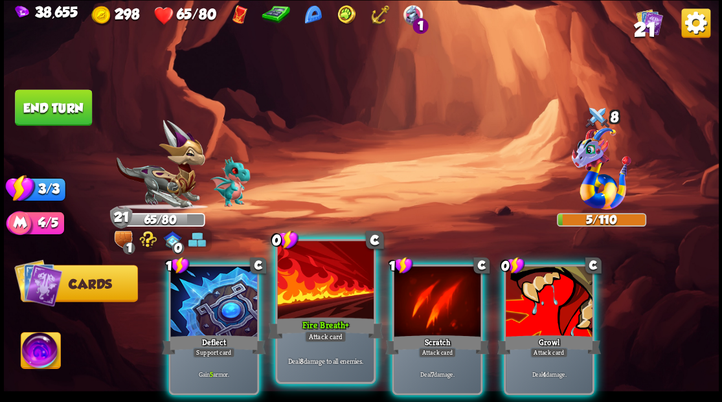
click at [325, 306] on div at bounding box center [325, 281] width 96 height 81
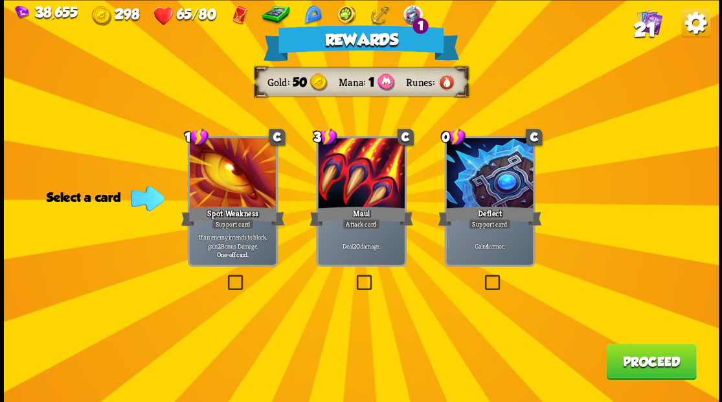
click at [639, 367] on button "Proceed" at bounding box center [651, 361] width 90 height 36
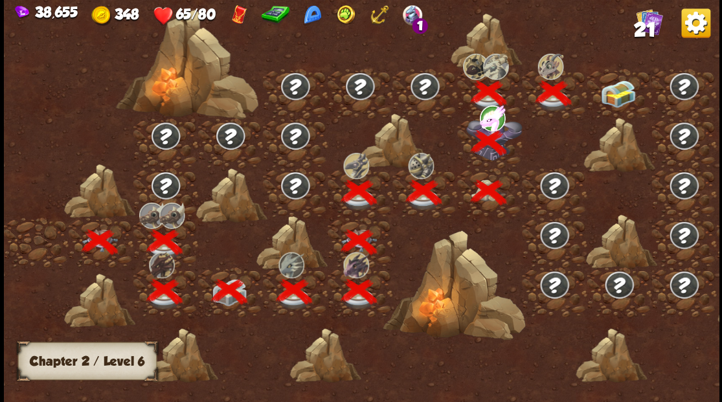
click at [622, 95] on img at bounding box center [618, 93] width 36 height 27
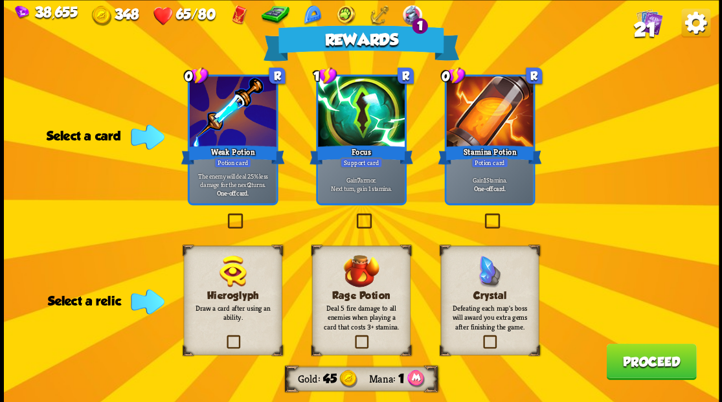
click at [482, 215] on label at bounding box center [482, 215] width 0 height 0
click at [0, 0] on input "checkbox" at bounding box center [0, 0] width 0 height 0
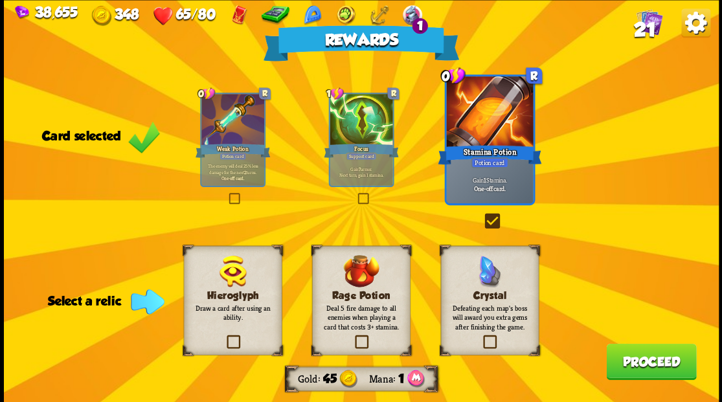
click at [224, 337] on label at bounding box center [224, 337] width 0 height 0
click at [0, 0] on input "checkbox" at bounding box center [0, 0] width 0 height 0
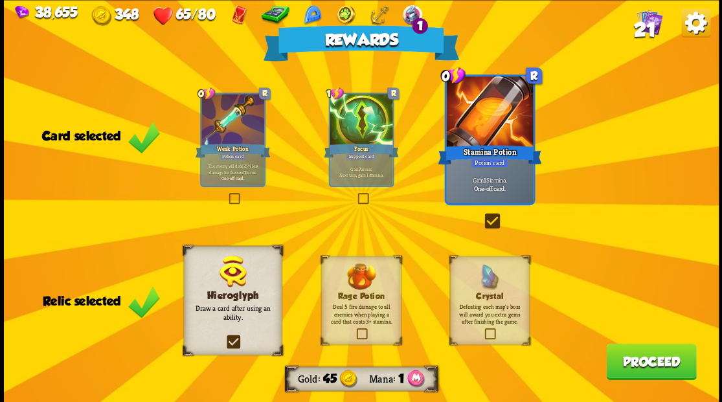
click at [657, 364] on button "Proceed" at bounding box center [651, 361] width 90 height 36
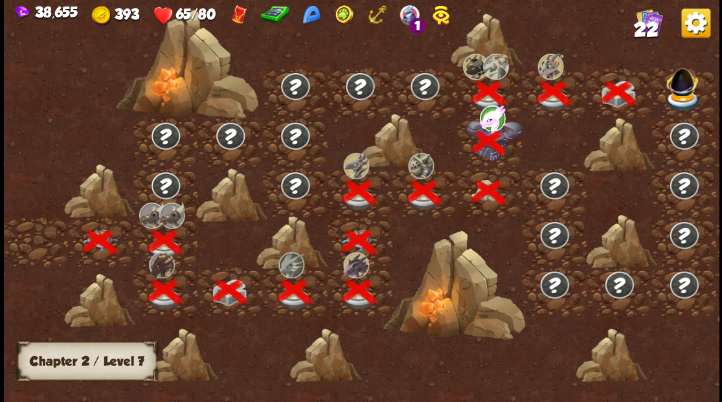
click at [674, 98] on img at bounding box center [683, 100] width 36 height 21
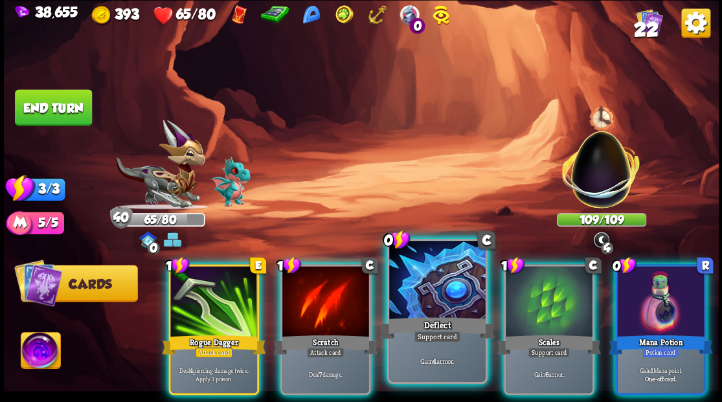
click at [438, 303] on div at bounding box center [437, 281] width 96 height 81
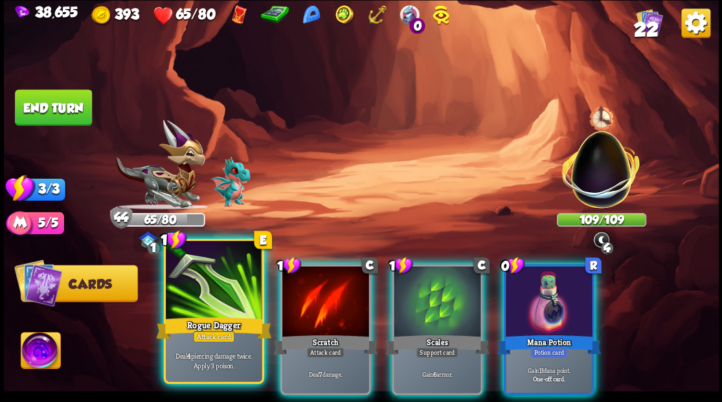
click at [219, 311] on div at bounding box center [214, 281] width 96 height 81
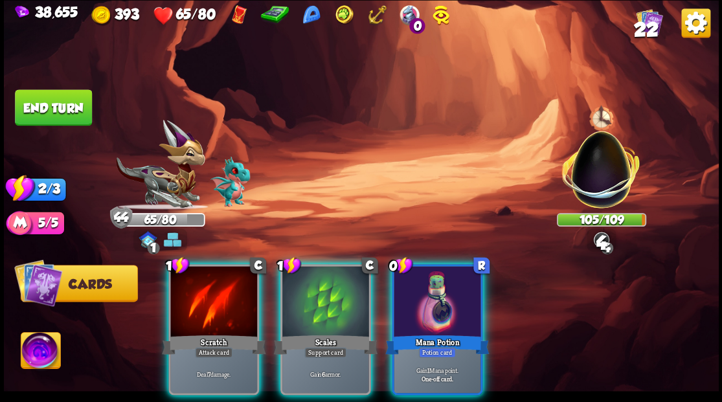
drag, startPoint x: 208, startPoint y: 304, endPoint x: 281, endPoint y: 198, distance: 128.5
click at [208, 303] on div at bounding box center [213, 302] width 87 height 73
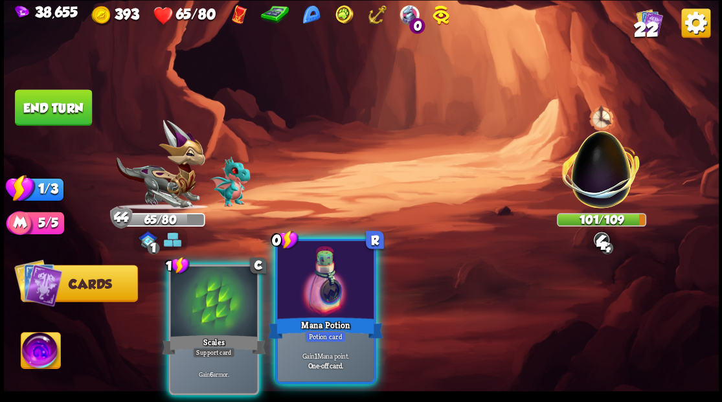
click at [307, 307] on div at bounding box center [325, 281] width 96 height 81
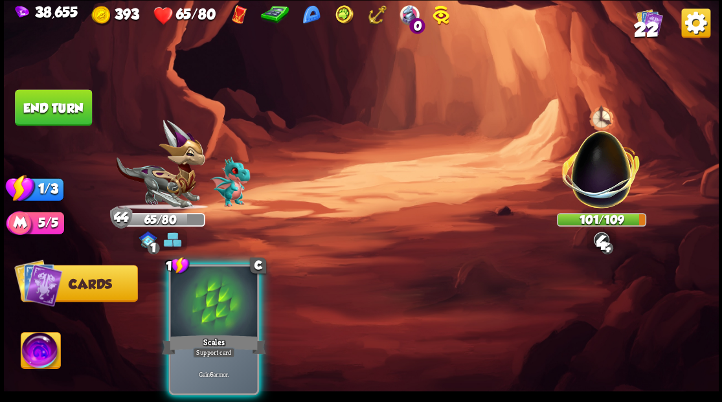
drag, startPoint x: 216, startPoint y: 308, endPoint x: 193, endPoint y: 282, distance: 34.4
click at [205, 299] on div at bounding box center [213, 302] width 87 height 73
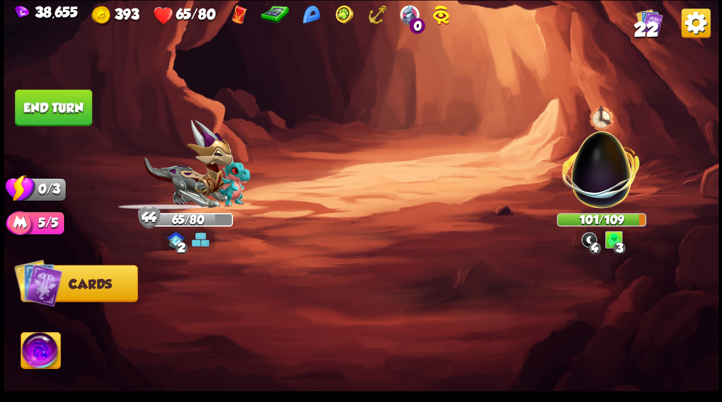
drag, startPoint x: 54, startPoint y: 111, endPoint x: 109, endPoint y: 109, distance: 55.1
click at [63, 111] on button "End turn" at bounding box center [53, 107] width 77 height 36
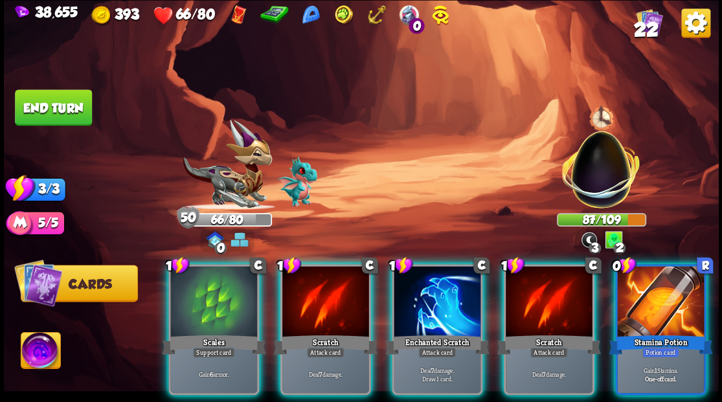
click at [649, 301] on div at bounding box center [660, 302] width 87 height 73
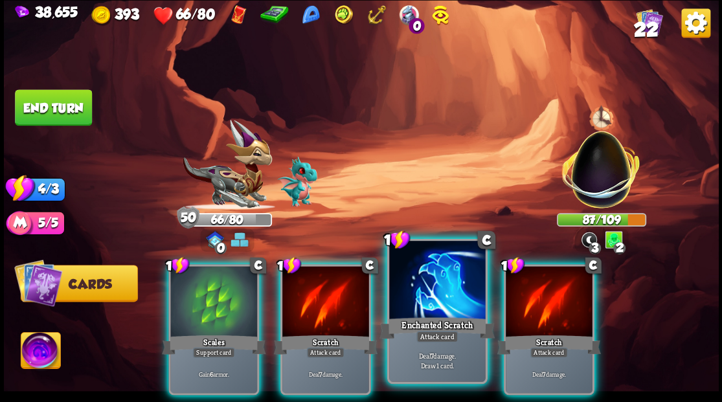
click at [435, 286] on div at bounding box center [437, 281] width 96 height 81
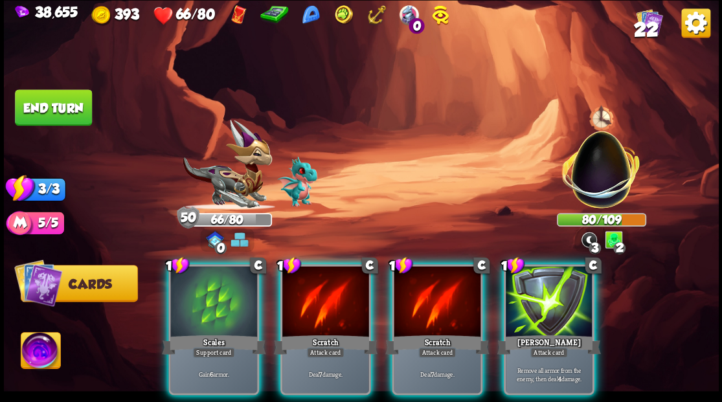
click at [433, 284] on div at bounding box center [437, 302] width 87 height 73
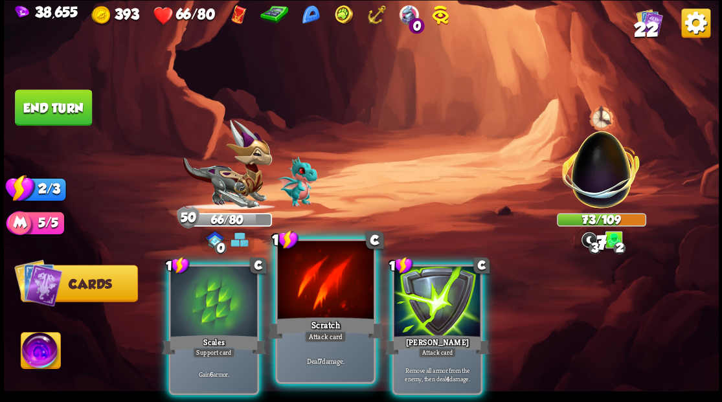
click at [339, 302] on div at bounding box center [325, 281] width 96 height 81
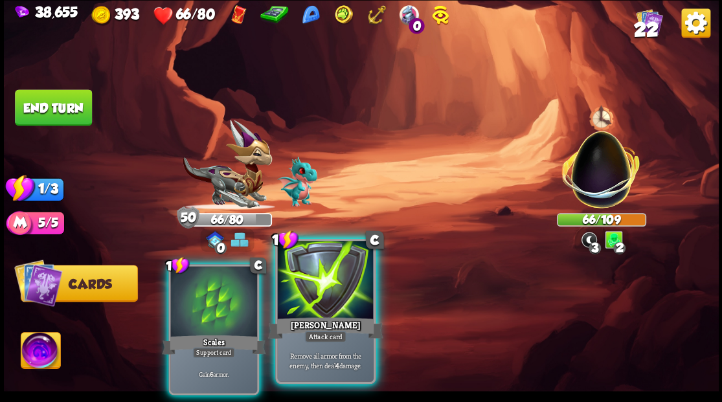
click at [334, 306] on div at bounding box center [325, 281] width 96 height 81
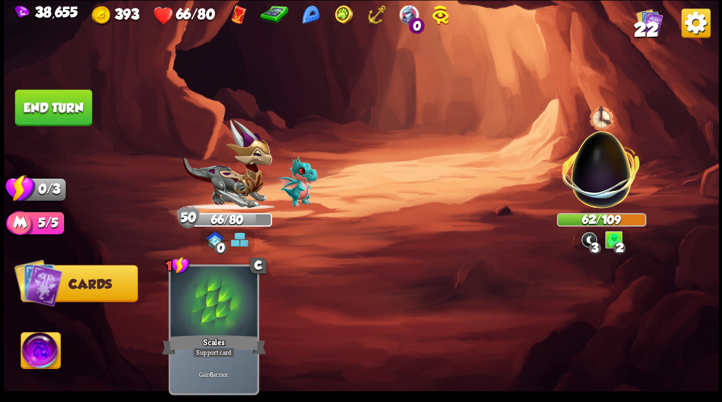
click at [586, 175] on img at bounding box center [601, 163] width 94 height 94
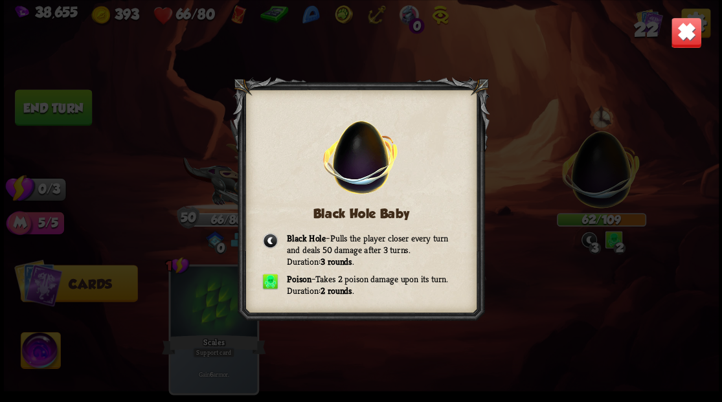
click at [679, 43] on img at bounding box center [685, 32] width 31 height 31
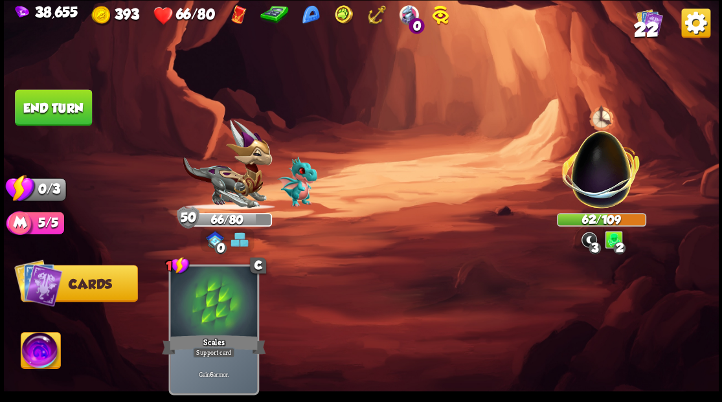
click at [64, 118] on button "End turn" at bounding box center [53, 107] width 77 height 36
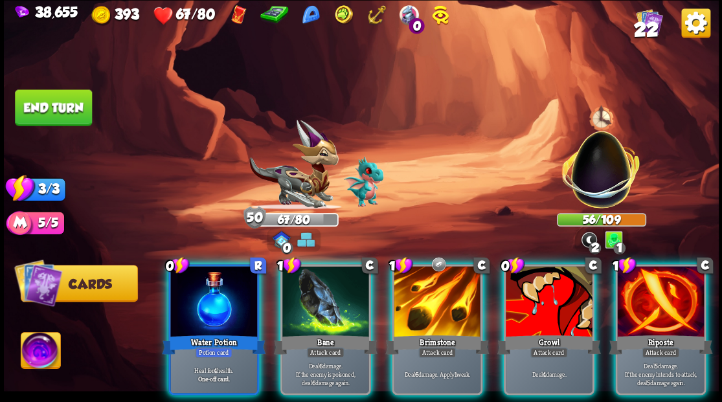
click at [177, 286] on div at bounding box center [213, 302] width 87 height 73
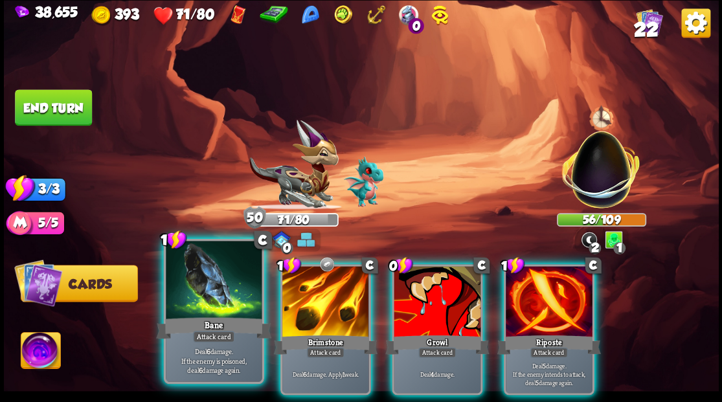
click at [199, 290] on div at bounding box center [214, 281] width 96 height 81
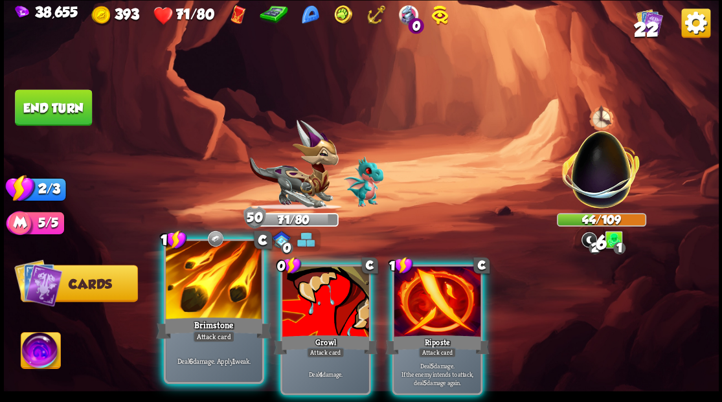
click at [198, 285] on div at bounding box center [214, 281] width 96 height 81
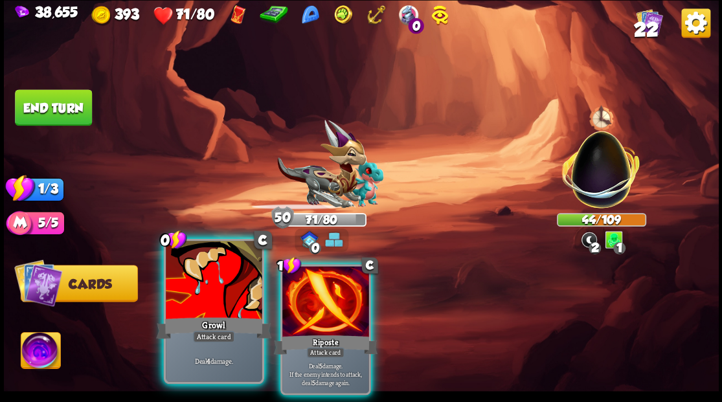
click at [196, 284] on div at bounding box center [214, 281] width 96 height 81
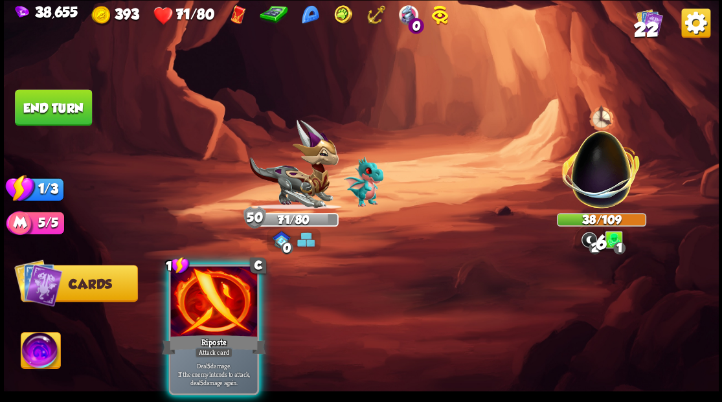
click at [196, 284] on div at bounding box center [213, 302] width 87 height 73
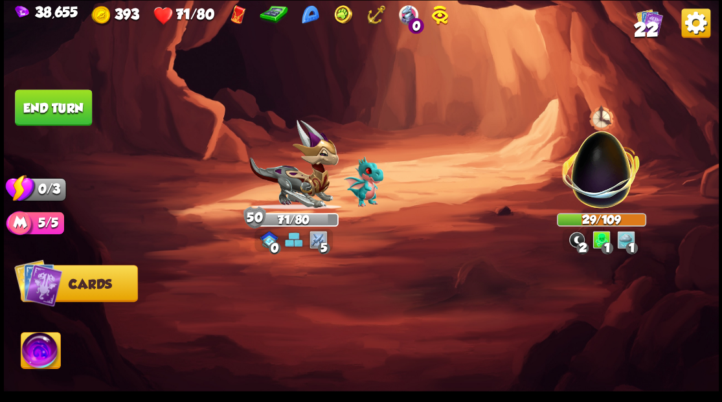
click at [63, 109] on button "End turn" at bounding box center [53, 107] width 77 height 36
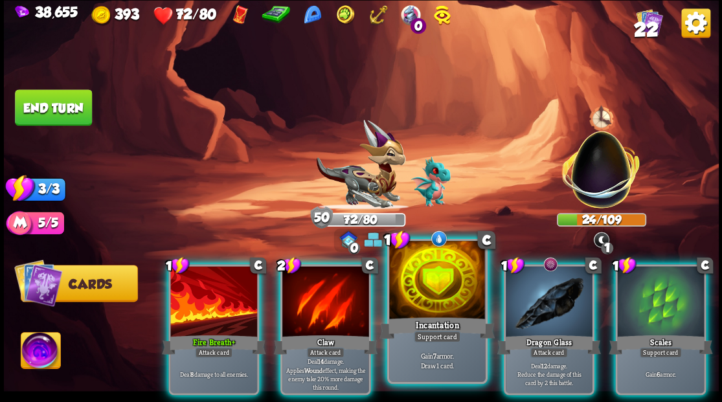
click at [437, 300] on div at bounding box center [437, 281] width 96 height 81
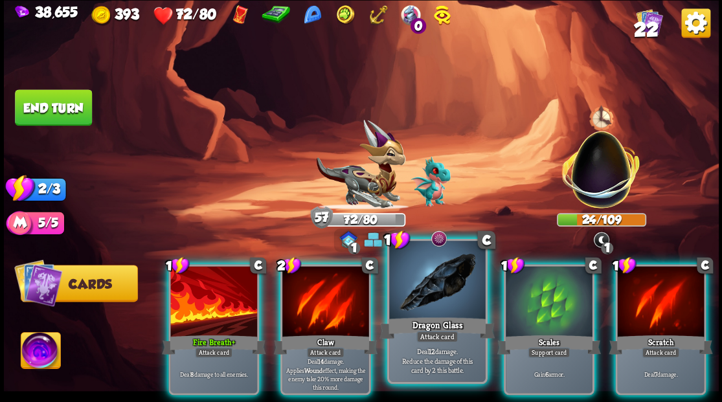
click at [426, 288] on div at bounding box center [437, 281] width 96 height 81
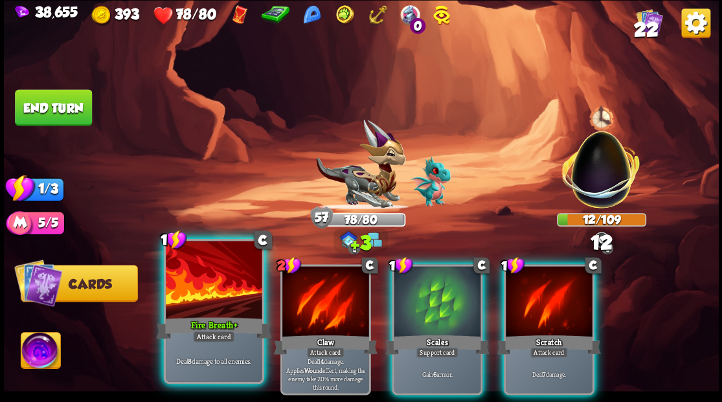
click at [220, 298] on div at bounding box center [214, 281] width 96 height 81
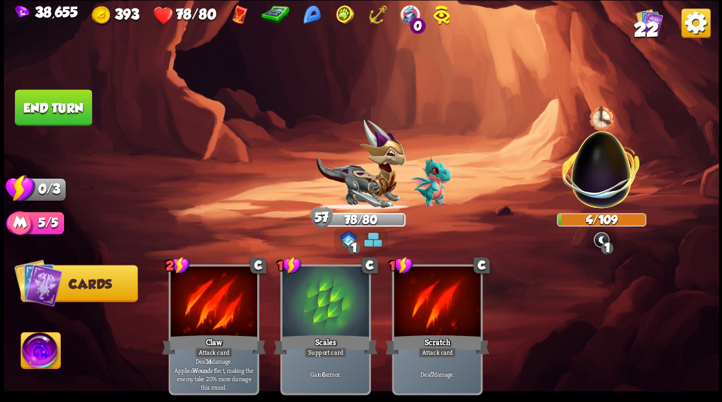
click at [56, 109] on button "End turn" at bounding box center [53, 107] width 77 height 36
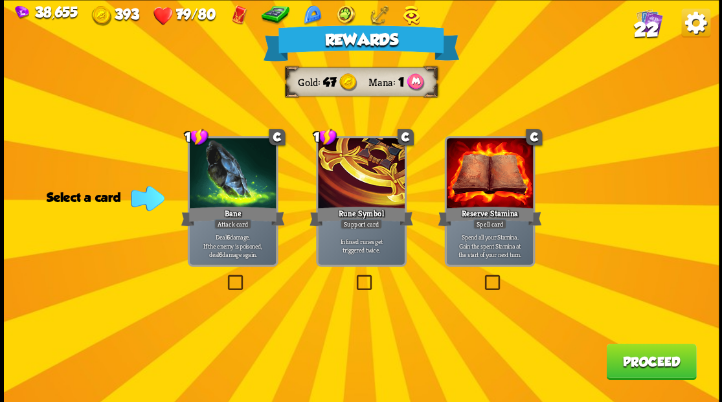
click at [653, 360] on button "Proceed" at bounding box center [651, 361] width 90 height 36
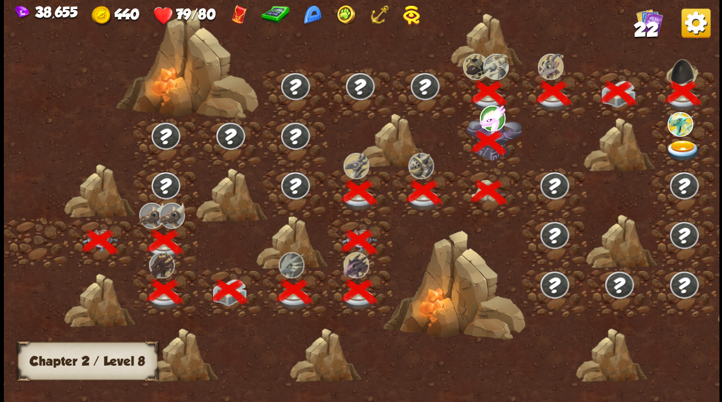
click at [677, 145] on img at bounding box center [683, 150] width 36 height 21
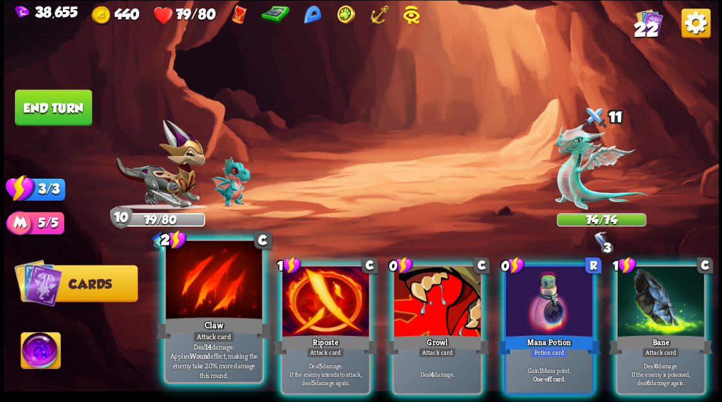
click at [190, 308] on div at bounding box center [214, 281] width 96 height 81
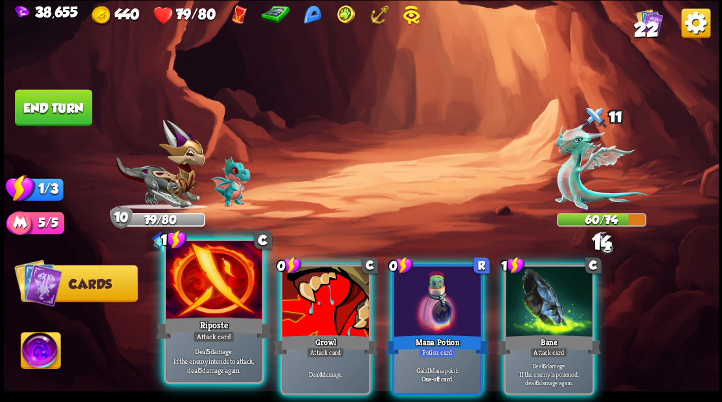
click at [189, 306] on div at bounding box center [214, 281] width 96 height 81
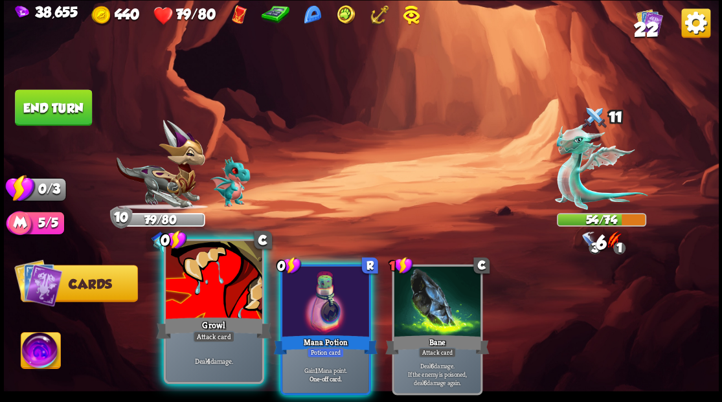
click at [188, 308] on div at bounding box center [214, 281] width 96 height 81
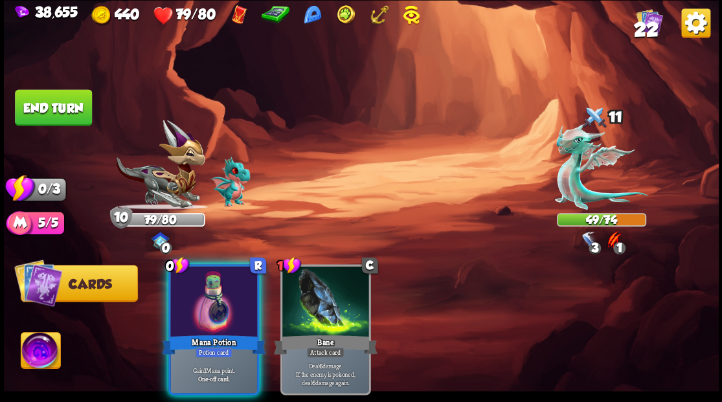
drag, startPoint x: 236, startPoint y: 349, endPoint x: 172, endPoint y: 286, distance: 89.8
click at [233, 355] on div "Gain 1 Mana point. One-off card." at bounding box center [213, 374] width 87 height 38
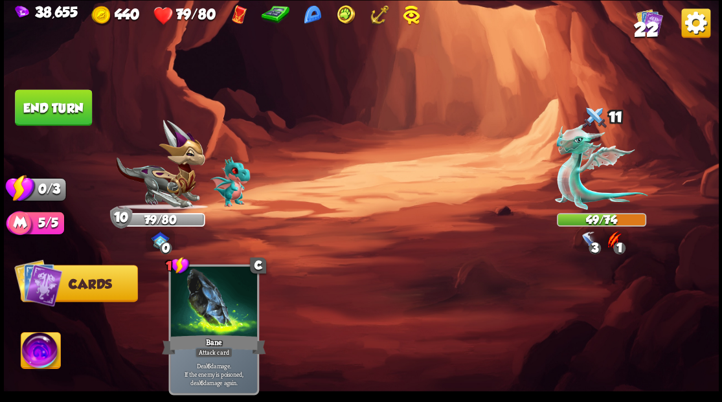
click at [62, 104] on button "End turn" at bounding box center [53, 107] width 77 height 36
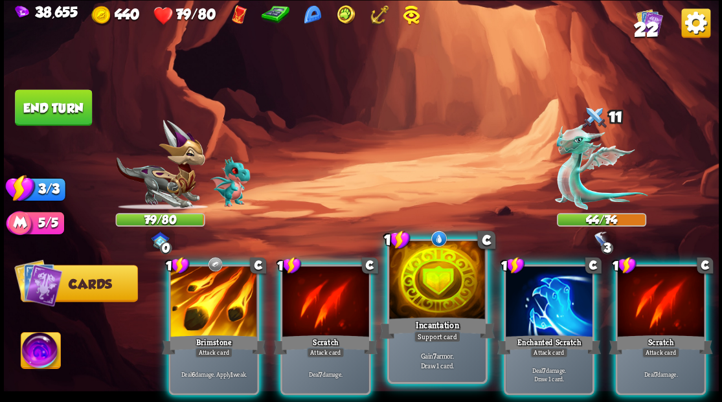
click at [425, 298] on div at bounding box center [437, 281] width 96 height 81
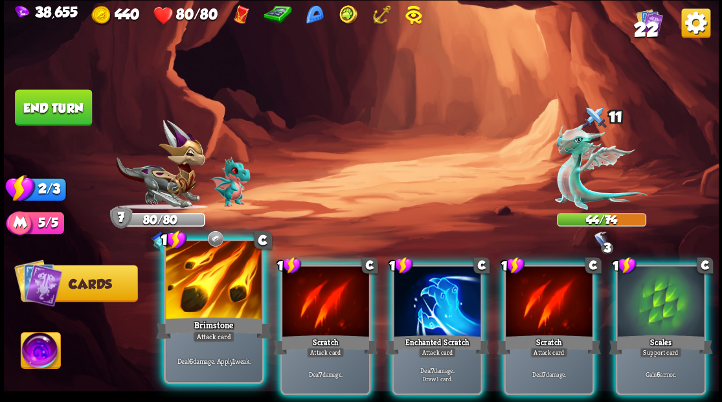
click at [194, 279] on div at bounding box center [214, 281] width 96 height 81
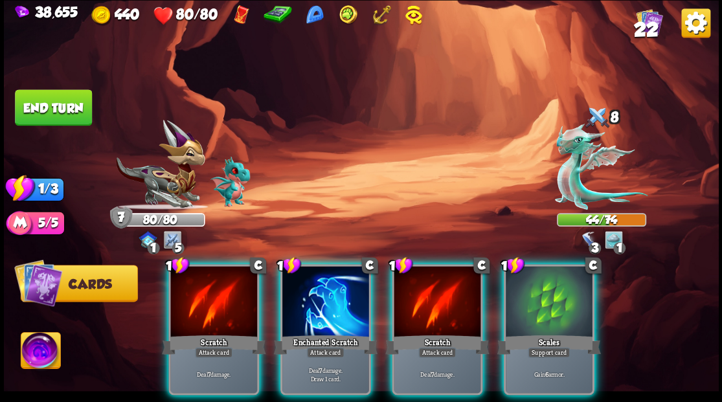
click at [540, 302] on div at bounding box center [549, 302] width 87 height 73
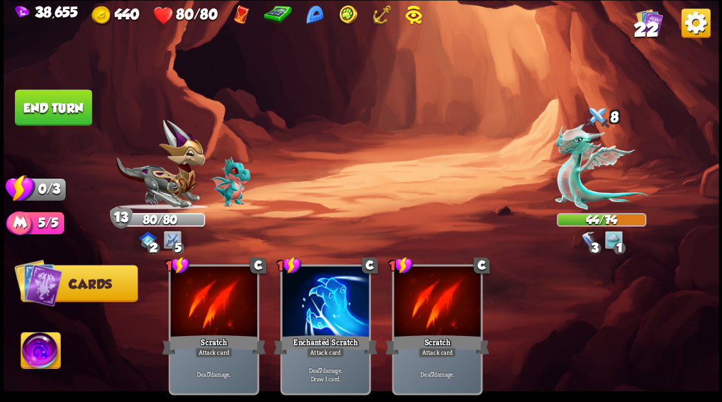
drag, startPoint x: 32, startPoint y: 117, endPoint x: 66, endPoint y: 130, distance: 36.7
click at [32, 118] on button "End turn" at bounding box center [53, 107] width 77 height 36
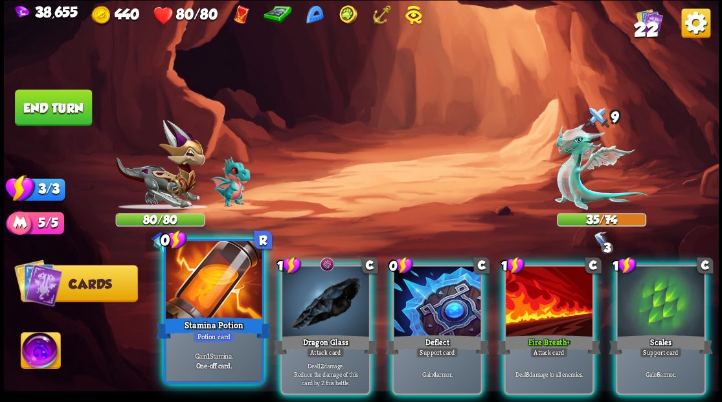
click at [215, 304] on div at bounding box center [214, 281] width 96 height 81
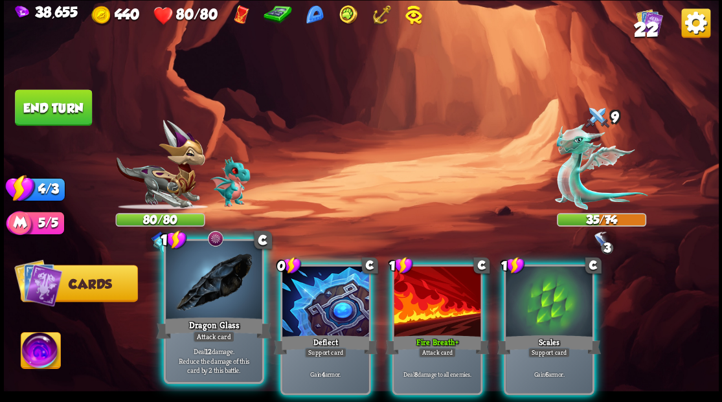
click at [212, 284] on div at bounding box center [214, 281] width 96 height 81
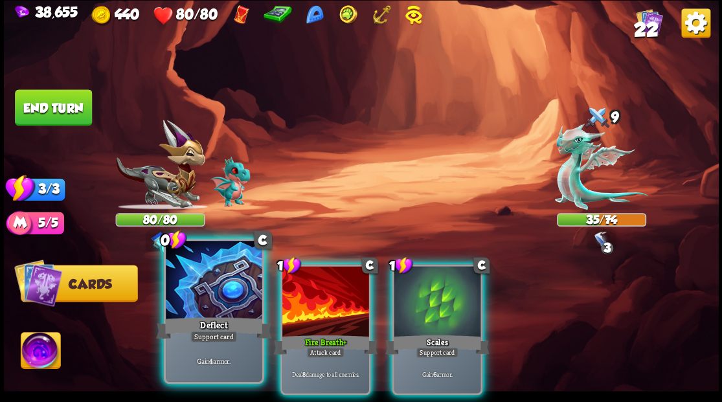
click at [211, 284] on div at bounding box center [214, 281] width 96 height 81
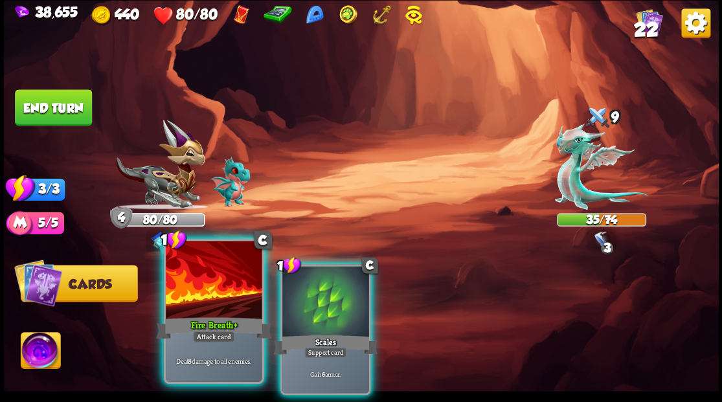
drag, startPoint x: 324, startPoint y: 297, endPoint x: 255, endPoint y: 295, distance: 69.3
click at [315, 296] on div at bounding box center [325, 302] width 87 height 73
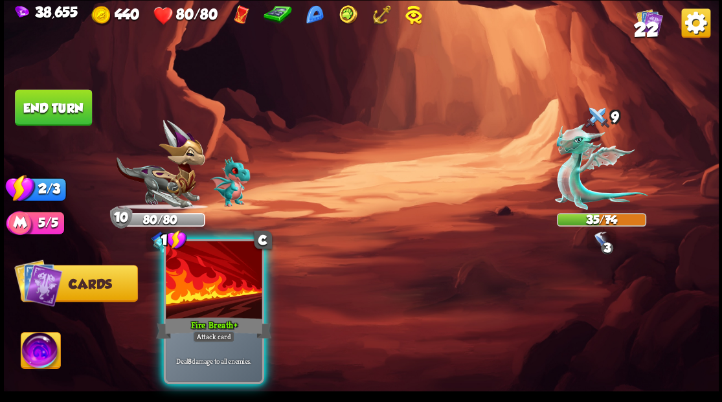
click at [214, 303] on div at bounding box center [214, 281] width 96 height 81
